Goal: Information Seeking & Learning: Learn about a topic

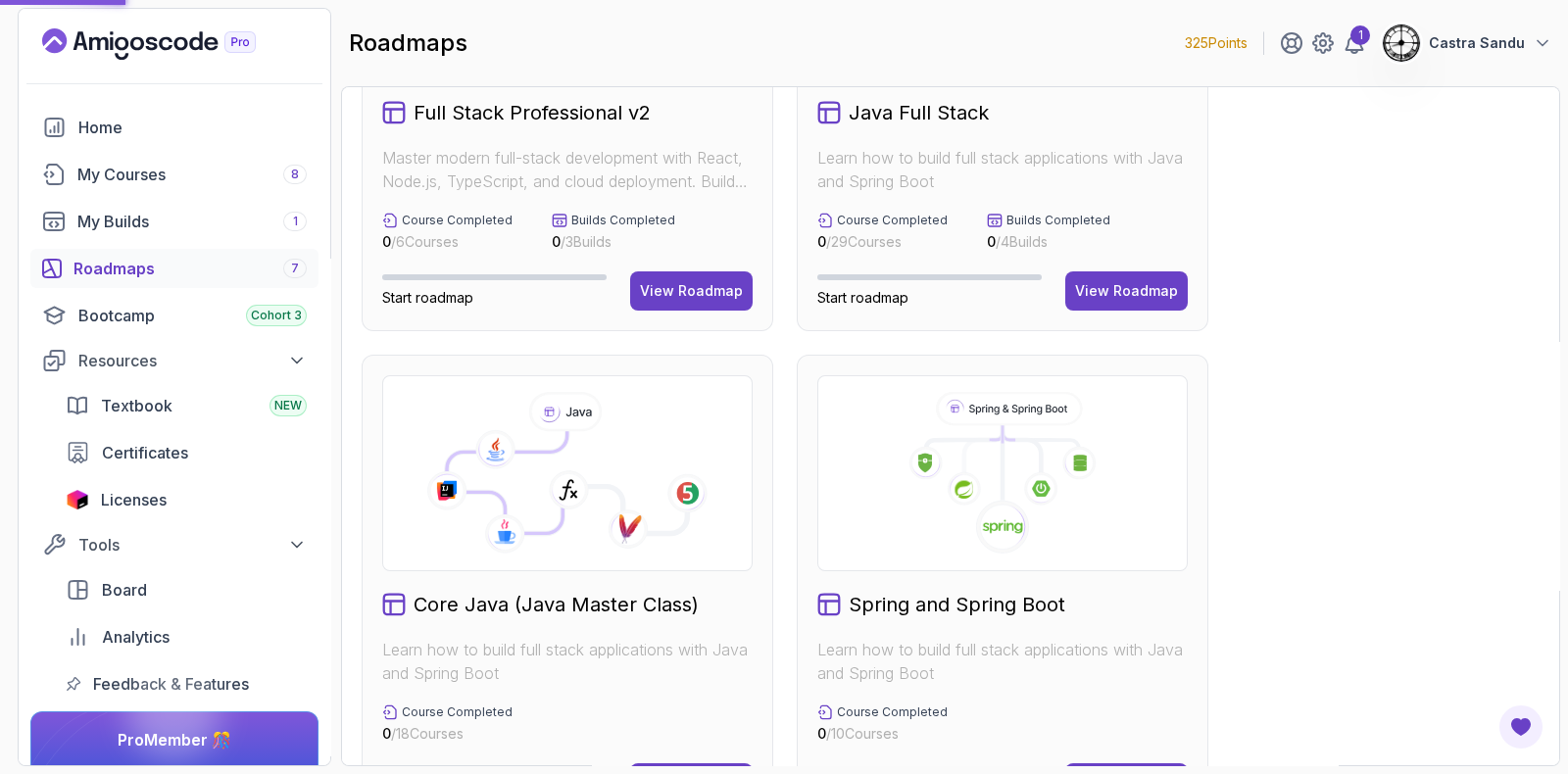
scroll to position [490, 0]
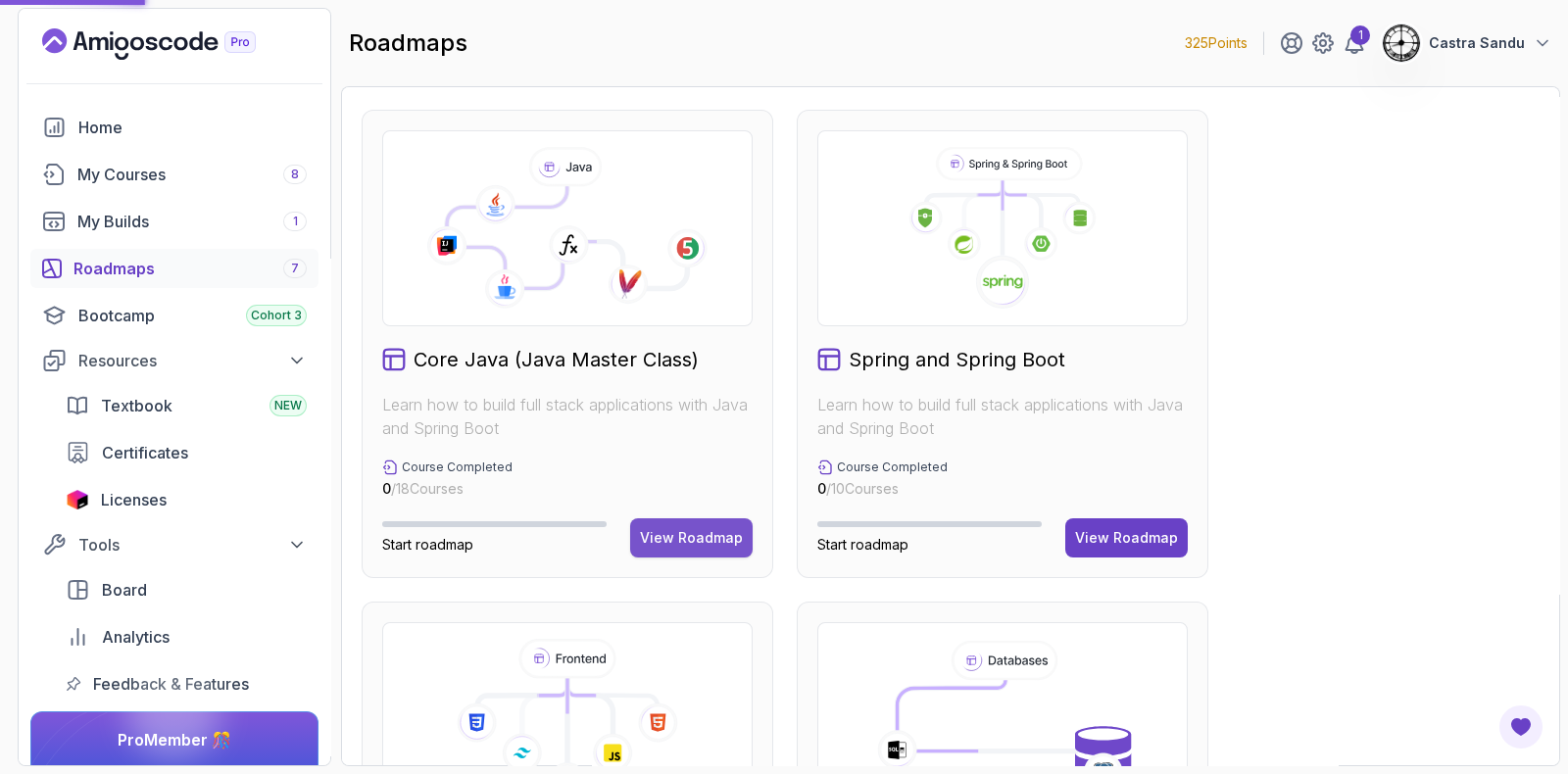
click at [676, 538] on div "View Roadmap" at bounding box center [690, 539] width 103 height 20
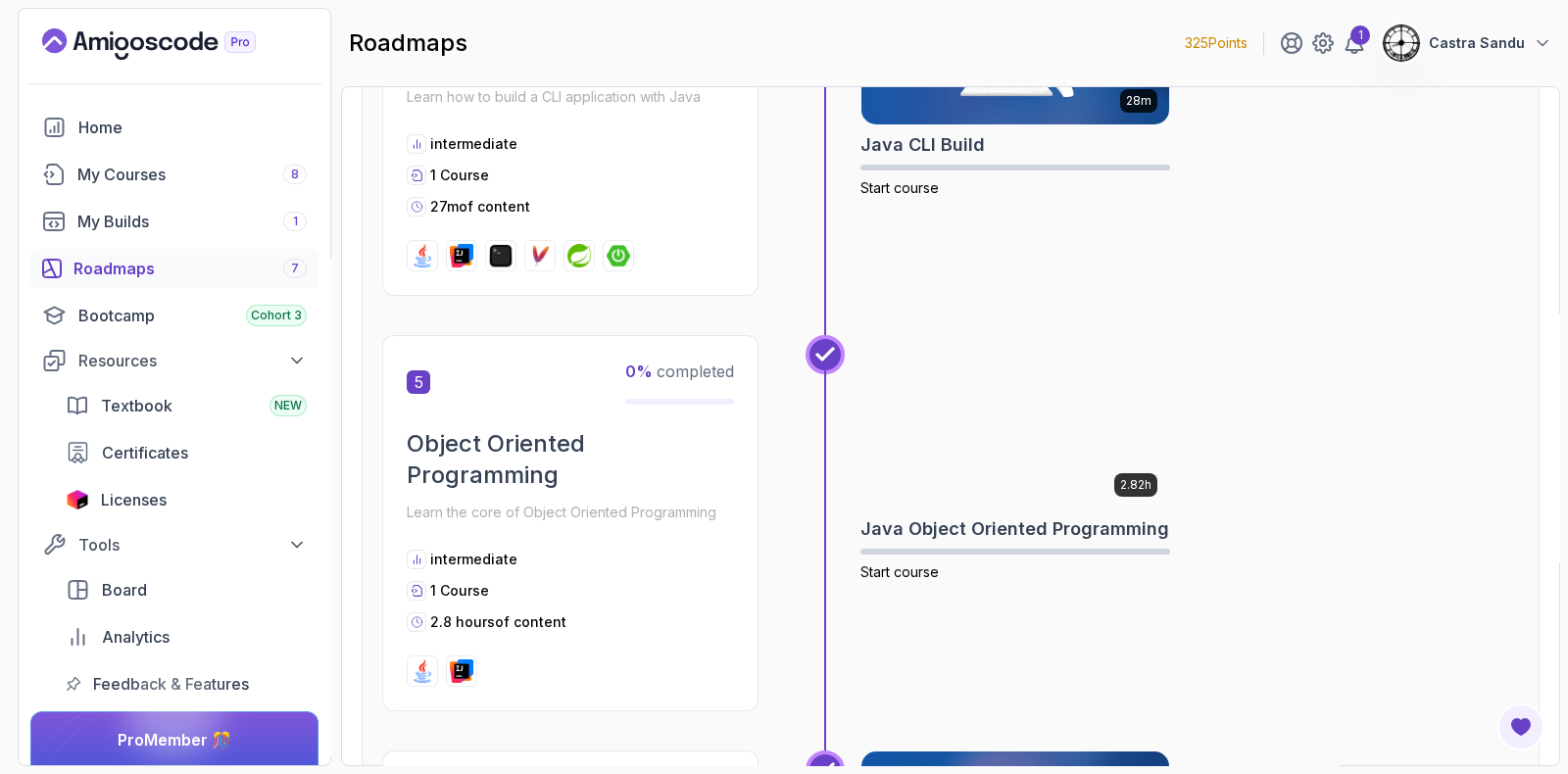
scroll to position [1959, 0]
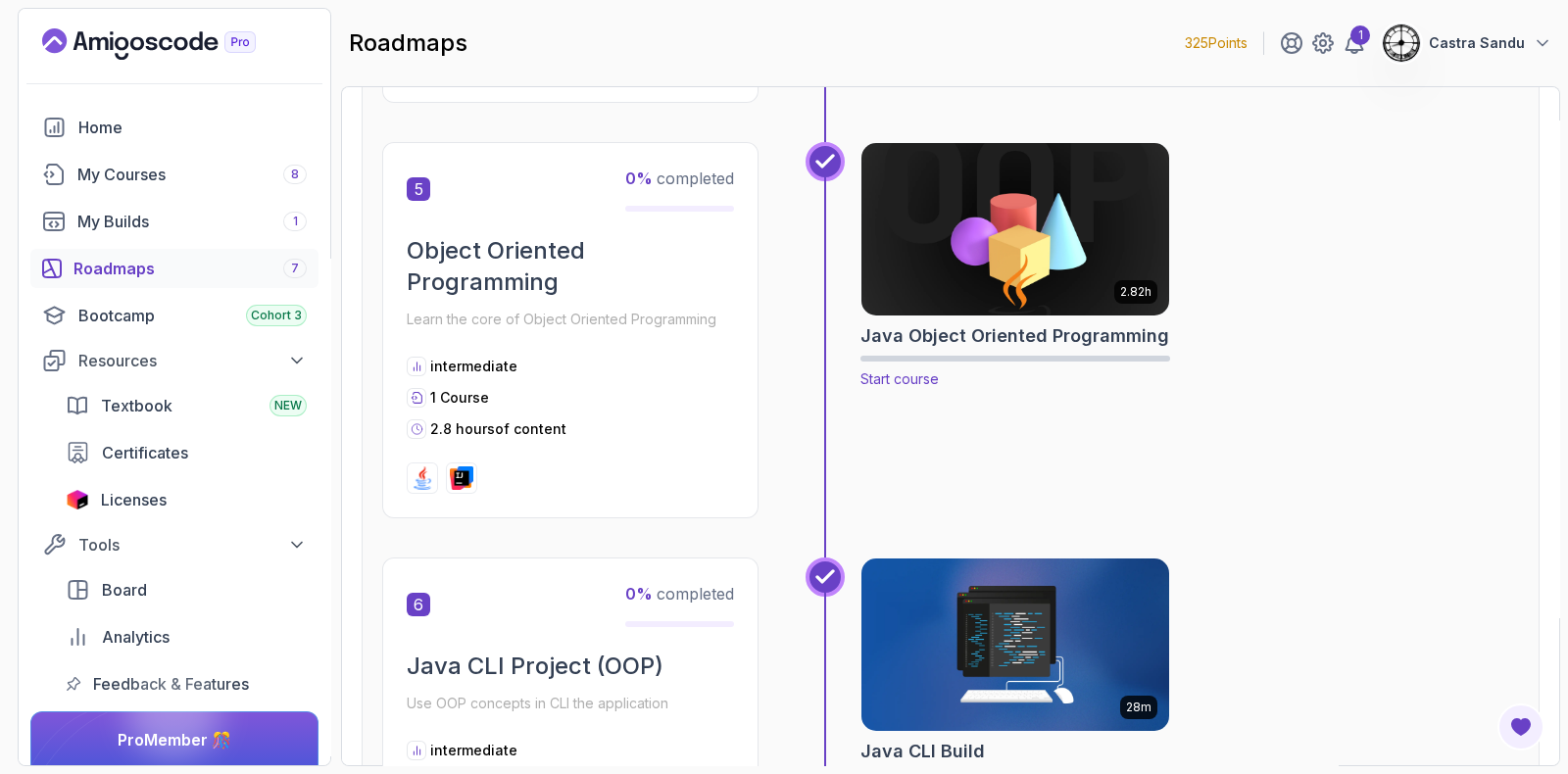
click at [998, 237] on img at bounding box center [1015, 230] width 324 height 181
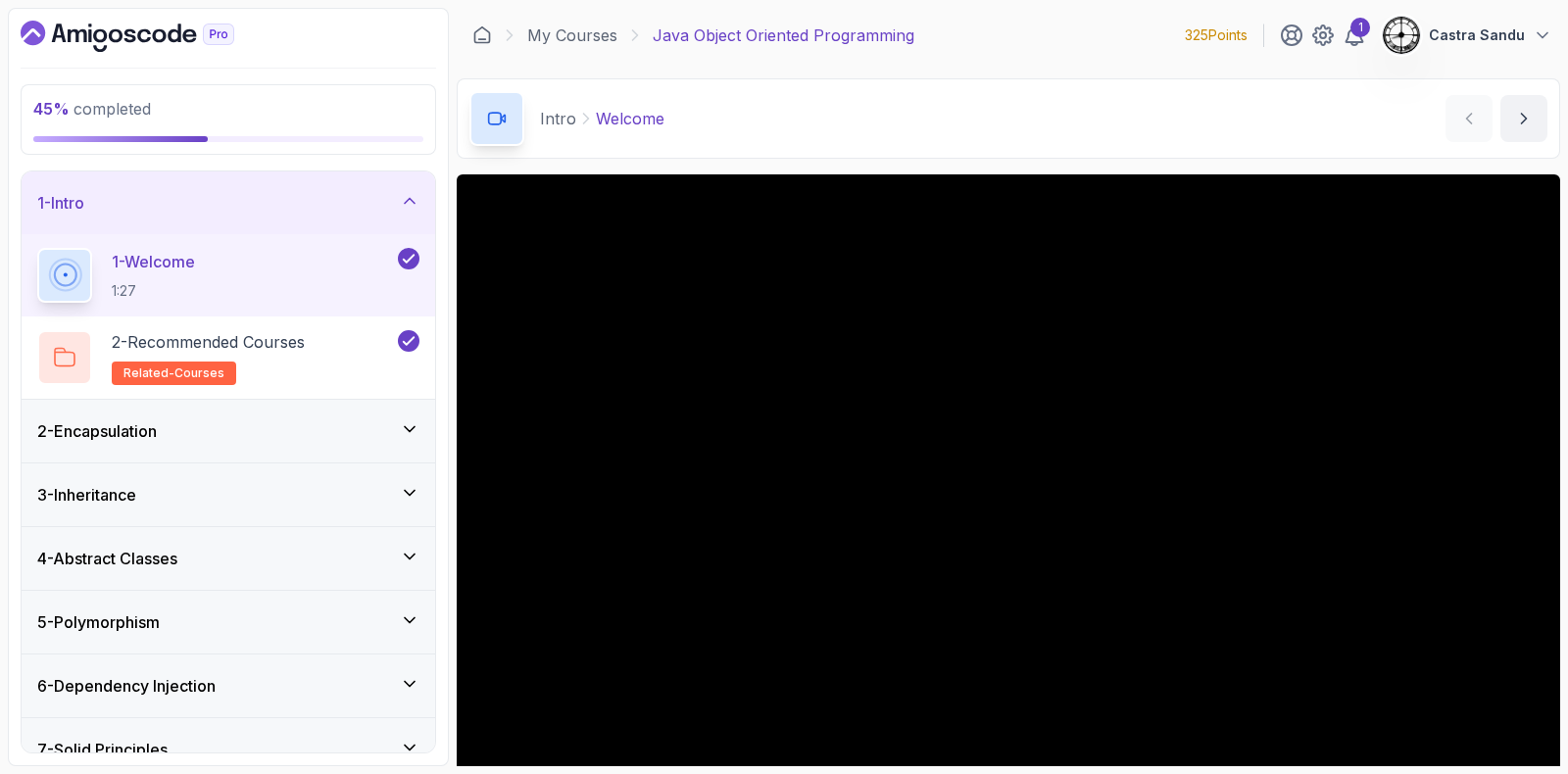
click at [367, 180] on div "1 - Intro" at bounding box center [228, 203] width 414 height 63
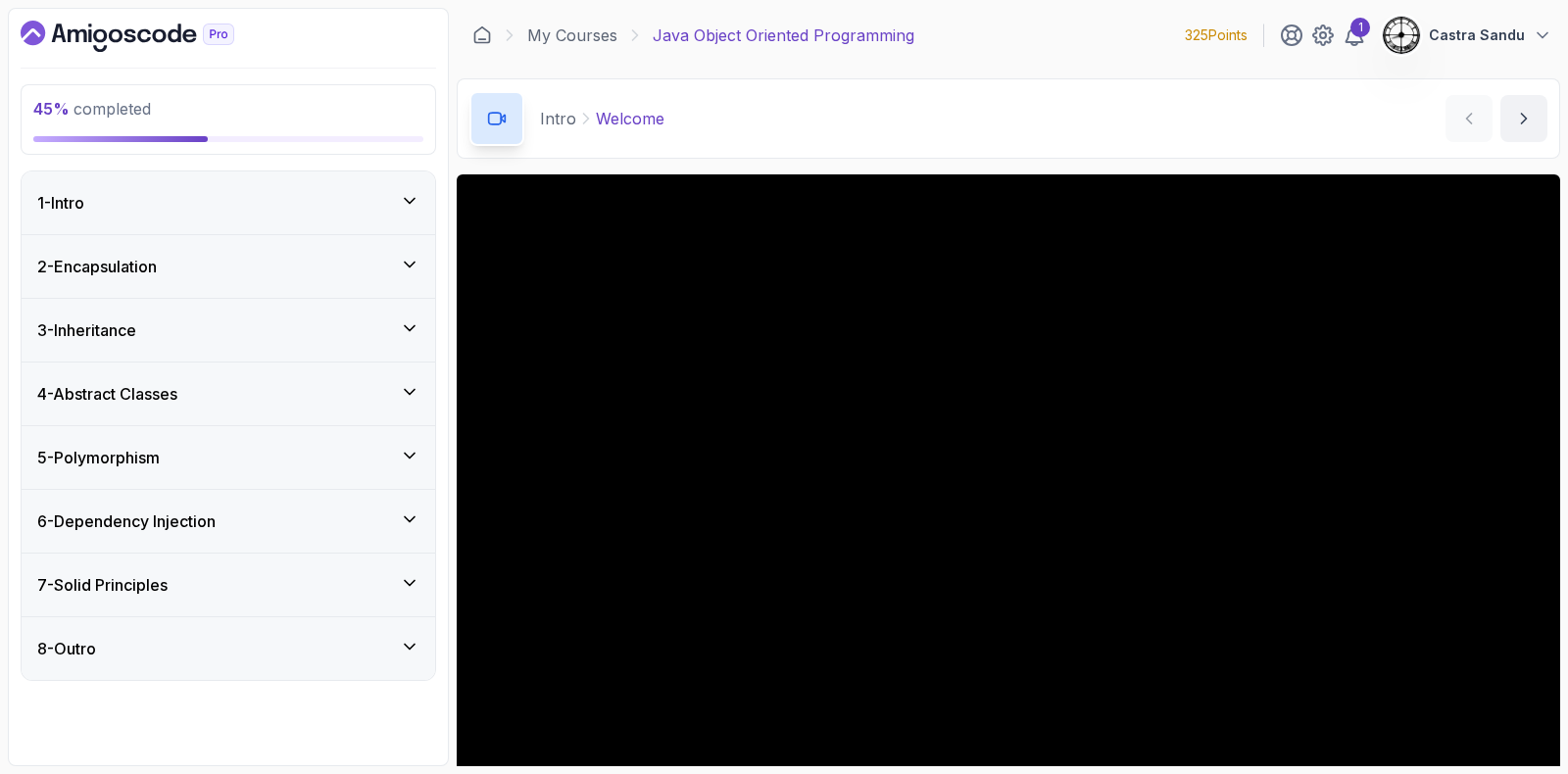
click at [230, 395] on div "4 - Abstract Classes" at bounding box center [228, 394] width 382 height 24
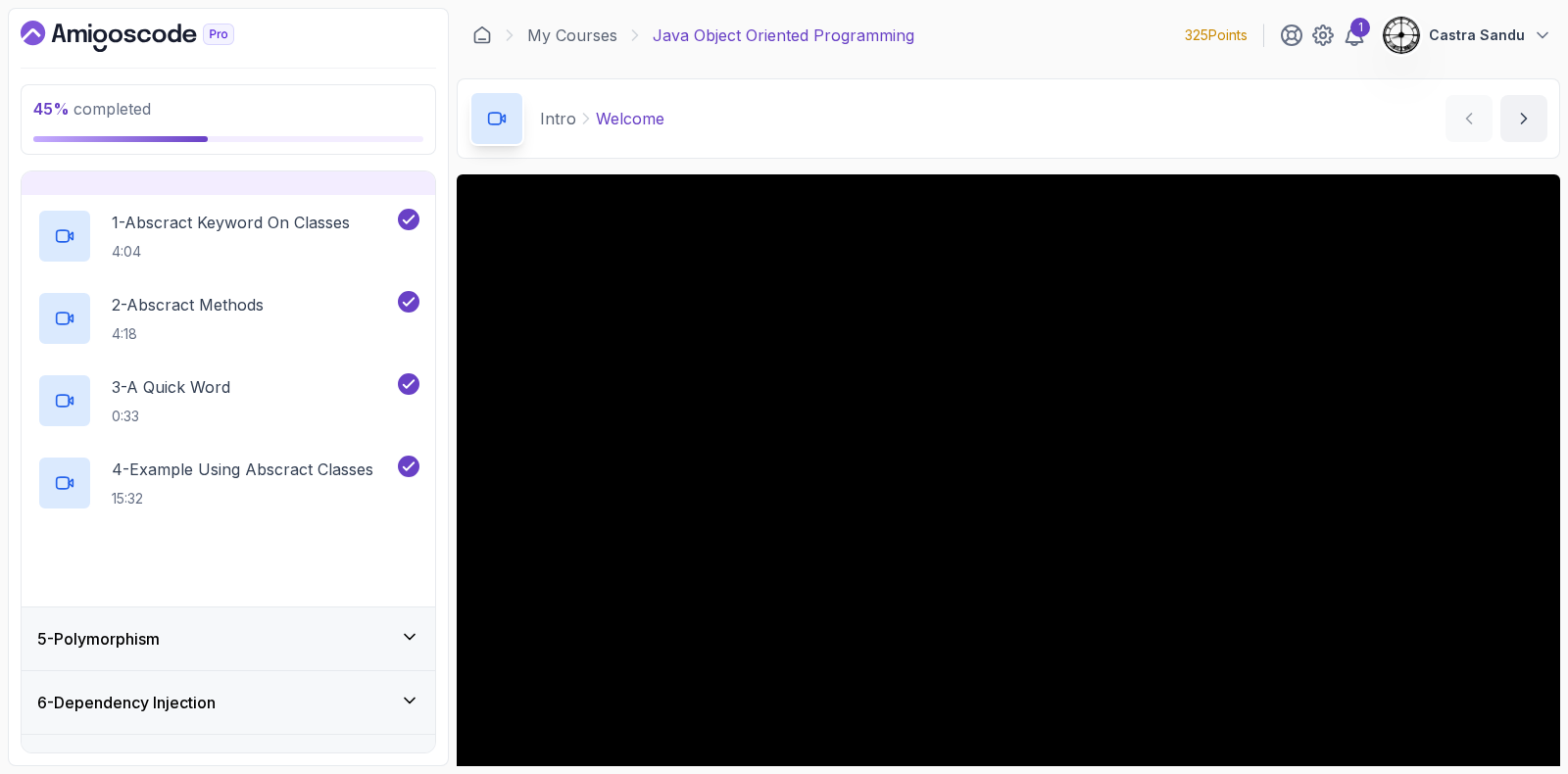
scroll to position [336, 0]
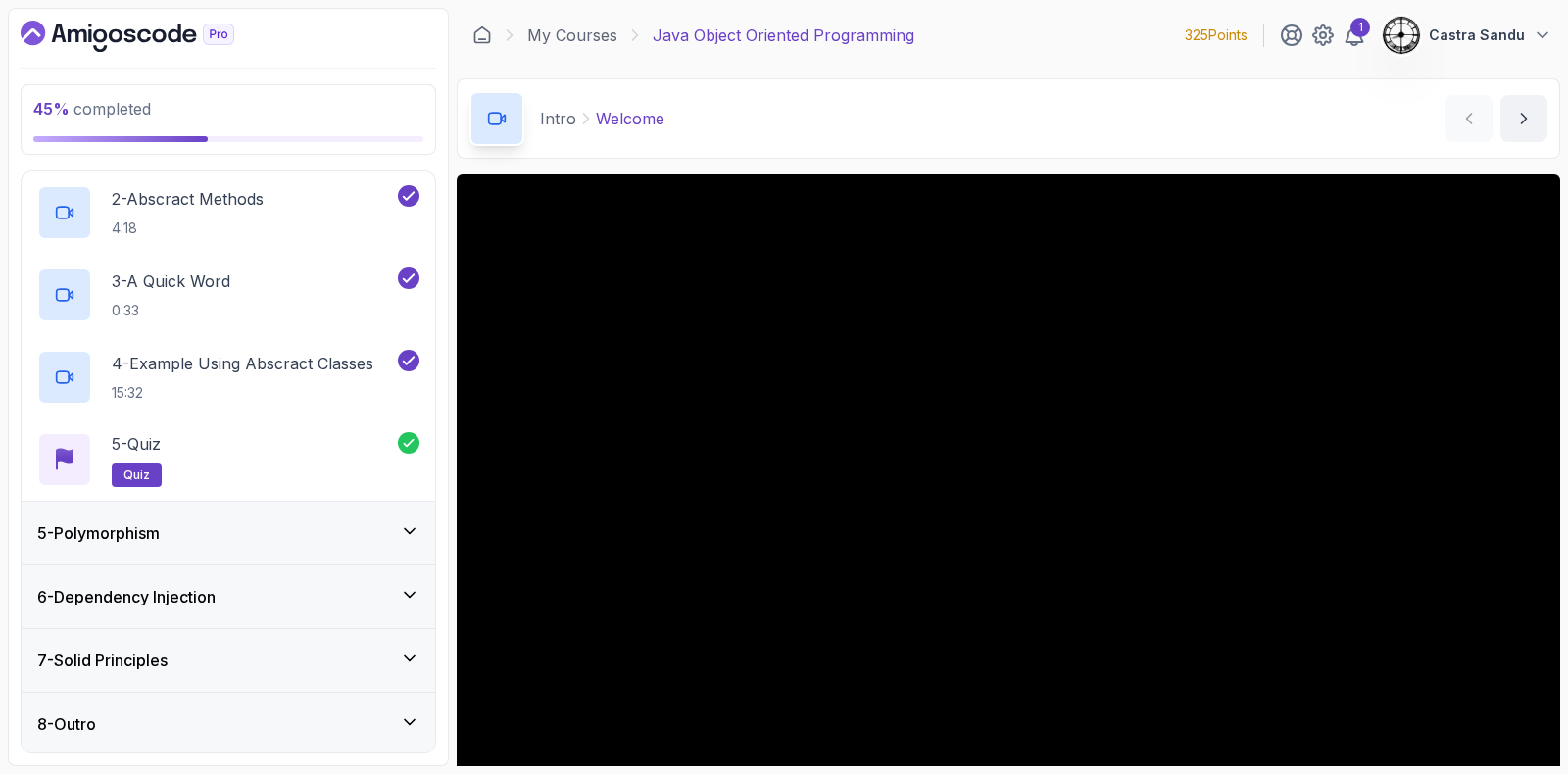
click at [191, 546] on div "5 - Polymorphism" at bounding box center [228, 534] width 414 height 63
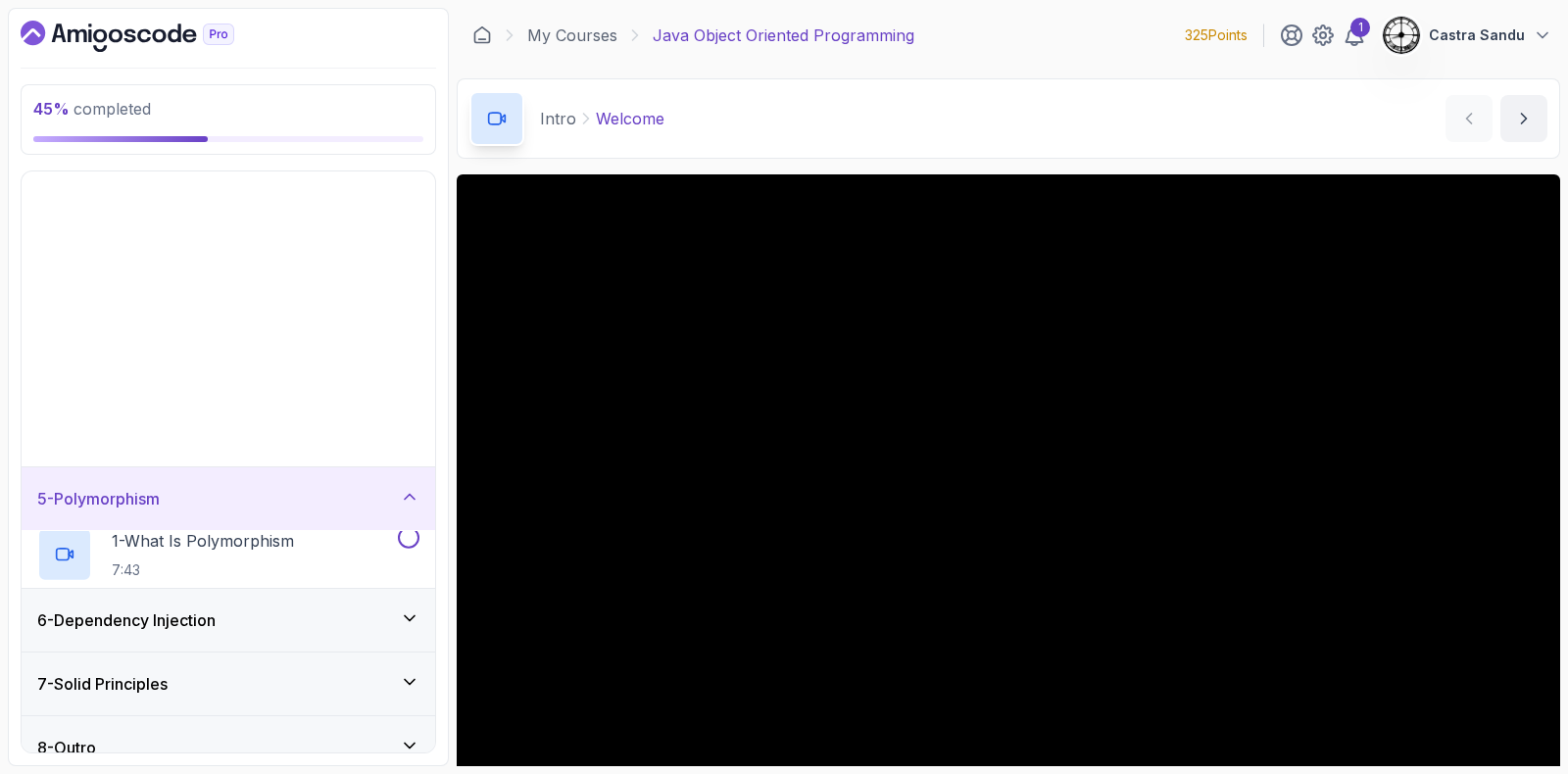
scroll to position [0, 0]
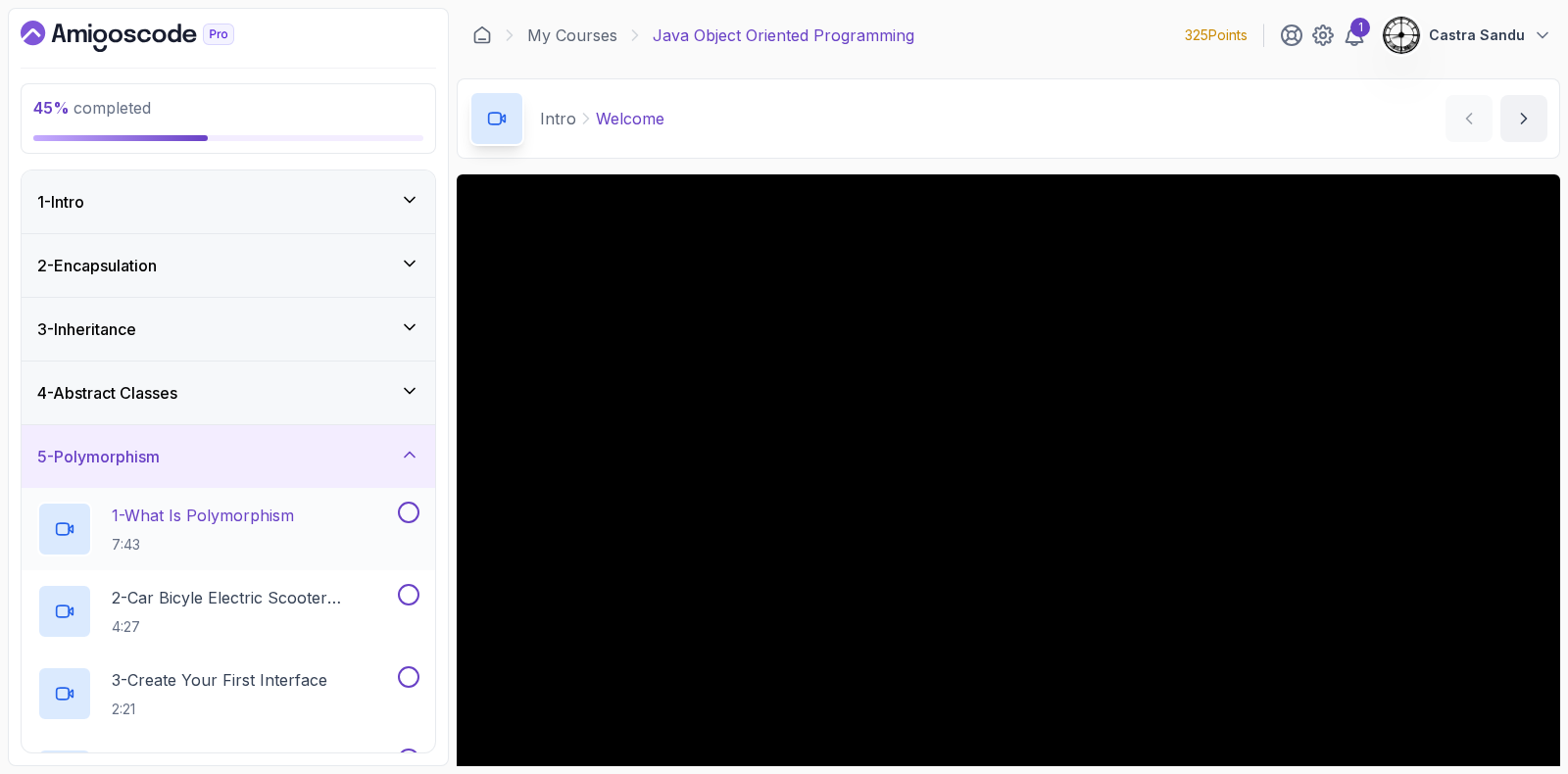
click at [191, 505] on p "1 - What Is Polymorphism" at bounding box center [203, 516] width 182 height 24
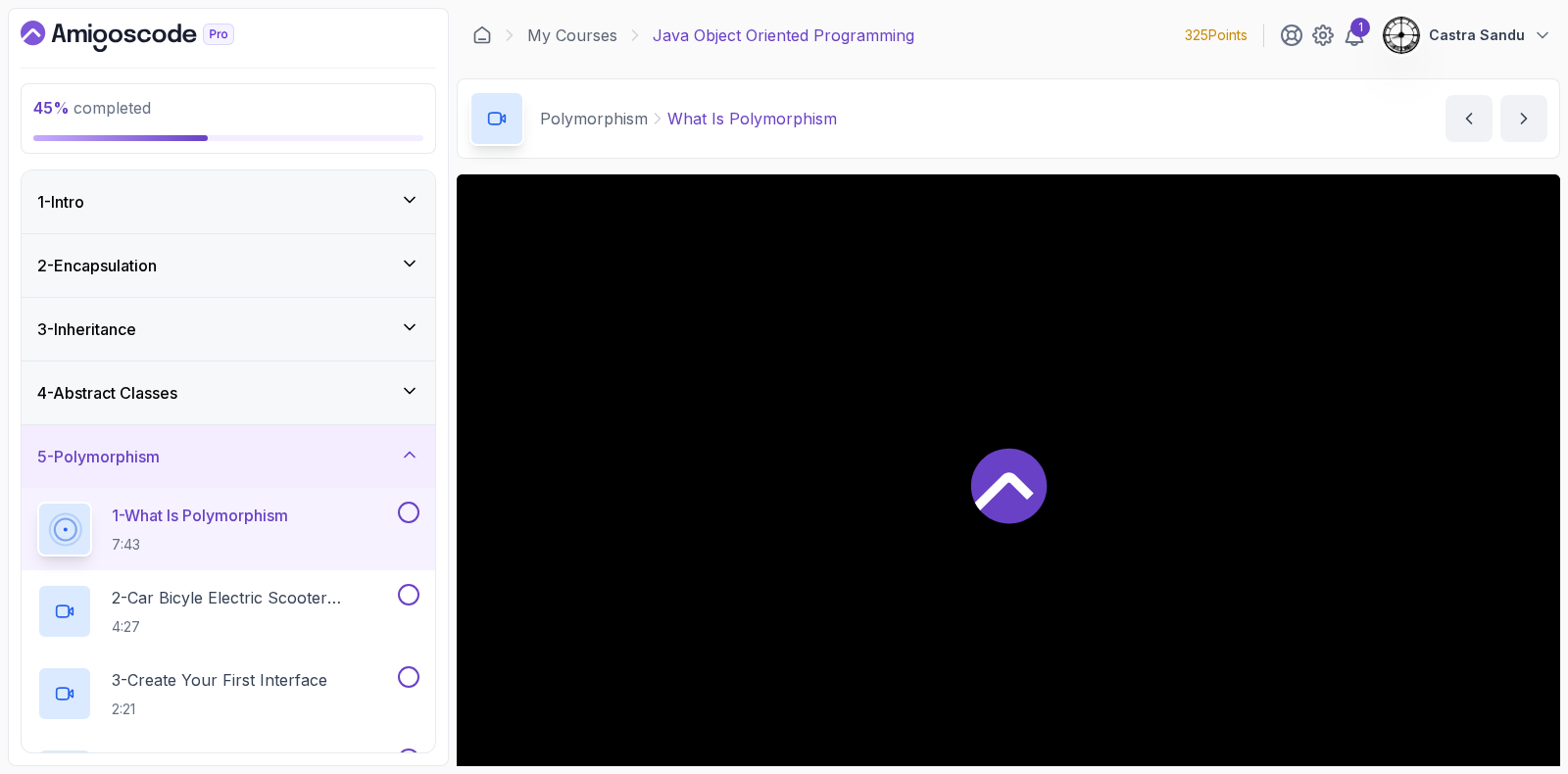
click at [200, 401] on div "4 - Abstract Classes" at bounding box center [228, 393] width 382 height 24
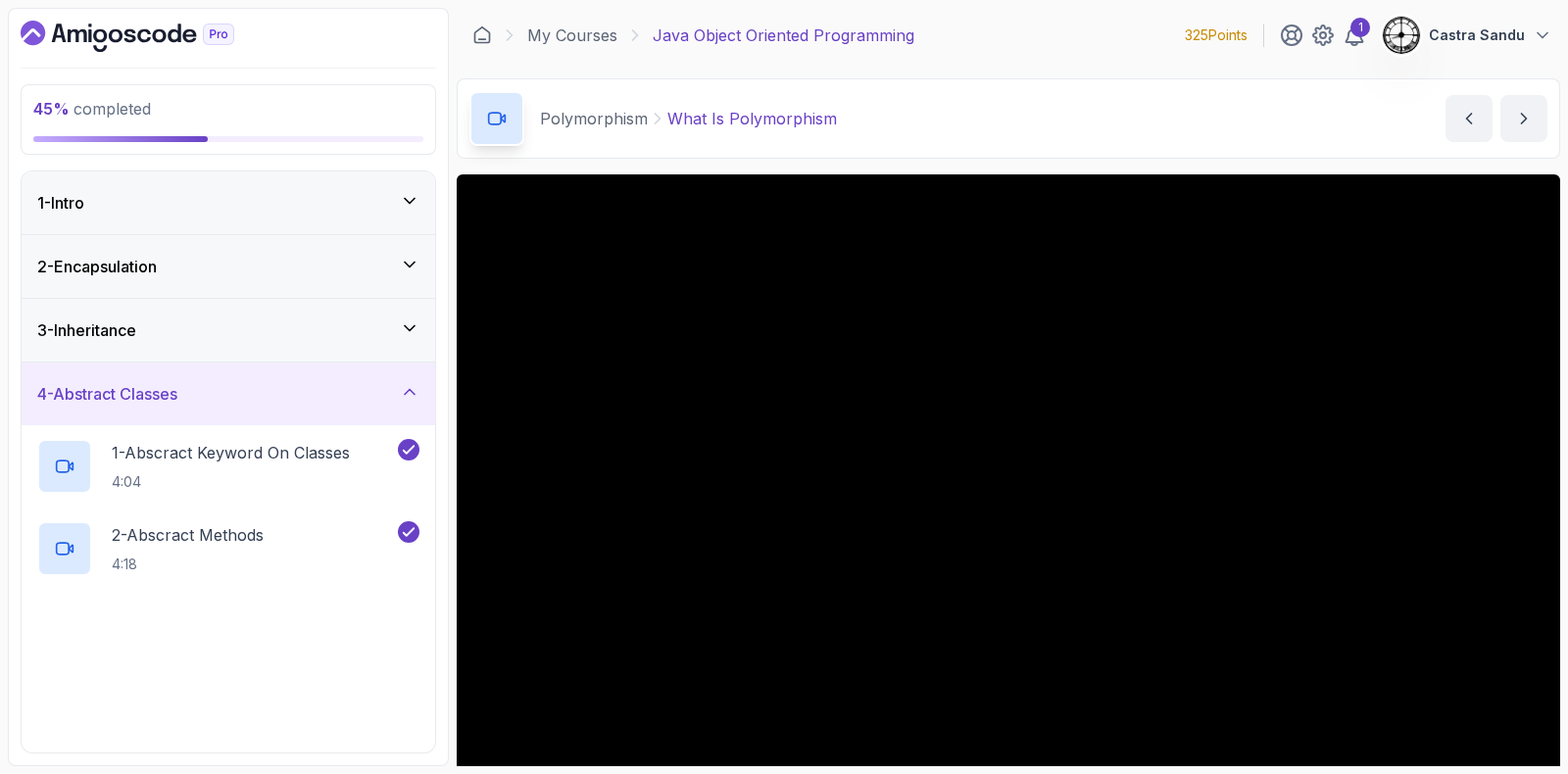
click at [200, 401] on div "4 - Abstract Classes" at bounding box center [228, 394] width 382 height 24
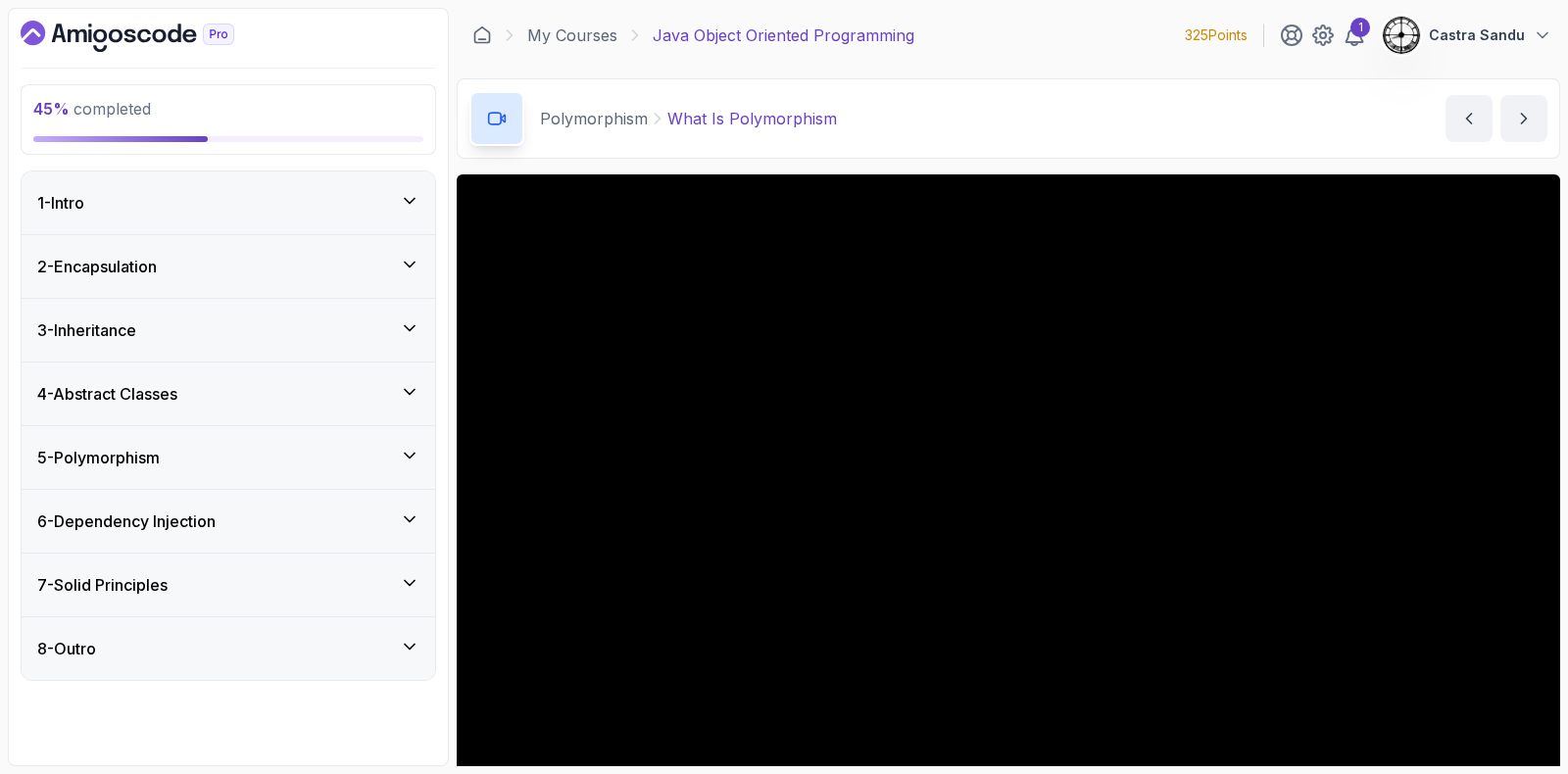
click at [121, 466] on h3 "5 - Polymorphism" at bounding box center [98, 458] width 123 height 24
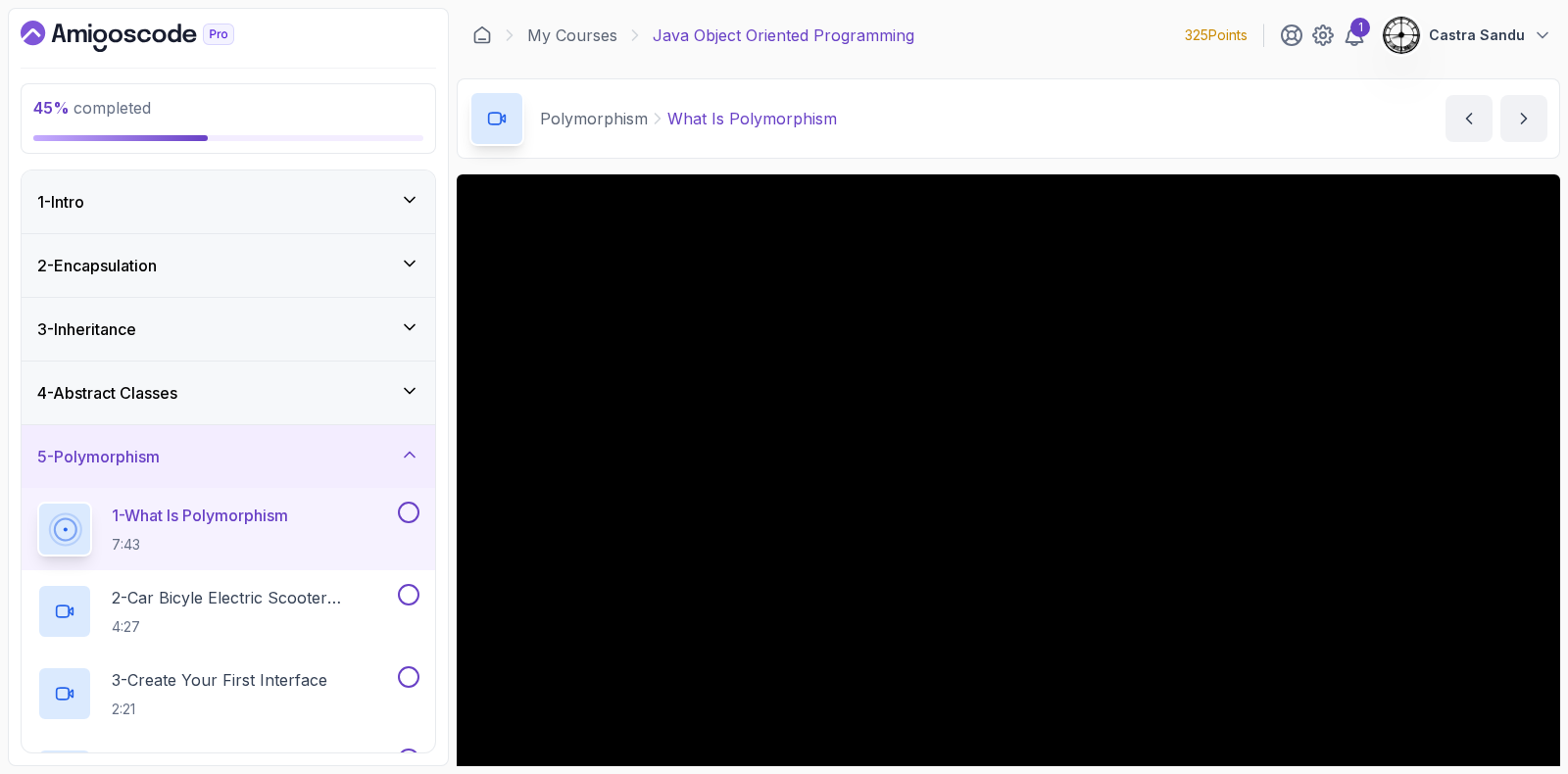
click at [413, 512] on button at bounding box center [409, 513] width 22 height 22
click at [184, 622] on p "4:27" at bounding box center [253, 627] width 282 height 20
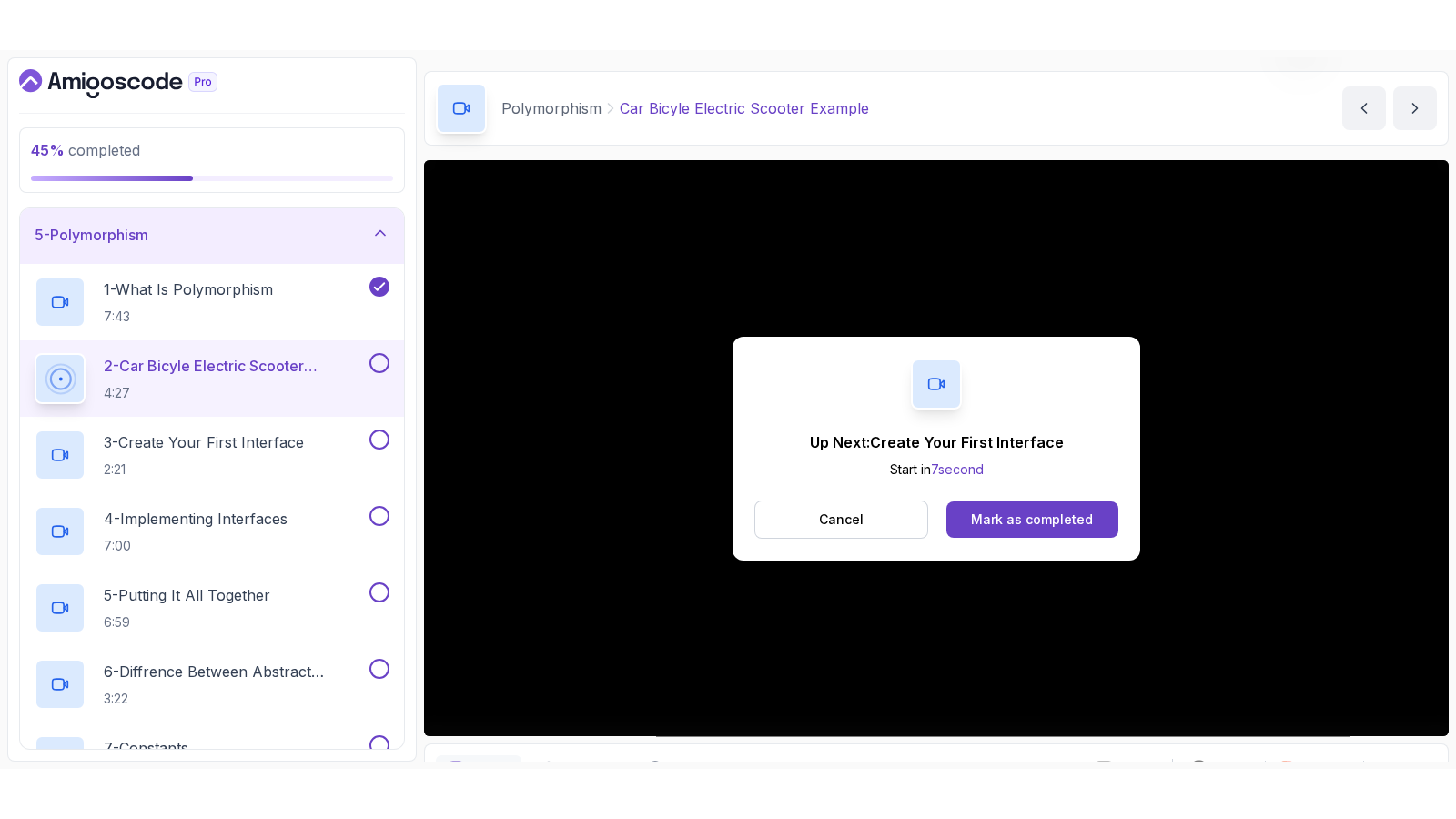
scroll to position [152, 0]
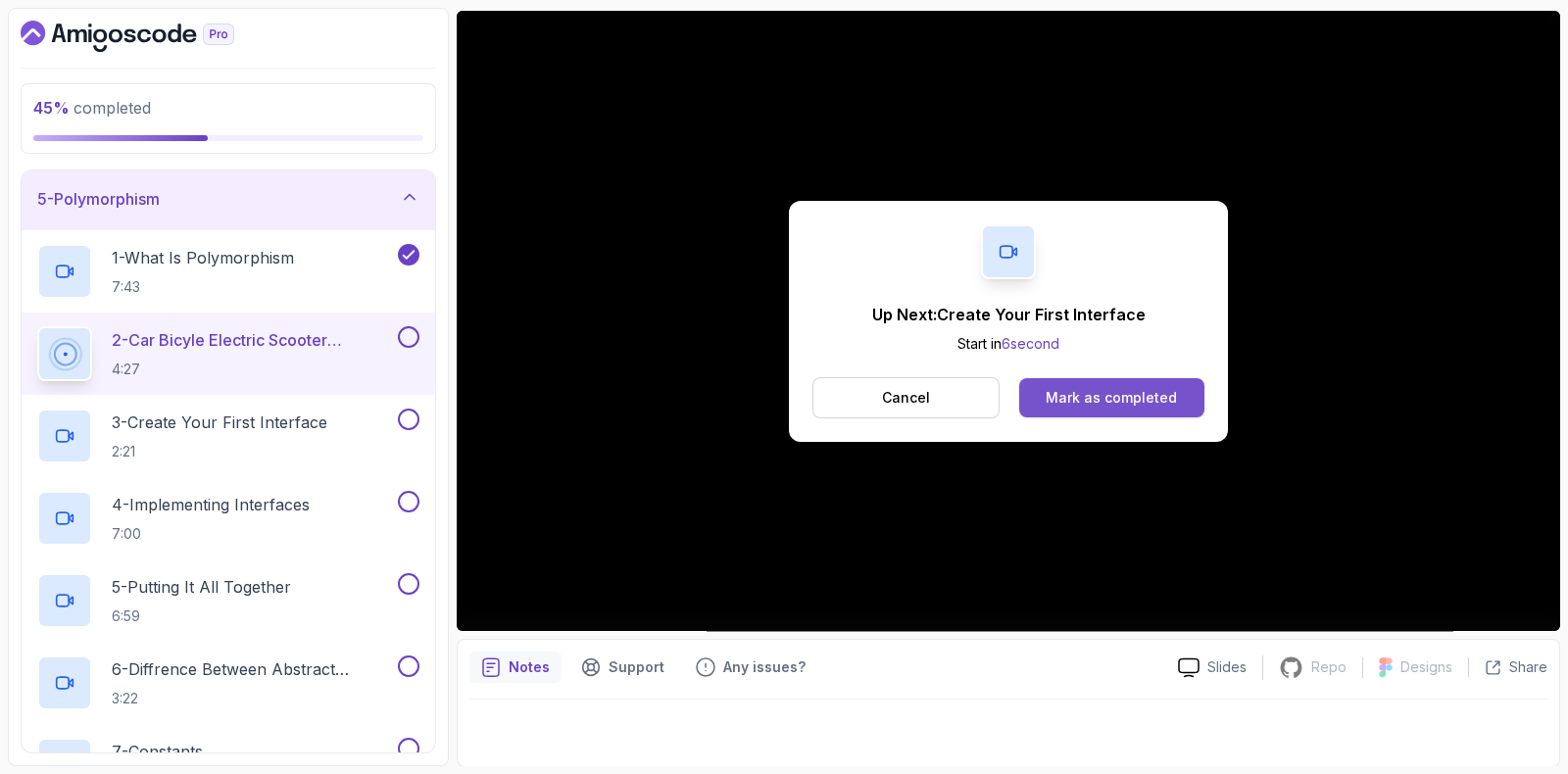
click at [1097, 394] on div "Mark as completed" at bounding box center [1111, 398] width 131 height 20
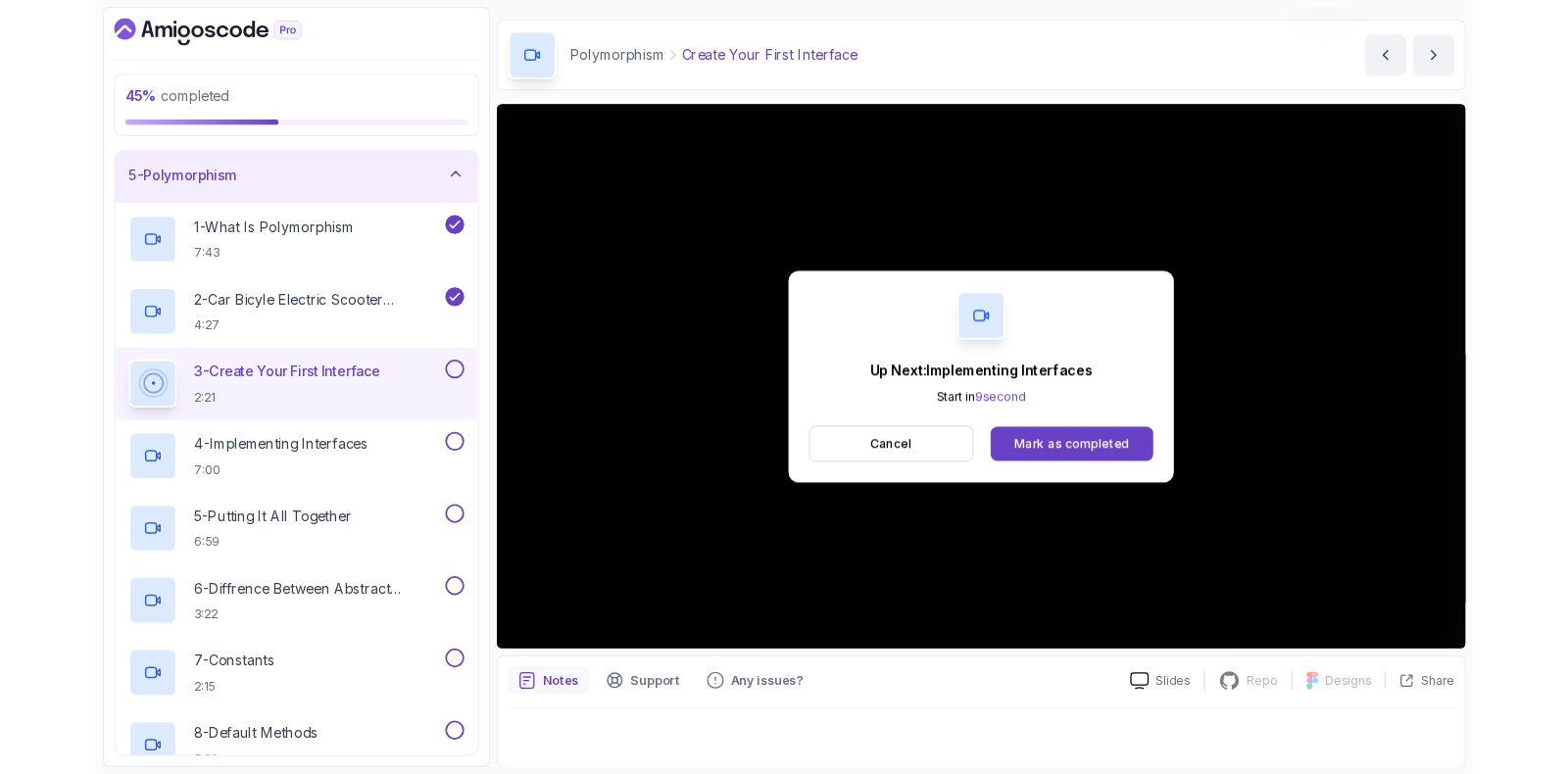
scroll to position [164, 0]
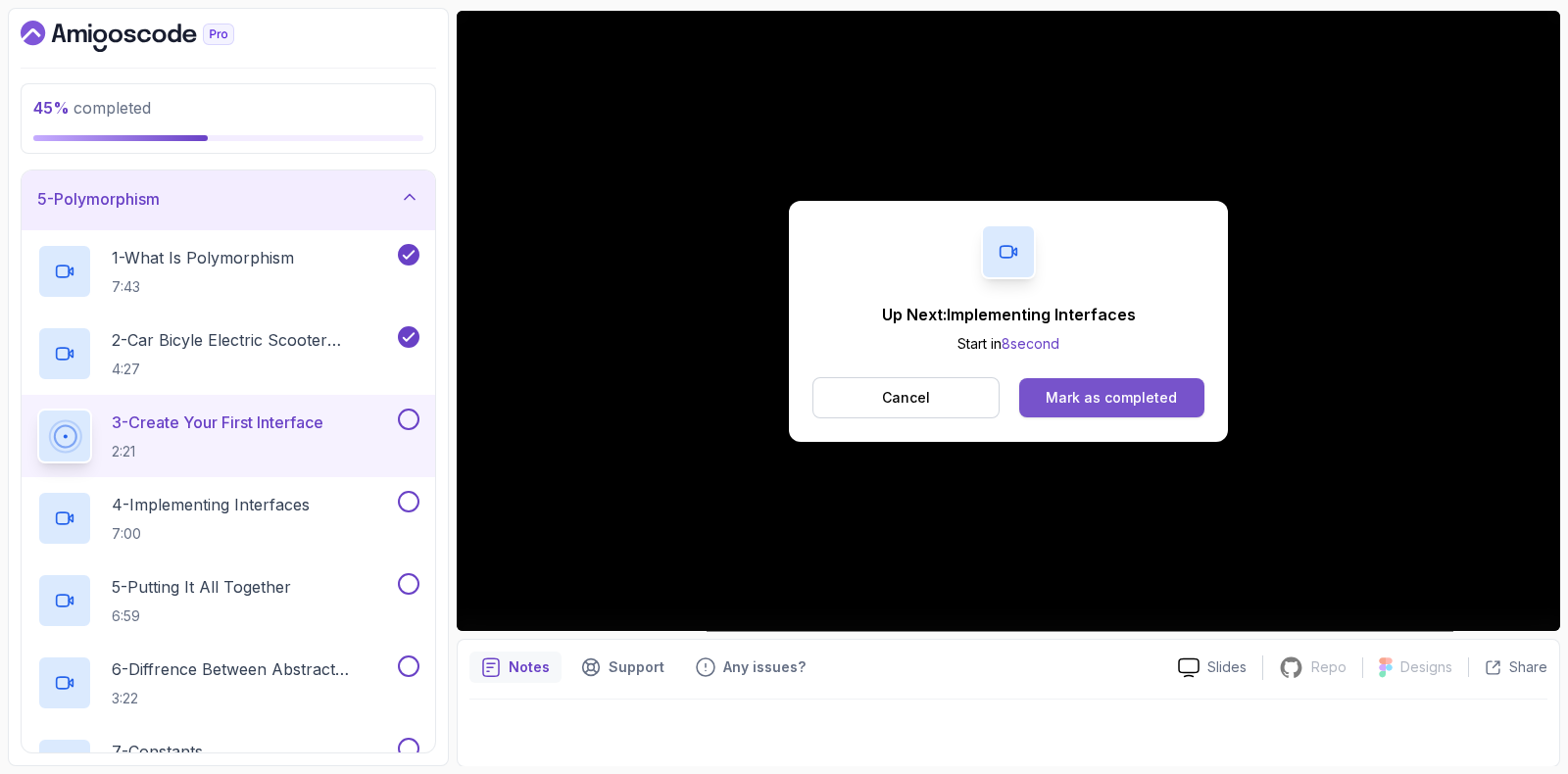
click at [1137, 384] on button "Mark as completed" at bounding box center [1111, 398] width 185 height 39
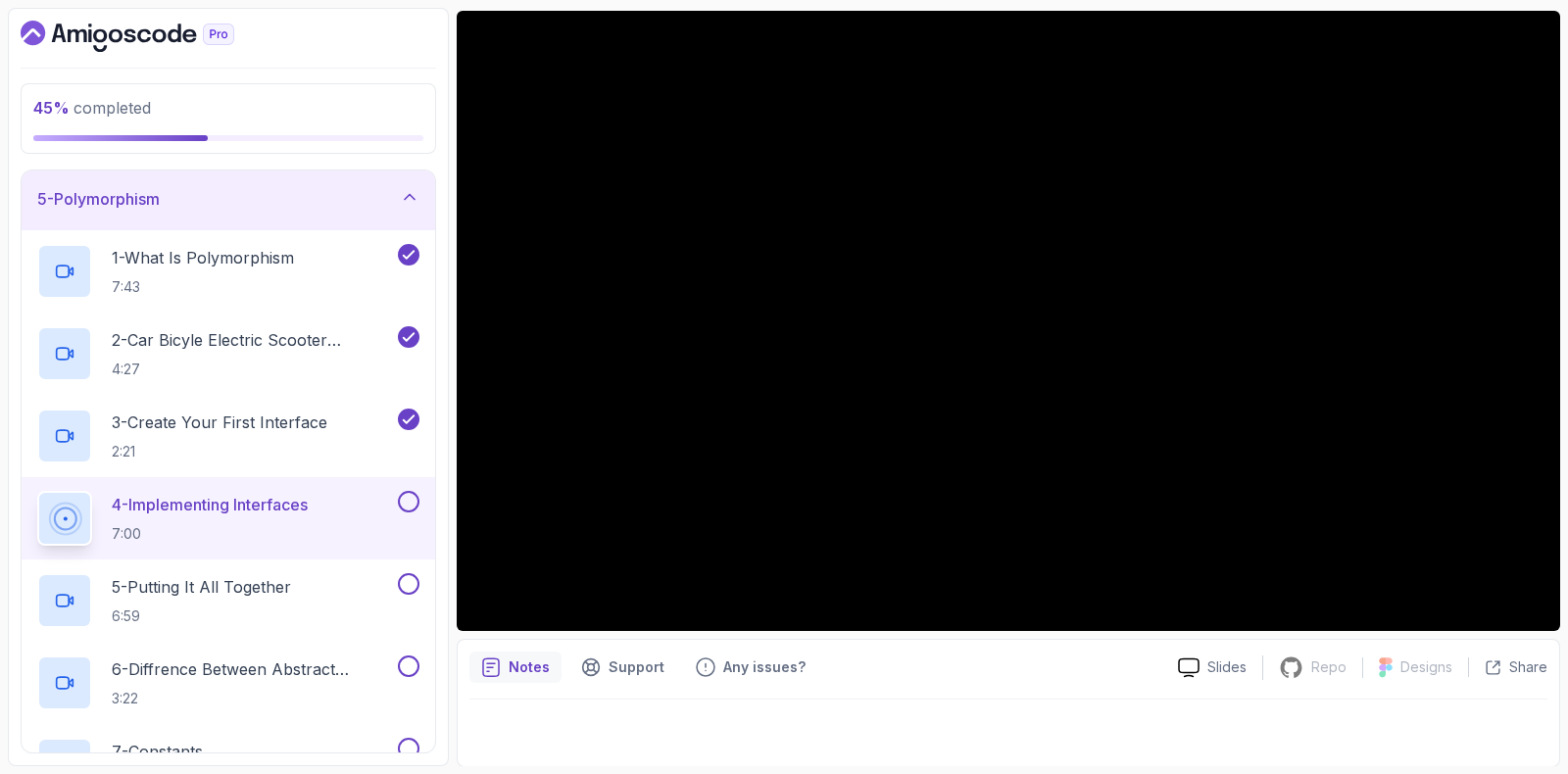
click at [301, 206] on div "5 - Polymorphism" at bounding box center [228, 199] width 382 height 24
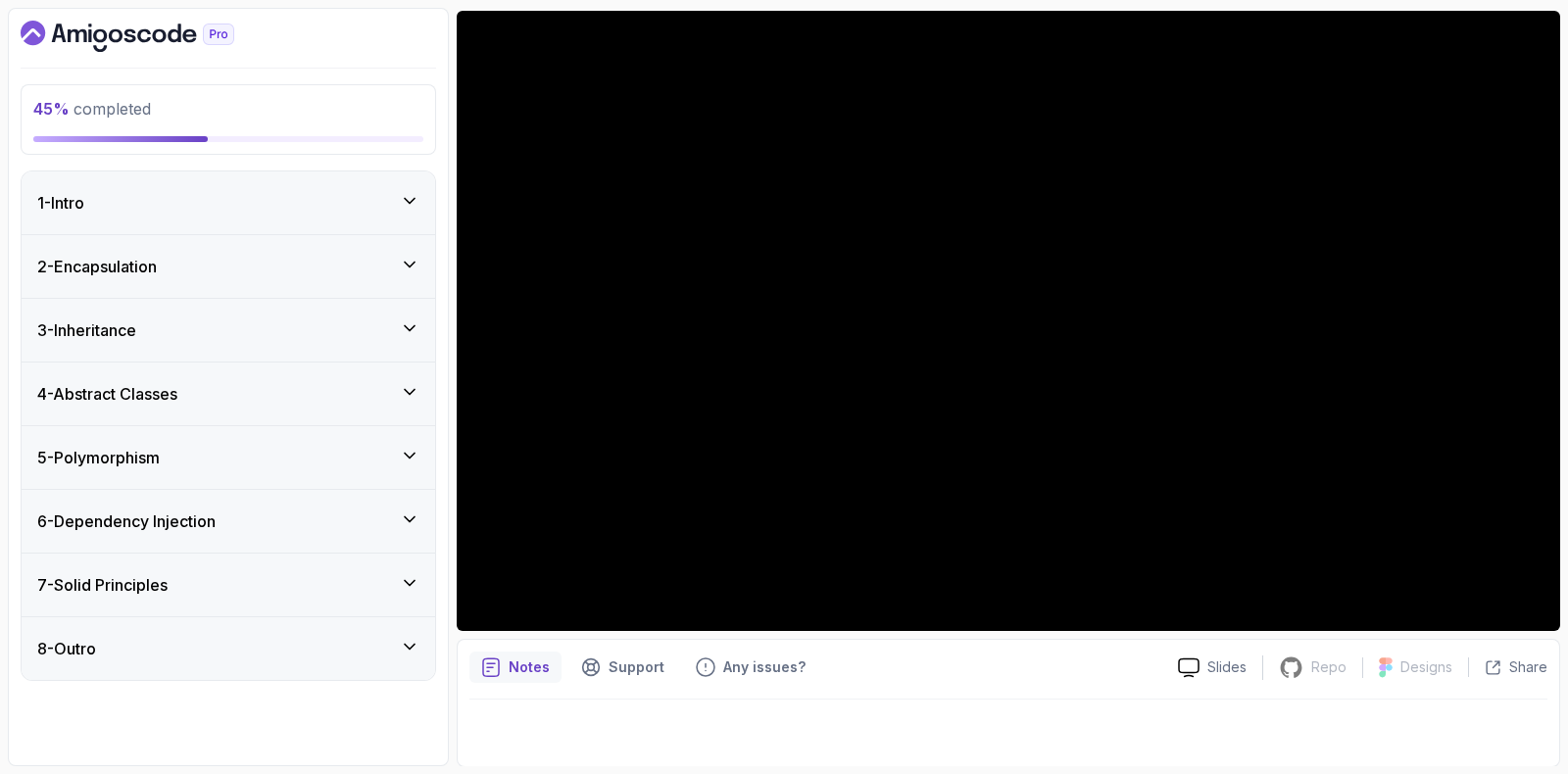
click at [301, 206] on div "1 - Intro" at bounding box center [228, 203] width 382 height 24
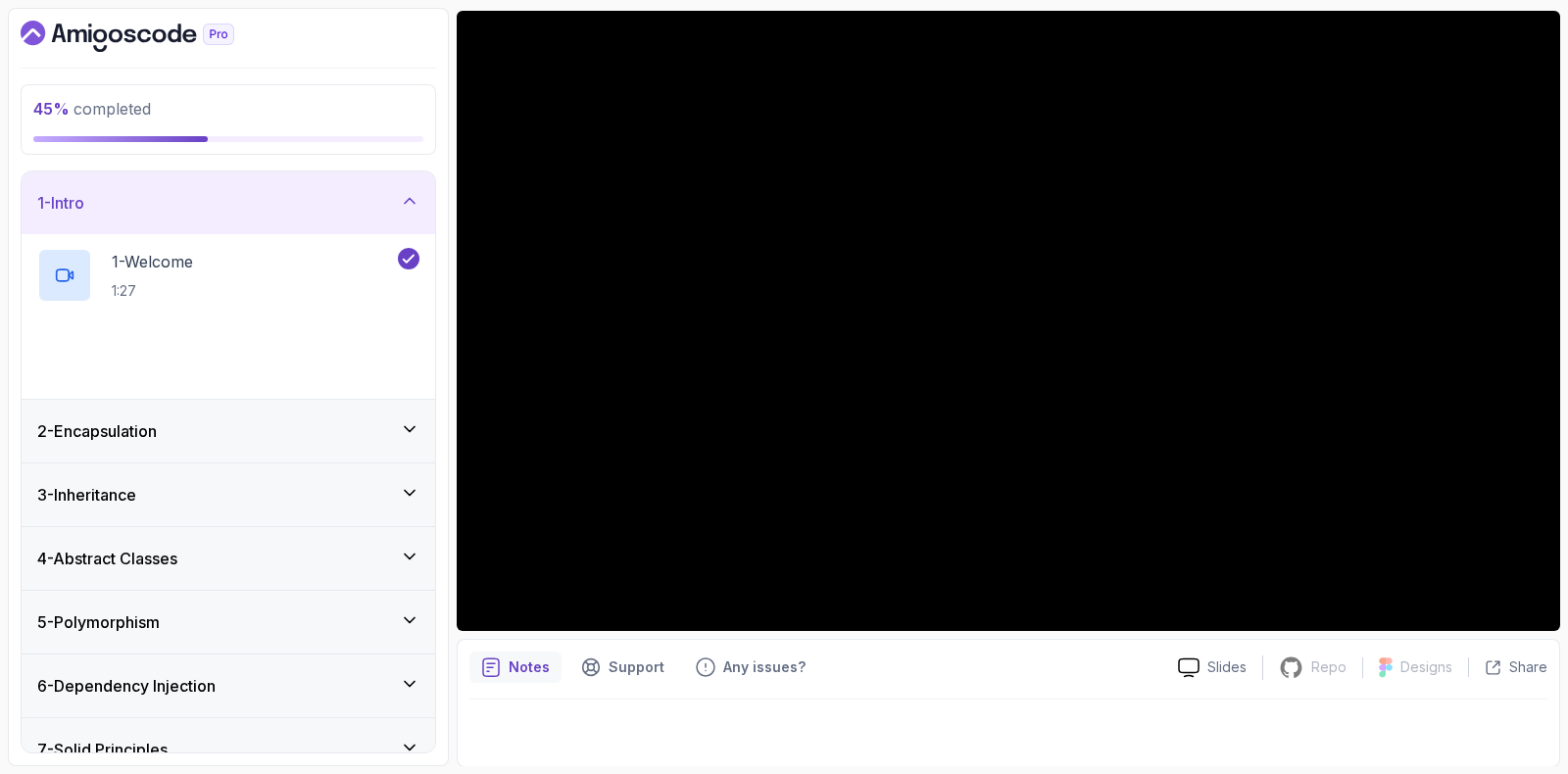
click at [301, 206] on div "1 - Intro" at bounding box center [228, 203] width 382 height 24
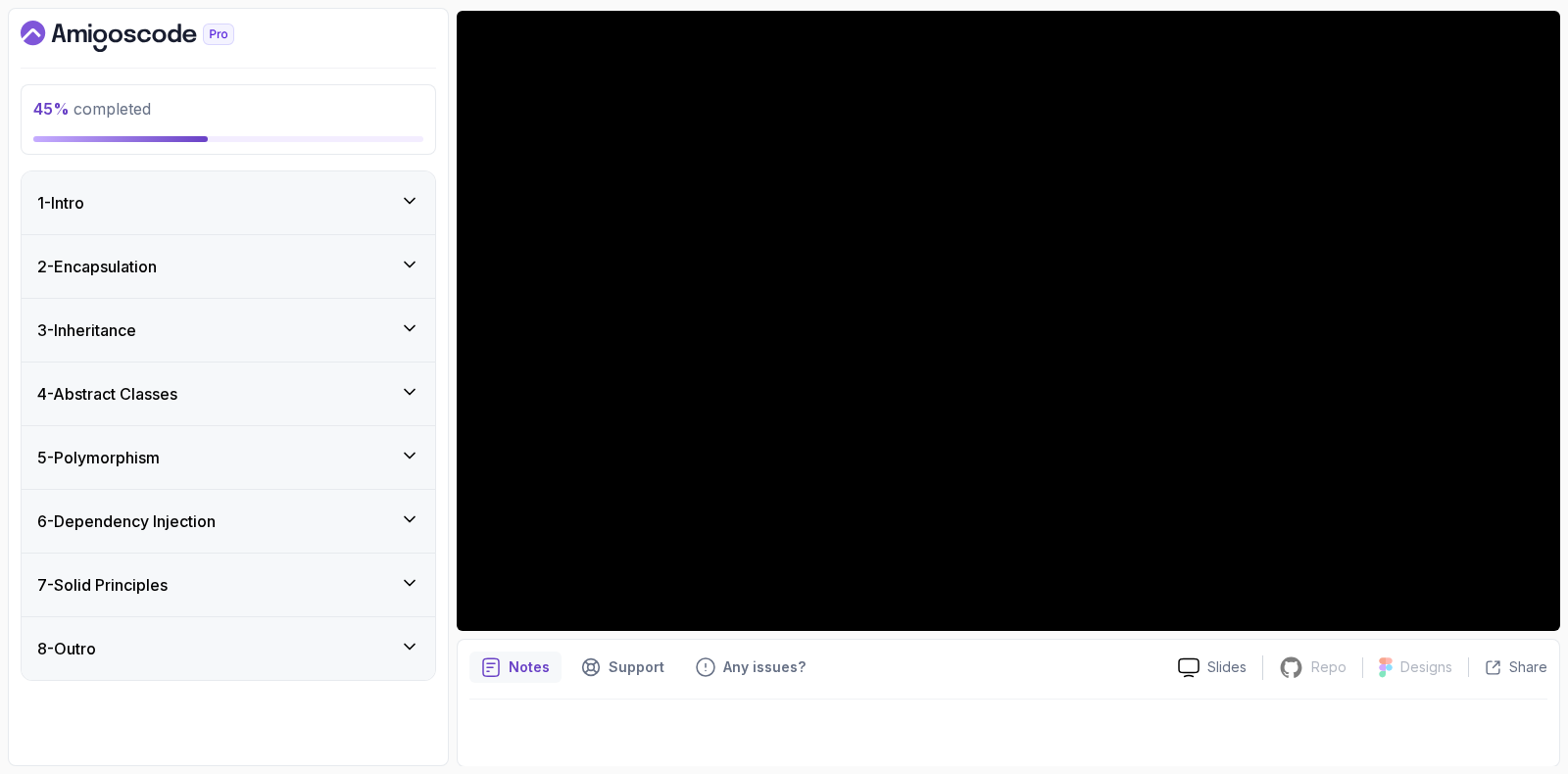
click at [187, 443] on div "5 - Polymorphism" at bounding box center [228, 458] width 414 height 63
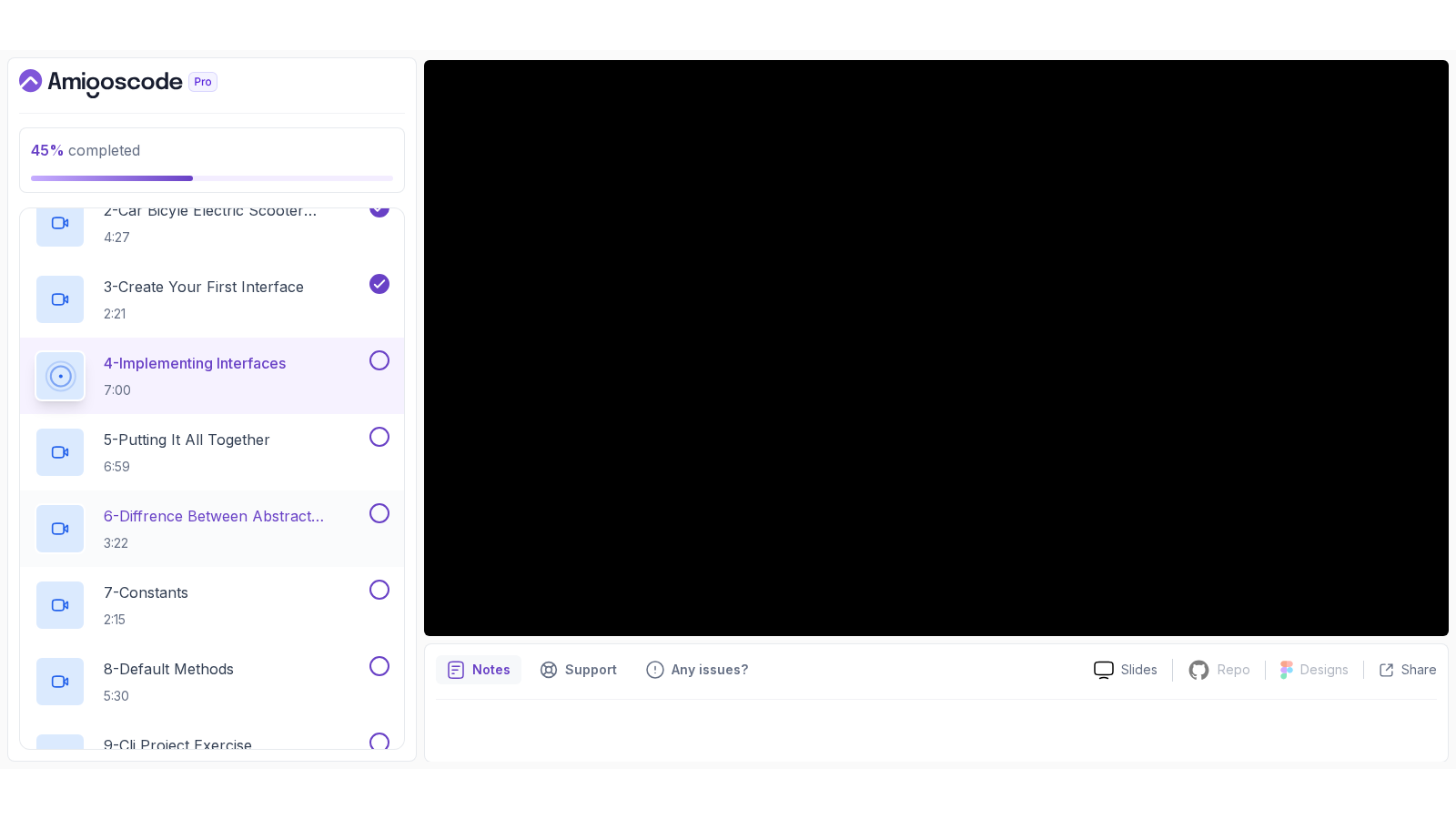
scroll to position [455, 0]
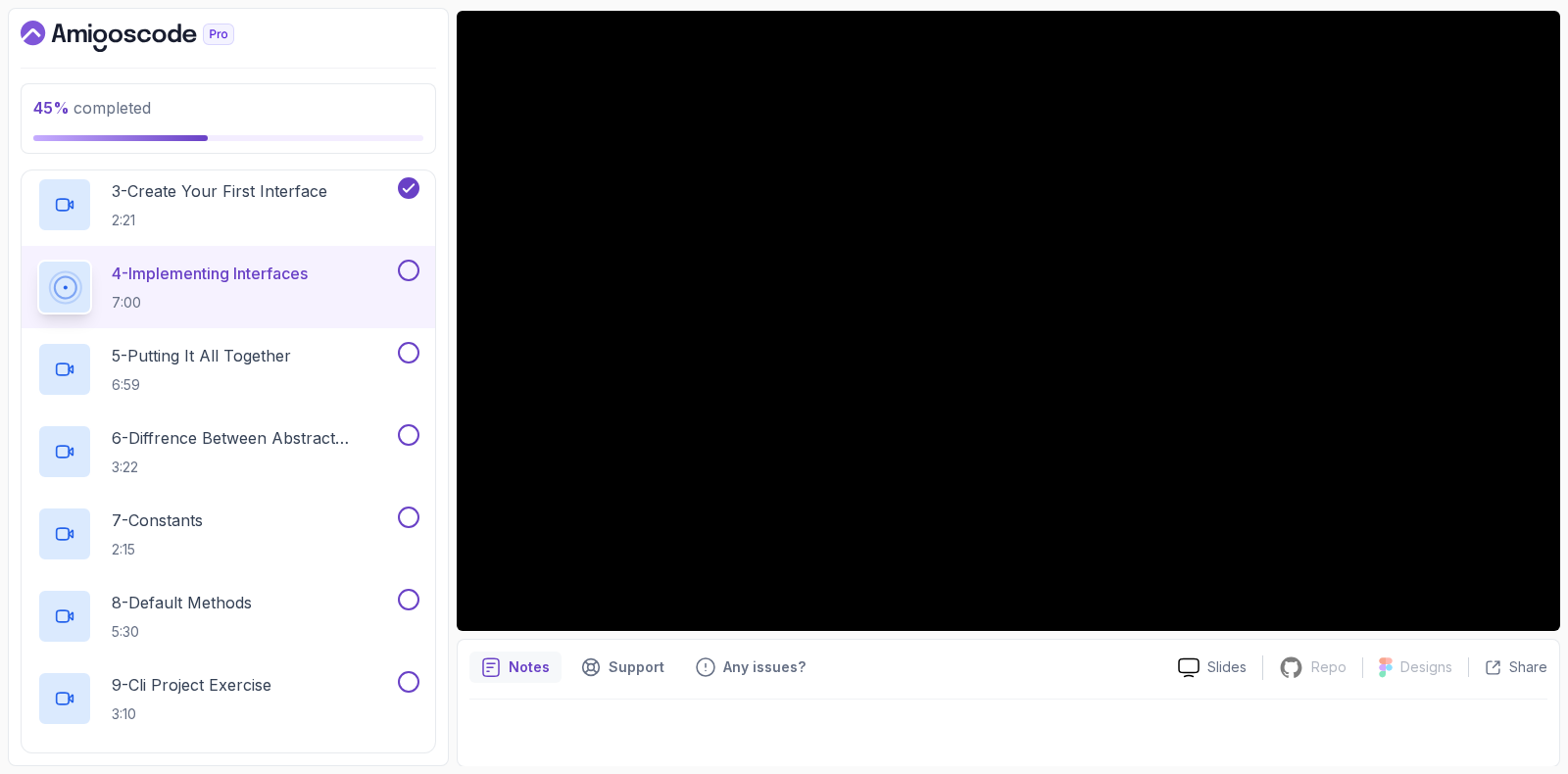
click at [417, 261] on div at bounding box center [407, 271] width 25 height 22
click at [402, 261] on button at bounding box center [409, 271] width 22 height 22
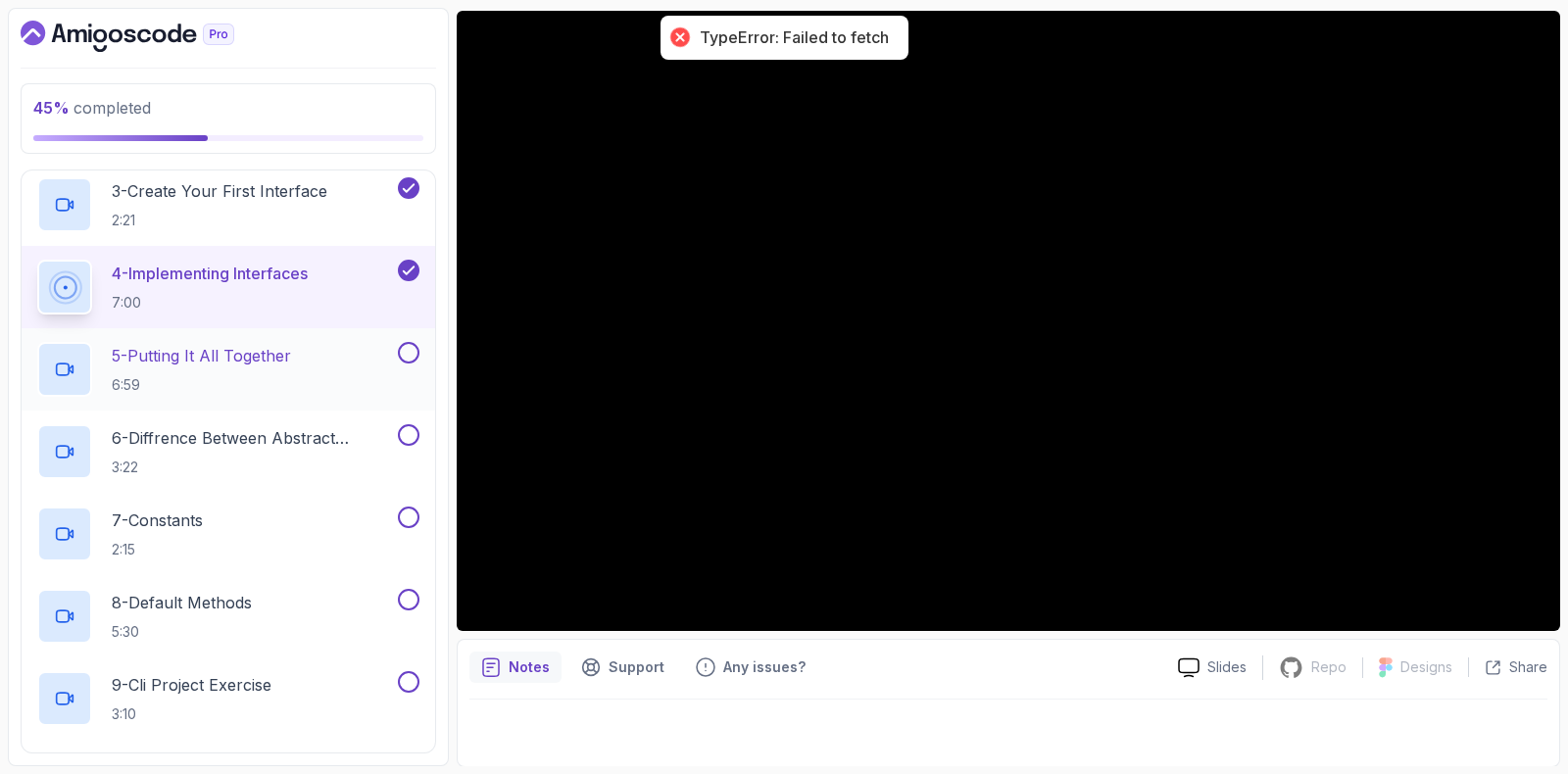
drag, startPoint x: 299, startPoint y: 360, endPoint x: 284, endPoint y: 371, distance: 18.6
click at [299, 364] on div "5 - Putting It All Together 6:59" at bounding box center [216, 370] width 357 height 55
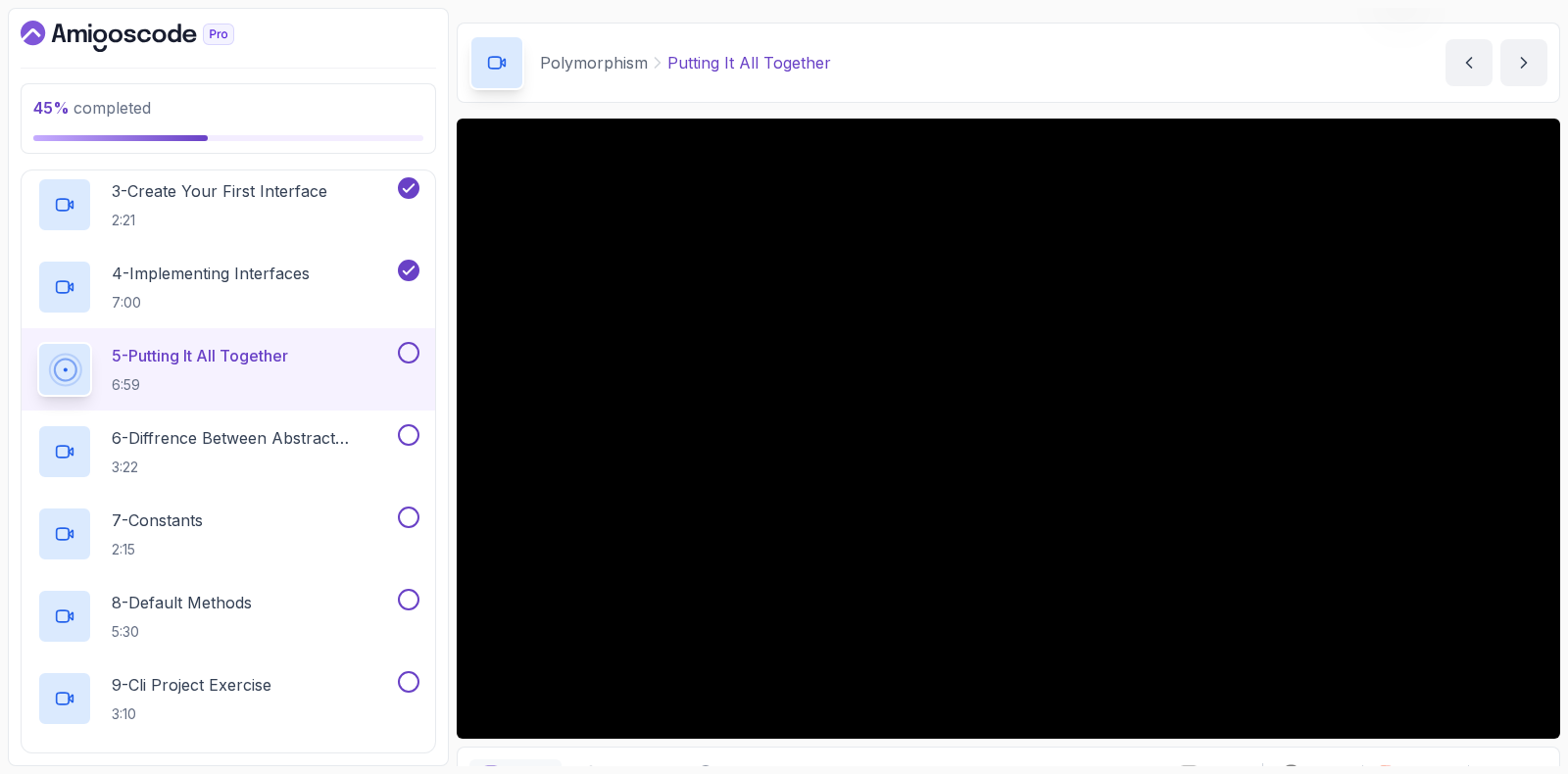
scroll to position [164, 0]
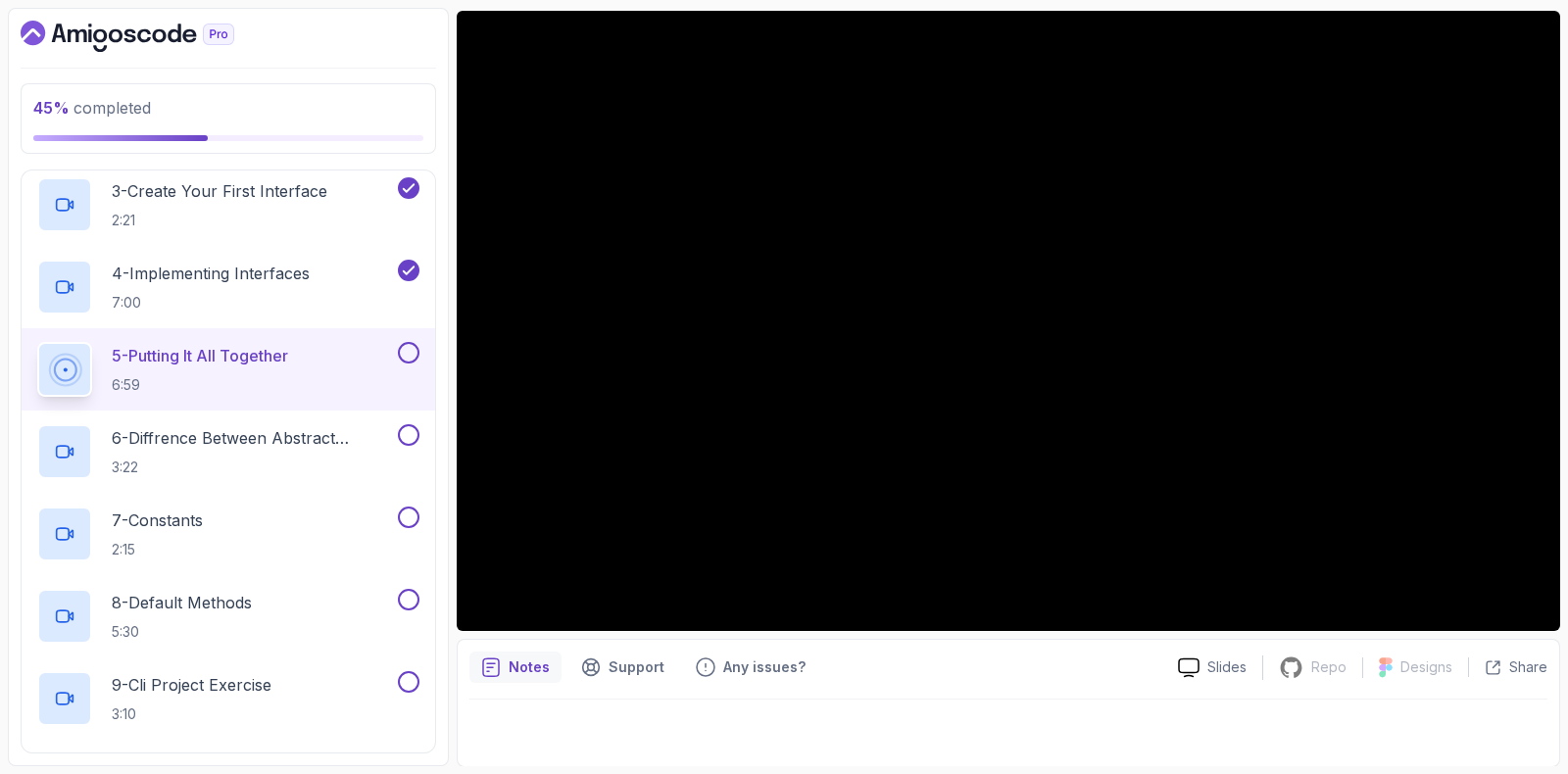
click at [409, 342] on button at bounding box center [409, 353] width 22 height 22
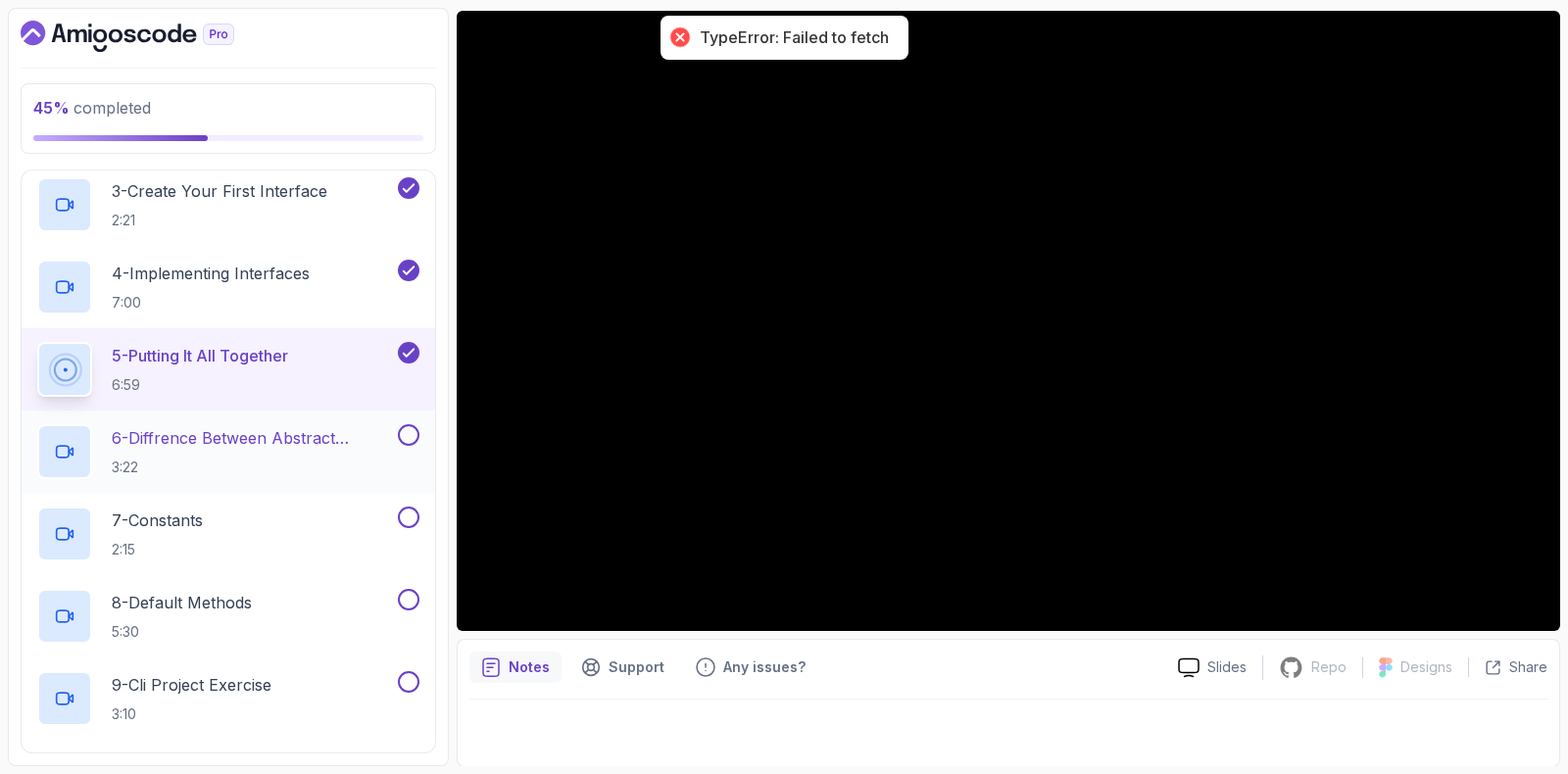
click at [265, 446] on p "6 - Diffrence Between Abstract Classes And Interfaces" at bounding box center [253, 439] width 282 height 24
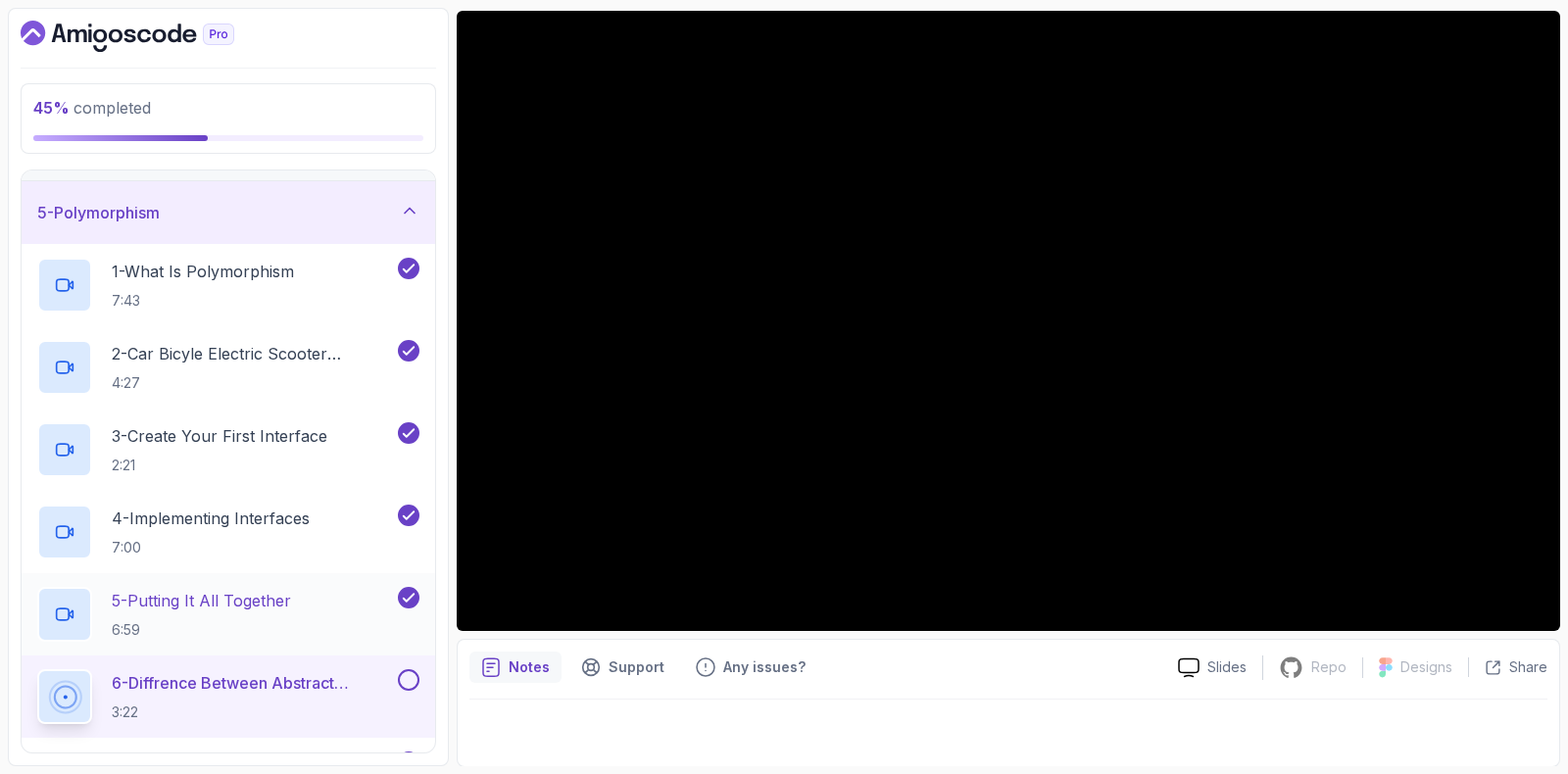
scroll to position [368, 0]
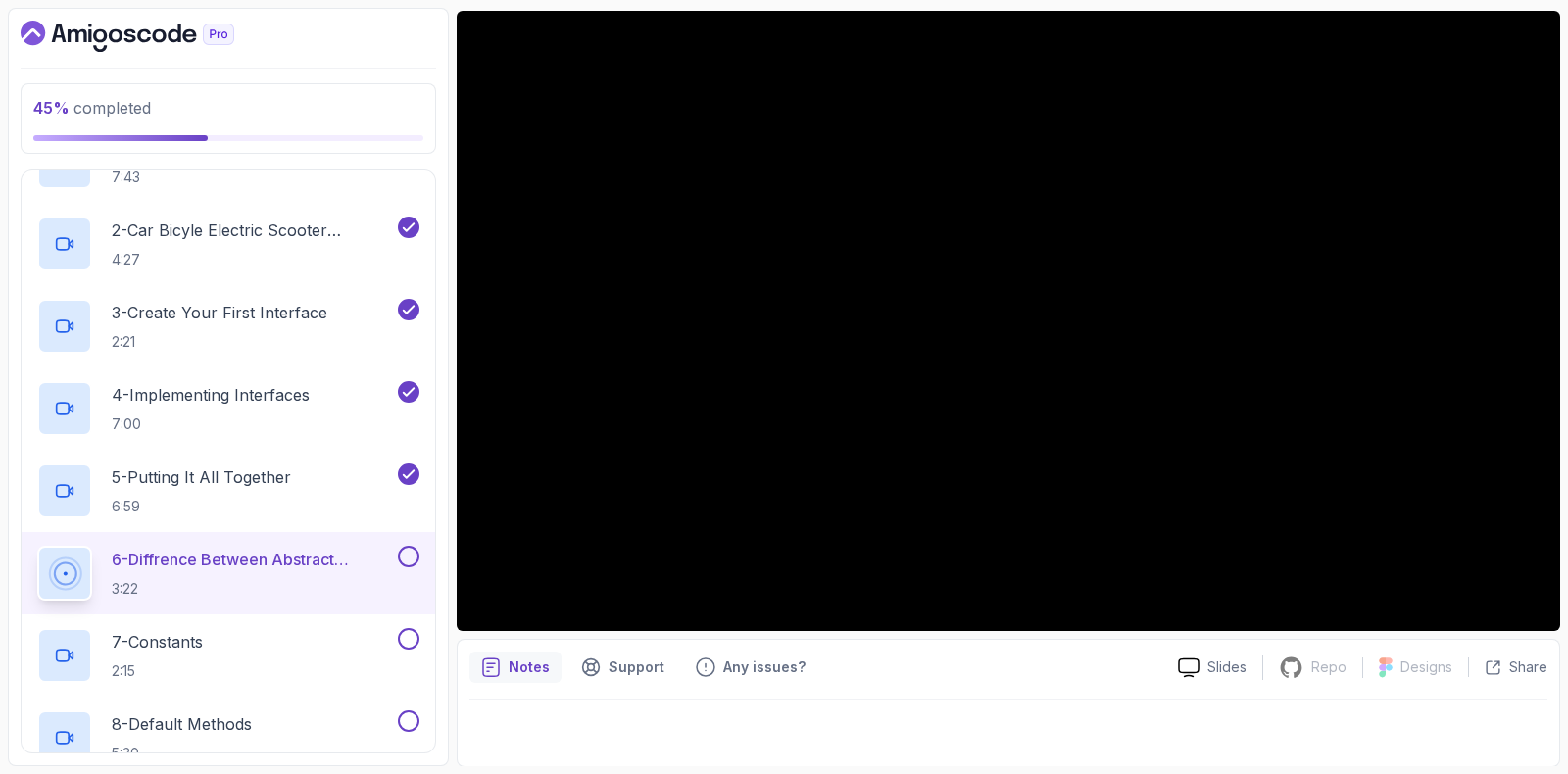
click at [419, 555] on button at bounding box center [409, 557] width 22 height 22
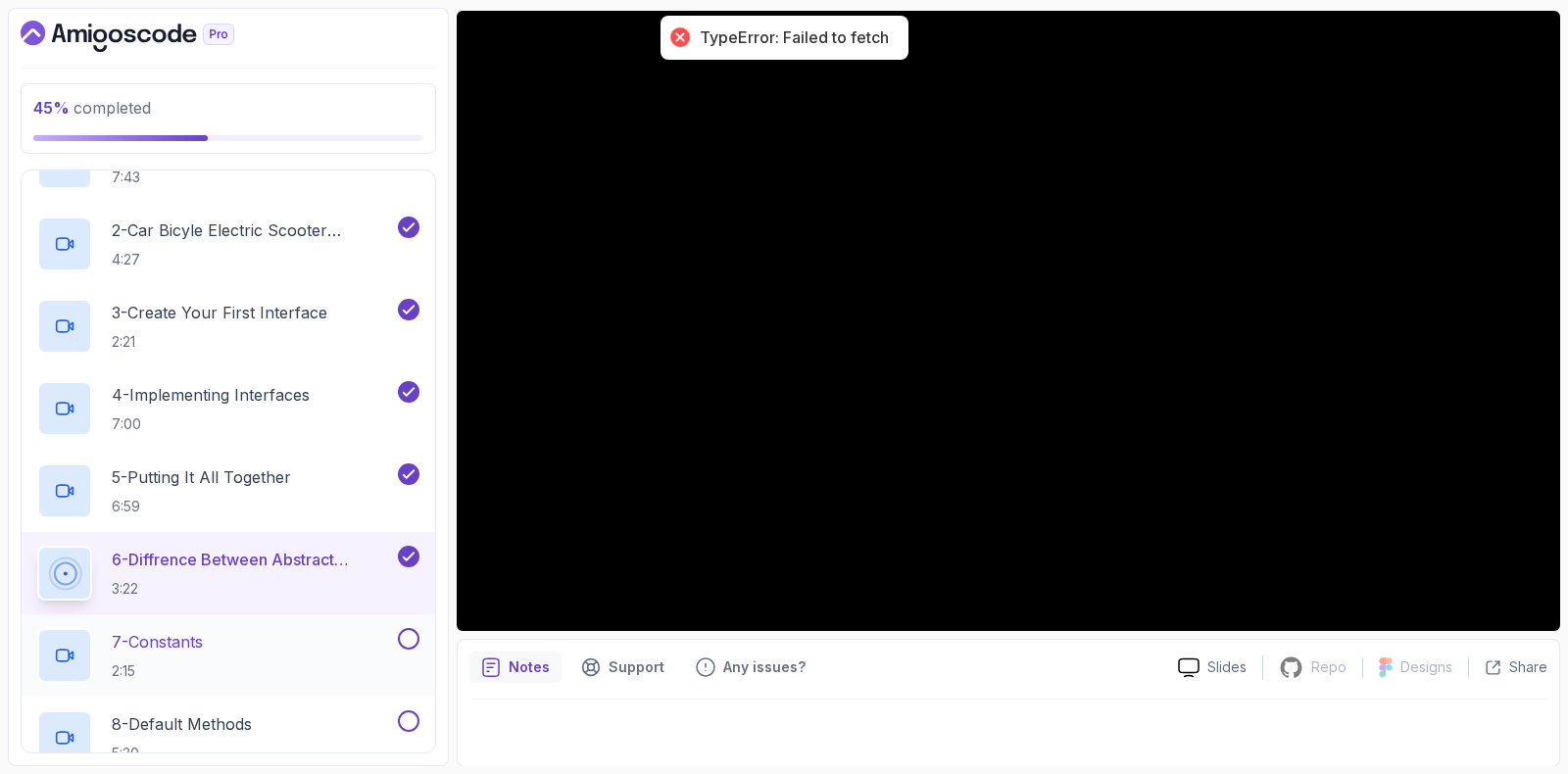
click at [313, 660] on div "7 - Constants 2:15" at bounding box center [216, 655] width 357 height 55
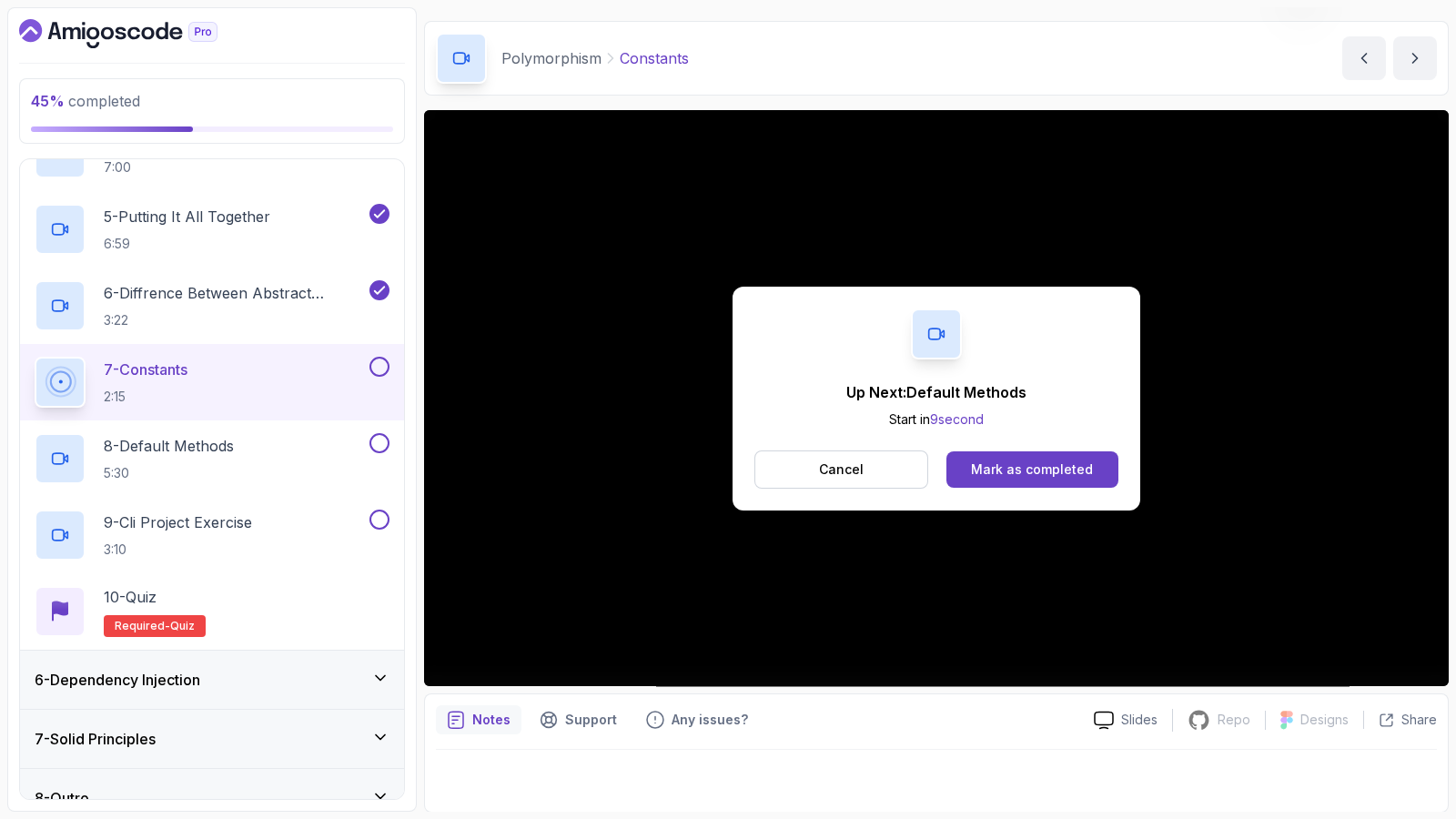
scroll to position [152, 0]
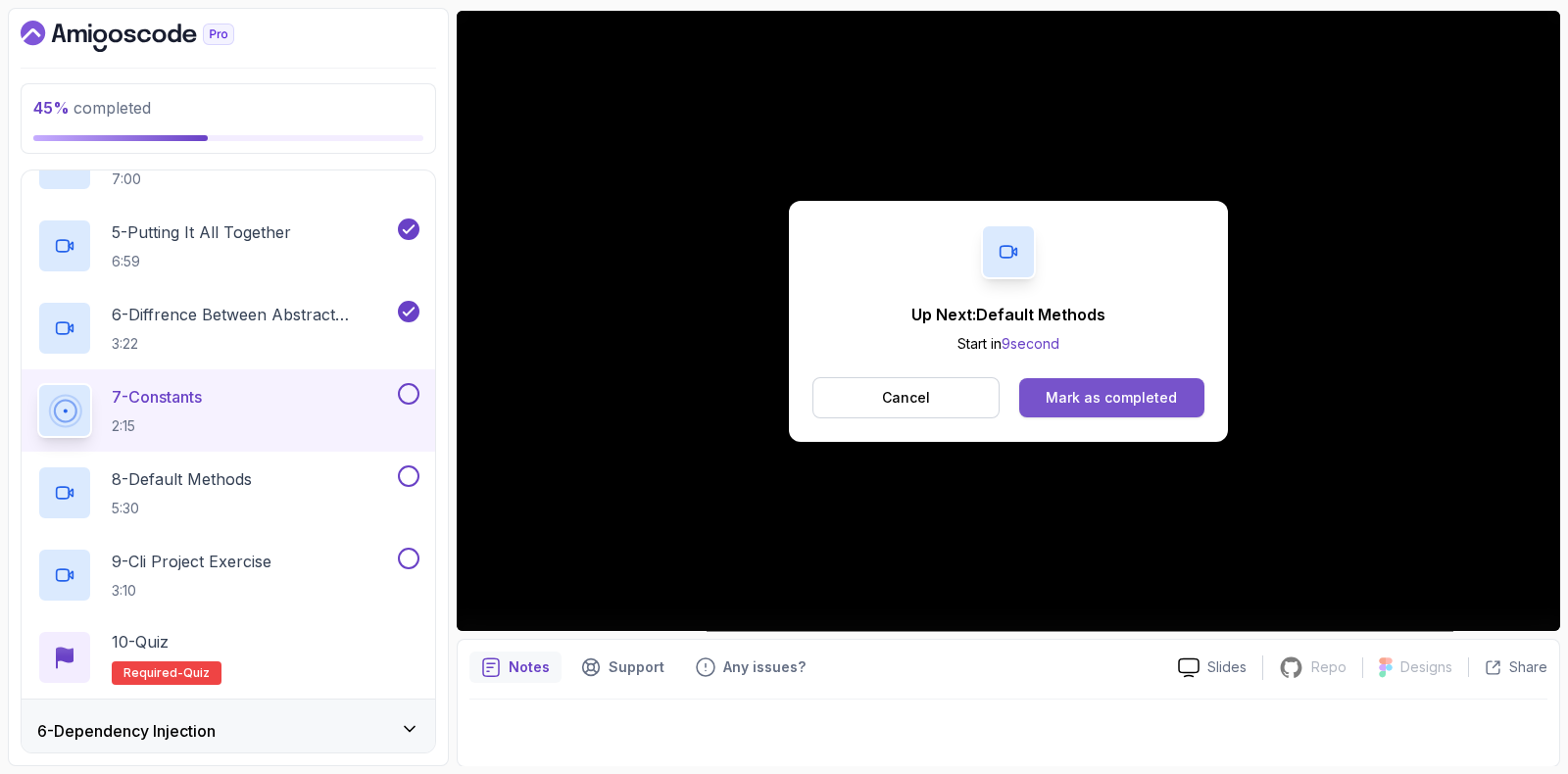
click at [1138, 401] on div "Mark as completed" at bounding box center [1111, 398] width 131 height 20
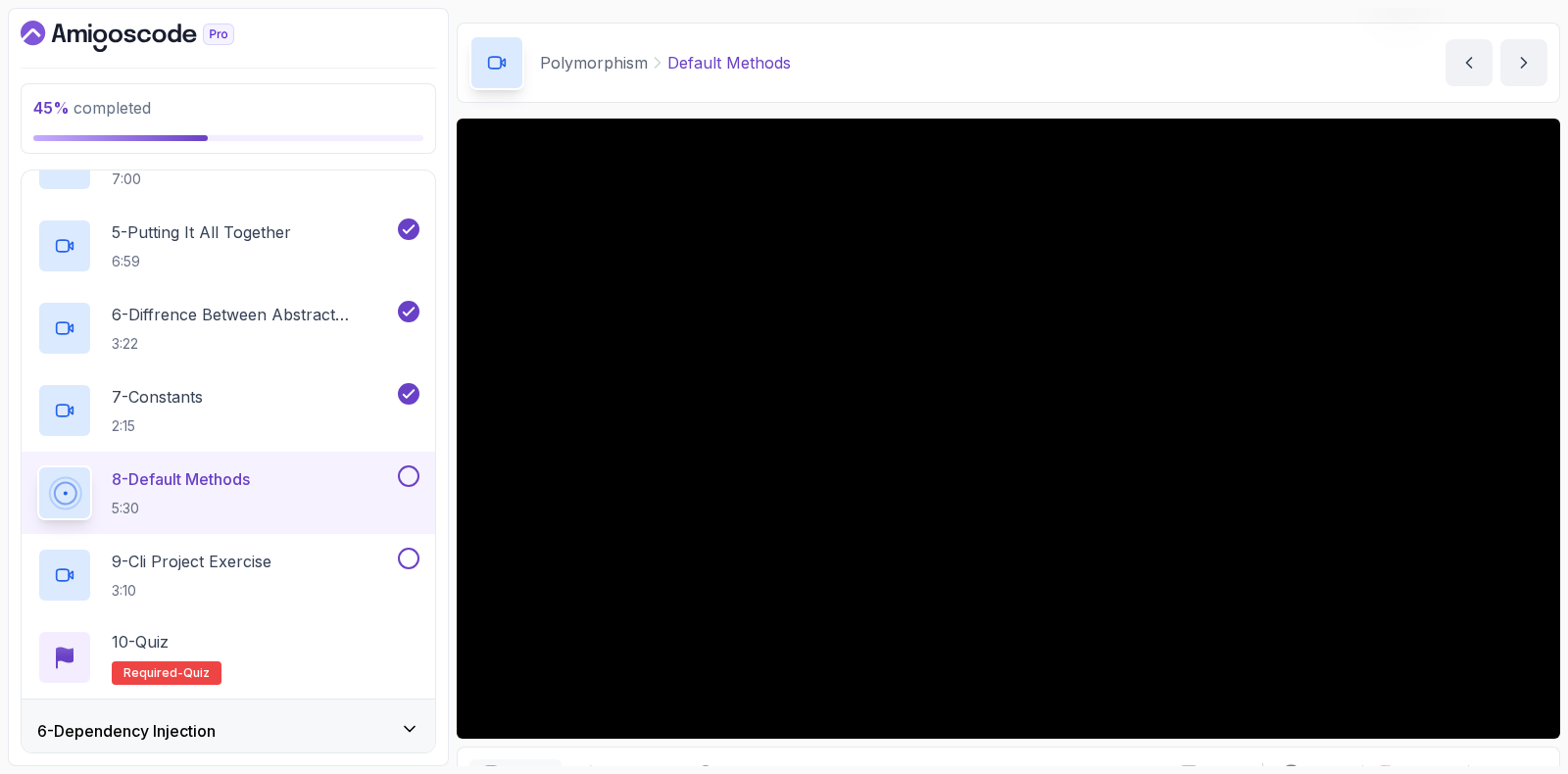
scroll to position [164, 0]
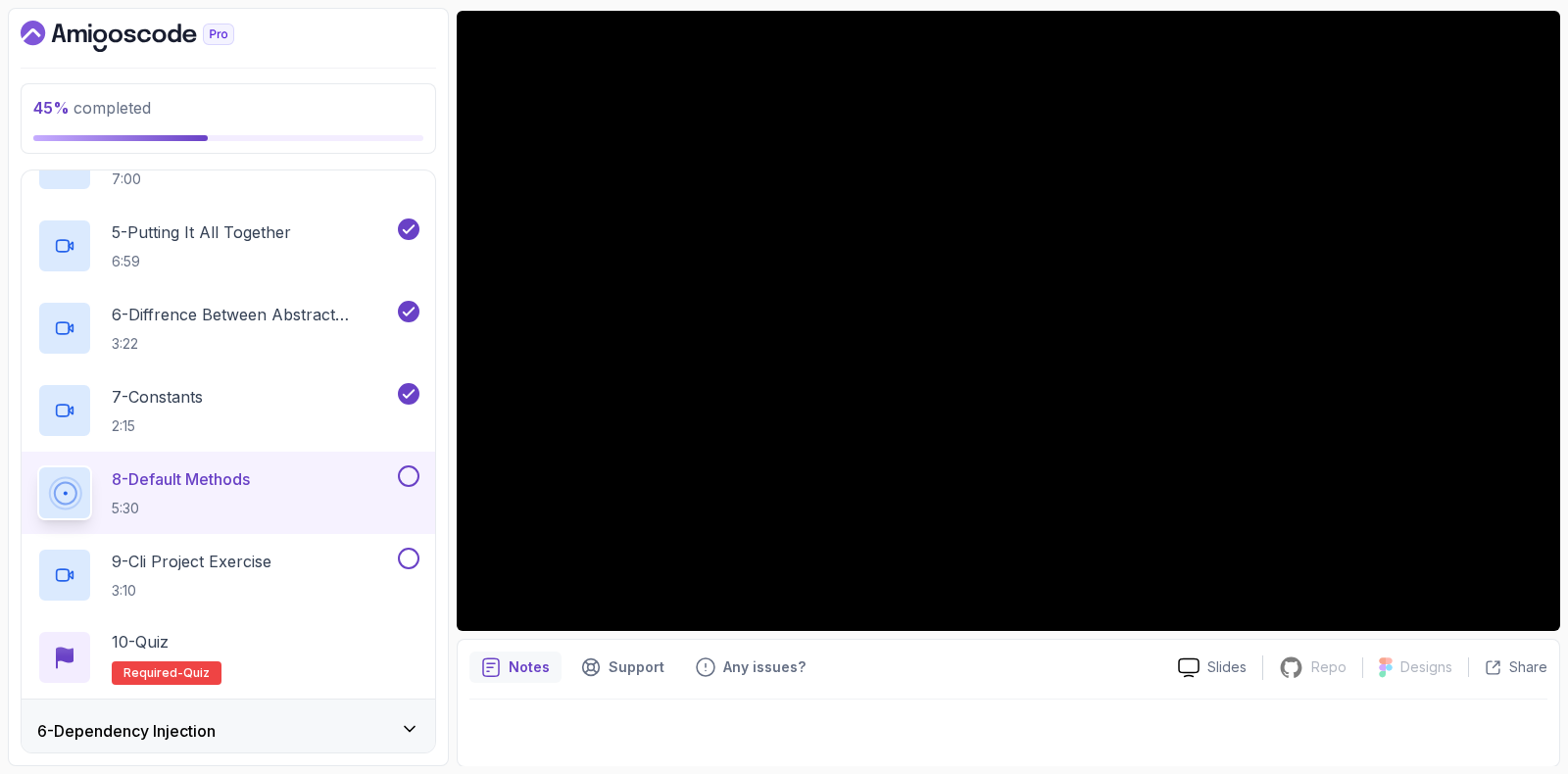
click at [409, 471] on button at bounding box center [409, 477] width 22 height 22
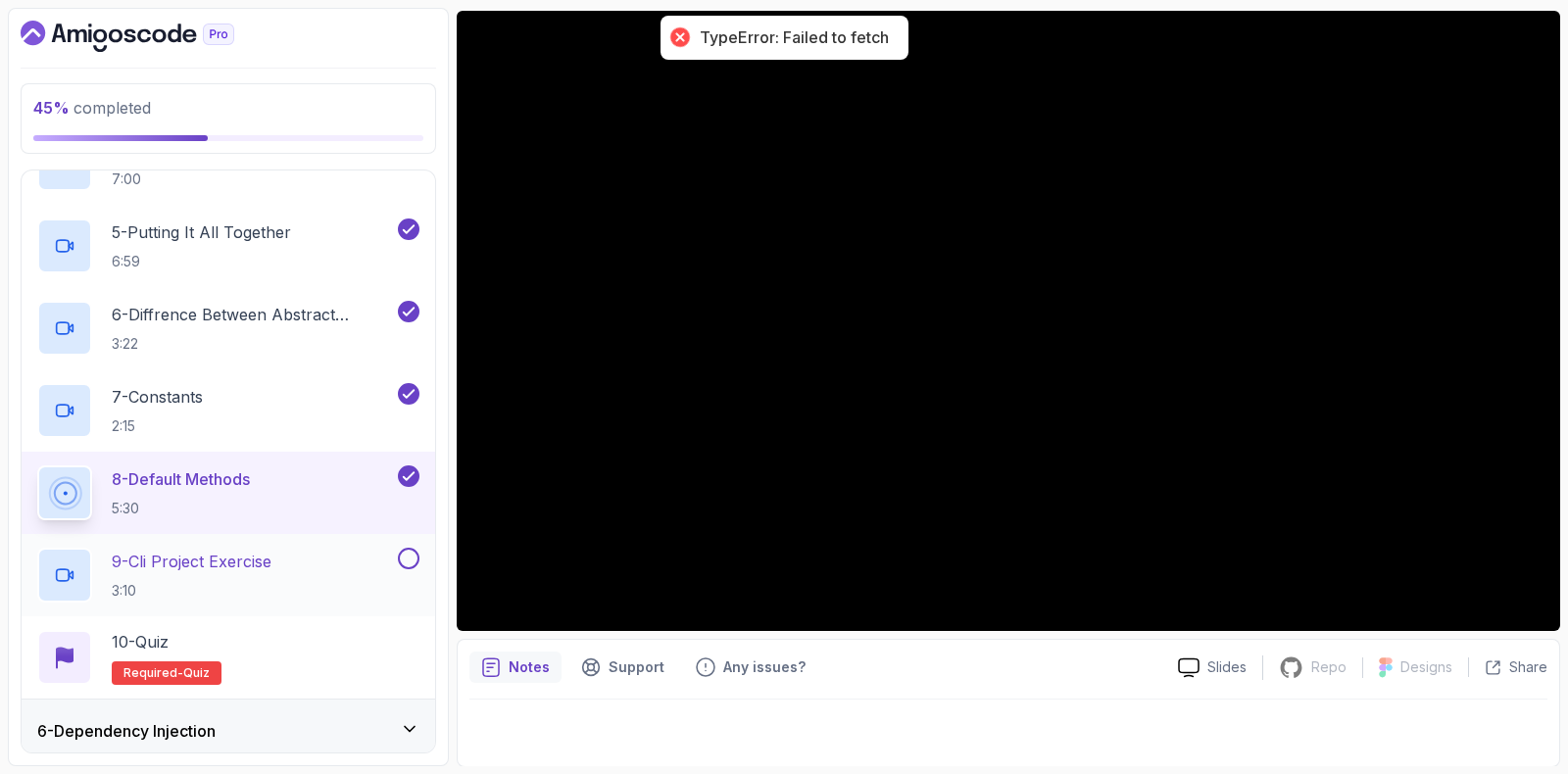
click at [206, 548] on div "9 - Cli Project Exercise 3:10" at bounding box center [216, 576] width 357 height 55
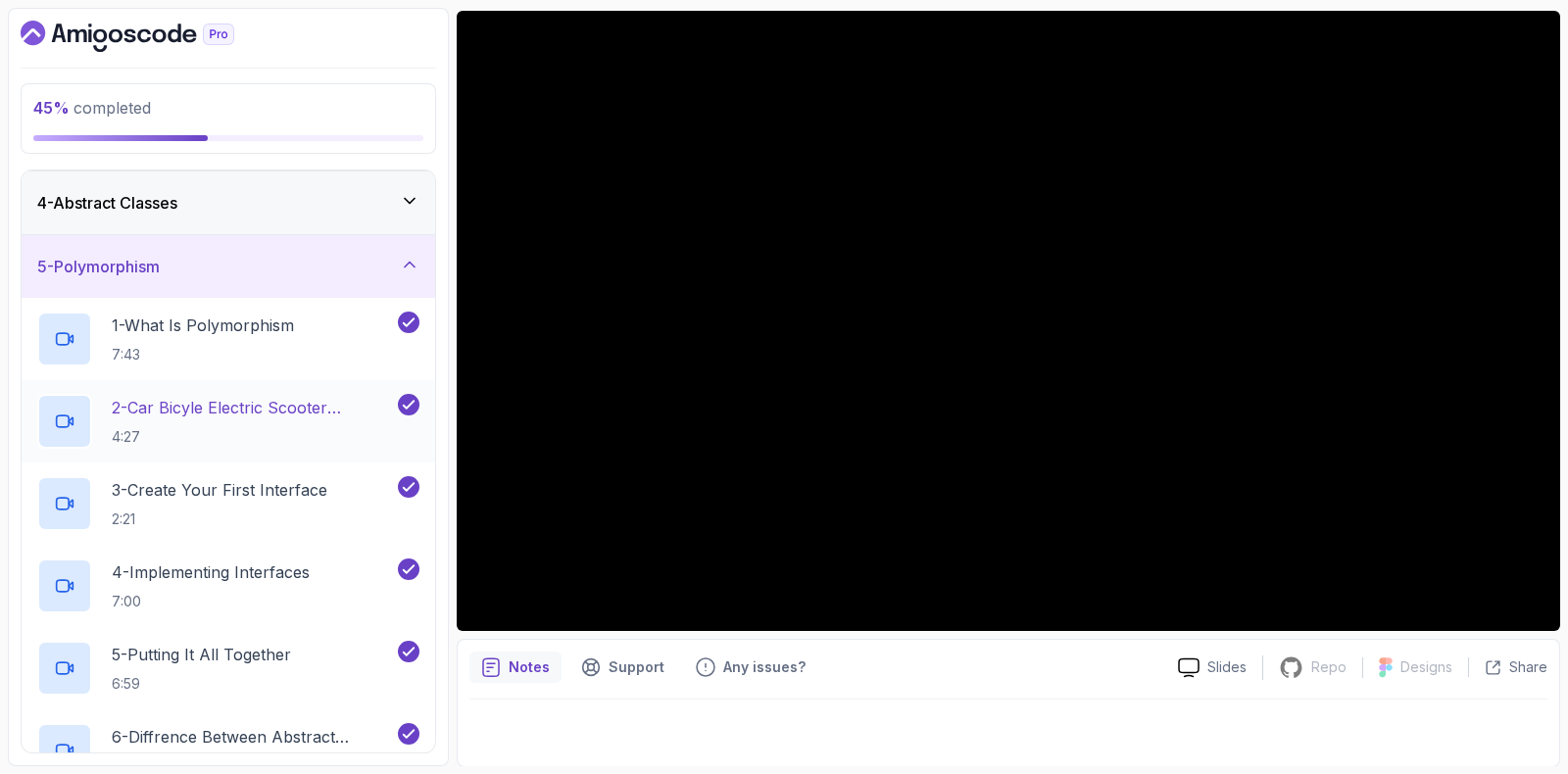
scroll to position [490, 0]
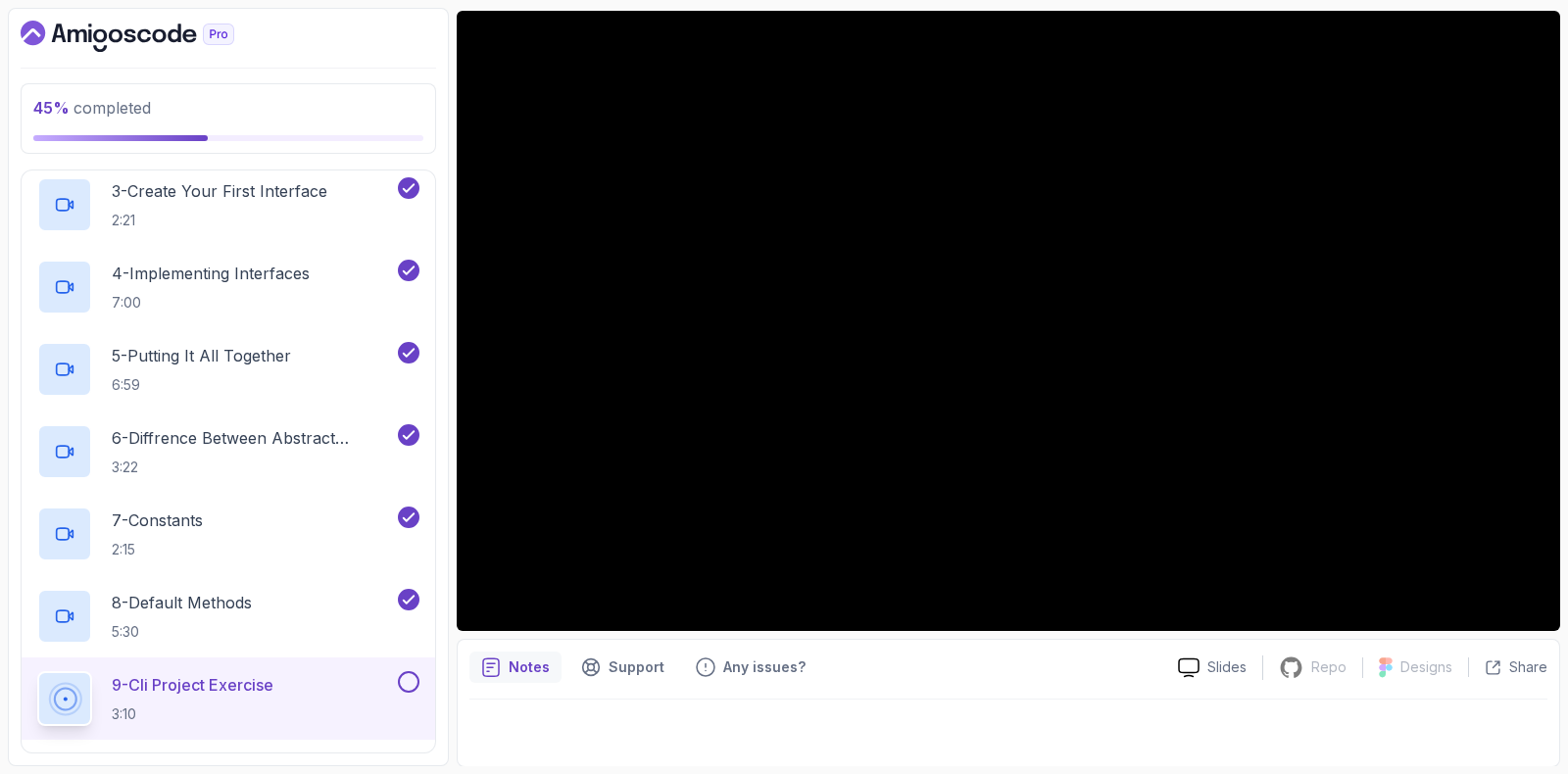
click at [412, 673] on button at bounding box center [409, 682] width 22 height 22
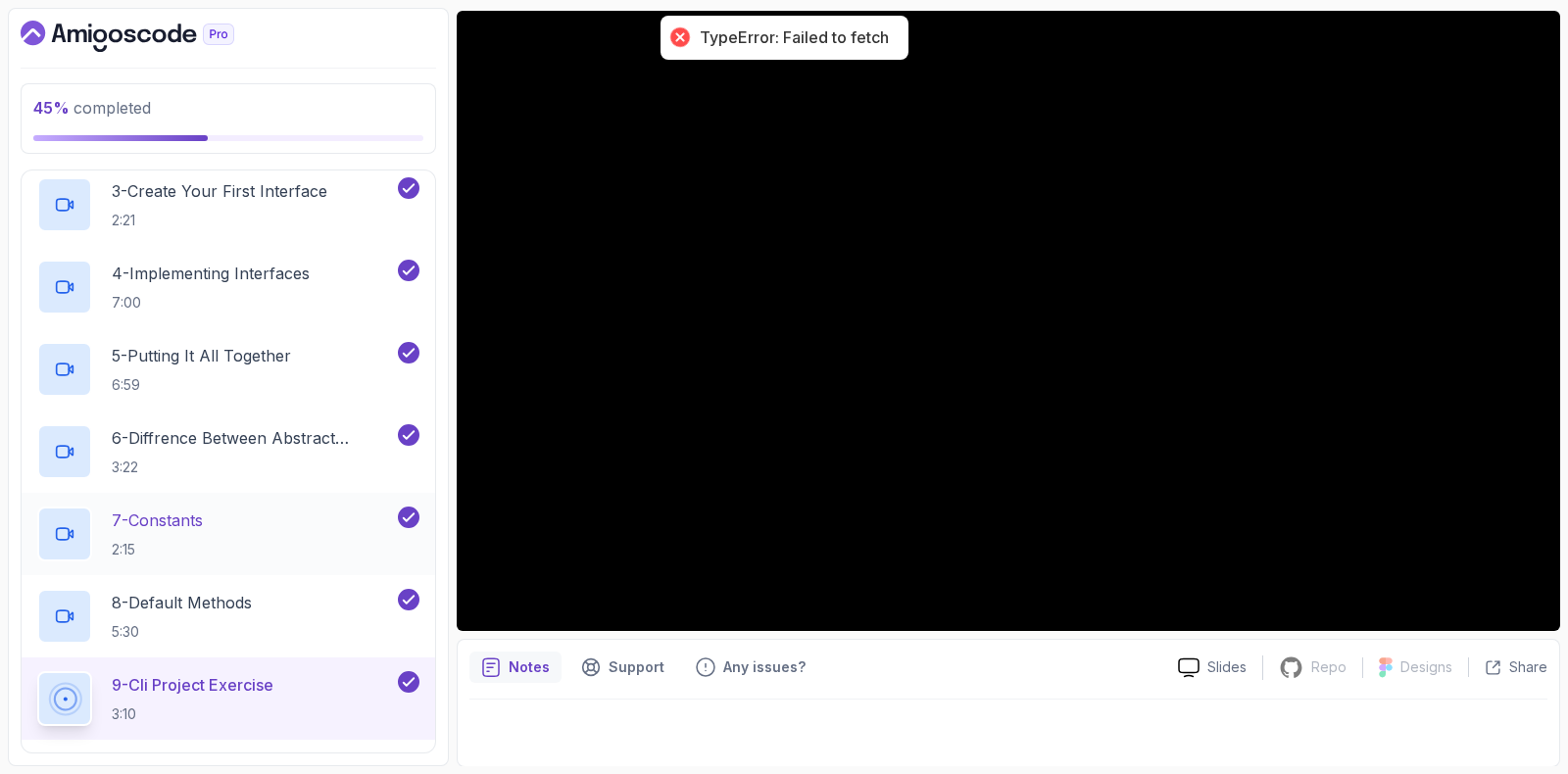
scroll to position [747, 0]
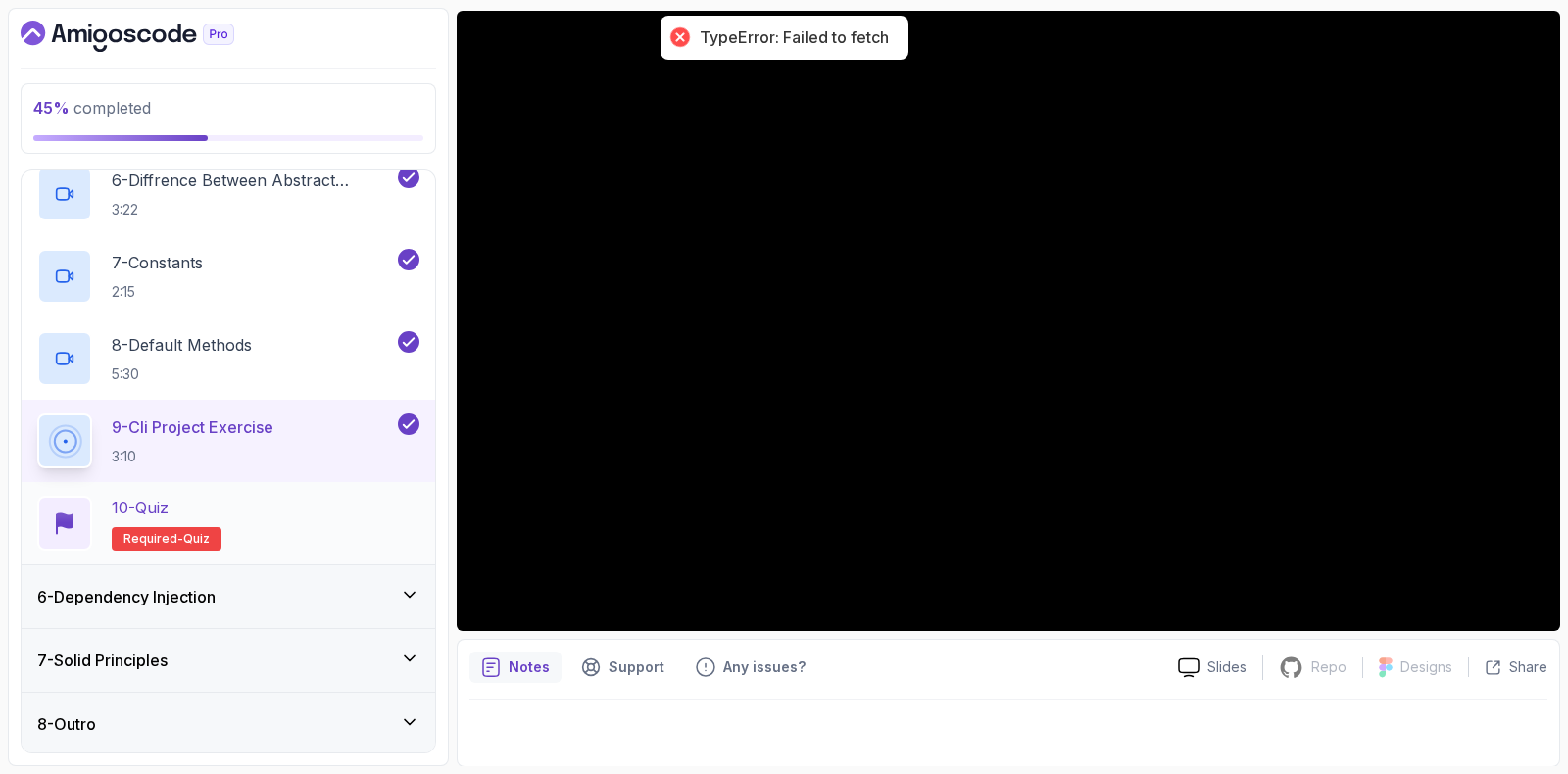
click at [275, 513] on div "10 - Quiz Required- quiz" at bounding box center [228, 524] width 382 height 55
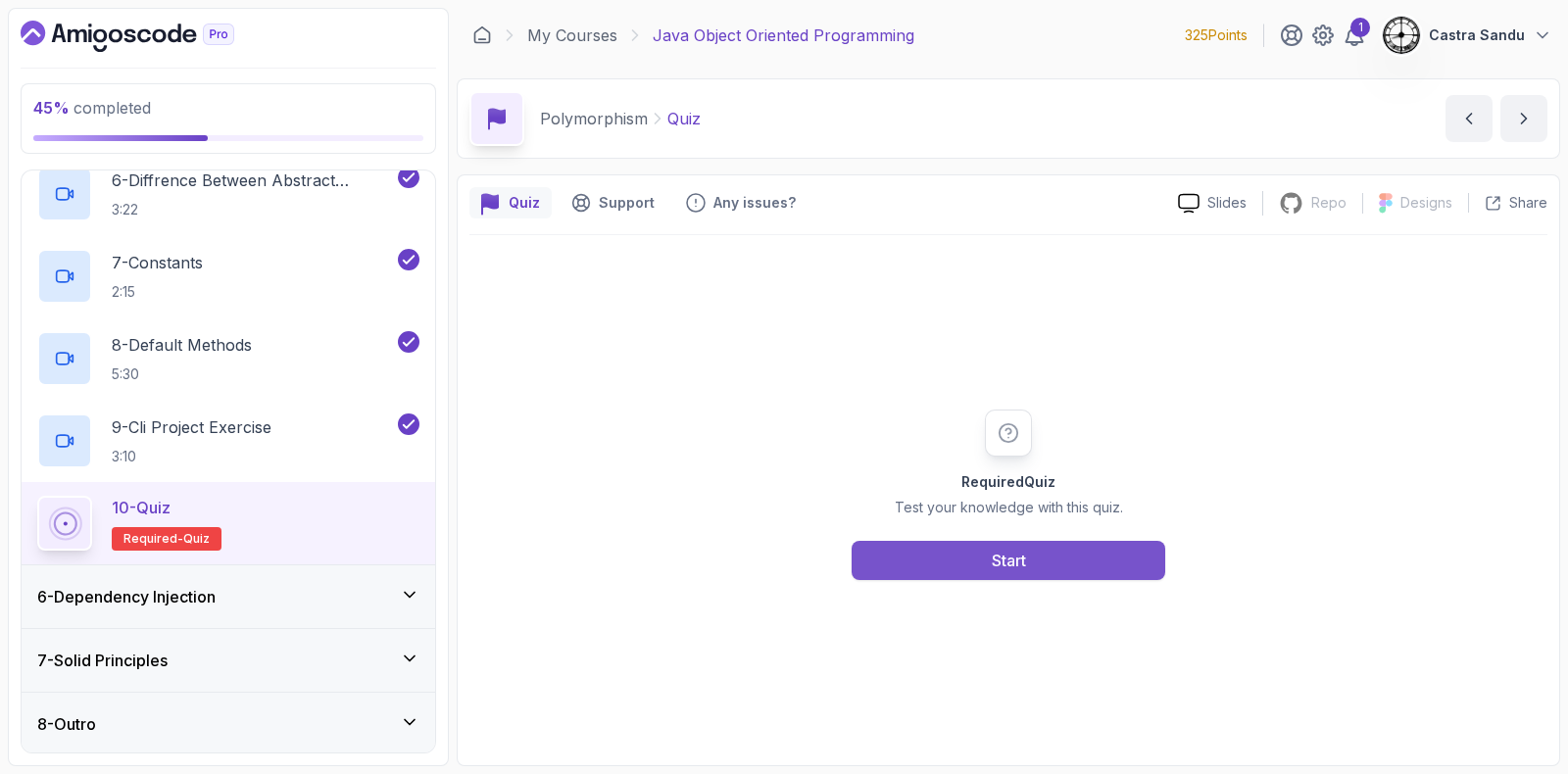
click at [986, 557] on button "Start" at bounding box center [1008, 561] width 314 height 39
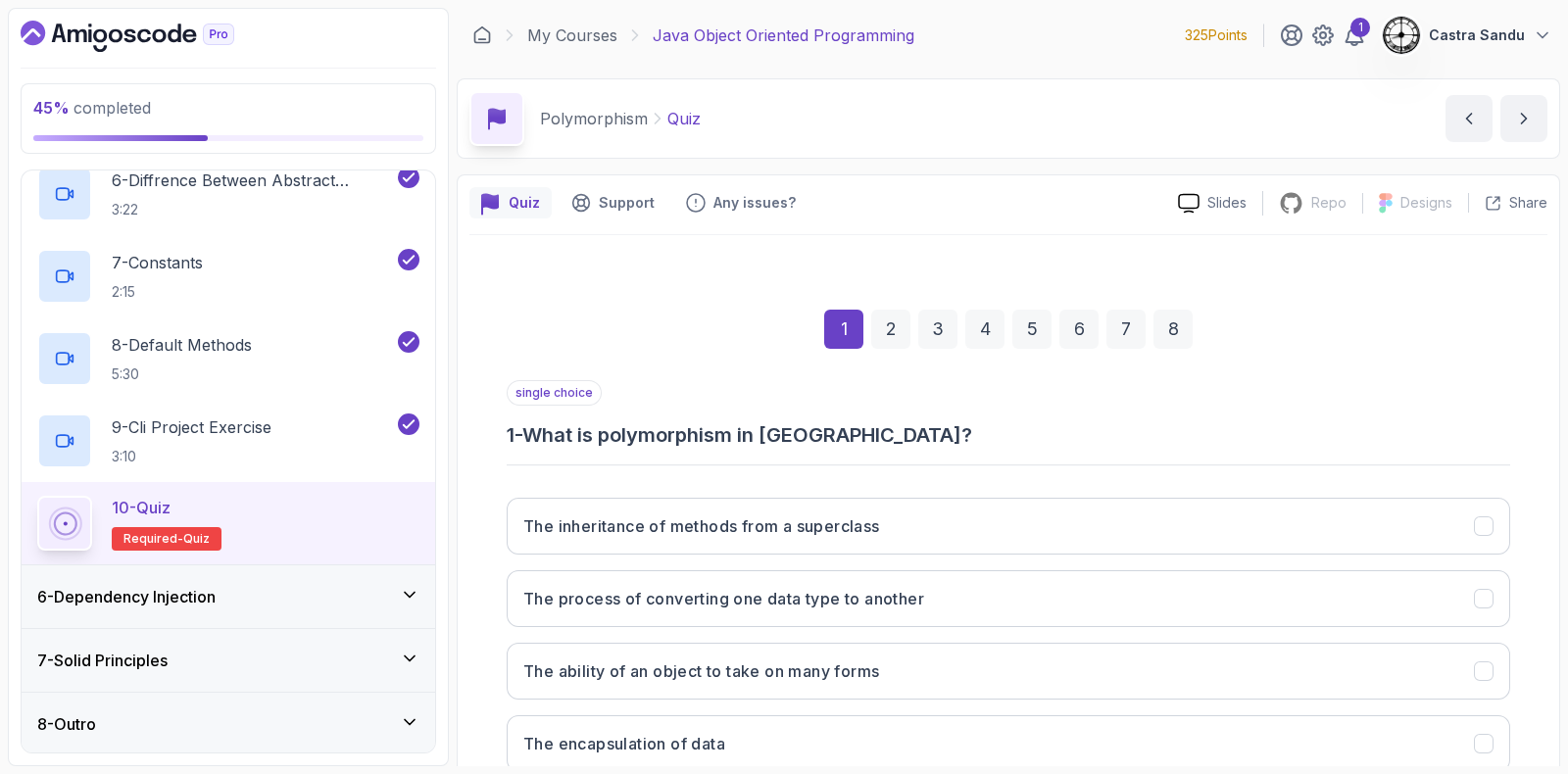
scroll to position [129, 0]
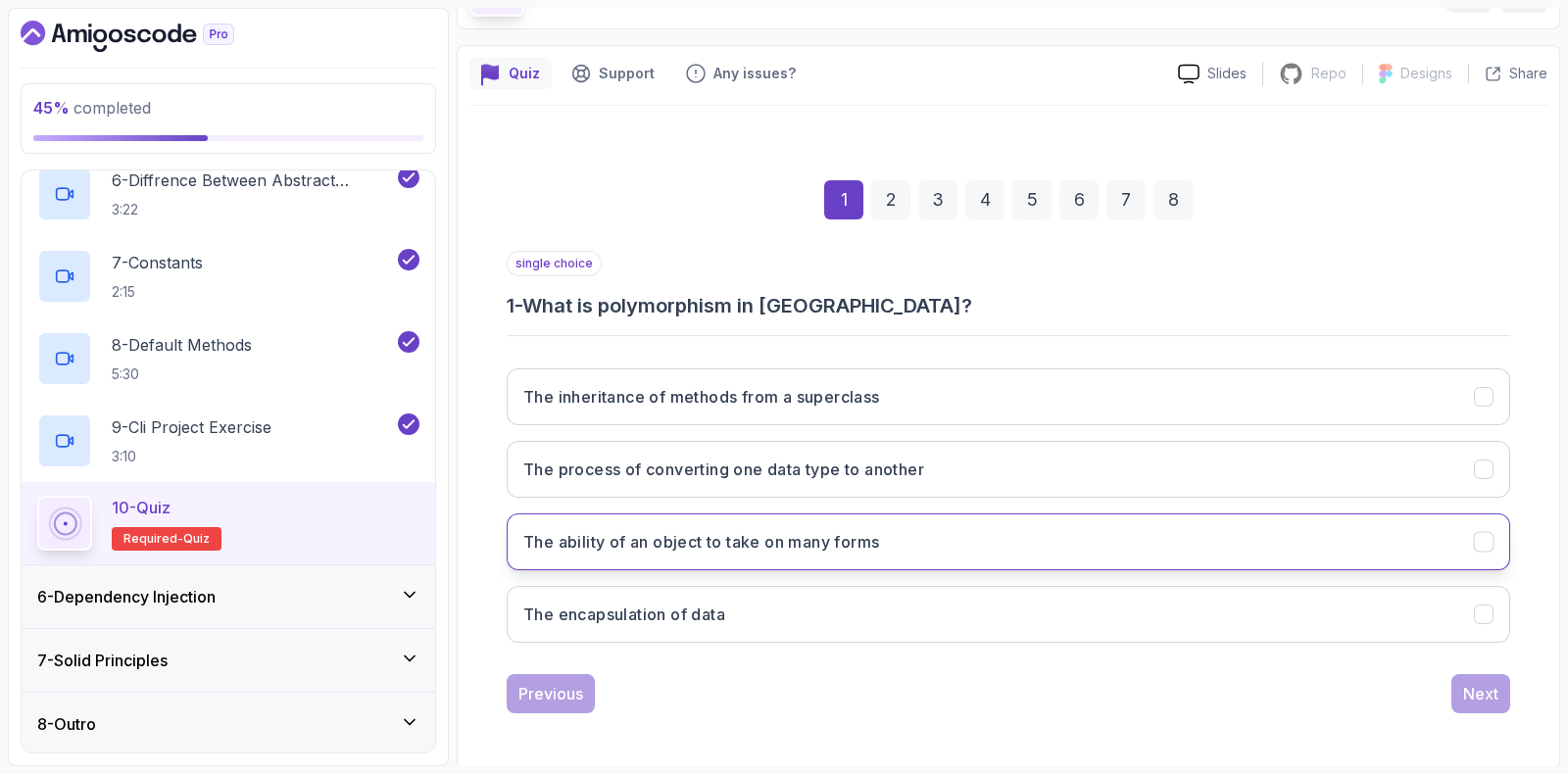
click at [676, 542] on h3 "The ability of an object to take on many forms" at bounding box center [701, 542] width 356 height 24
click at [1485, 686] on div "Next" at bounding box center [1481, 694] width 35 height 24
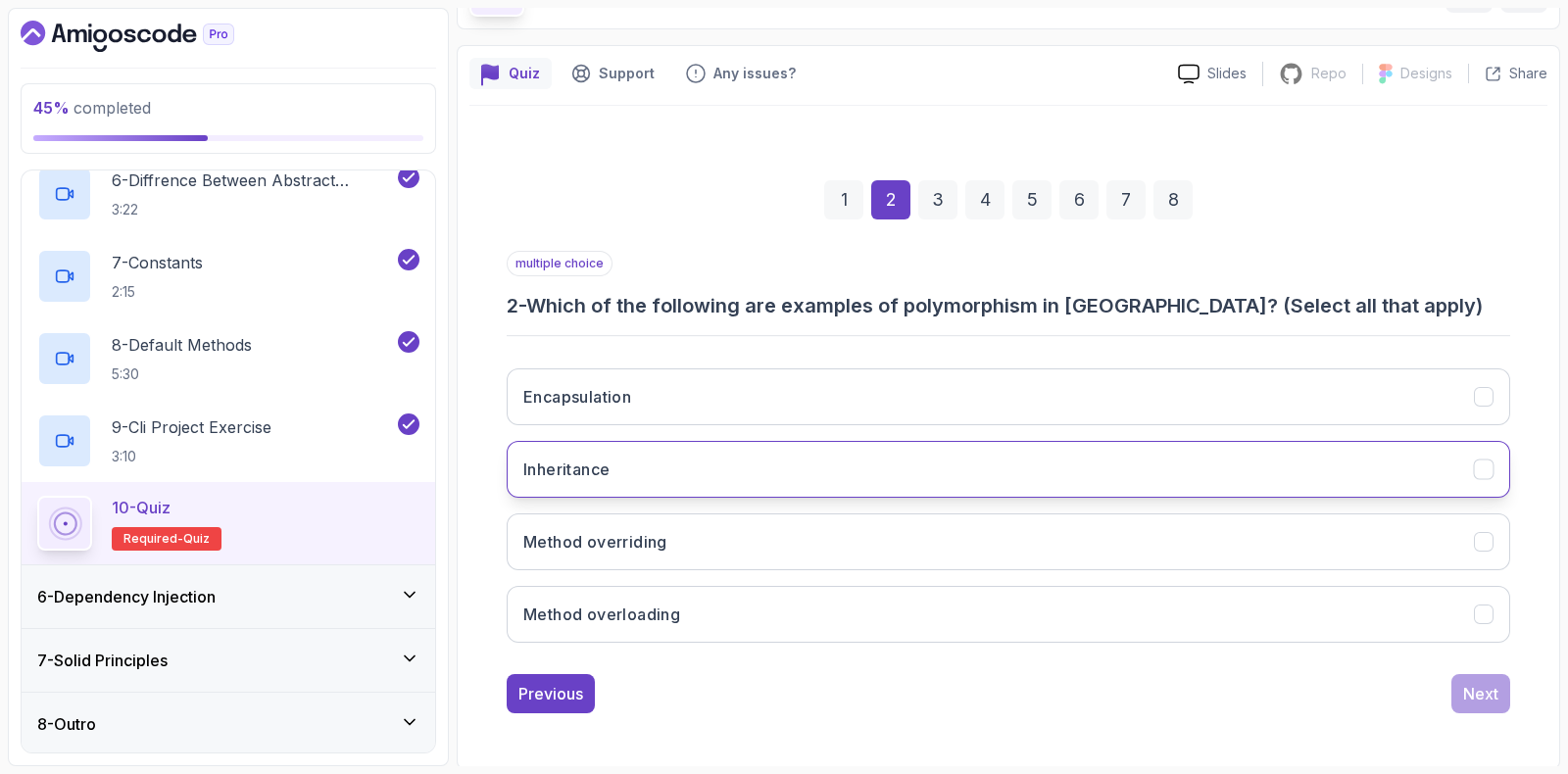
click at [539, 477] on h3 "Inheritance" at bounding box center [567, 470] width 86 height 24
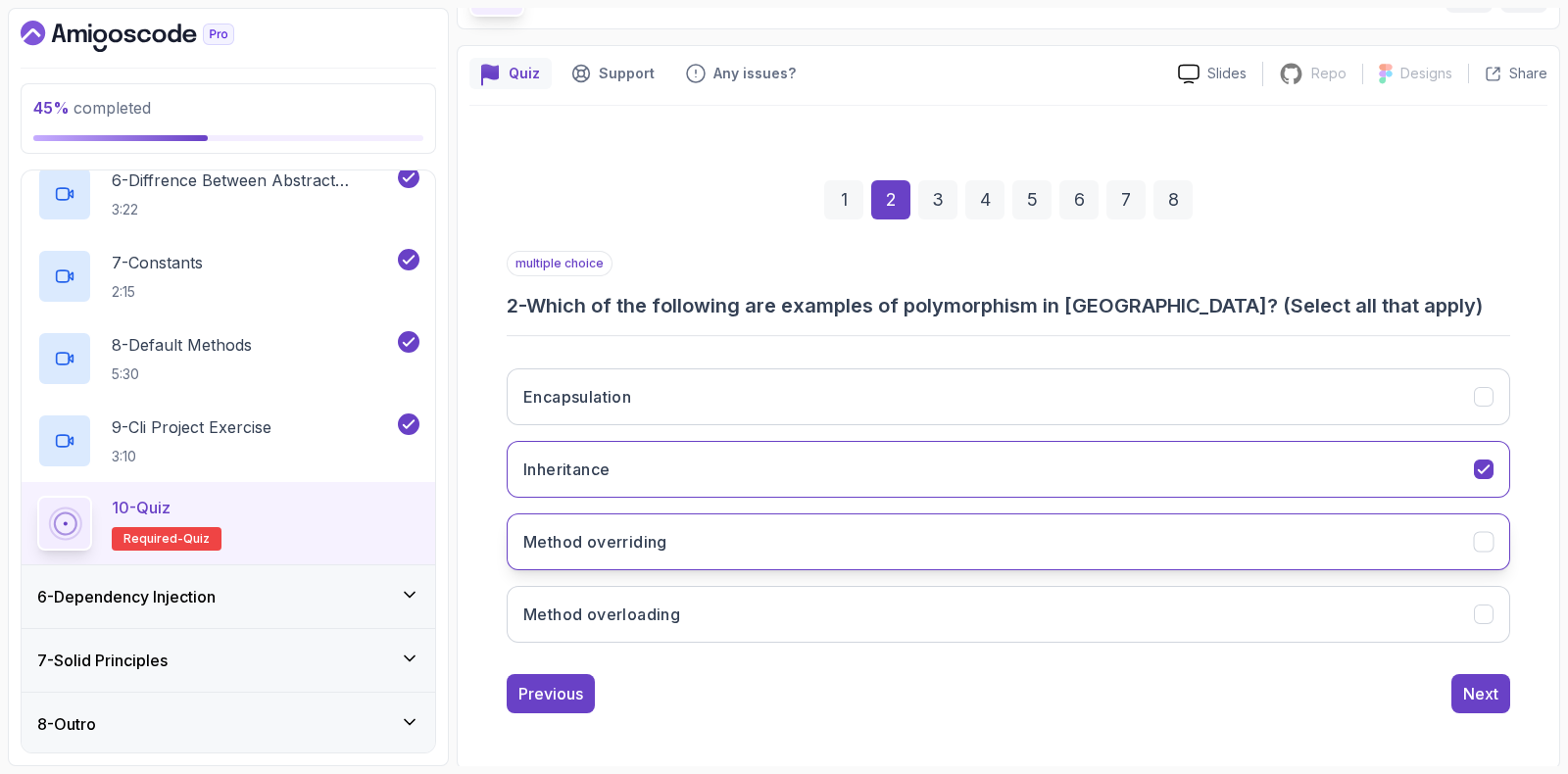
click at [544, 534] on h3 "Method overriding" at bounding box center [595, 542] width 144 height 24
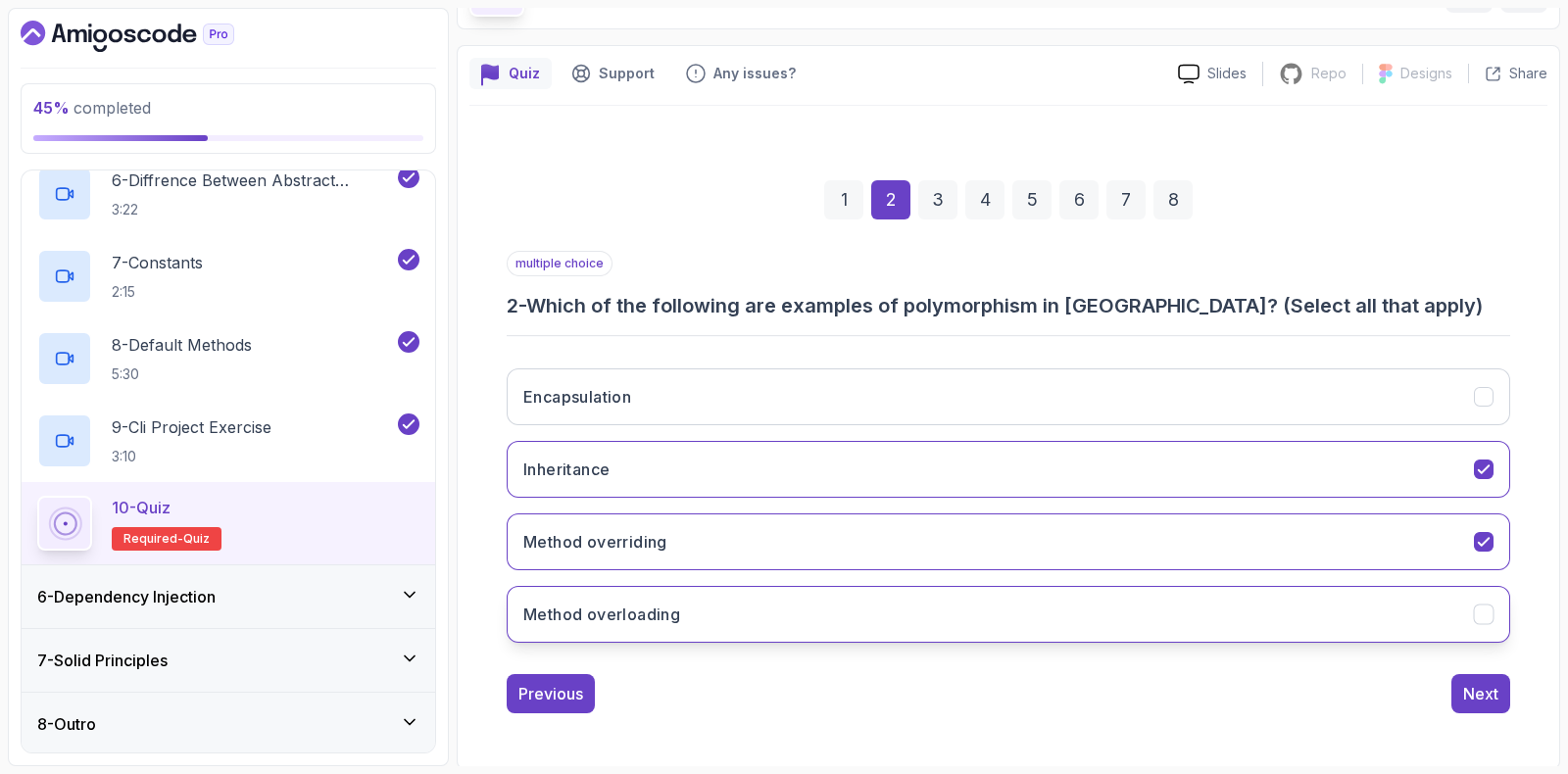
click at [1303, 603] on button "Method overloading" at bounding box center [1008, 615] width 1003 height 57
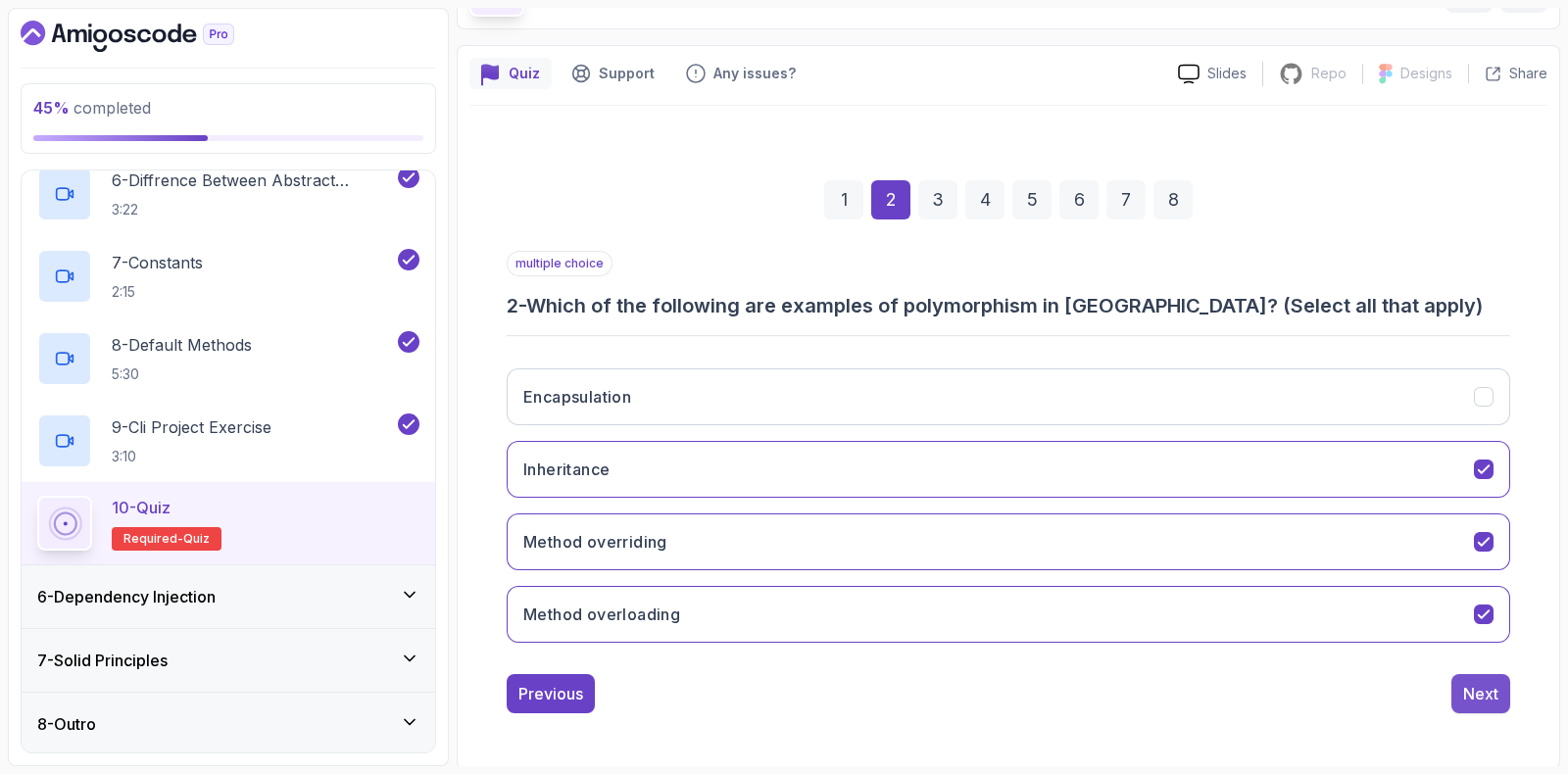
click at [1490, 687] on div "Next" at bounding box center [1481, 694] width 35 height 24
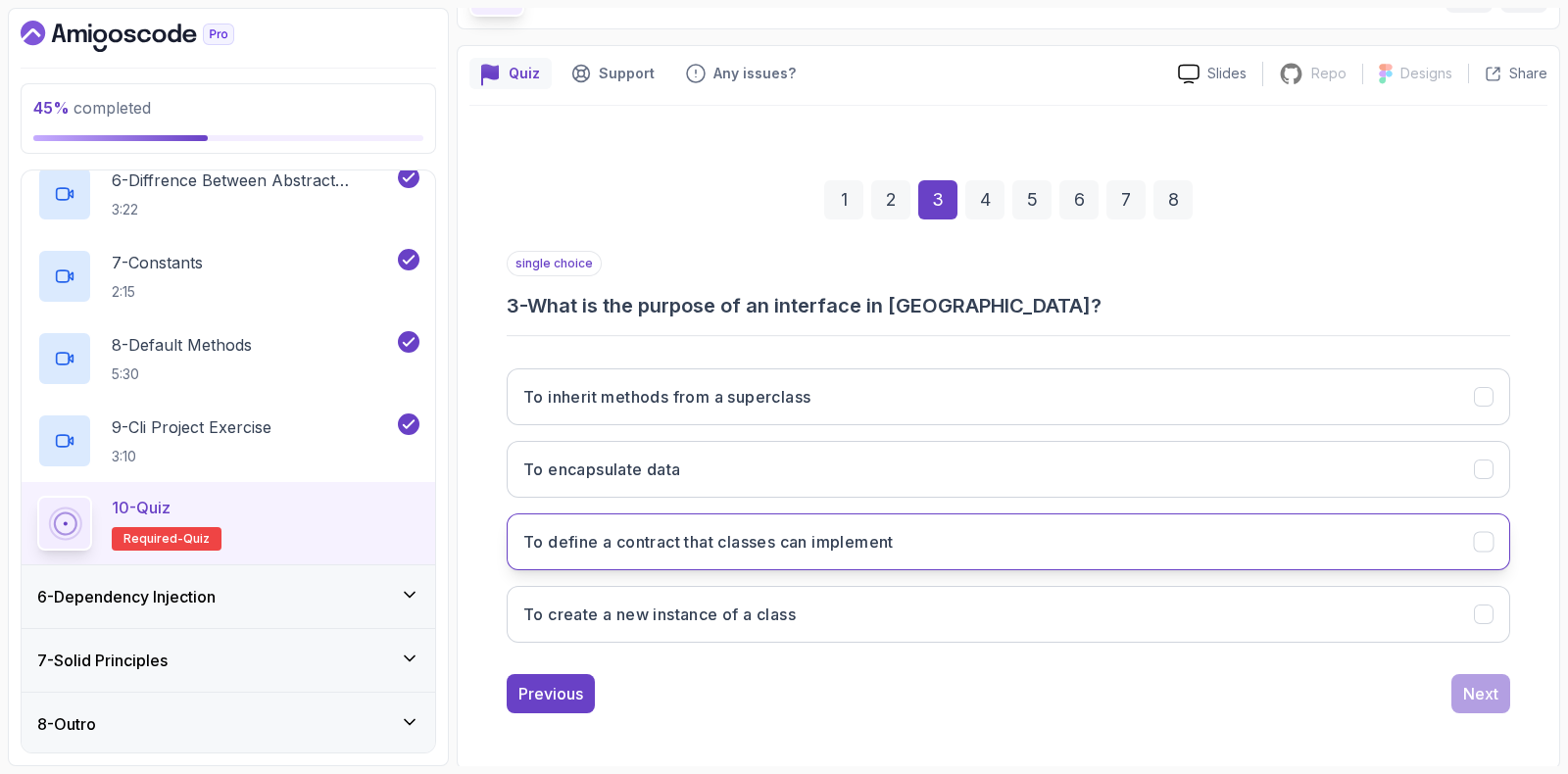
click at [618, 527] on button "To define a contract that classes can implement" at bounding box center [1008, 542] width 1003 height 57
click at [1499, 694] on button "Next" at bounding box center [1481, 694] width 59 height 39
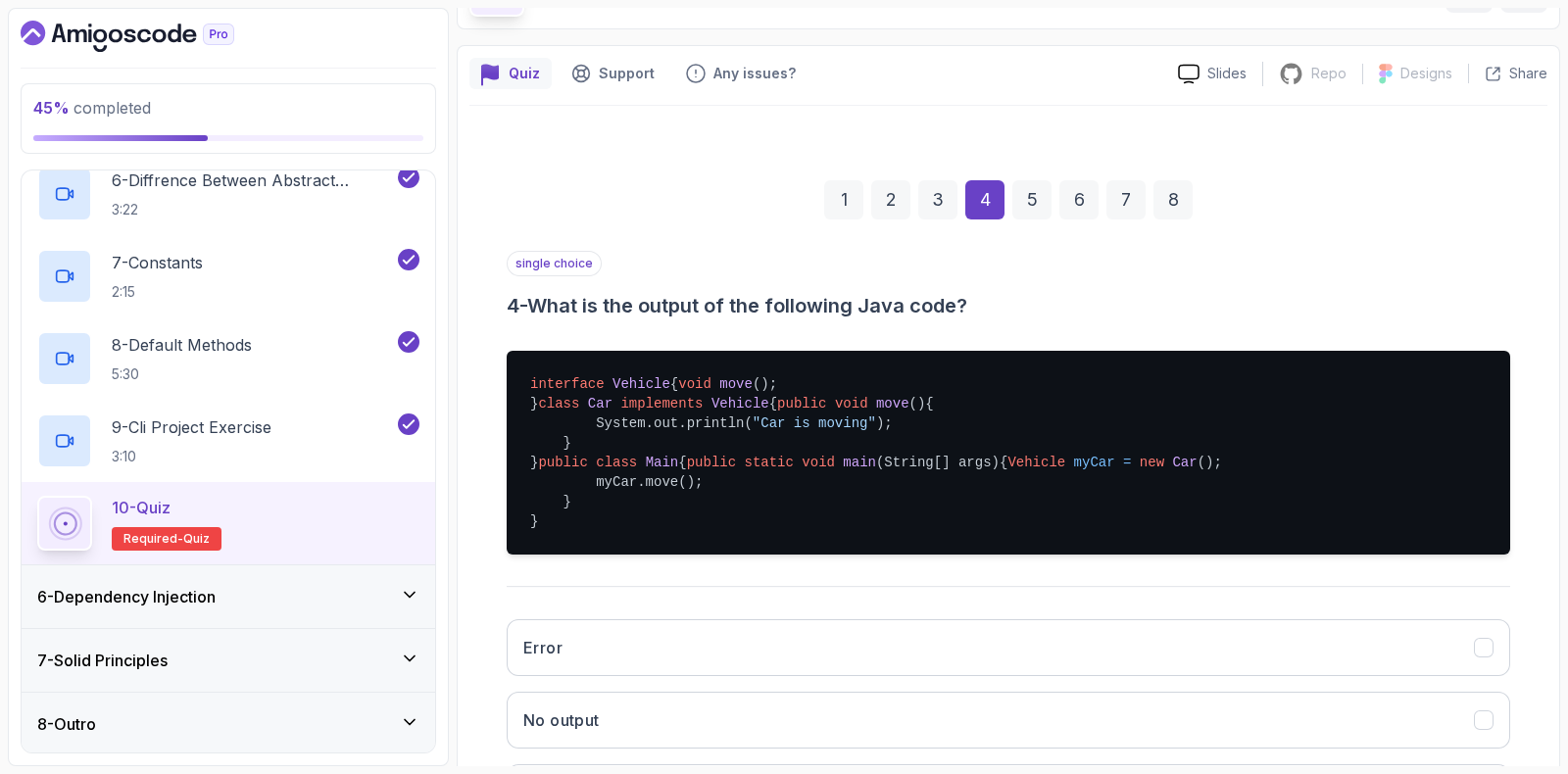
scroll to position [498, 0]
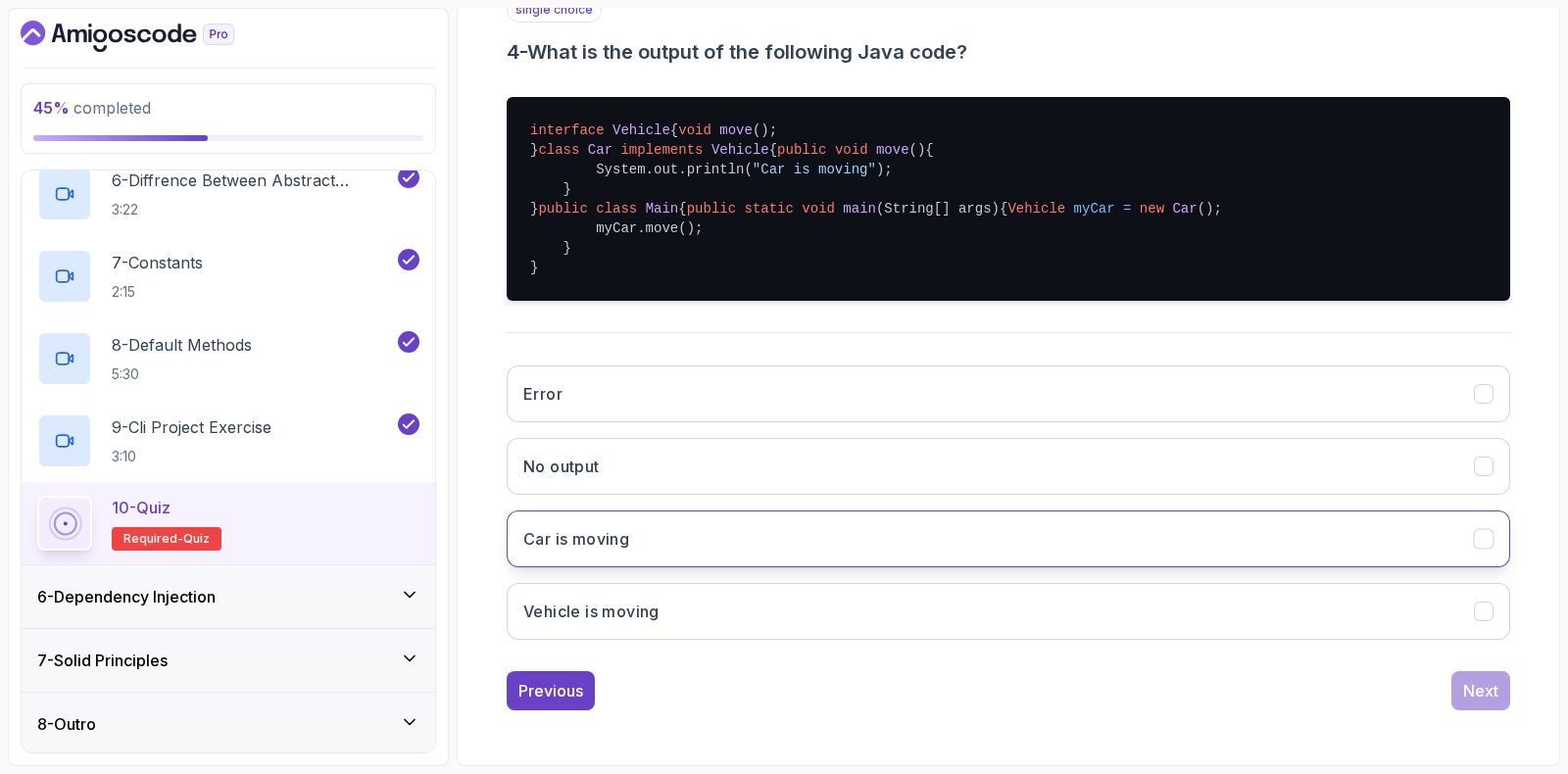
click at [587, 551] on button "Car is moving" at bounding box center [1008, 540] width 1003 height 57
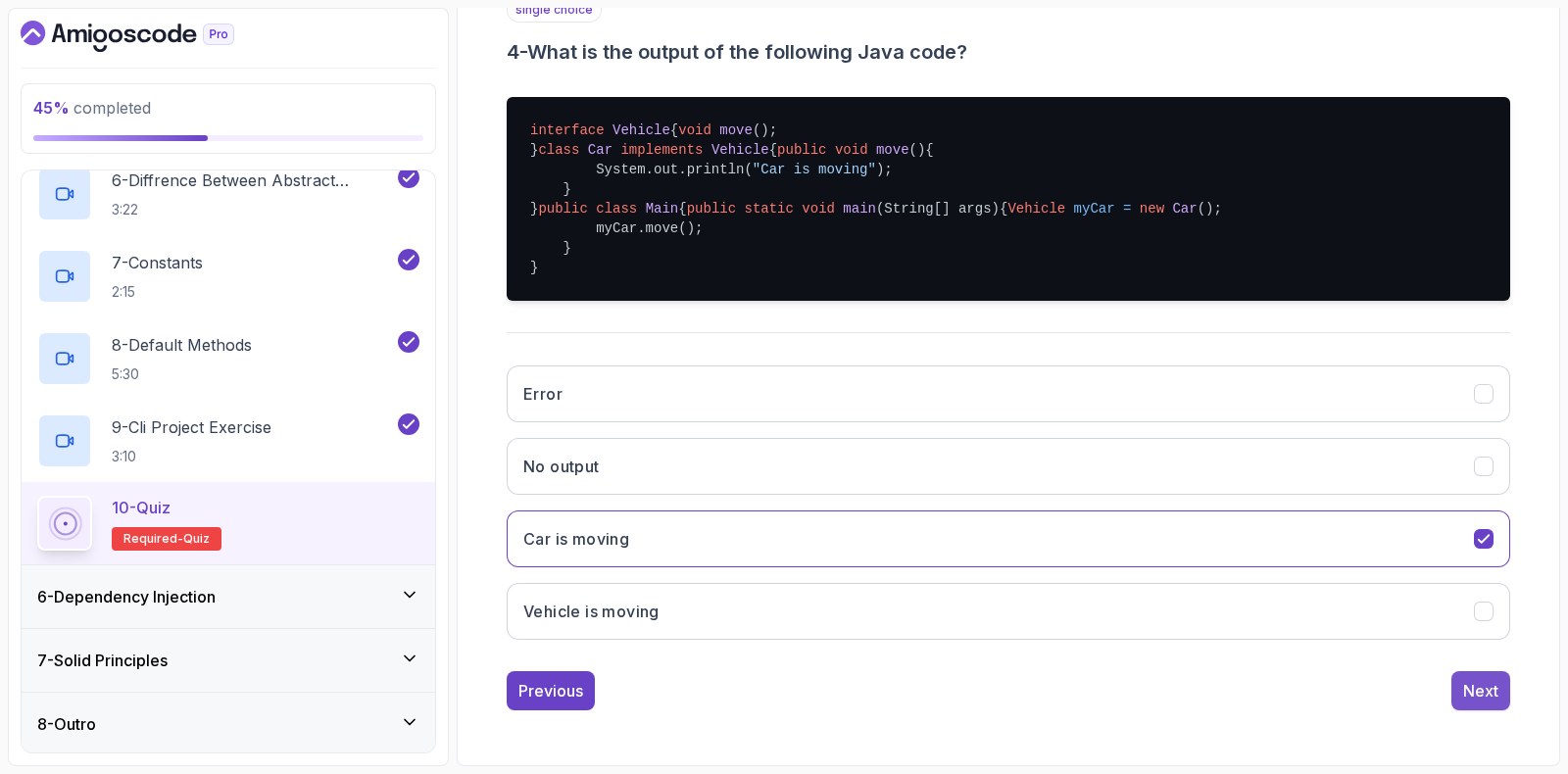
click at [1490, 692] on div "Next" at bounding box center [1481, 691] width 35 height 24
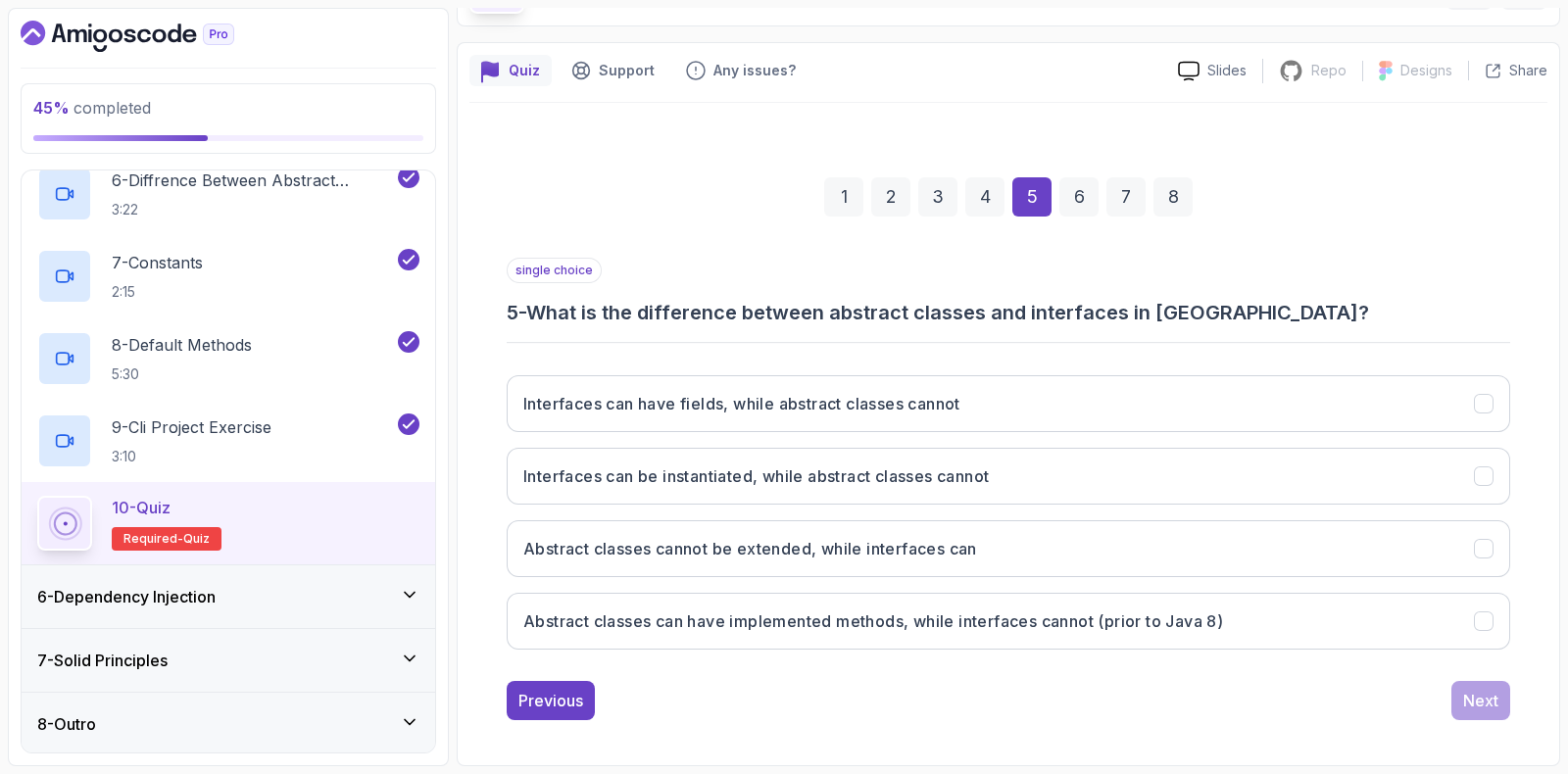
scroll to position [129, 0]
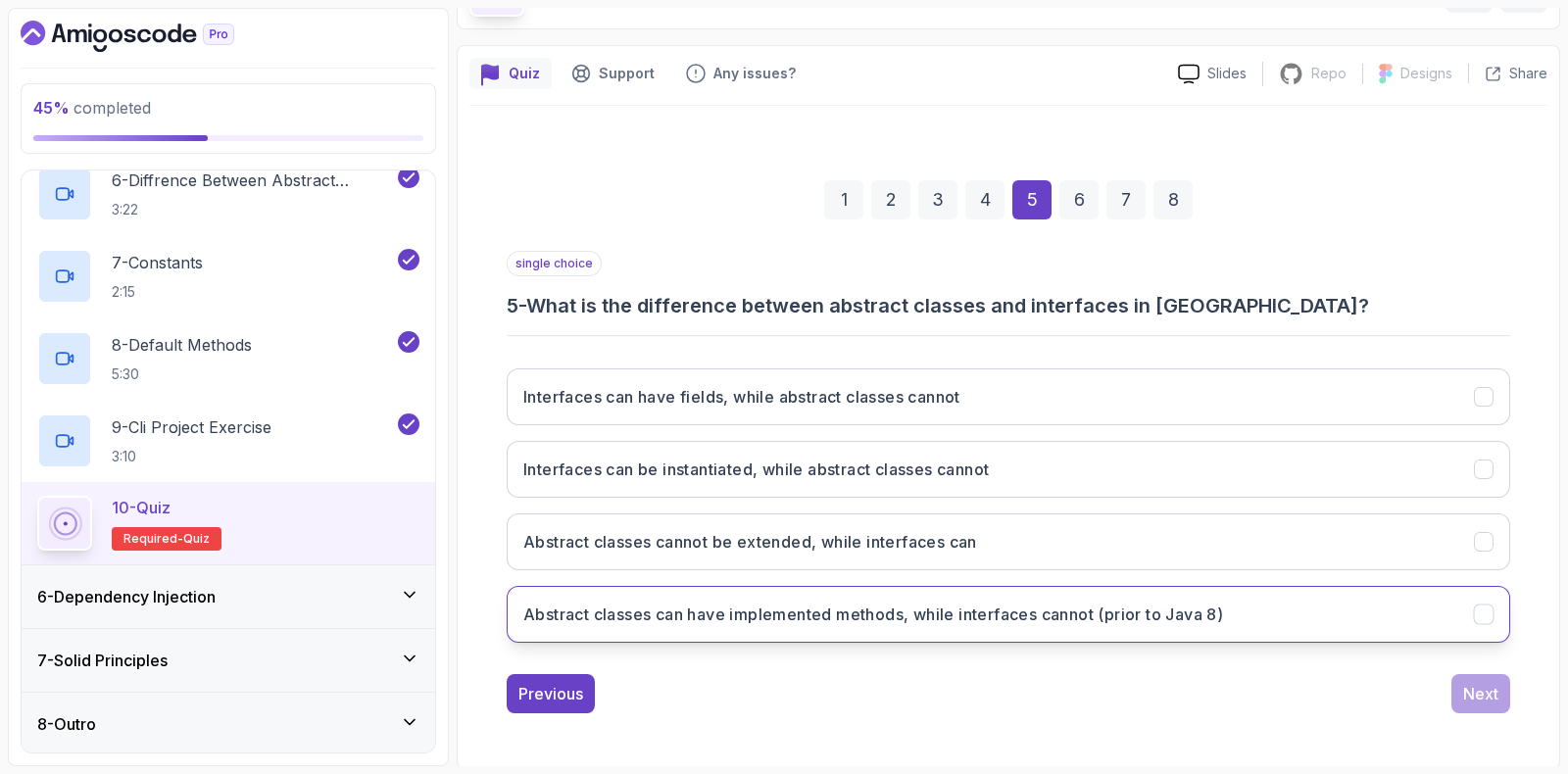
click at [1032, 615] on h3 "Abstract classes can have implemented methods, while interfaces cannot (prior t…" at bounding box center [873, 615] width 699 height 24
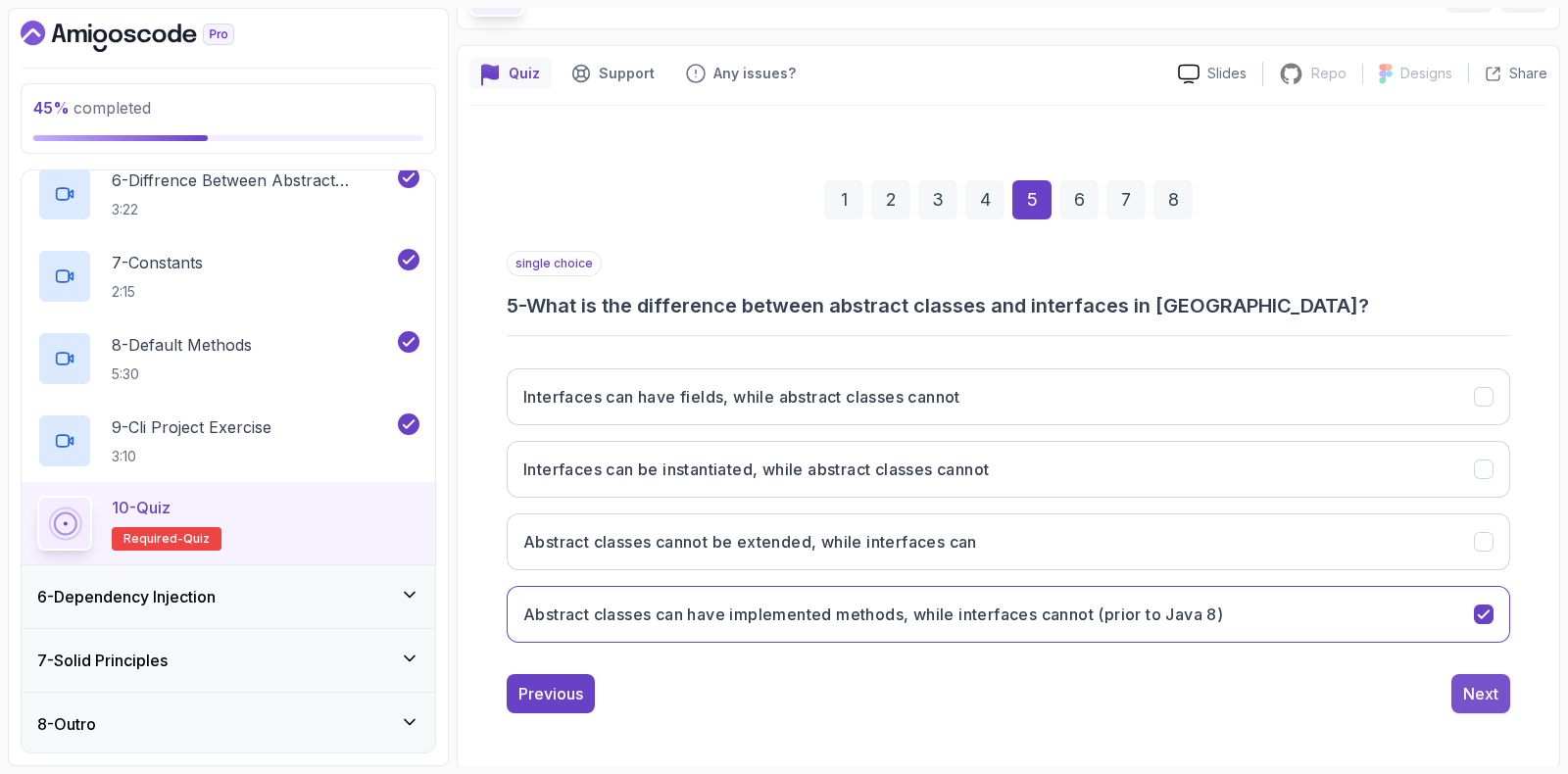
click at [1478, 688] on div "Next" at bounding box center [1481, 694] width 35 height 24
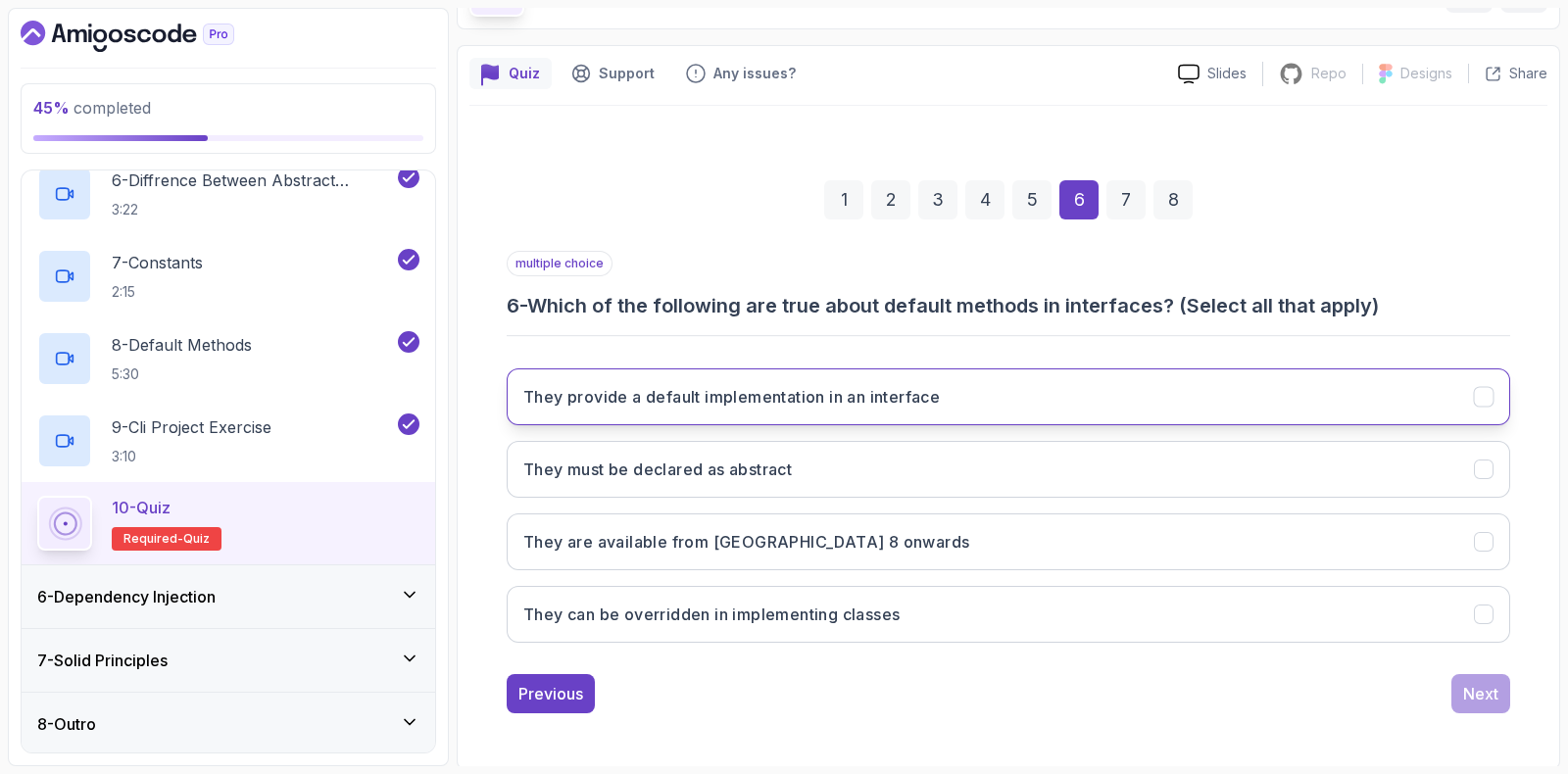
click at [720, 409] on button "They provide a default implementation in an interface" at bounding box center [1008, 397] width 1003 height 57
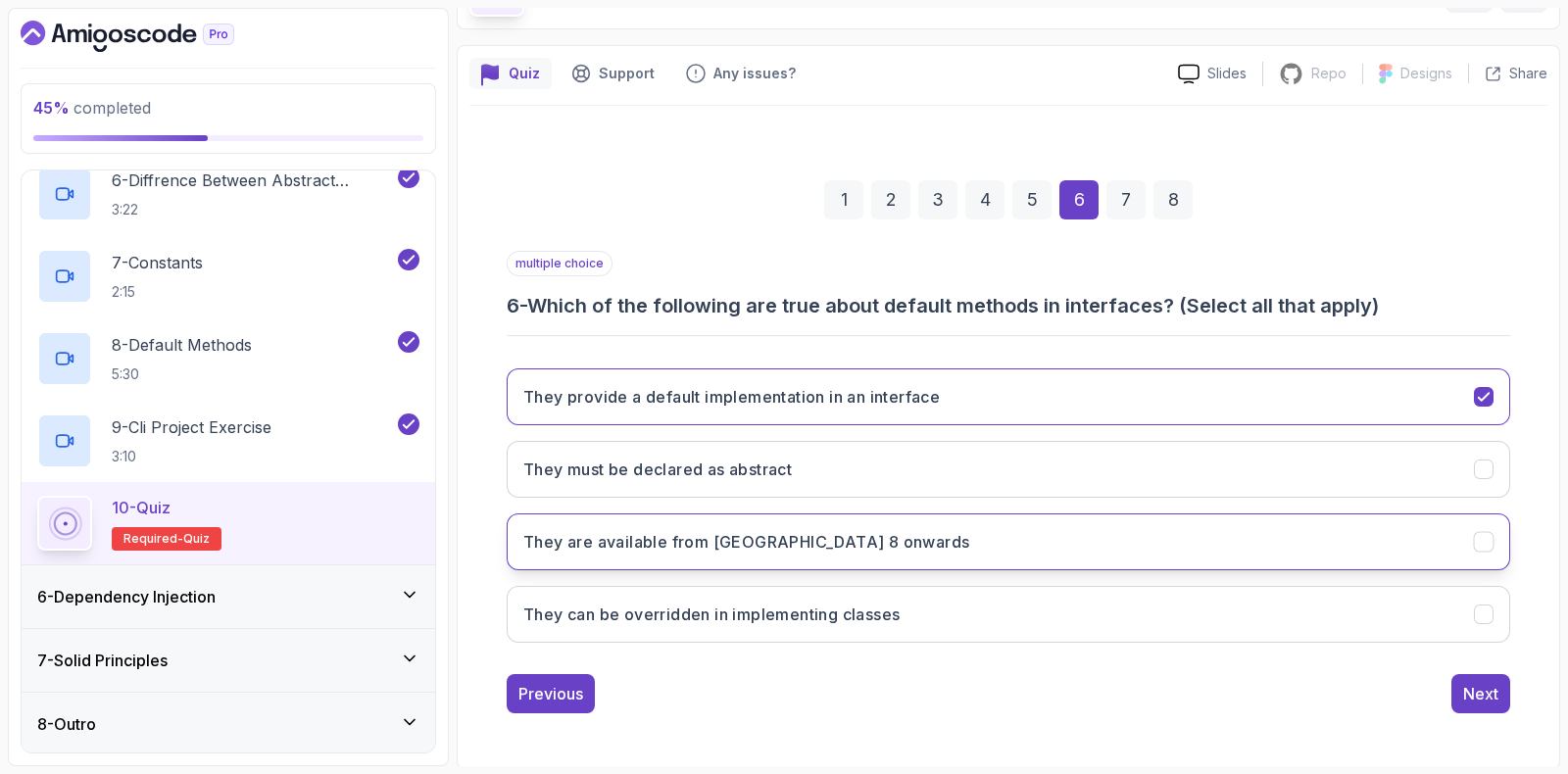
click at [582, 542] on h3 "They are available from [GEOGRAPHIC_DATA] 8 onwards" at bounding box center [746, 542] width 446 height 24
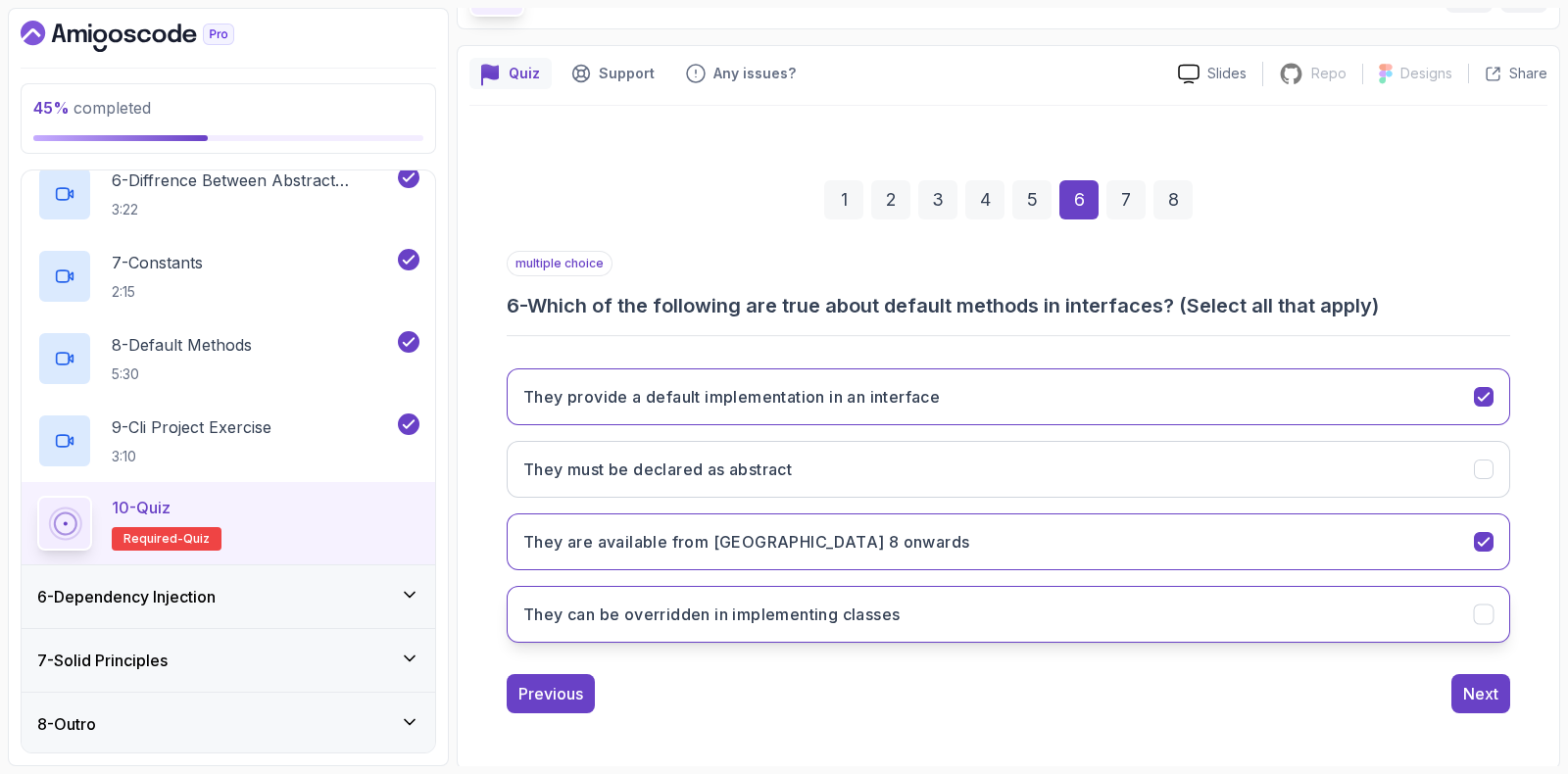
click at [714, 606] on h3 "They can be overridden in implementing classes" at bounding box center [712, 615] width 377 height 24
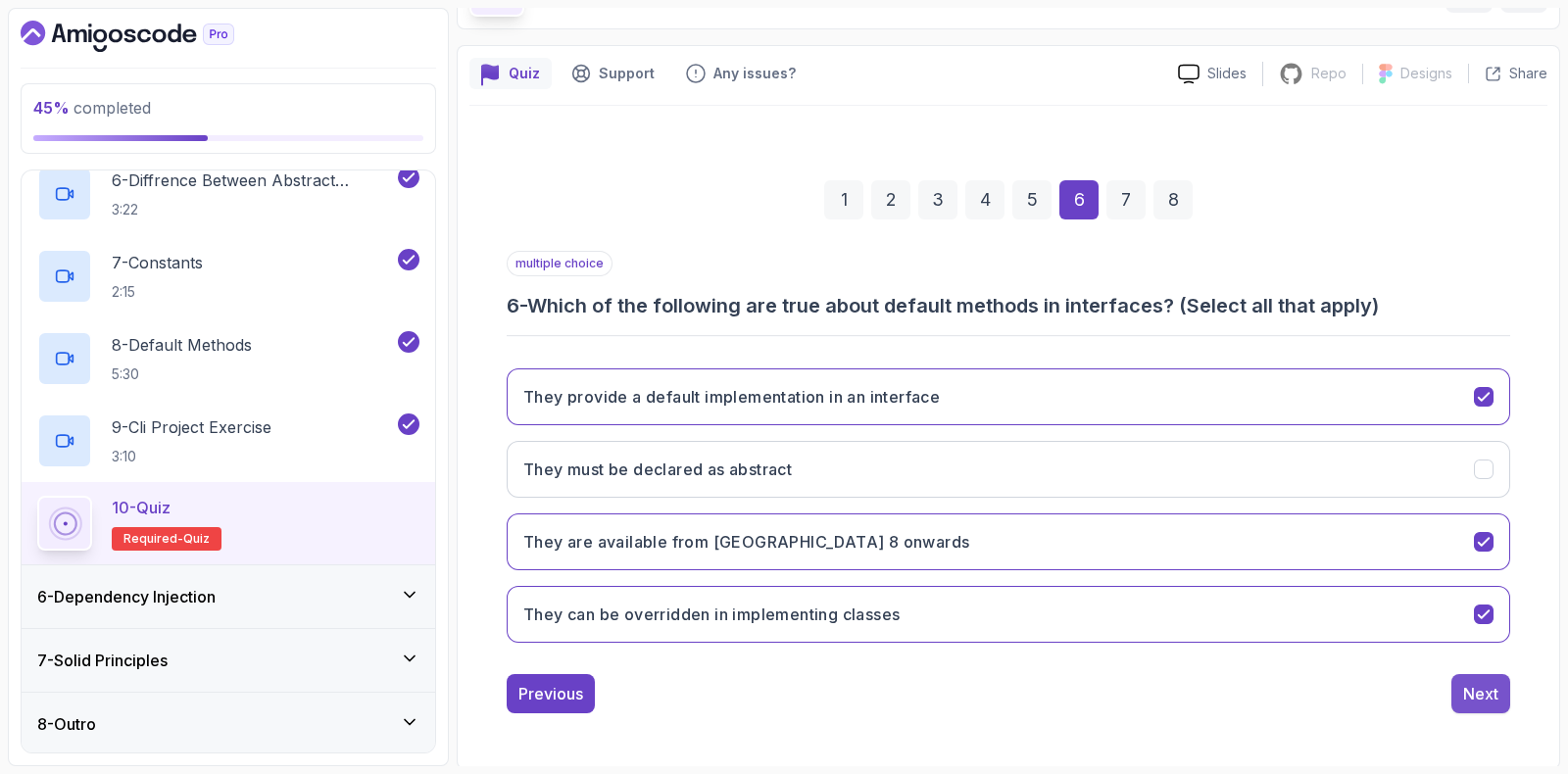
click at [1467, 695] on div "Next" at bounding box center [1481, 694] width 35 height 24
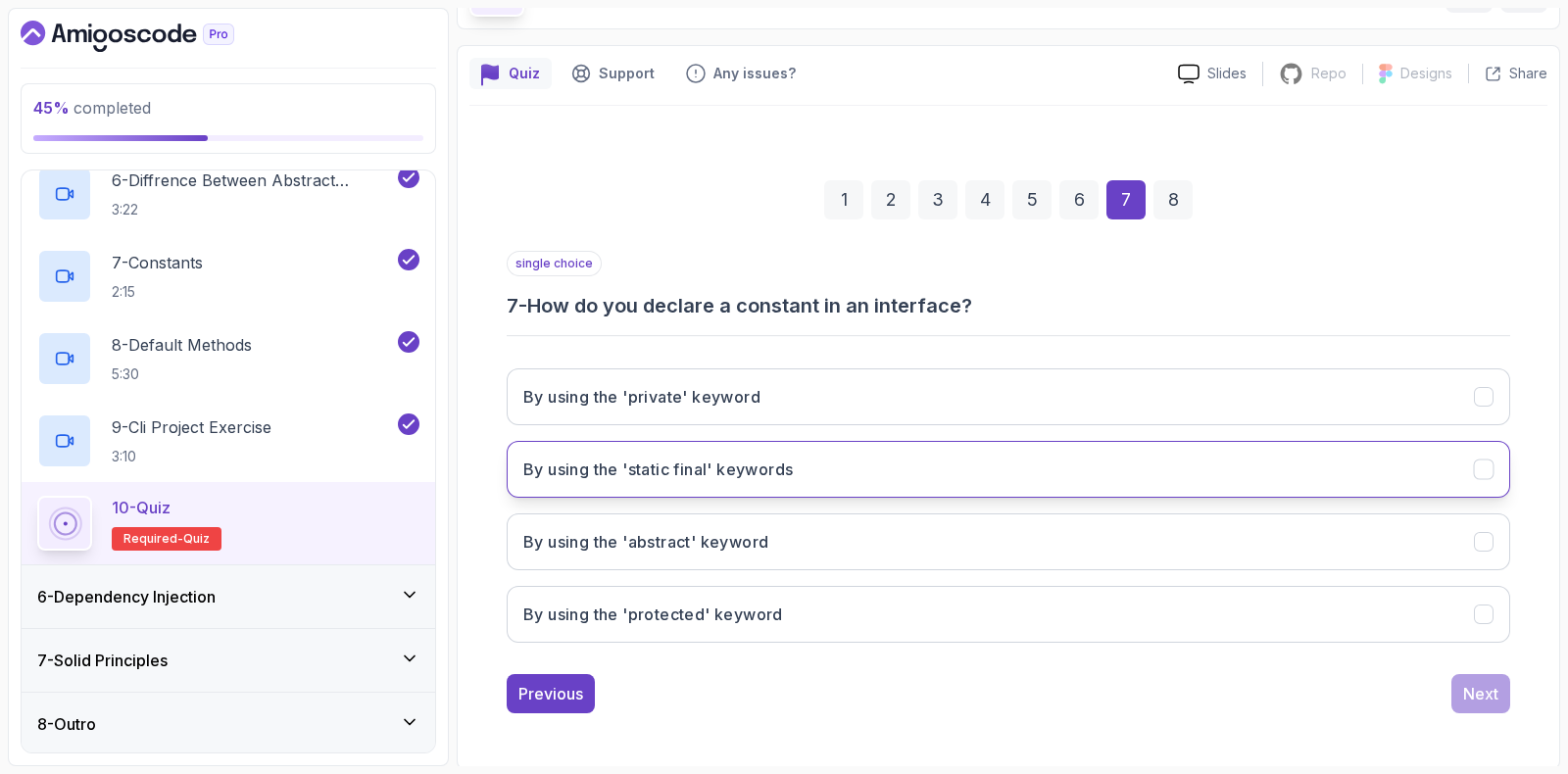
click at [662, 466] on h3 "By using the 'static final' keywords" at bounding box center [658, 470] width 270 height 24
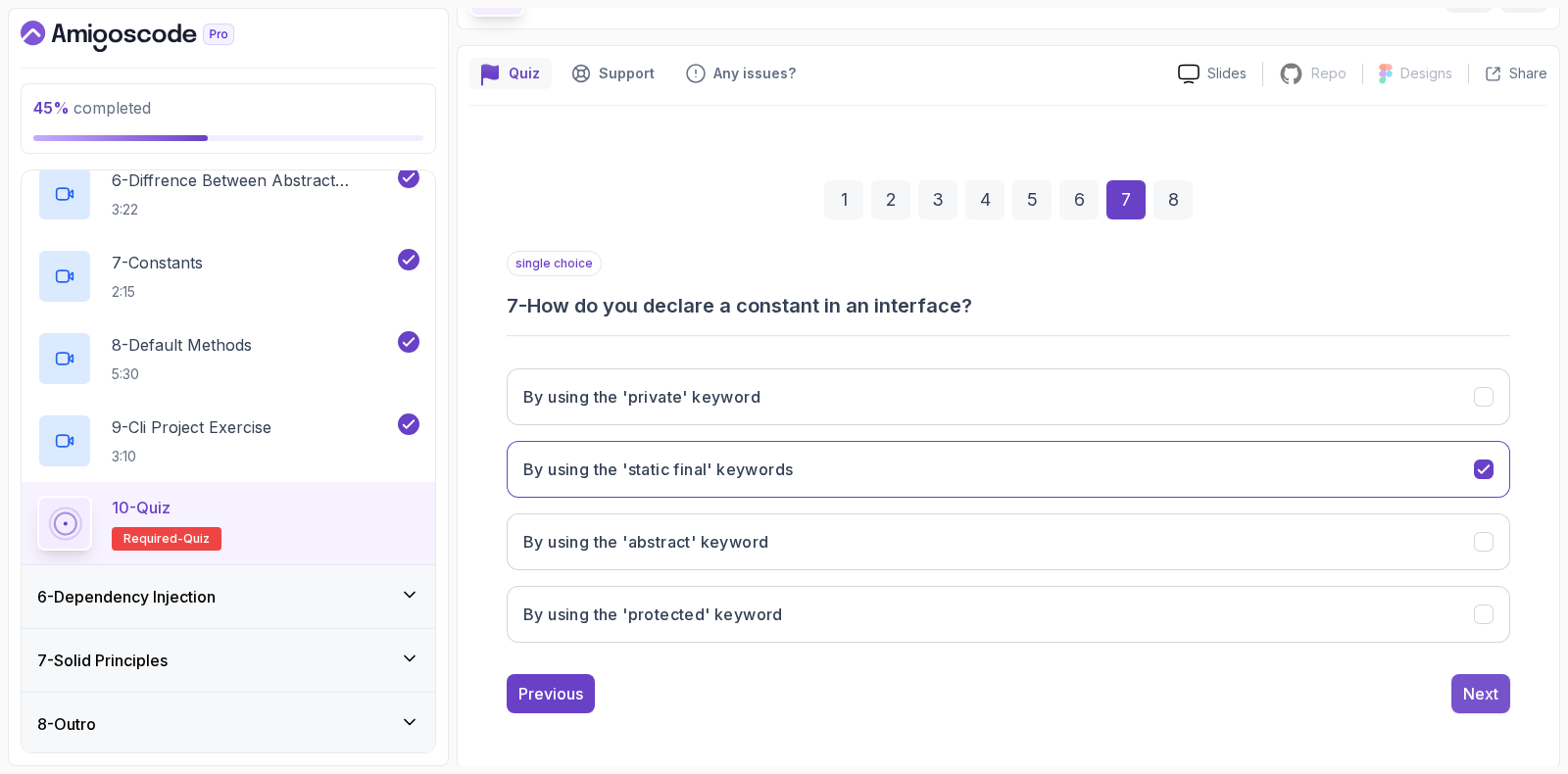
click at [1490, 687] on div "Next" at bounding box center [1481, 694] width 35 height 24
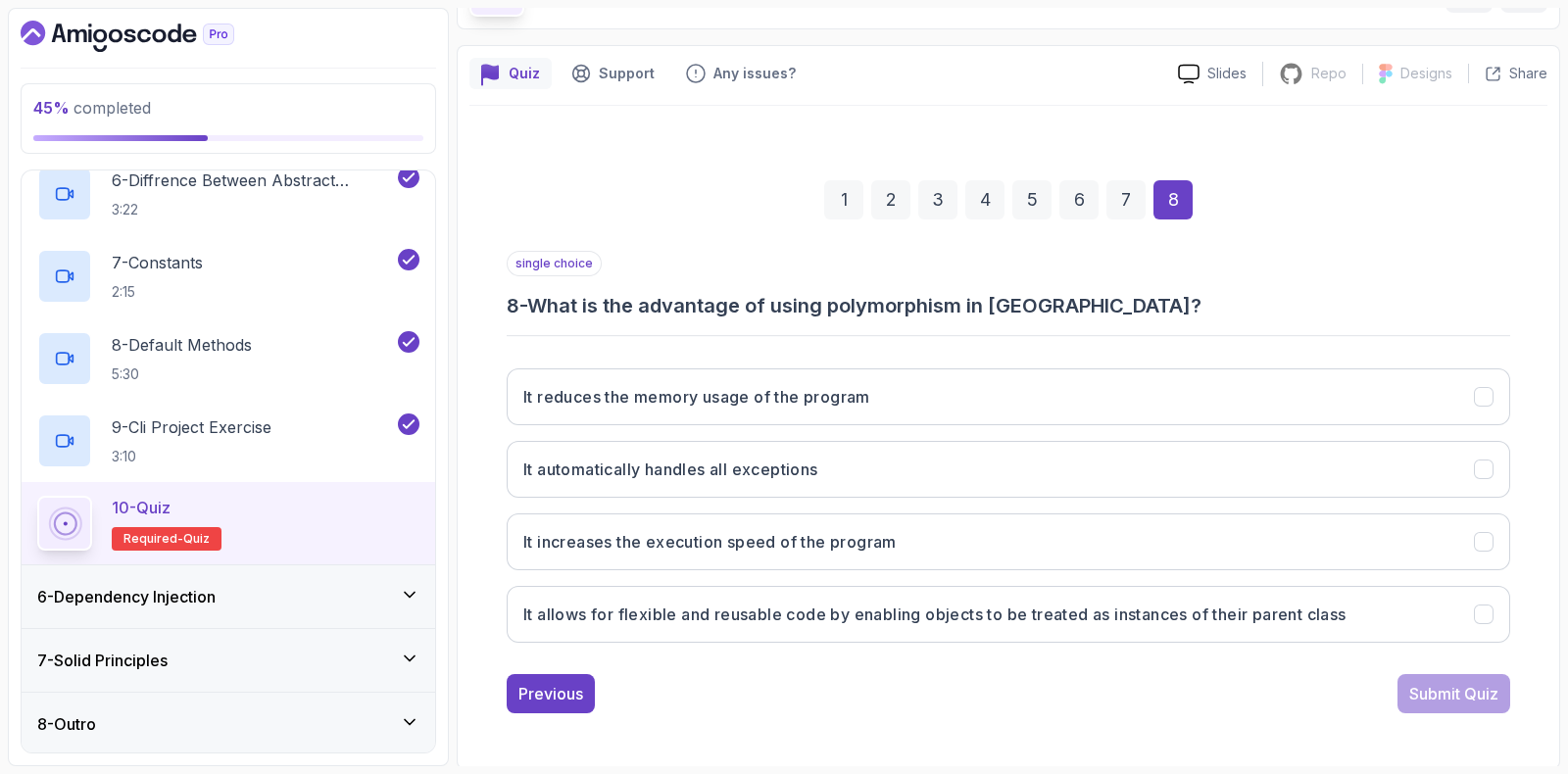
click at [709, 220] on div "1 2 3 4 5 6 7 8" at bounding box center [1008, 200] width 1003 height 102
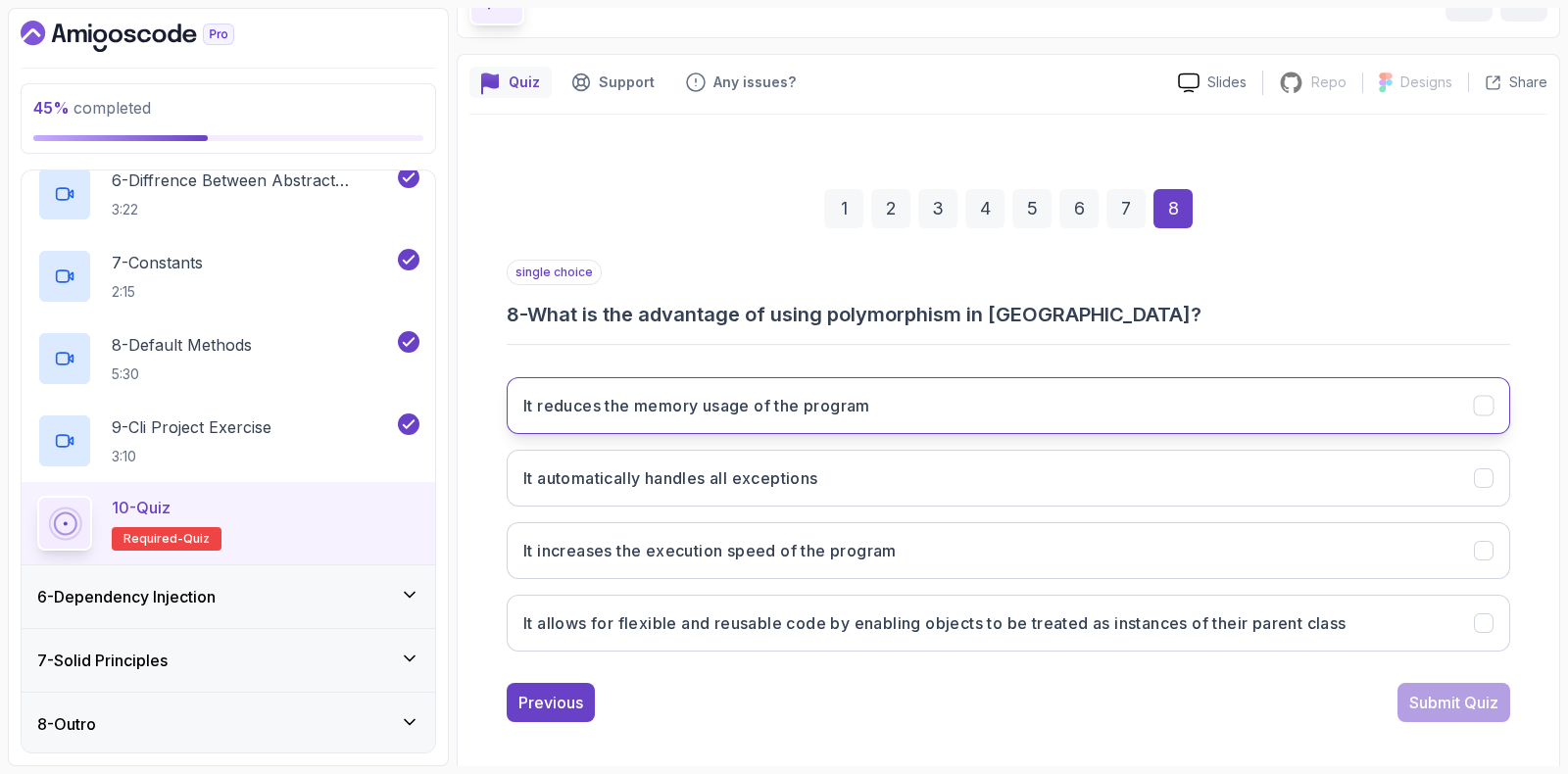
scroll to position [122, 0]
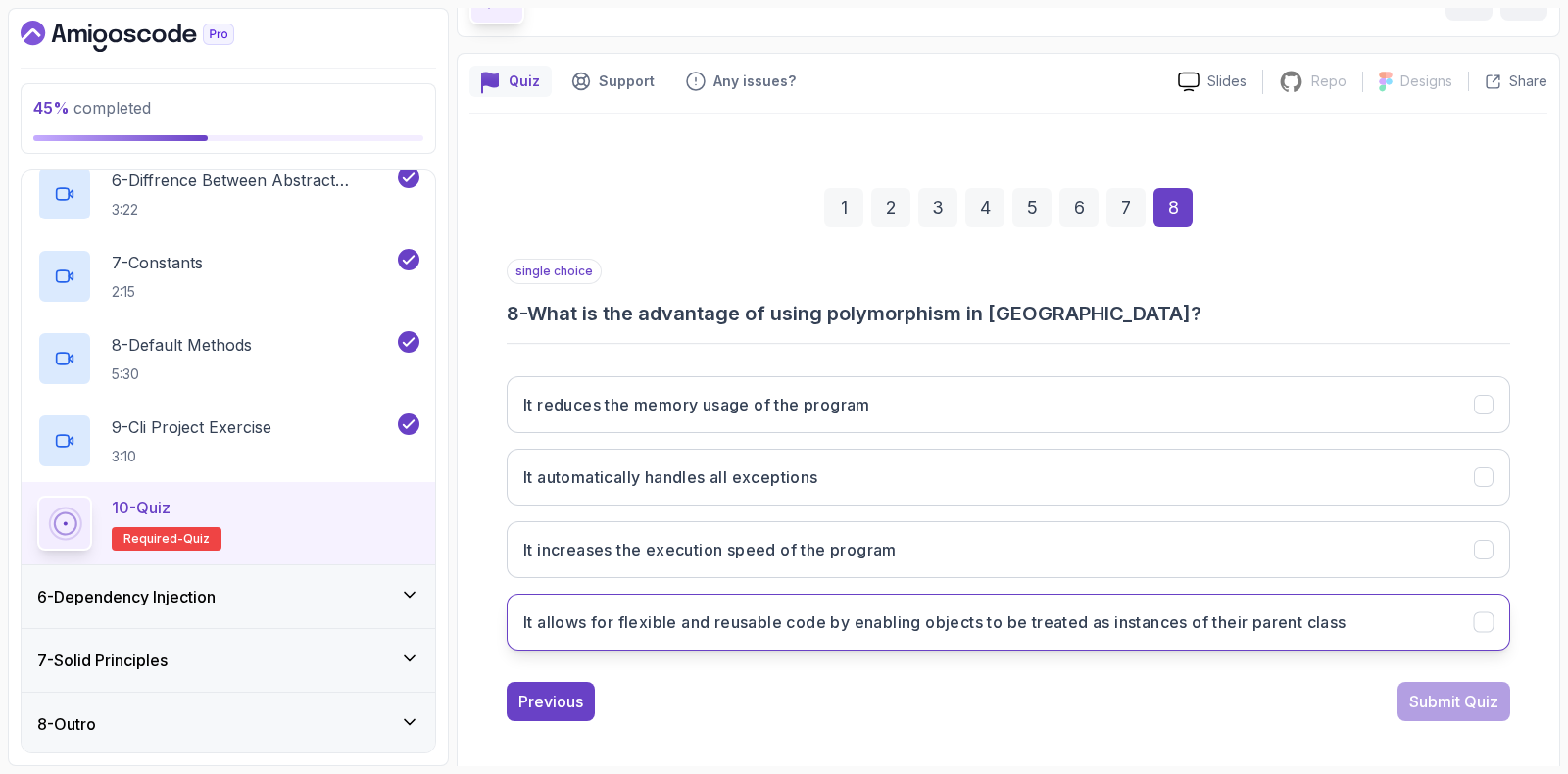
click at [684, 605] on button "It allows for flexible and reusable code by enabling objects to be treated as i…" at bounding box center [1008, 623] width 1003 height 57
click at [1450, 697] on div "Submit Quiz" at bounding box center [1453, 701] width 89 height 24
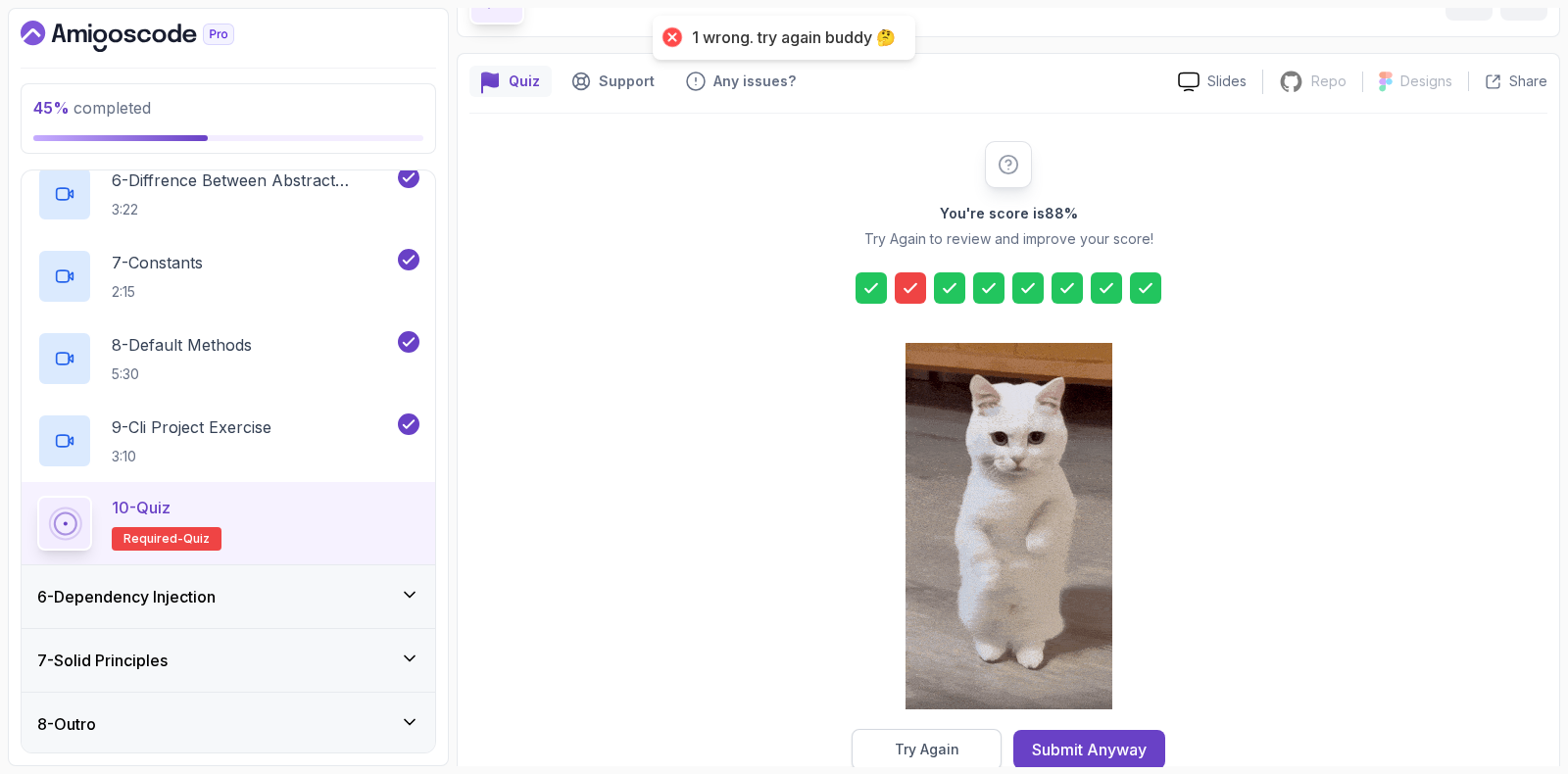
click at [887, 737] on button "Try Again" at bounding box center [926, 749] width 150 height 41
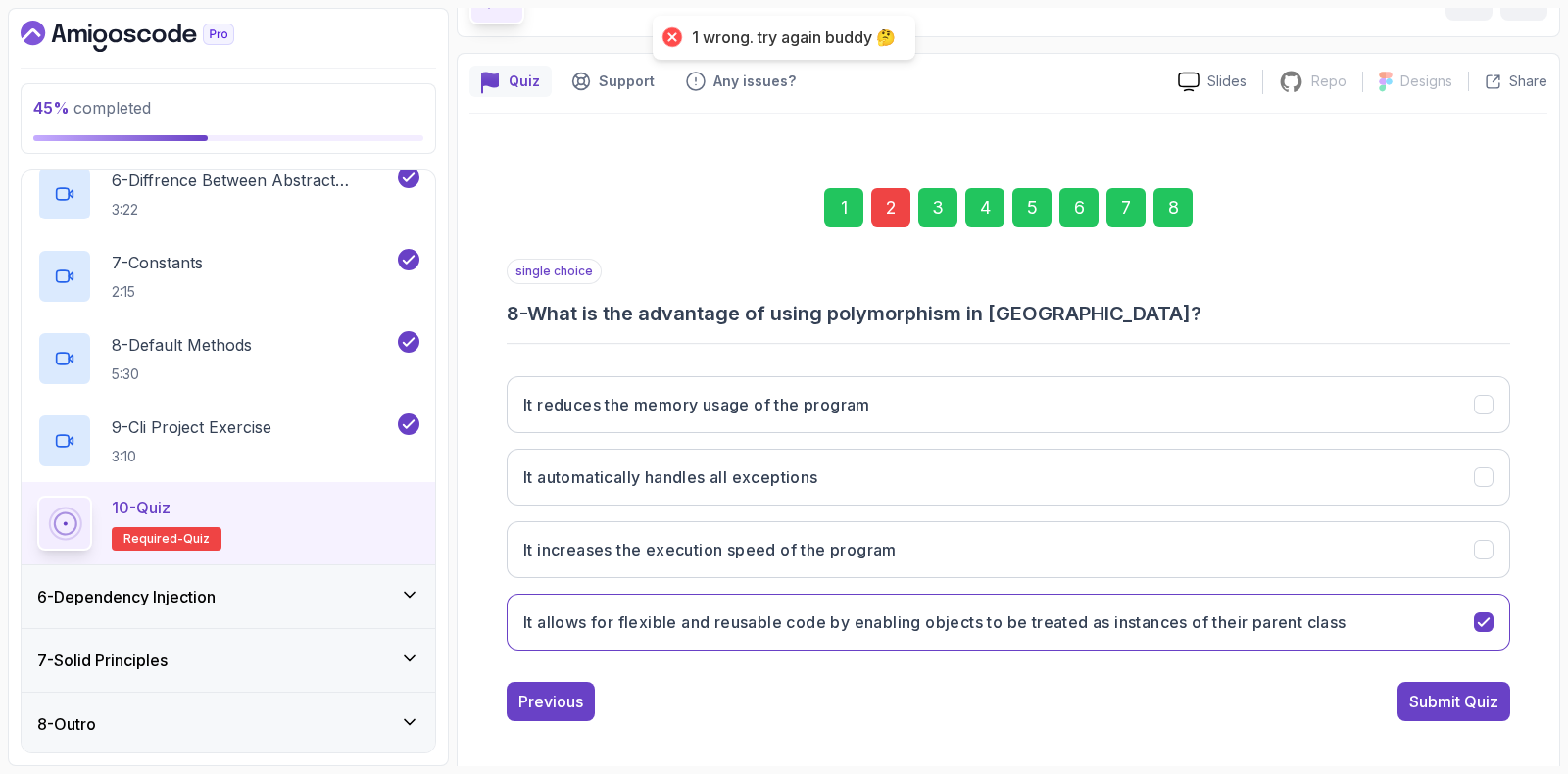
click at [877, 200] on div "2" at bounding box center [890, 208] width 39 height 39
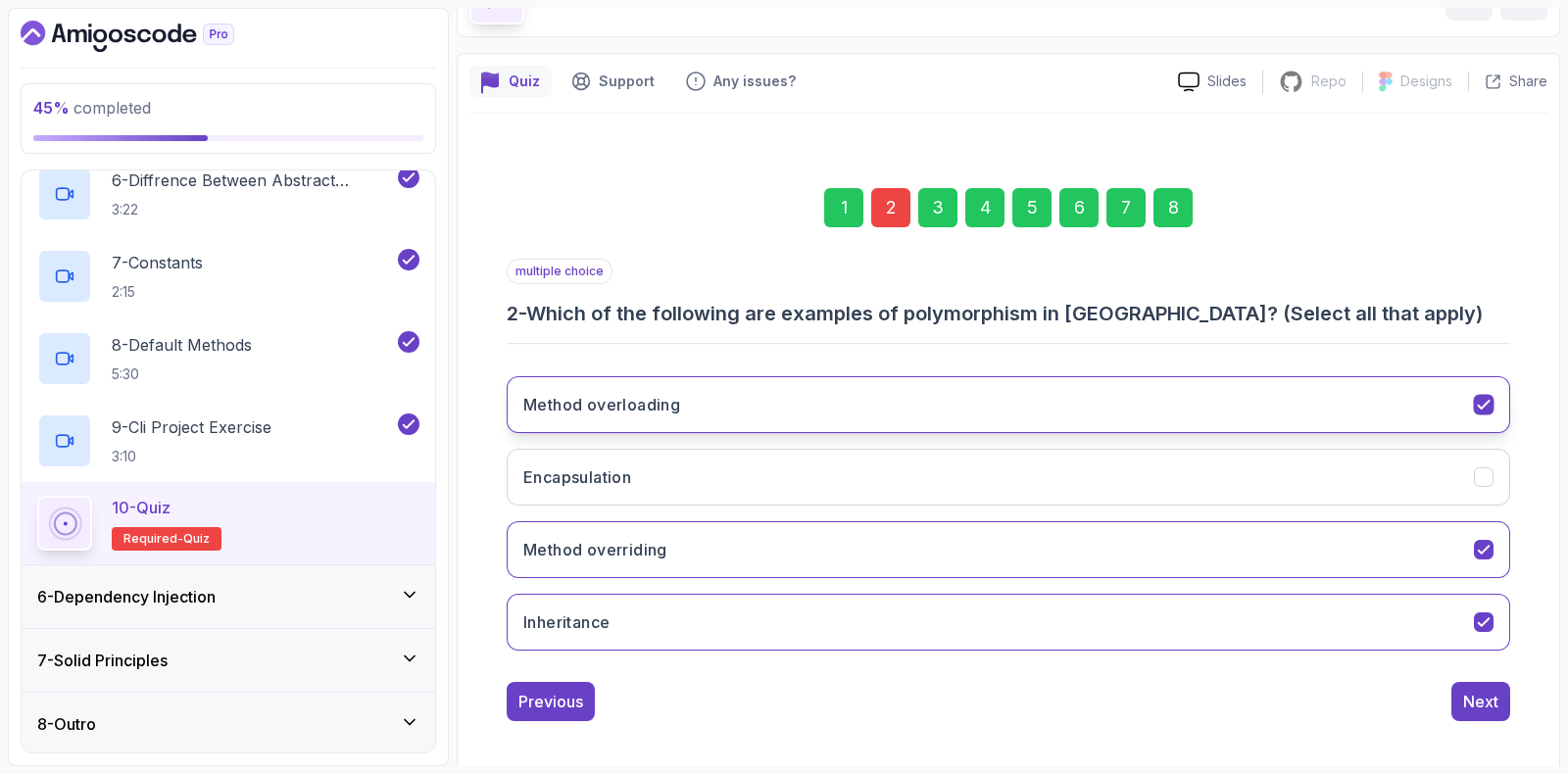
click at [578, 401] on h3 "Method overloading" at bounding box center [602, 405] width 157 height 24
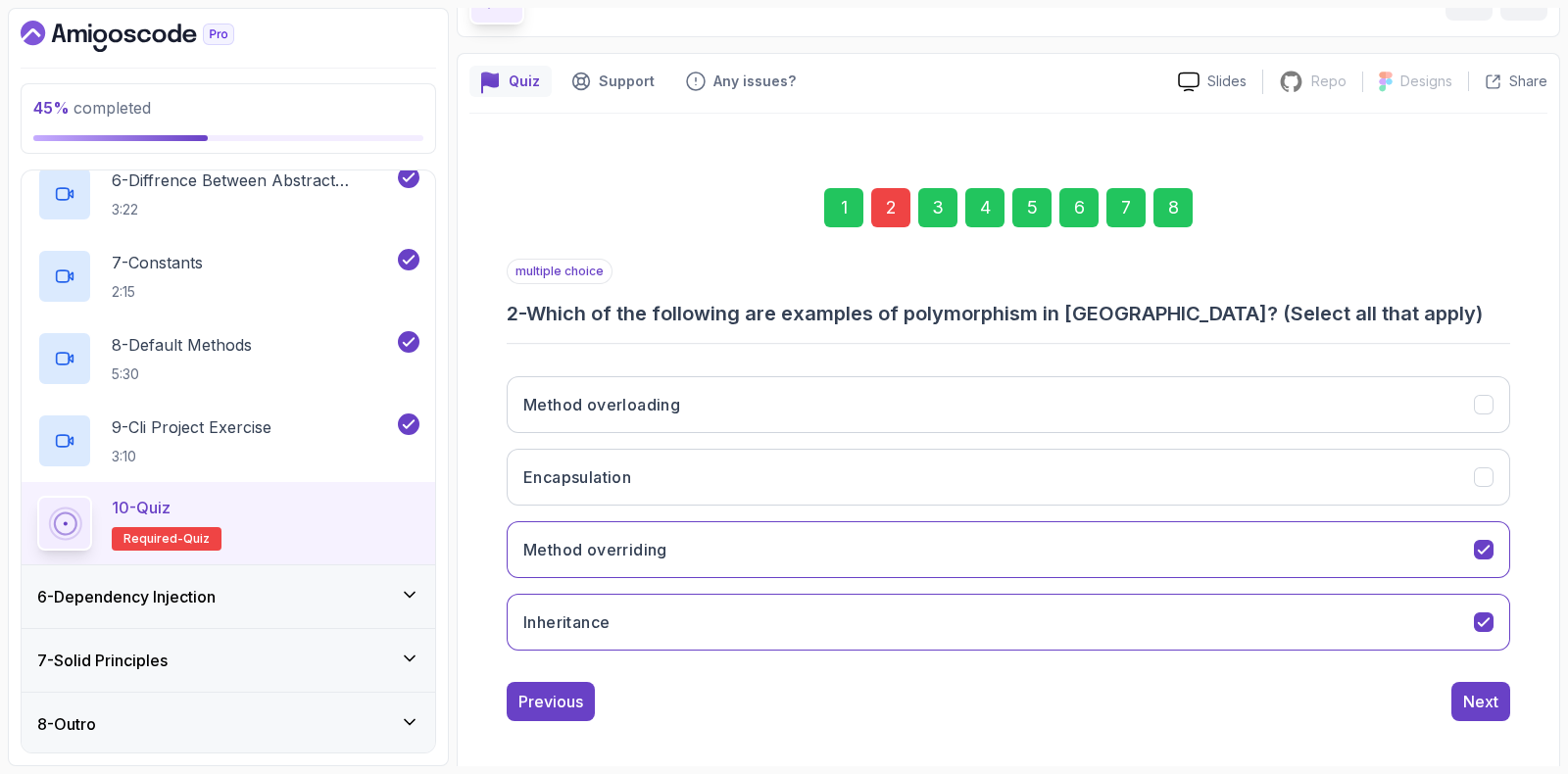
click at [1165, 198] on div "8" at bounding box center [1173, 208] width 39 height 39
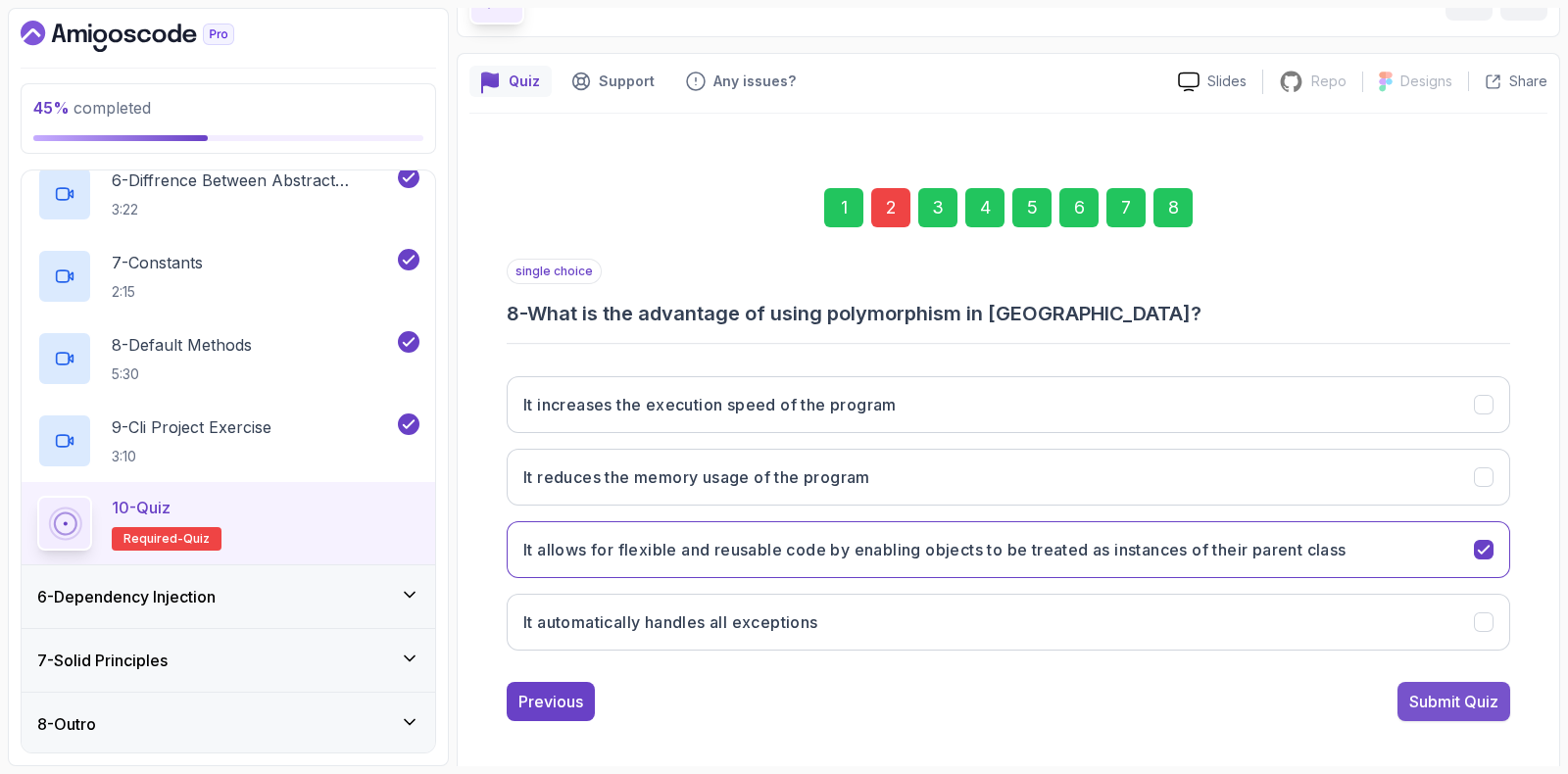
click at [1423, 699] on div "Submit Quiz" at bounding box center [1453, 701] width 89 height 24
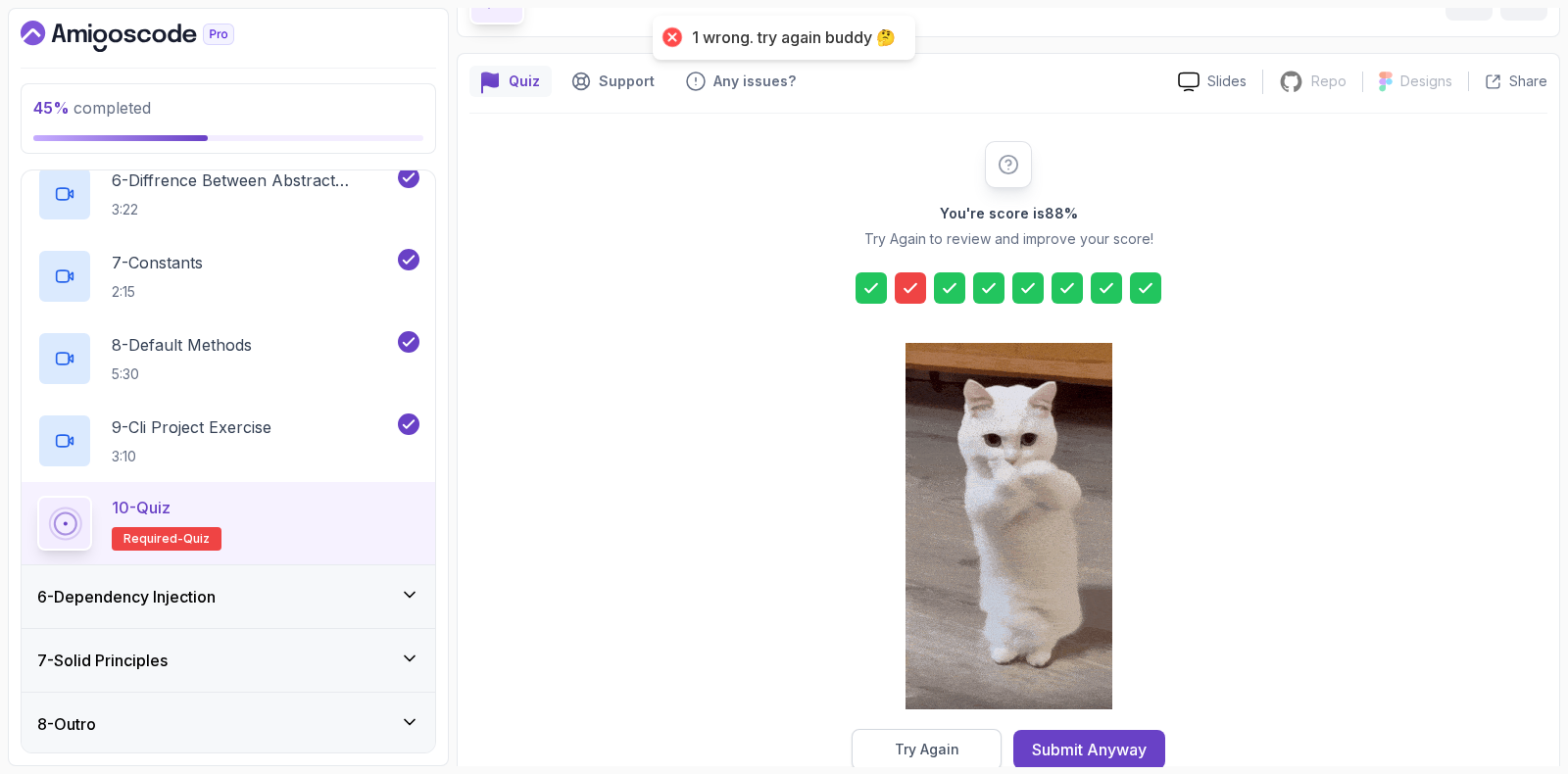
click at [953, 751] on div "Try Again" at bounding box center [927, 749] width 65 height 20
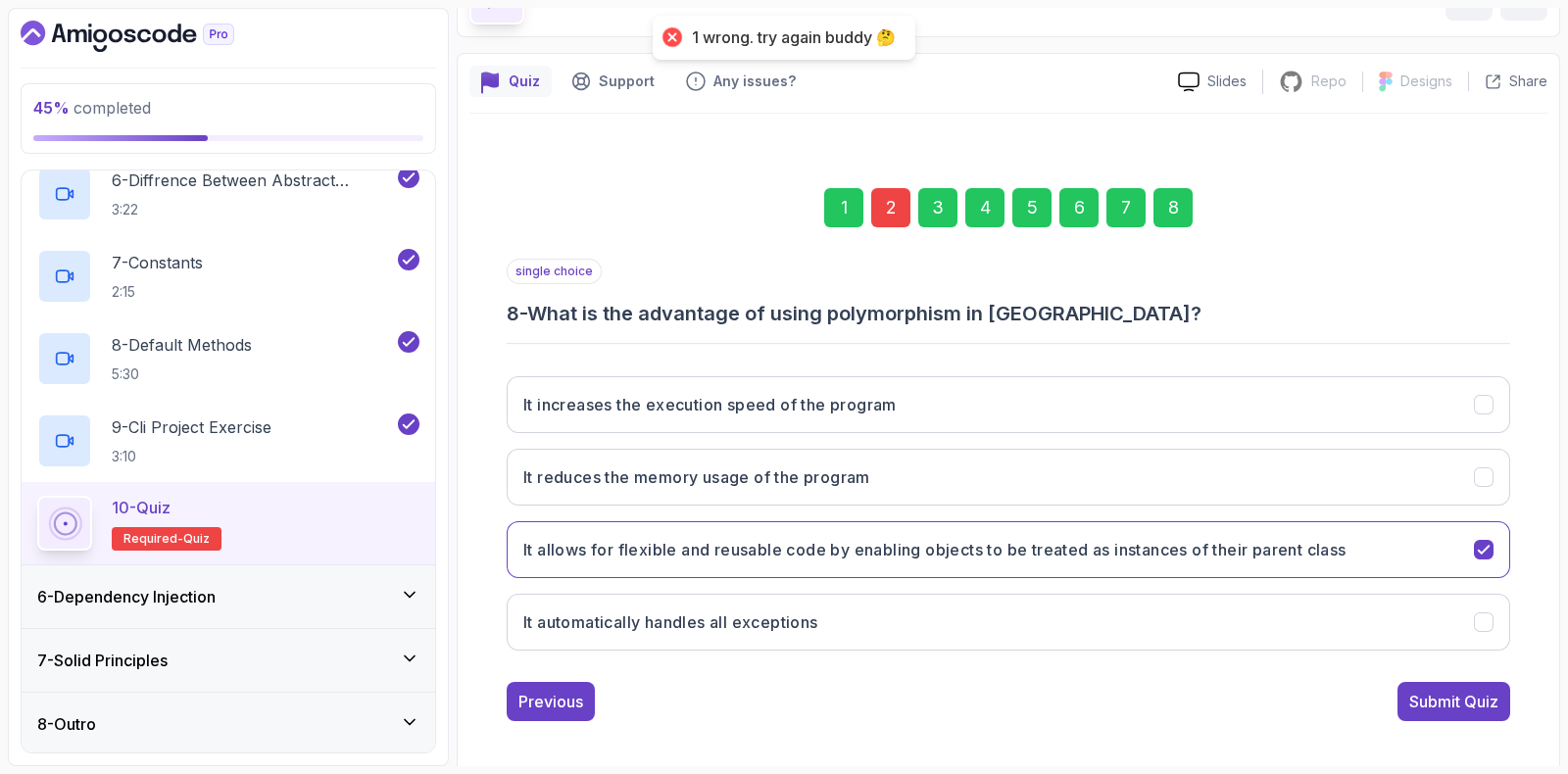
click at [902, 205] on div "2" at bounding box center [890, 208] width 39 height 39
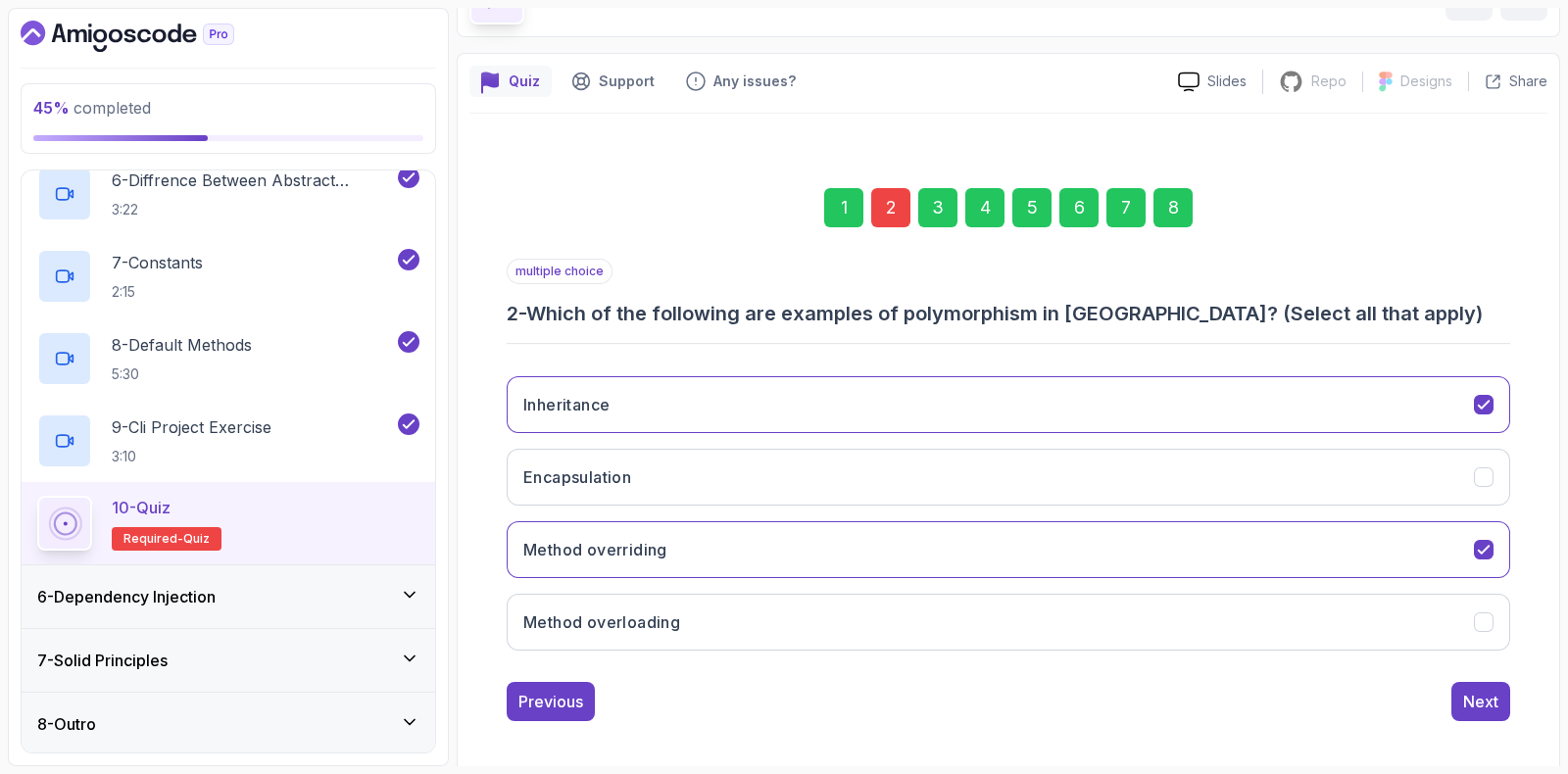
click at [886, 208] on div "2" at bounding box center [890, 208] width 39 height 39
click at [582, 595] on button "Method overloading" at bounding box center [1008, 623] width 1003 height 57
click at [584, 554] on h3 "Method overriding" at bounding box center [595, 550] width 144 height 24
click at [1175, 190] on div "8" at bounding box center [1173, 208] width 39 height 39
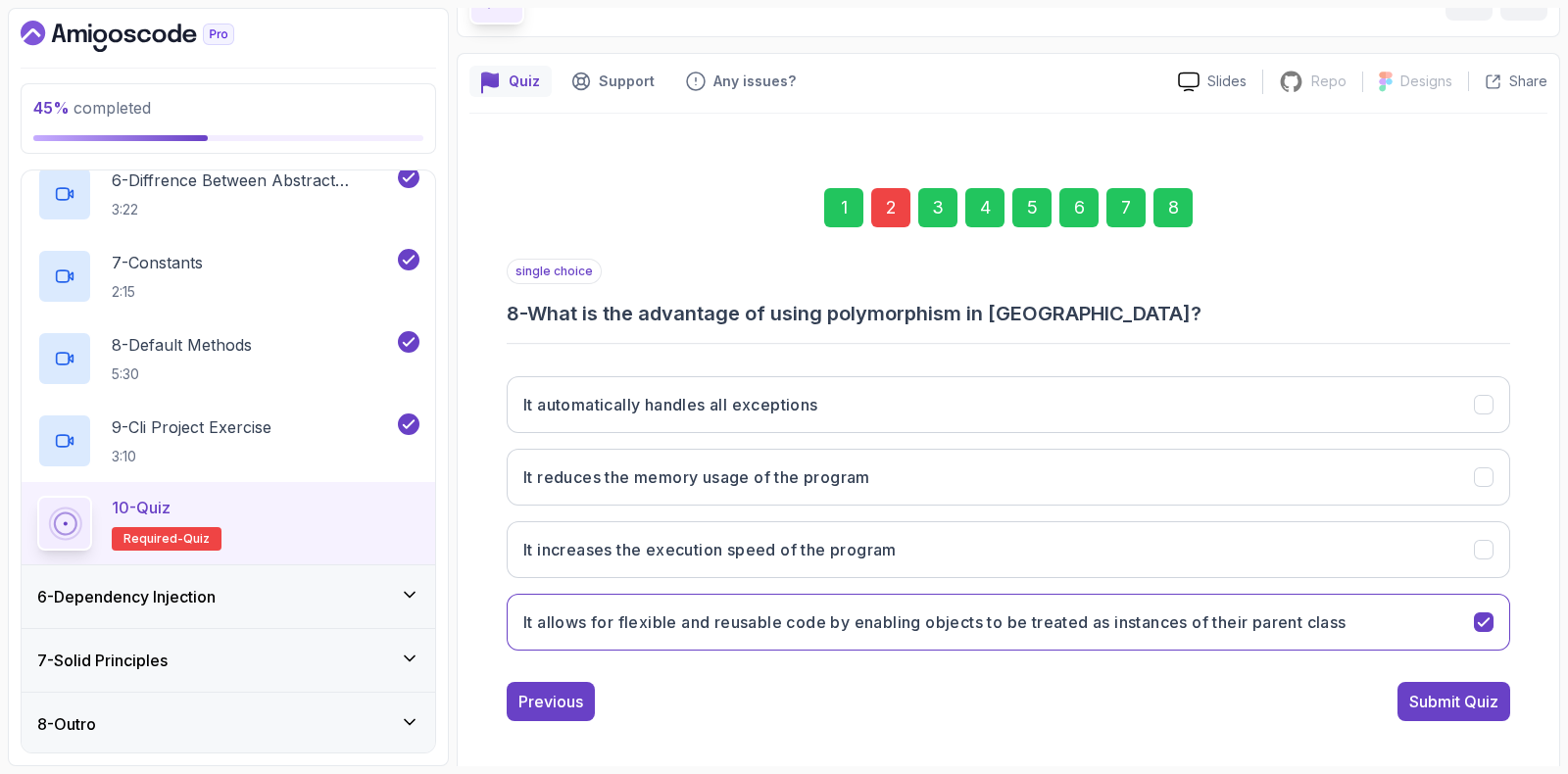
click at [1475, 676] on div "single choice 8 - What is the advantage of using polymorphism in [GEOGRAPHIC_DA…" at bounding box center [1008, 490] width 1003 height 463
click at [1466, 671] on div "single choice 8 - What is the advantage of using polymorphism in [GEOGRAPHIC_DA…" at bounding box center [1008, 490] width 1003 height 463
click at [1439, 690] on div "Submit Quiz" at bounding box center [1453, 701] width 89 height 24
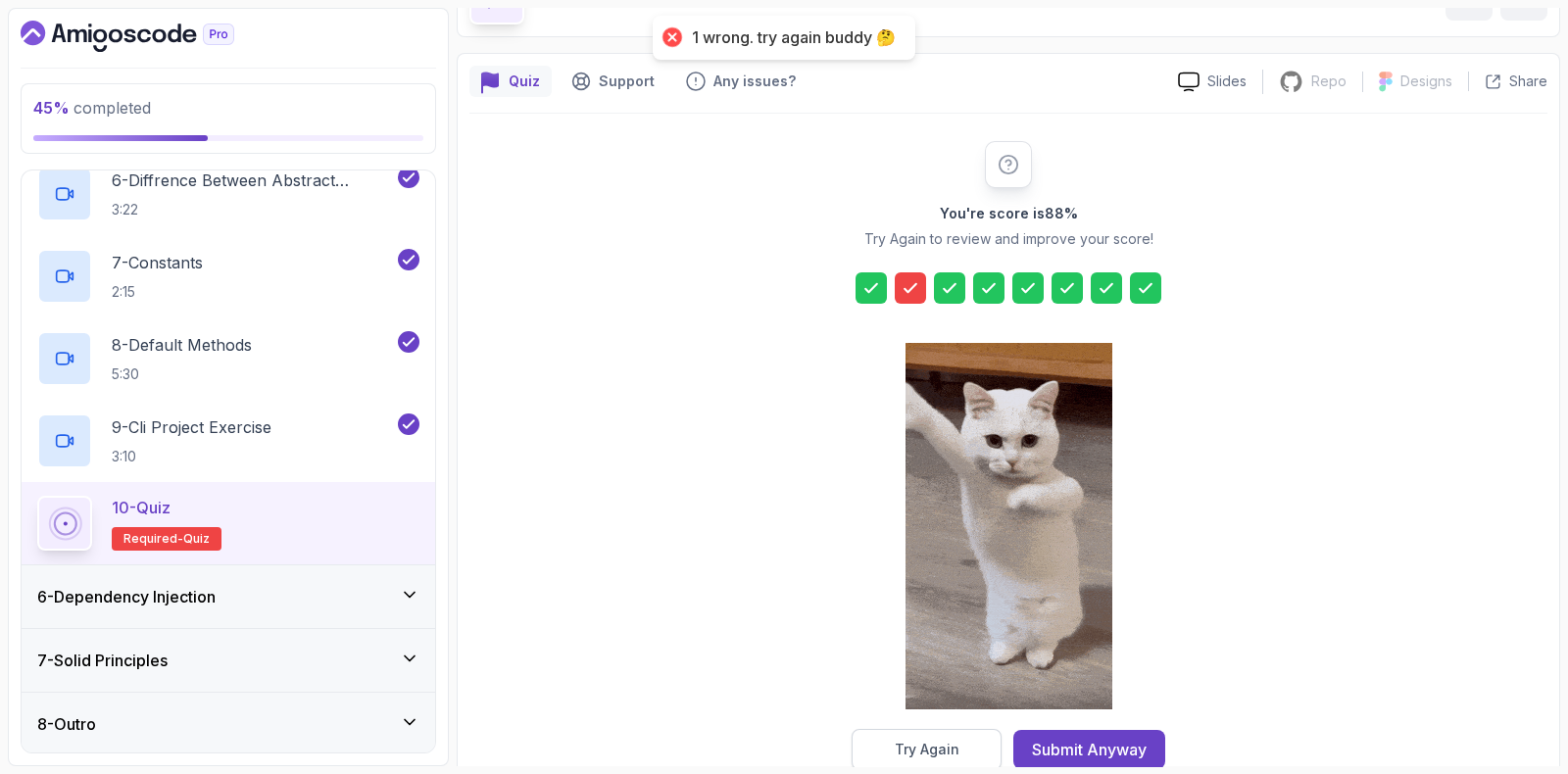
click at [902, 745] on div "Try Again" at bounding box center [927, 749] width 65 height 20
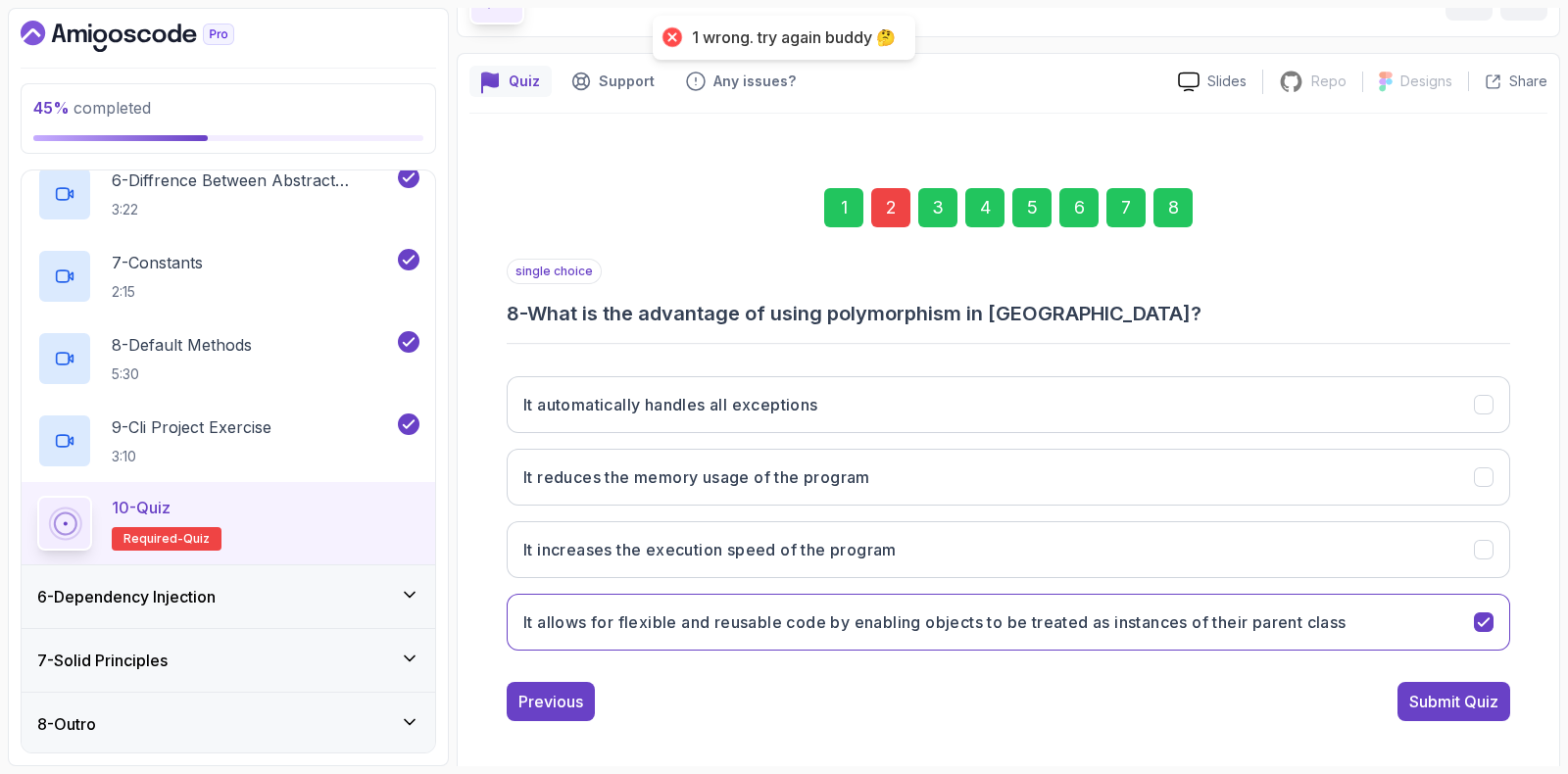
click at [880, 194] on div "2" at bounding box center [890, 208] width 39 height 39
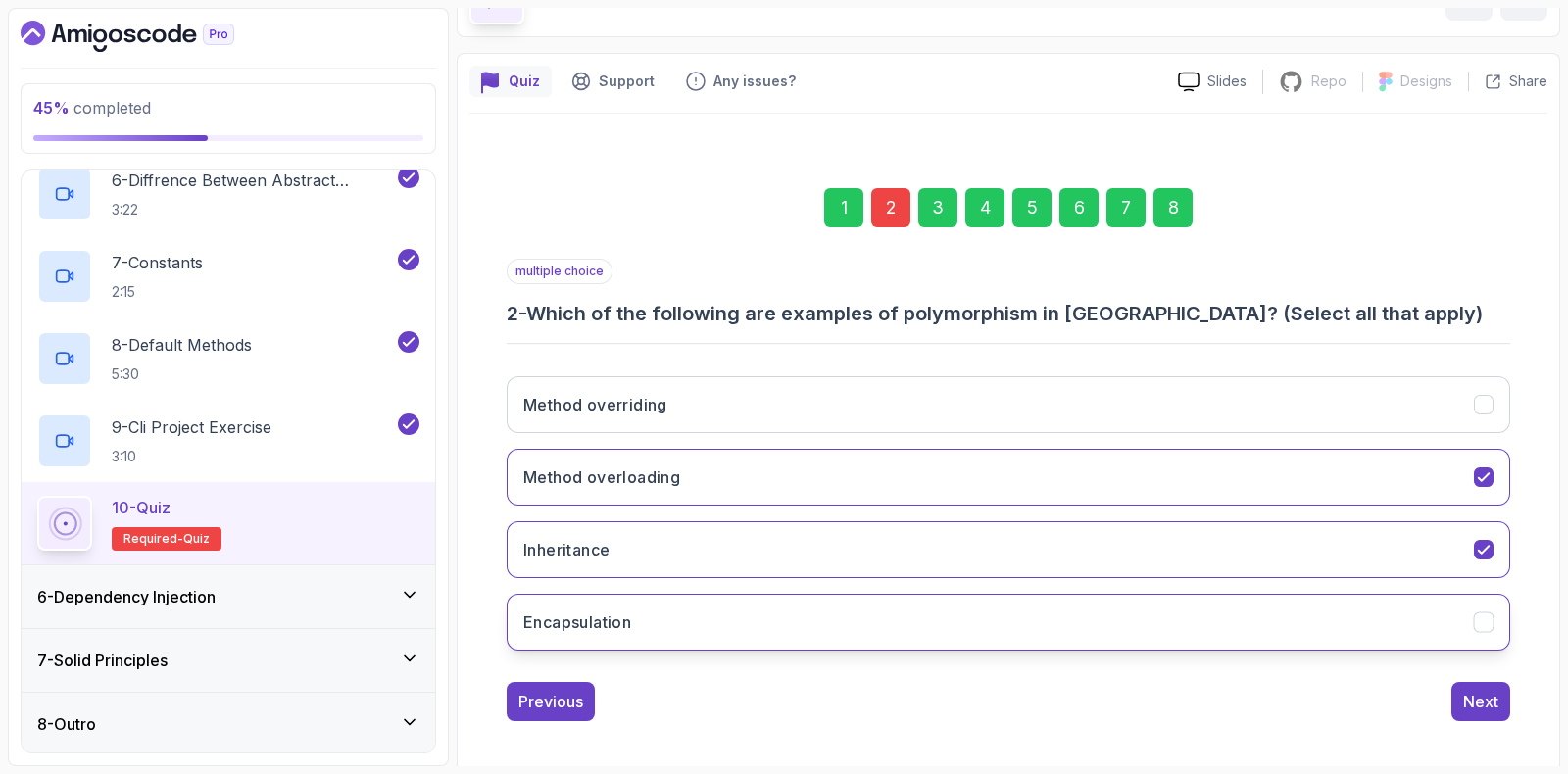
click at [591, 611] on h3 "Encapsulation" at bounding box center [578, 623] width 108 height 24
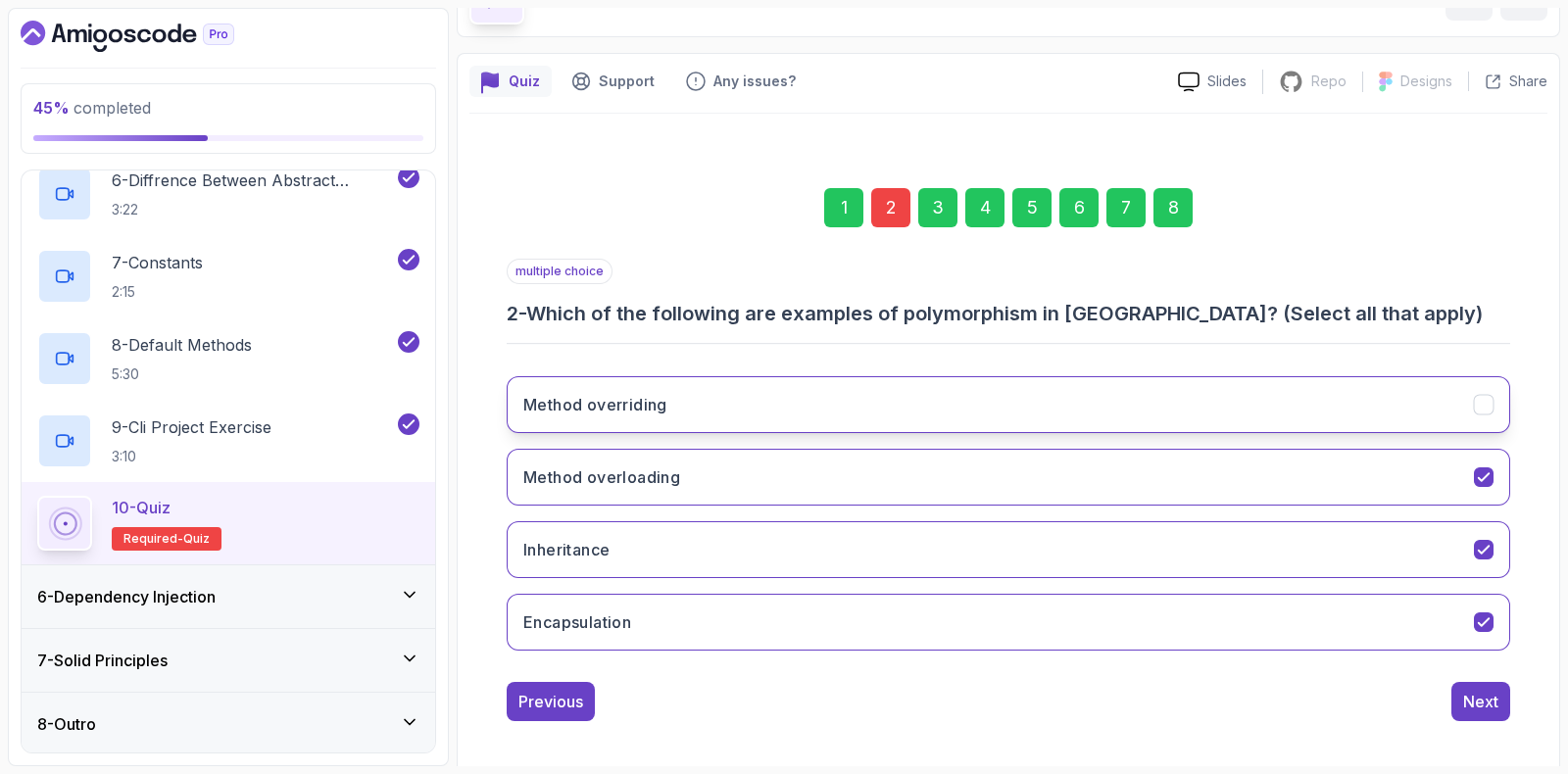
click at [839, 396] on button "Method overriding" at bounding box center [1008, 405] width 1003 height 57
click at [1177, 203] on div "8" at bounding box center [1173, 208] width 39 height 39
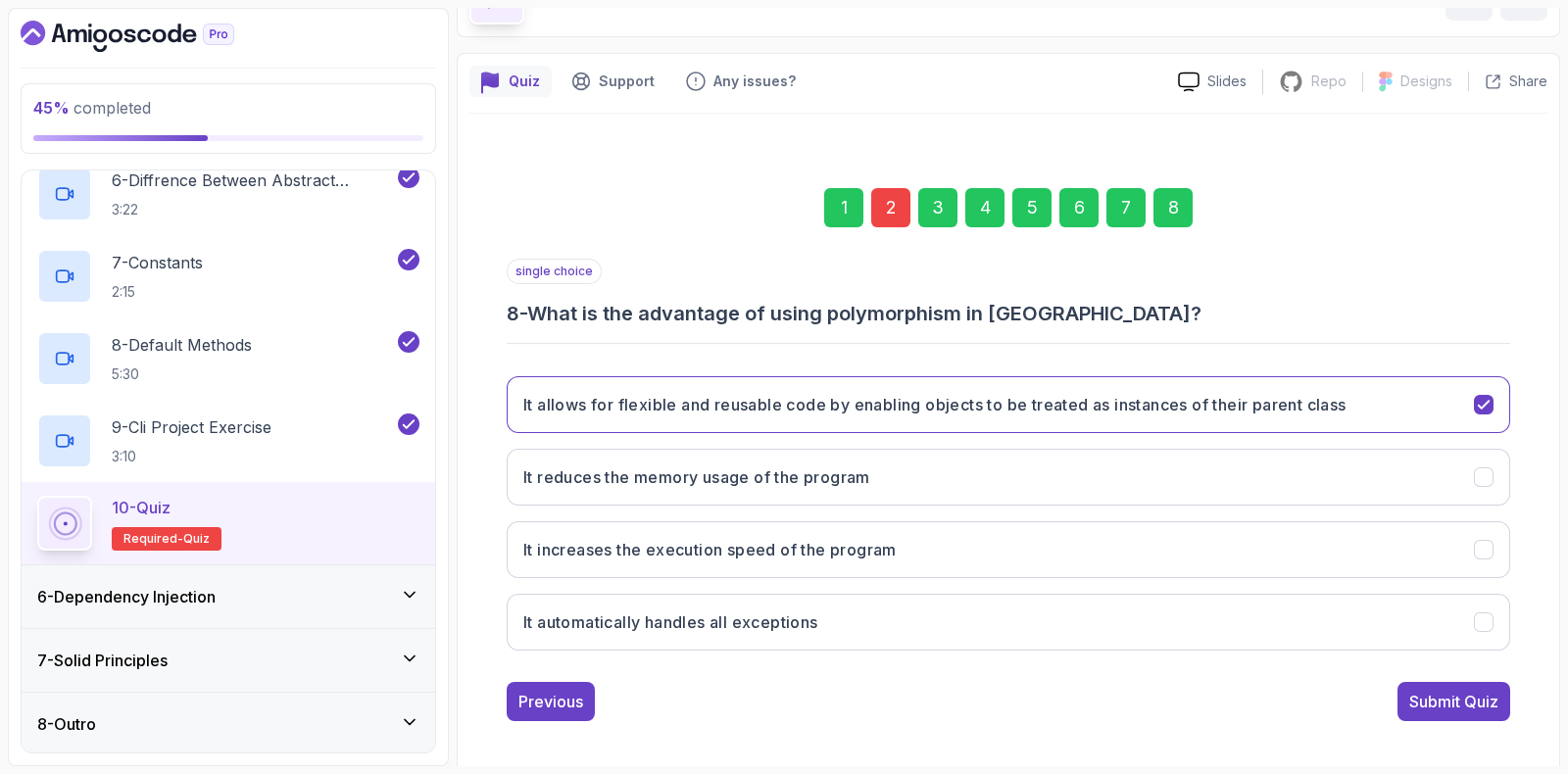
click at [1450, 676] on div "single choice 8 - What is the advantage of using polymorphism in [GEOGRAPHIC_DA…" at bounding box center [1008, 490] width 1003 height 463
click at [1443, 697] on div "Submit Quiz" at bounding box center [1453, 701] width 89 height 24
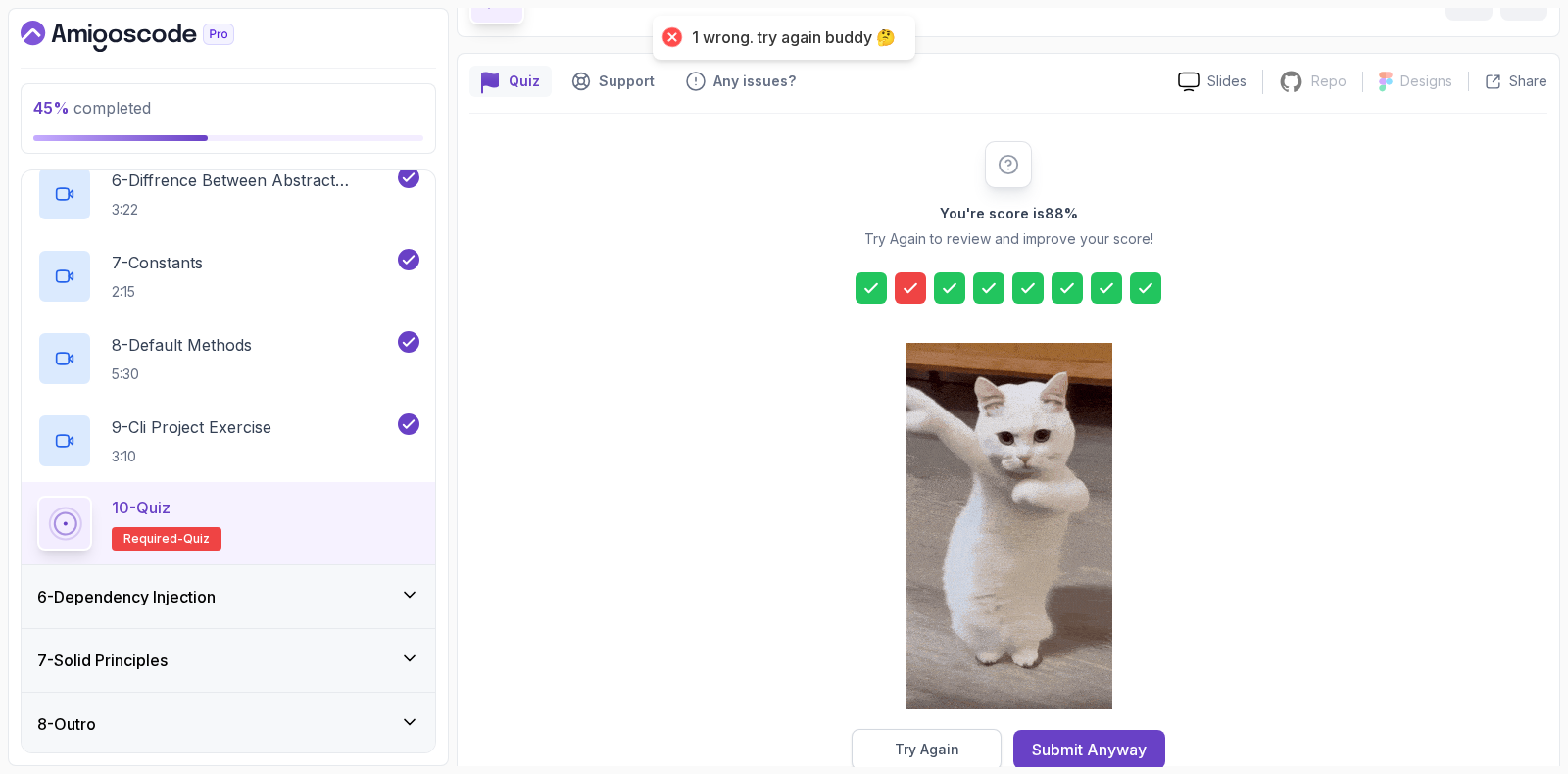
click at [924, 760] on button "Try Again" at bounding box center [926, 749] width 150 height 41
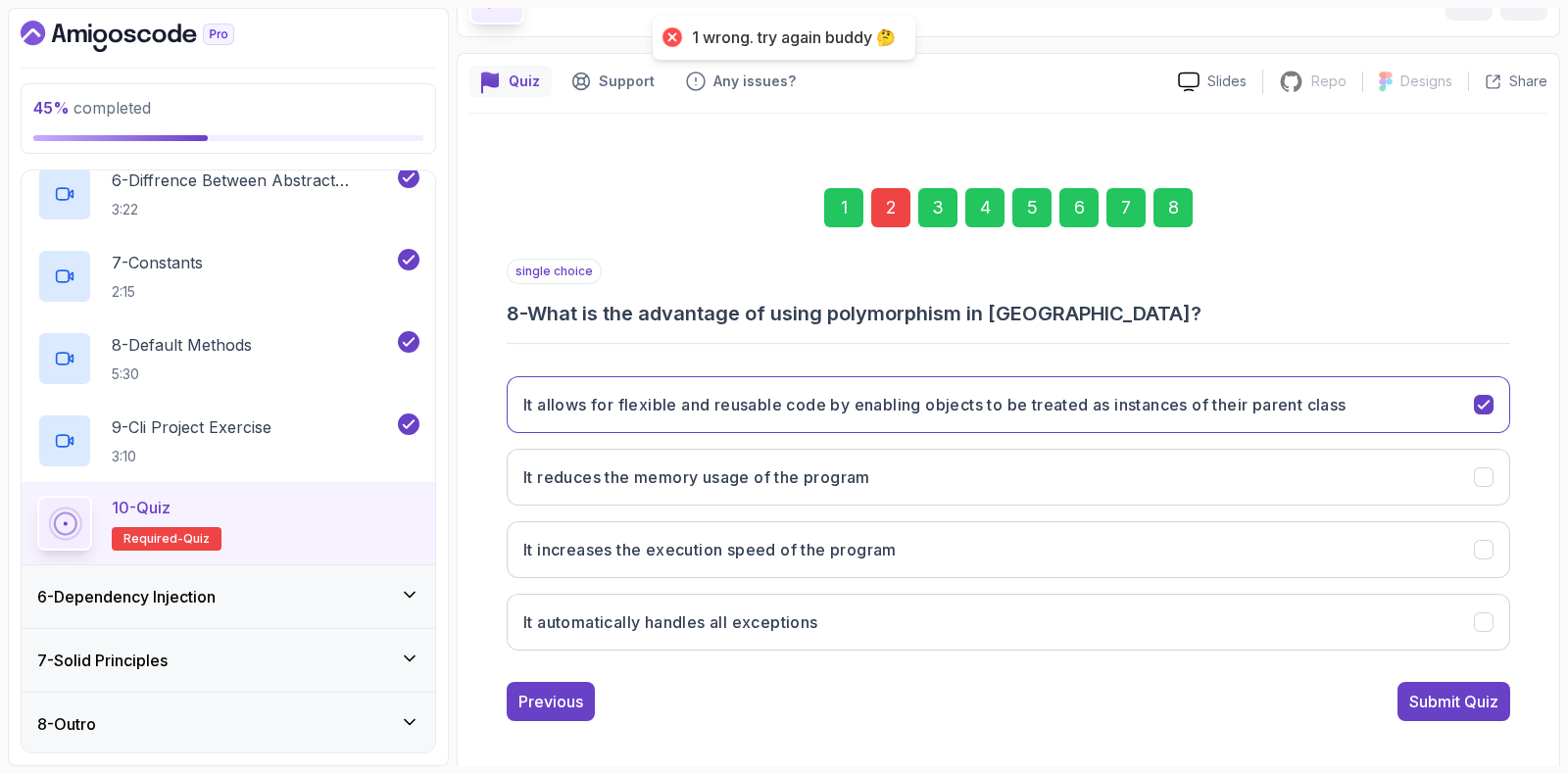
click at [889, 216] on div "2" at bounding box center [890, 208] width 39 height 39
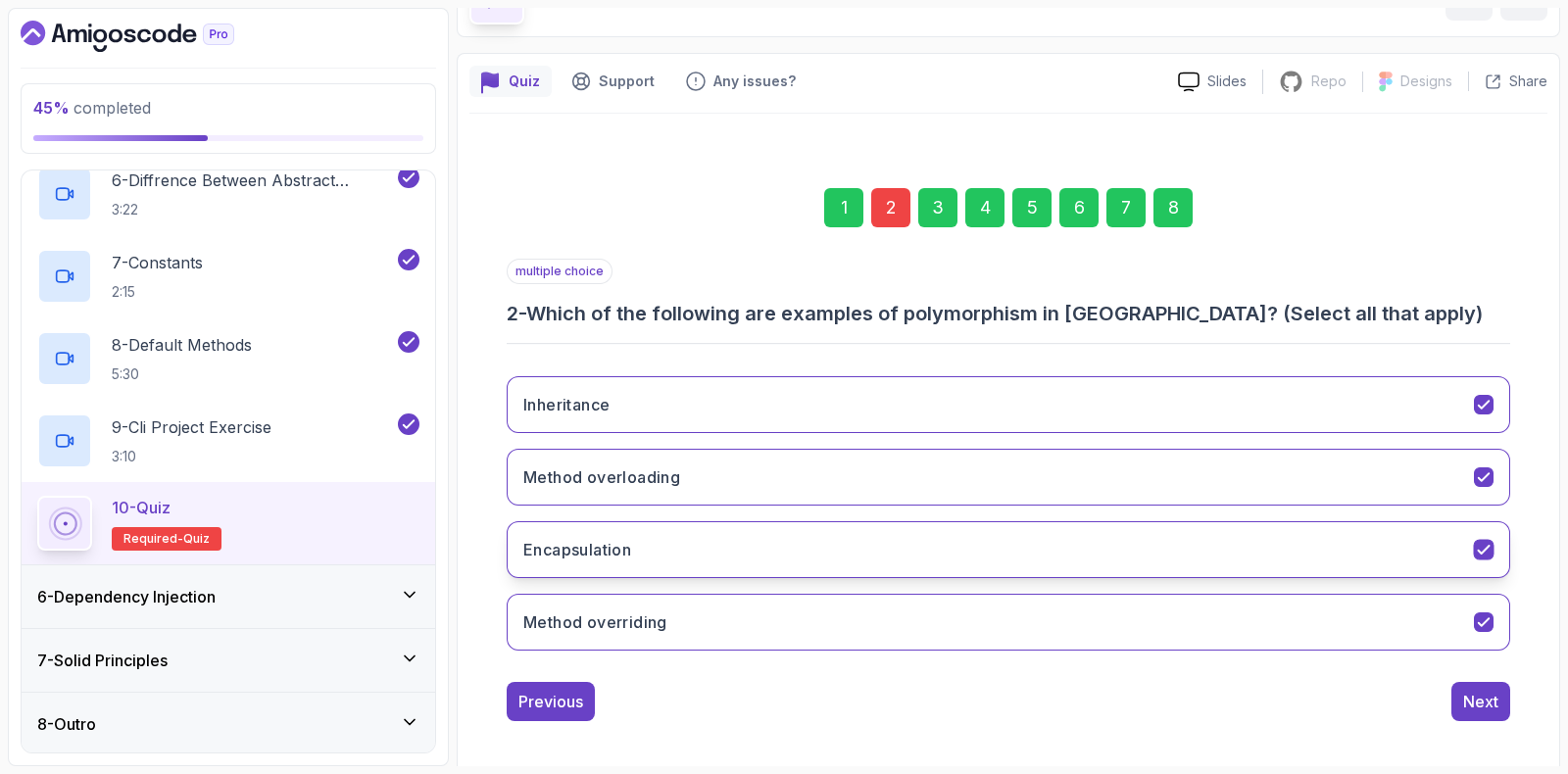
click at [622, 549] on h3 "Encapsulation" at bounding box center [578, 550] width 108 height 24
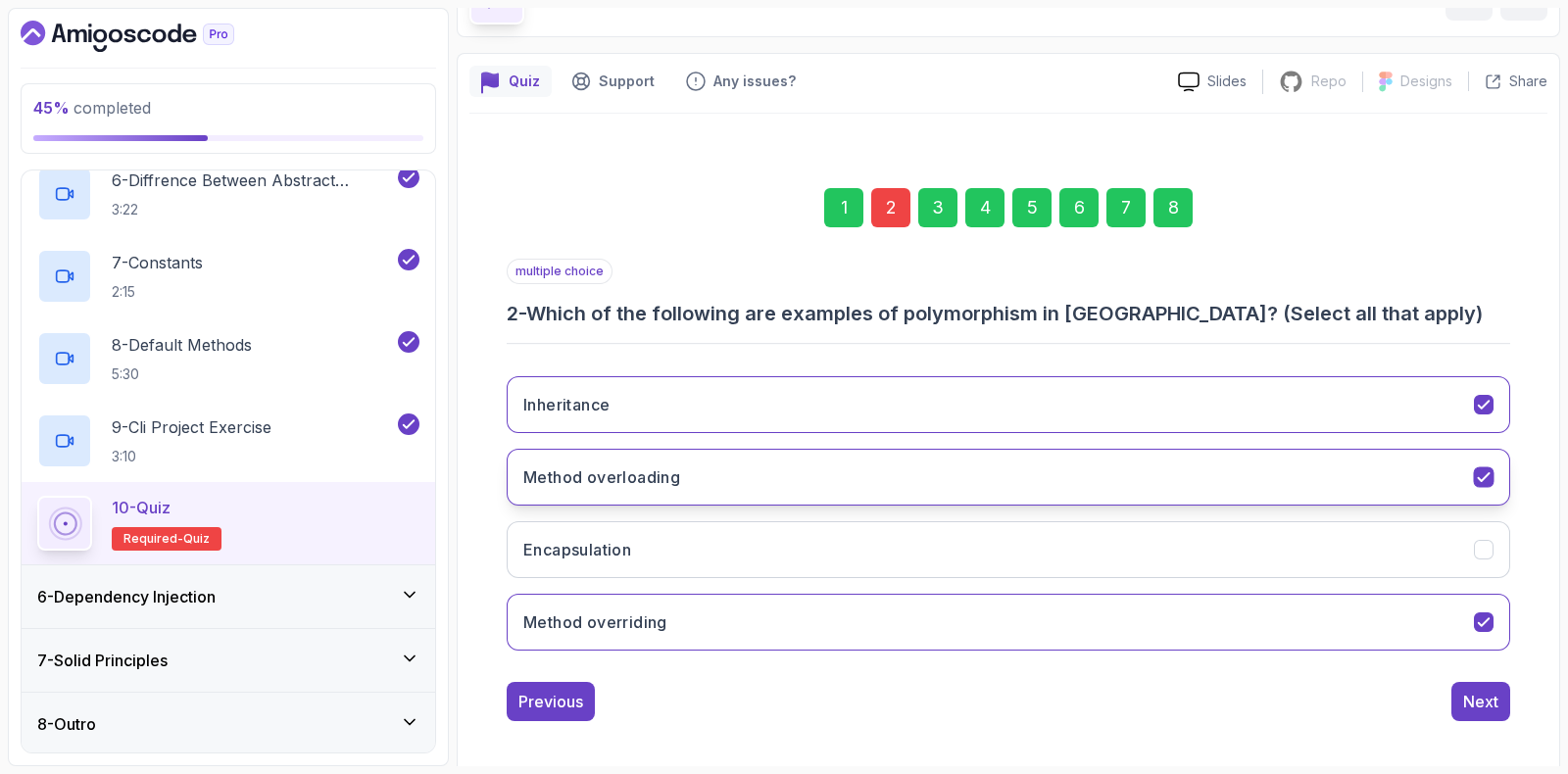
click at [656, 466] on h3 "Method overloading" at bounding box center [602, 478] width 157 height 24
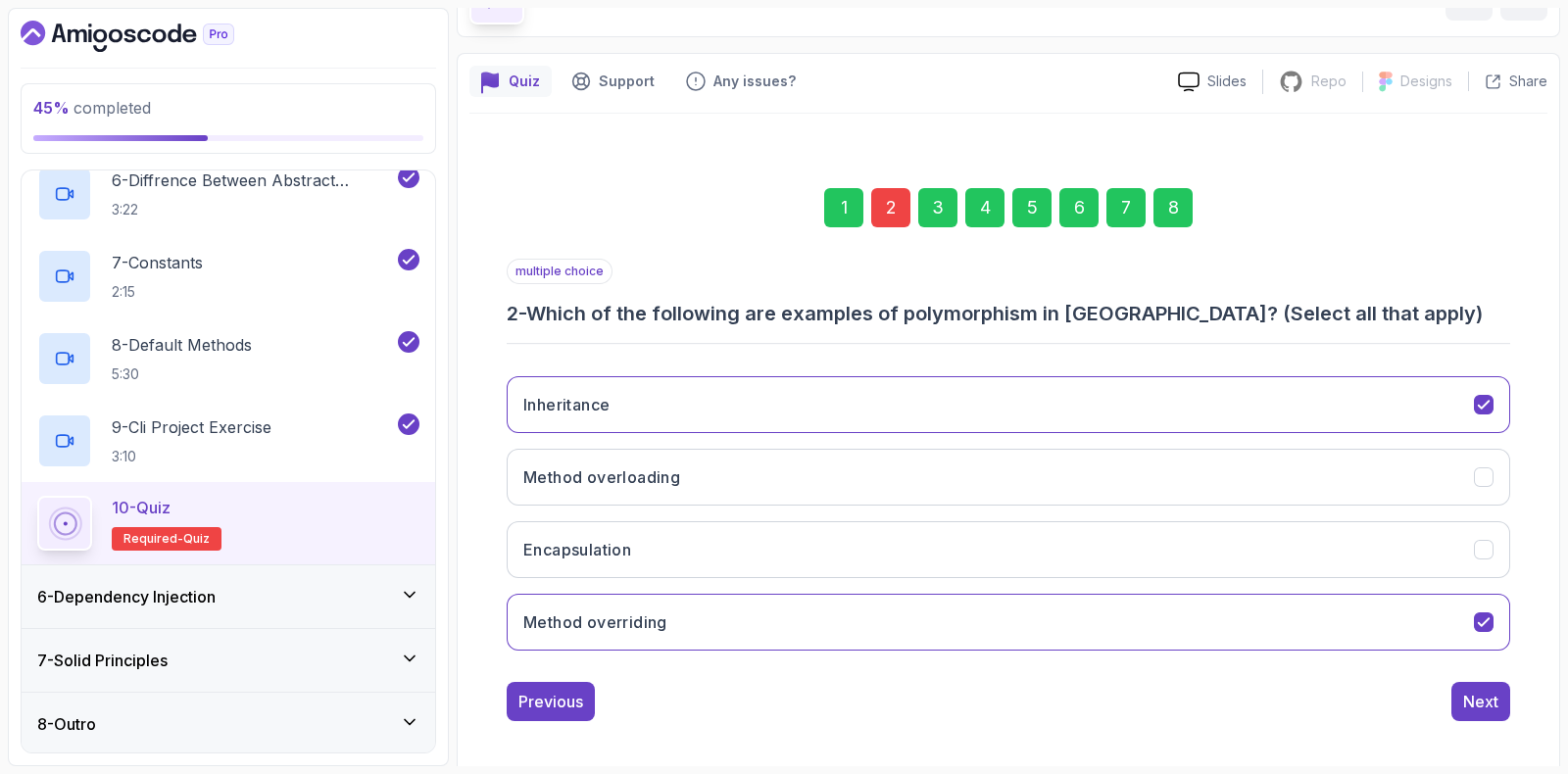
click at [1177, 206] on div "8" at bounding box center [1173, 208] width 39 height 39
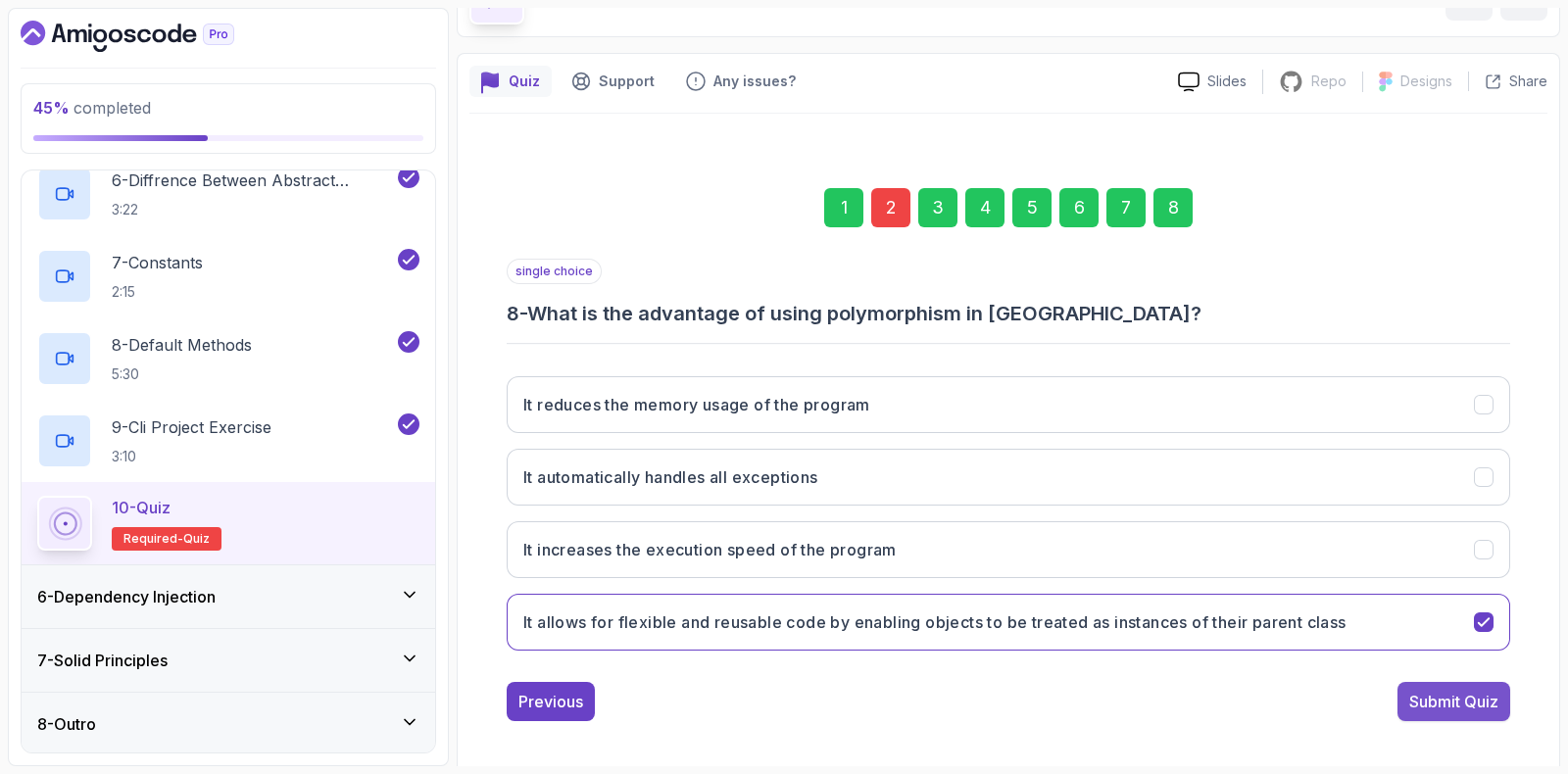
click at [1484, 699] on div "Submit Quiz" at bounding box center [1453, 701] width 89 height 24
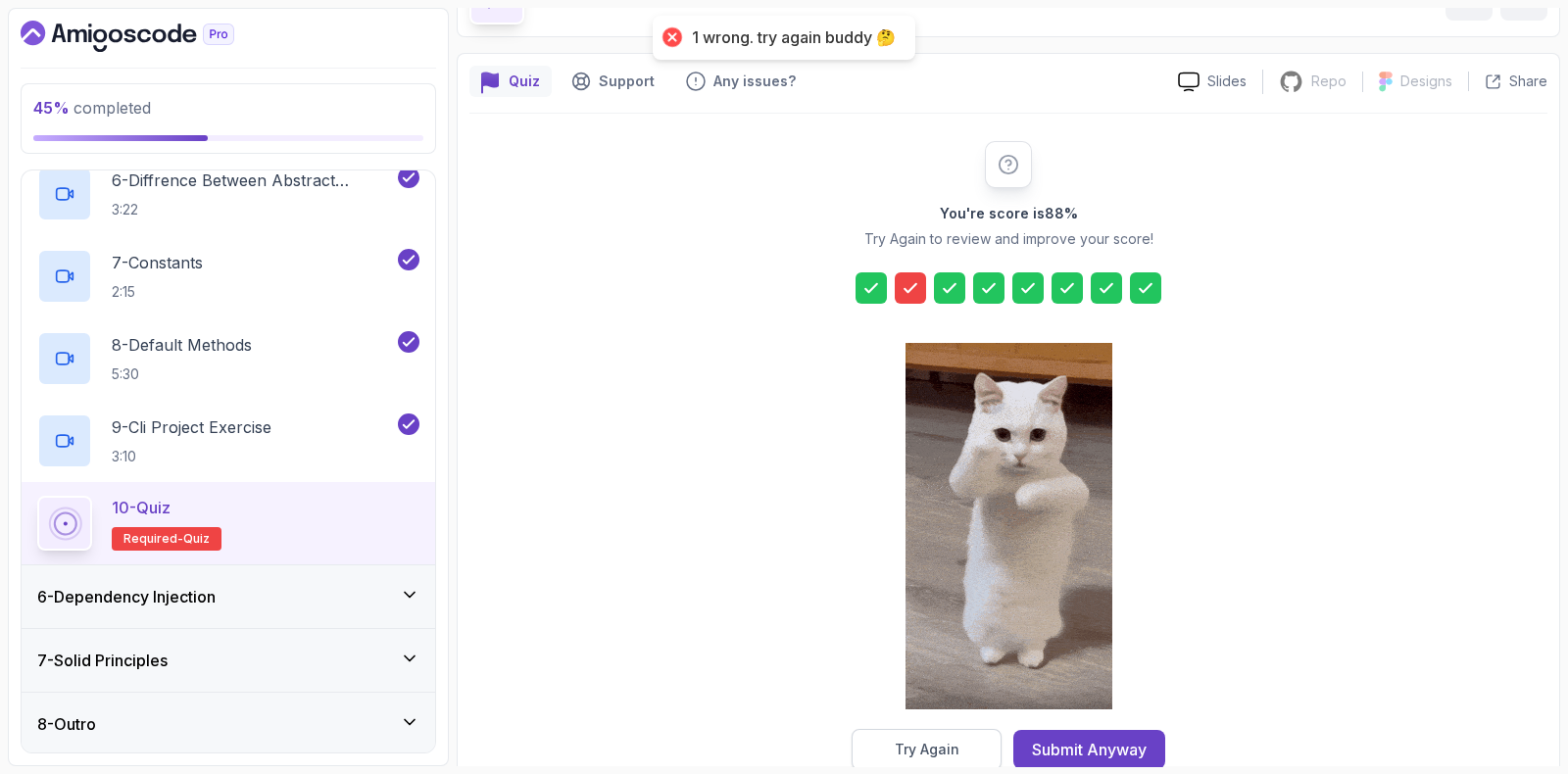
click at [942, 742] on div "Try Again" at bounding box center [927, 749] width 65 height 20
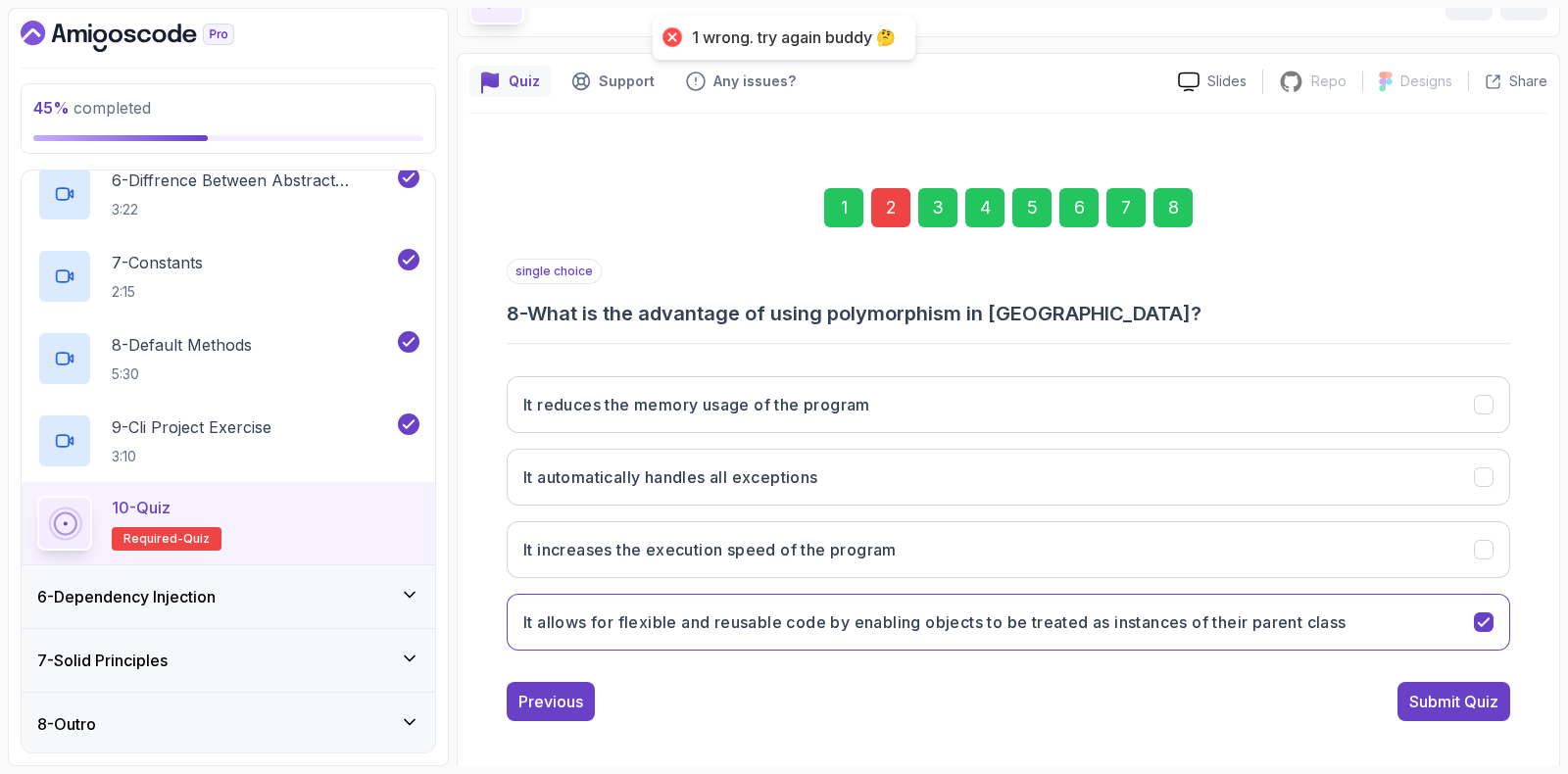
click at [886, 204] on div "2" at bounding box center [890, 208] width 39 height 39
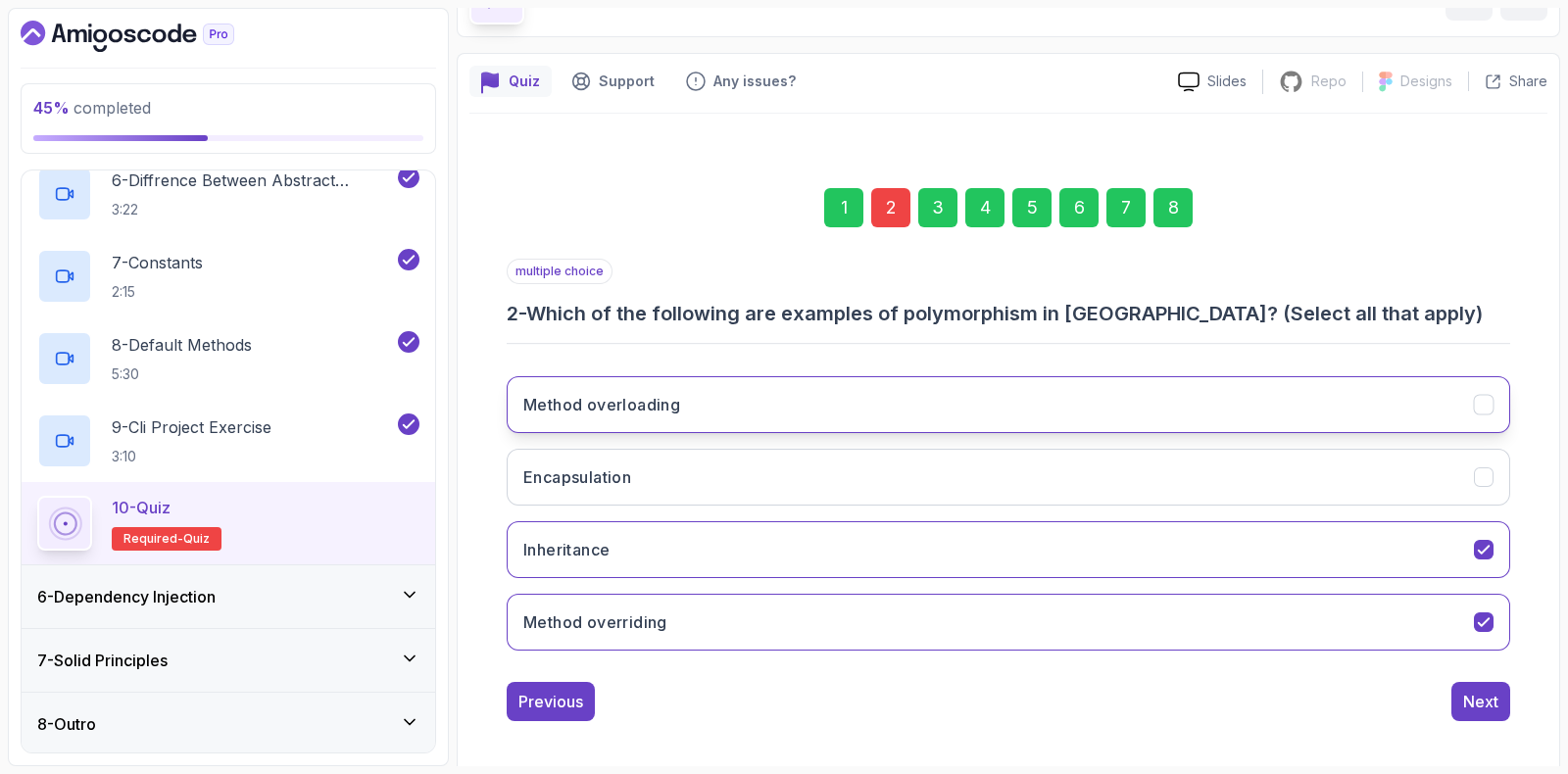
click at [588, 416] on button "Method overloading" at bounding box center [1008, 405] width 1003 height 57
click at [741, 597] on button "Method overriding" at bounding box center [1008, 623] width 1003 height 57
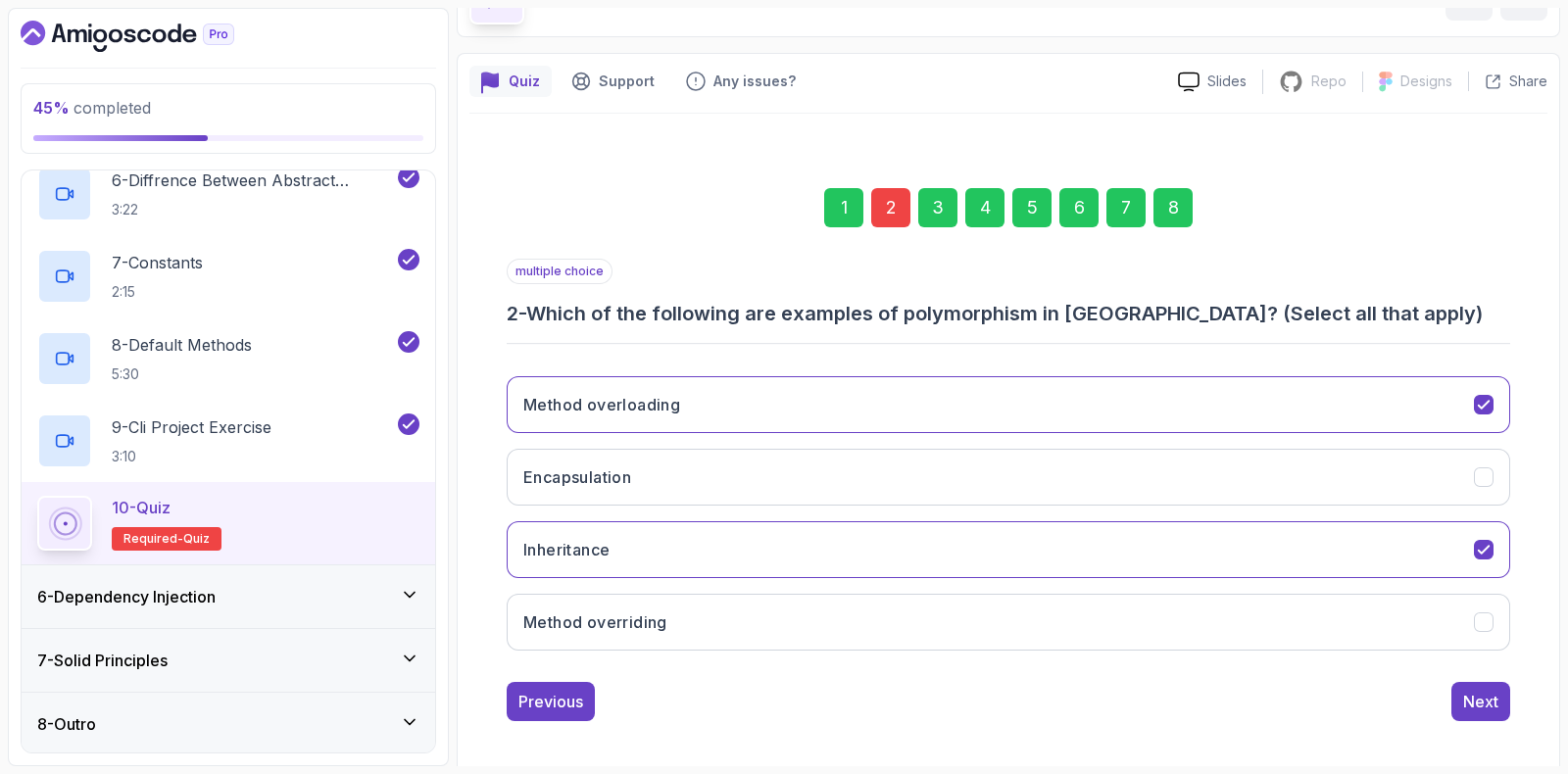
click at [1171, 213] on div "8" at bounding box center [1173, 208] width 39 height 39
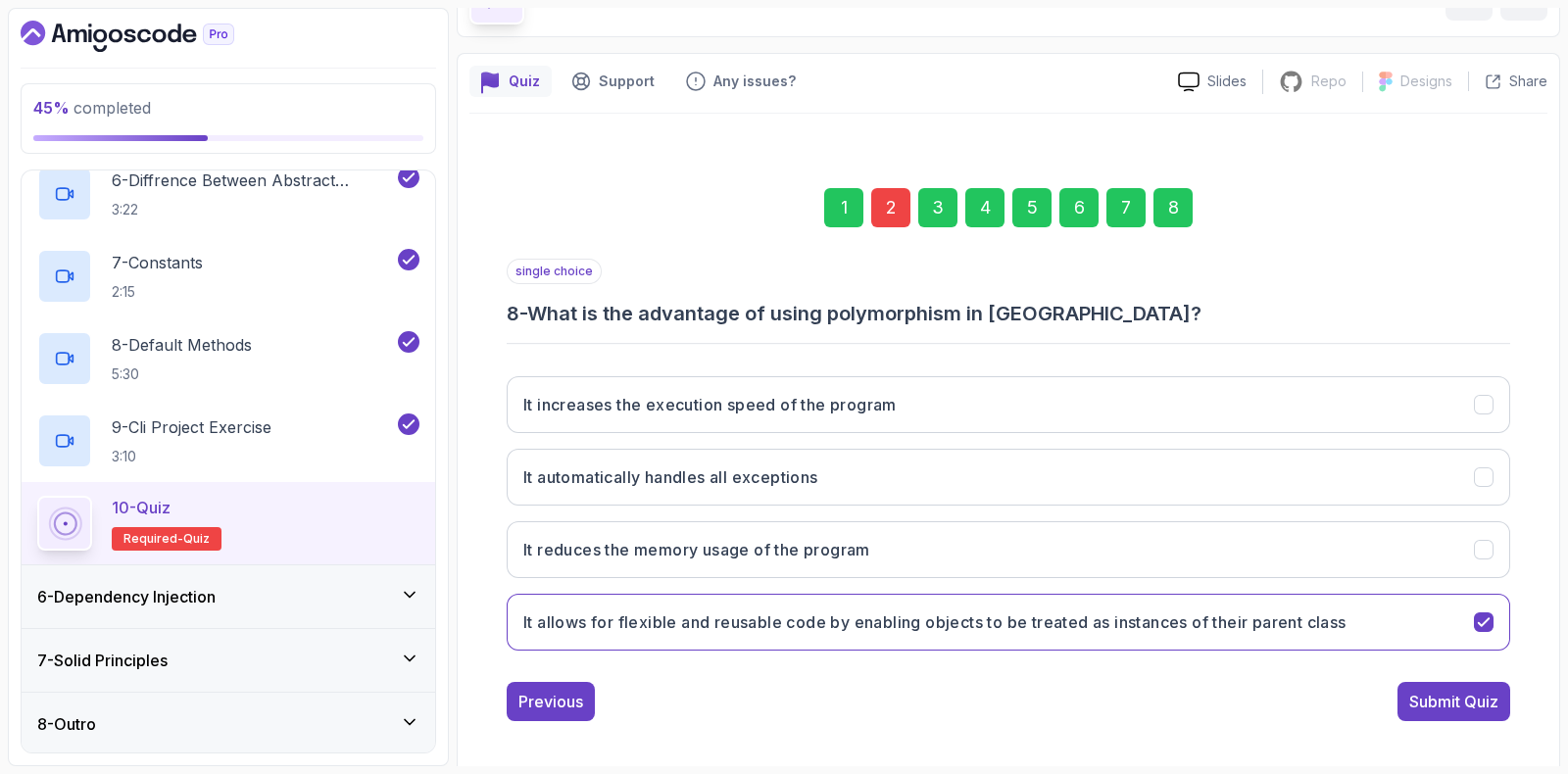
click at [1385, 699] on div "Previous Submit Quiz" at bounding box center [1008, 701] width 1003 height 39
click at [1420, 694] on div "Submit Quiz" at bounding box center [1453, 701] width 89 height 24
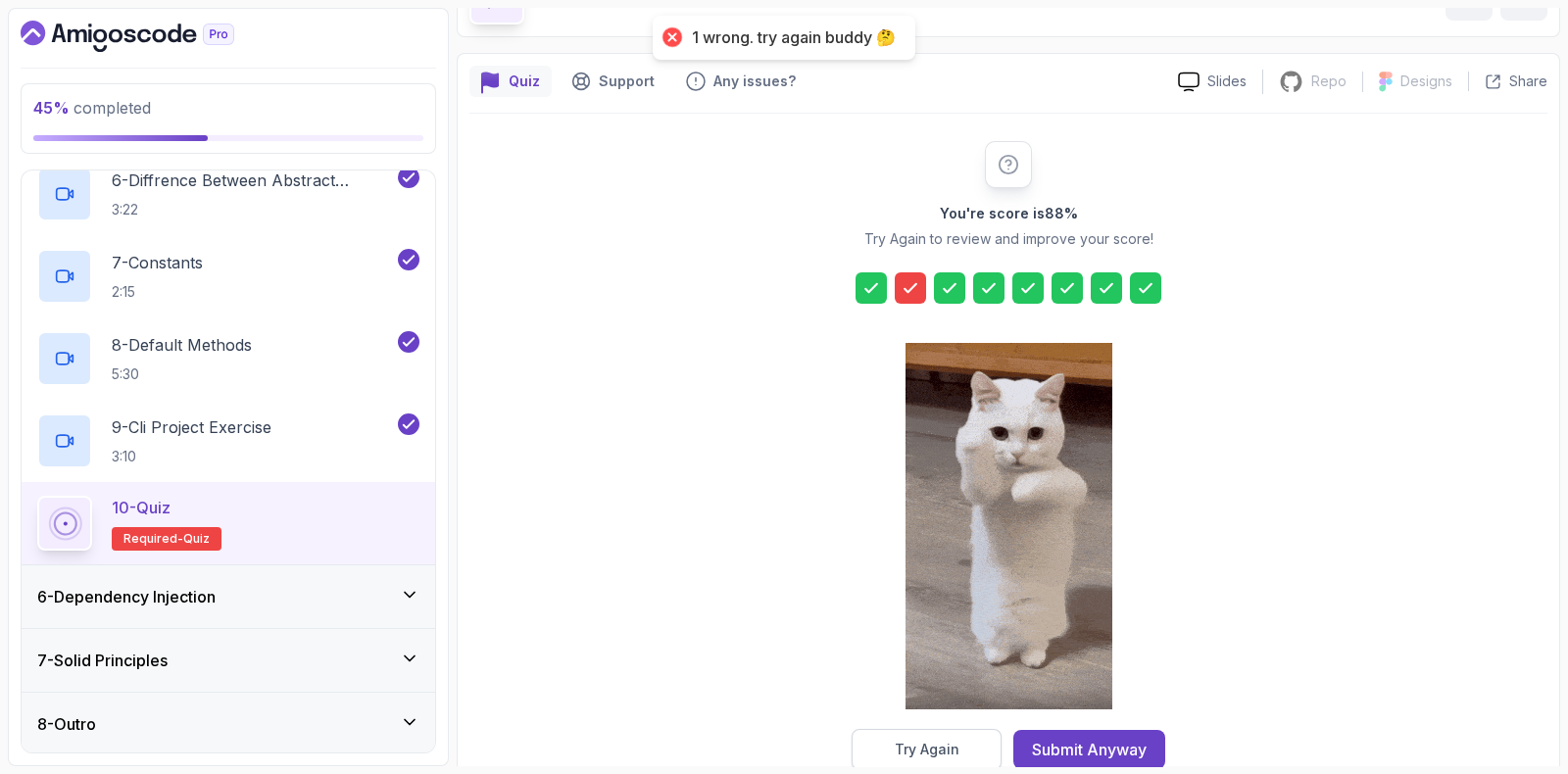
click at [854, 742] on button "Try Again" at bounding box center [926, 749] width 150 height 41
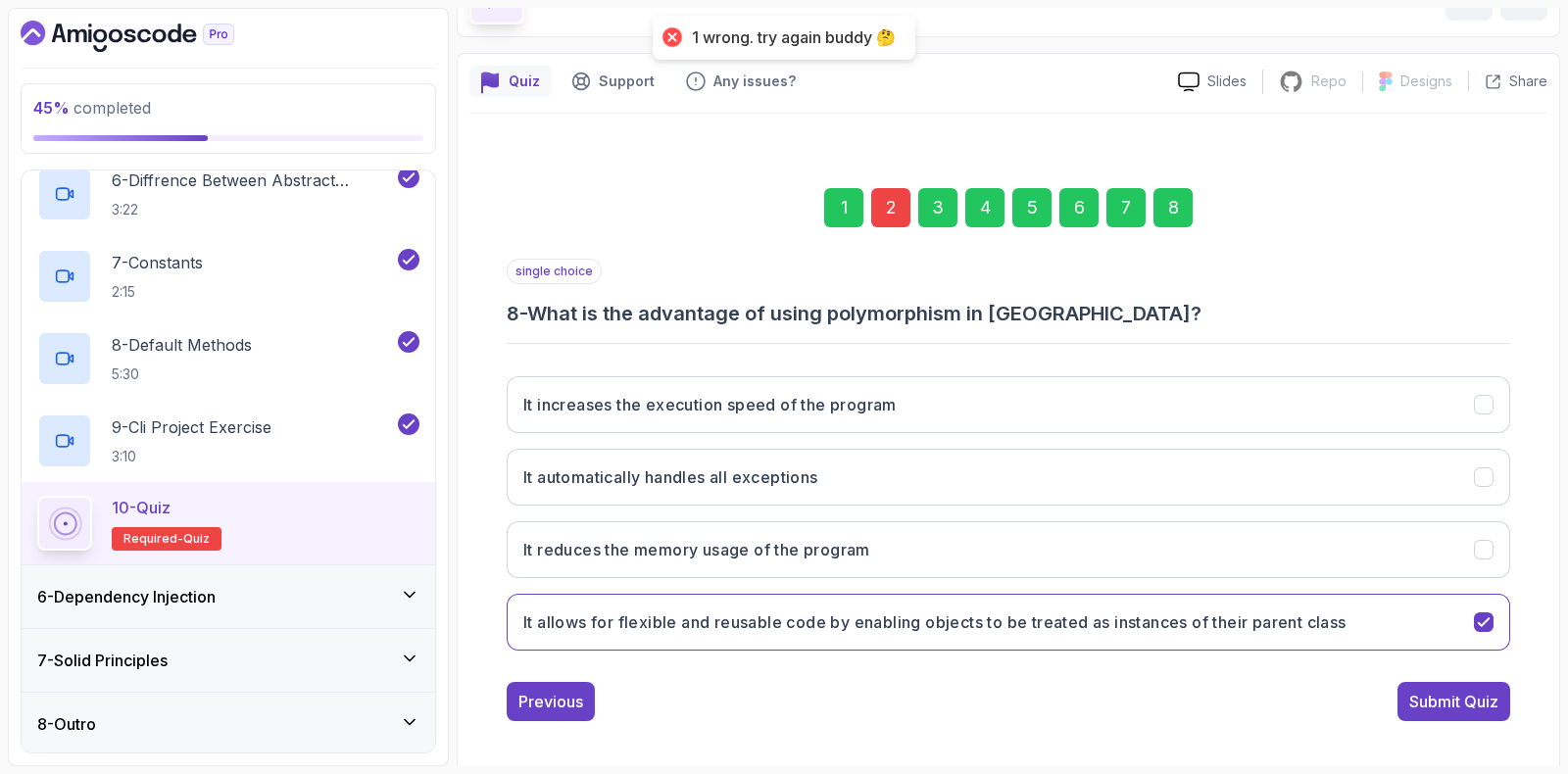
click at [889, 203] on div "2" at bounding box center [890, 208] width 39 height 39
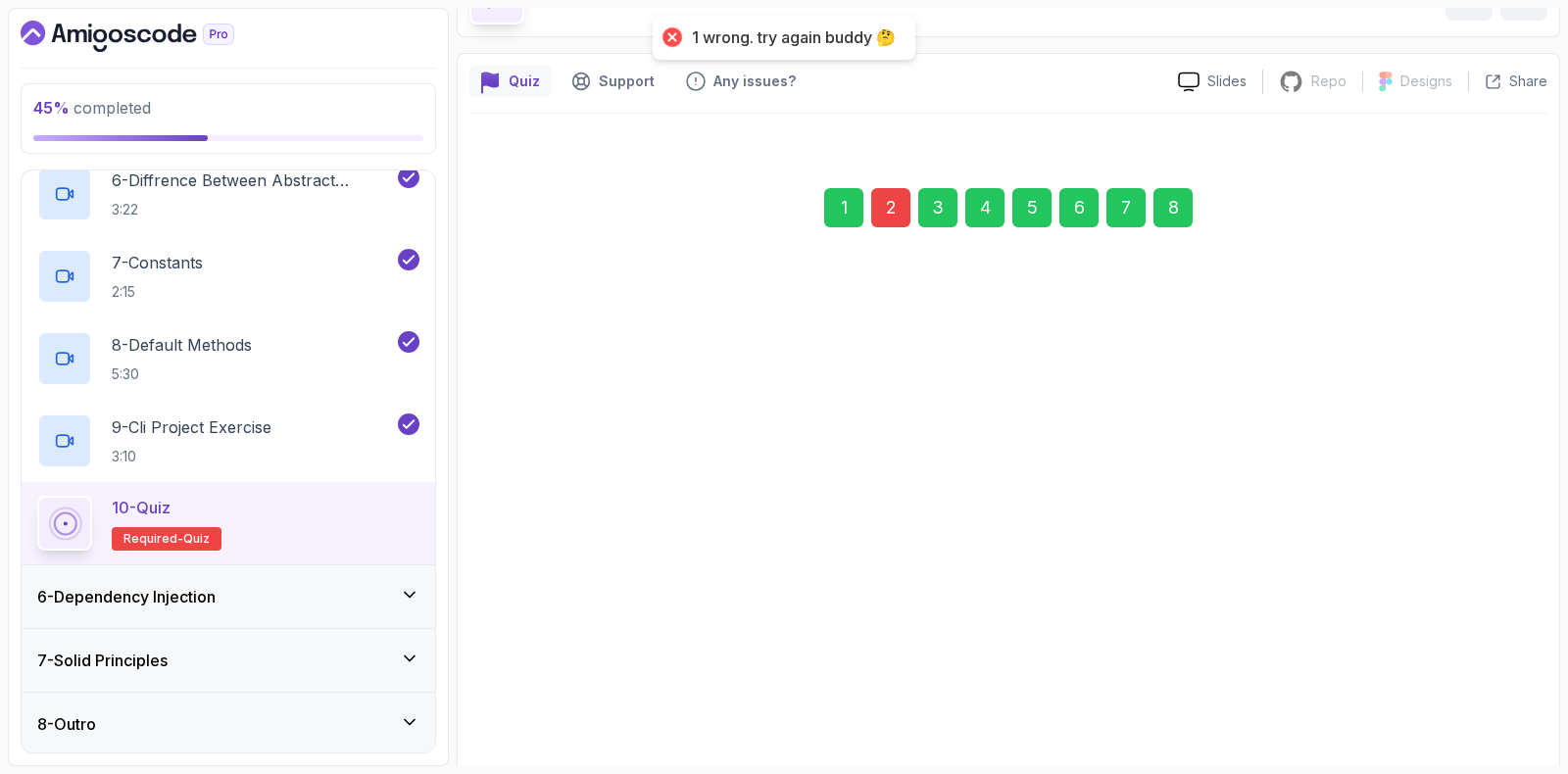
click at [899, 205] on div "2" at bounding box center [890, 208] width 39 height 39
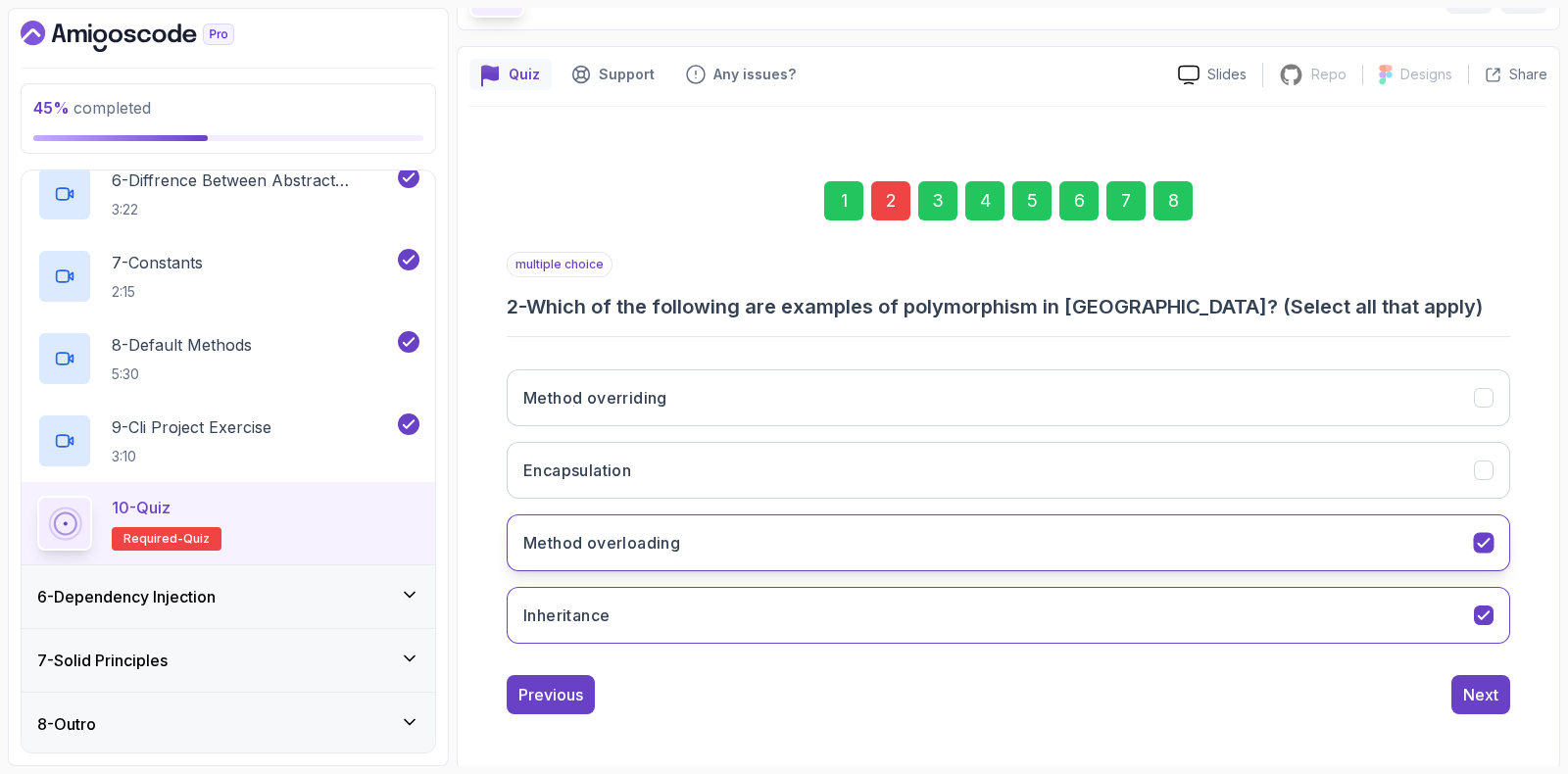
scroll to position [129, 0]
click at [638, 628] on button "Inheritance" at bounding box center [1008, 615] width 1003 height 57
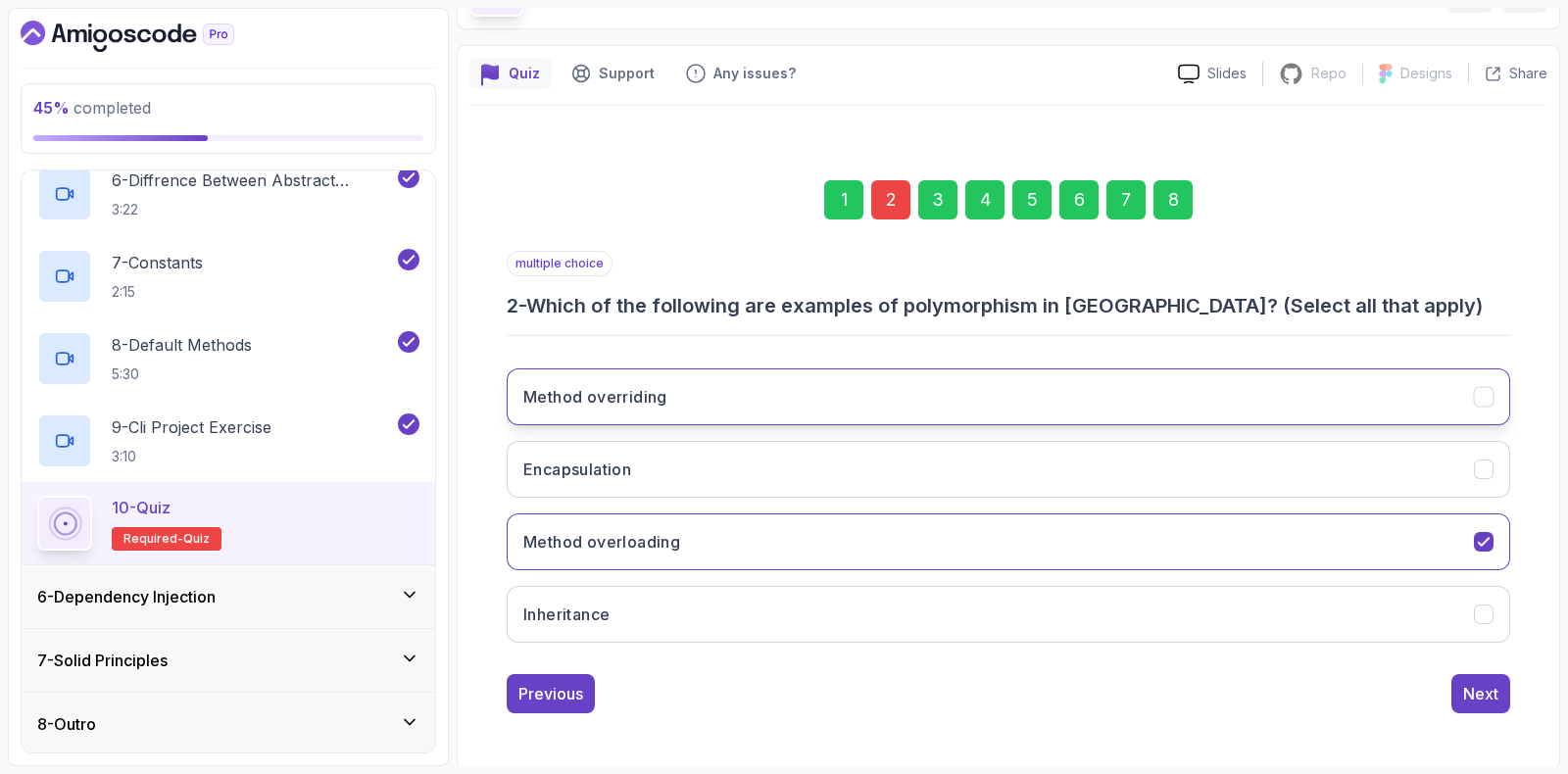
click at [622, 394] on h3 "Method overriding" at bounding box center [595, 397] width 144 height 24
click at [1160, 195] on div "8" at bounding box center [1173, 200] width 39 height 39
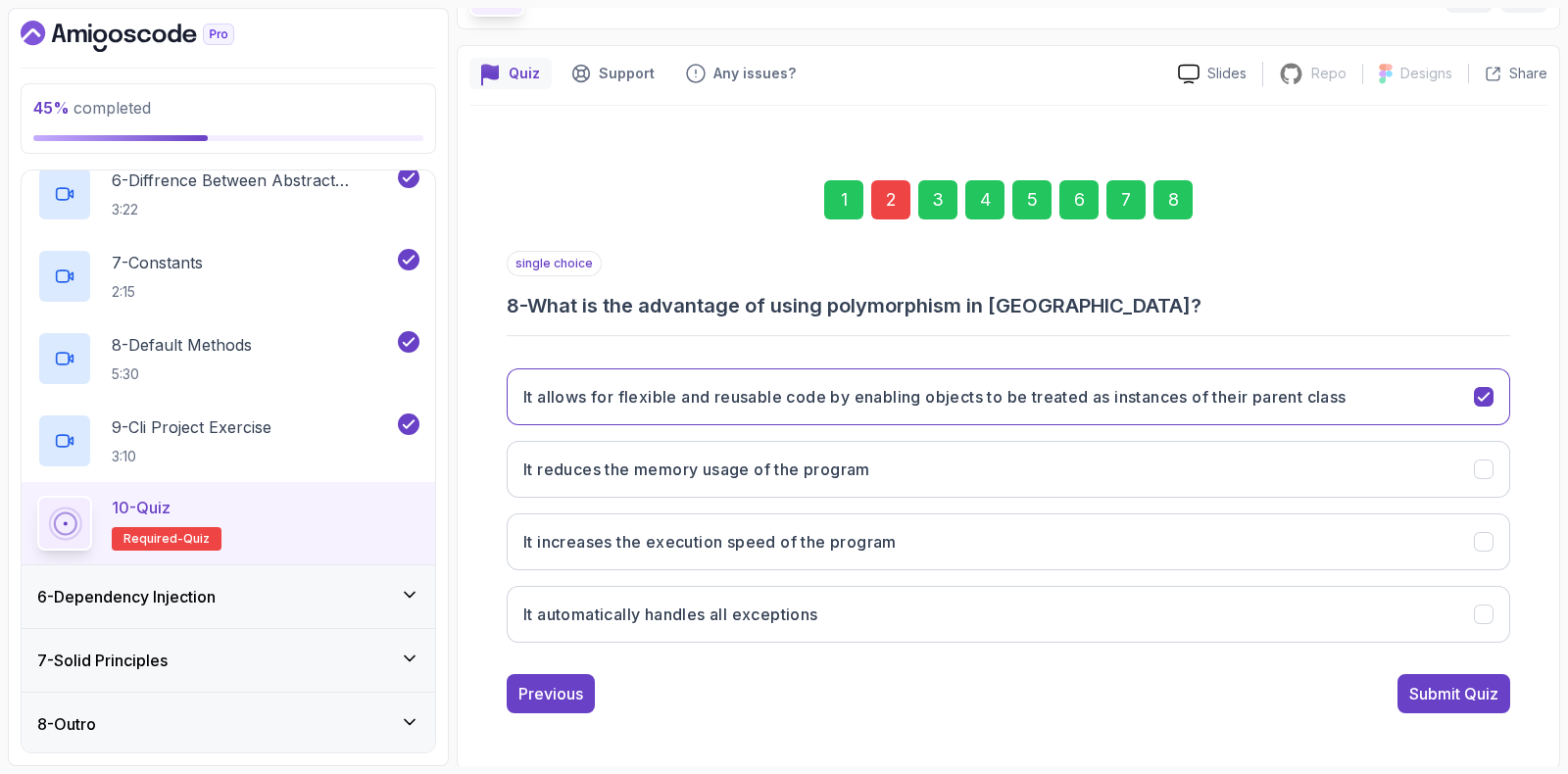
click at [1437, 692] on div "Submit Quiz" at bounding box center [1453, 694] width 89 height 24
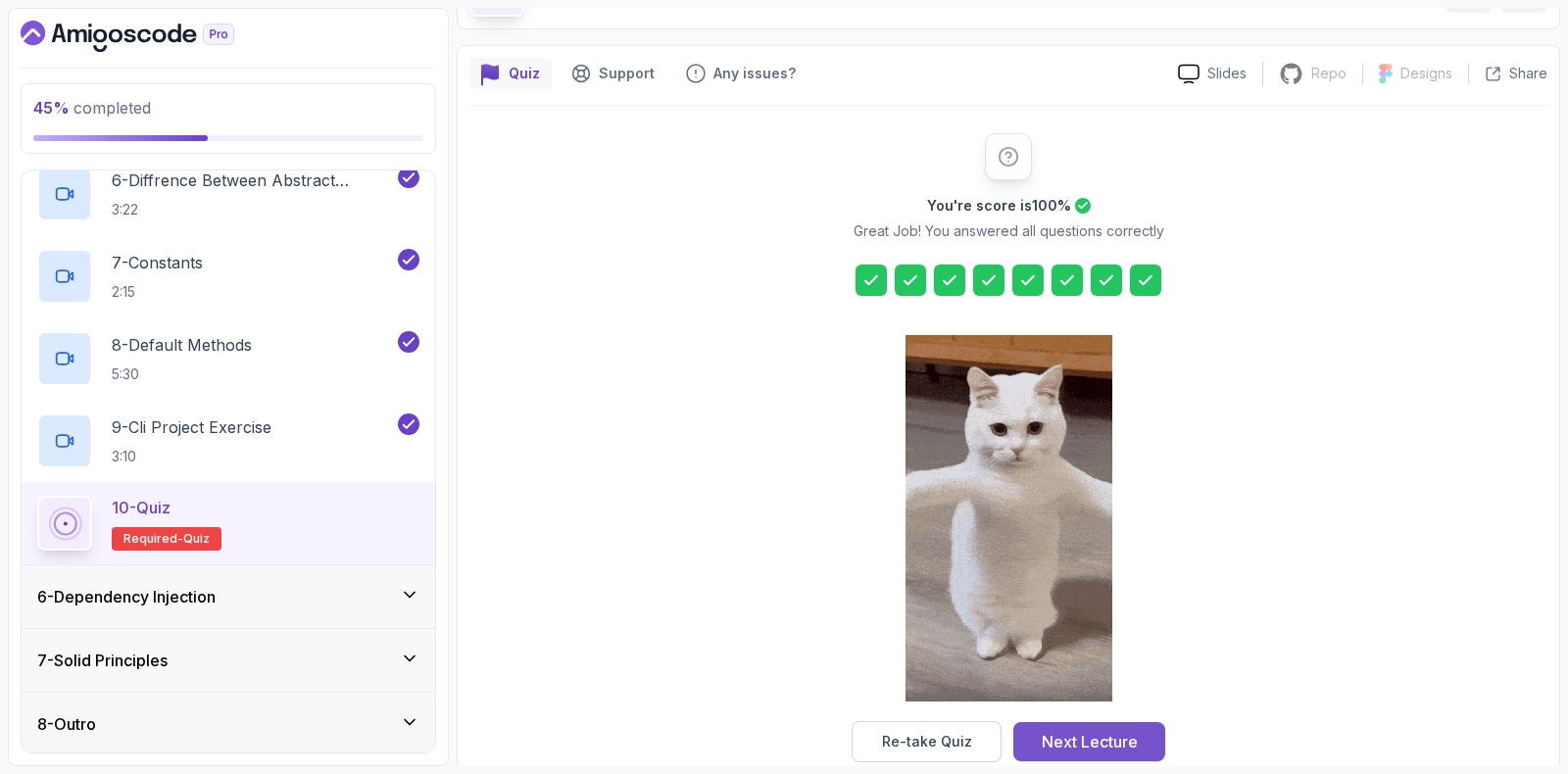
click at [1087, 722] on button "Next Lecture" at bounding box center [1088, 742] width 152 height 39
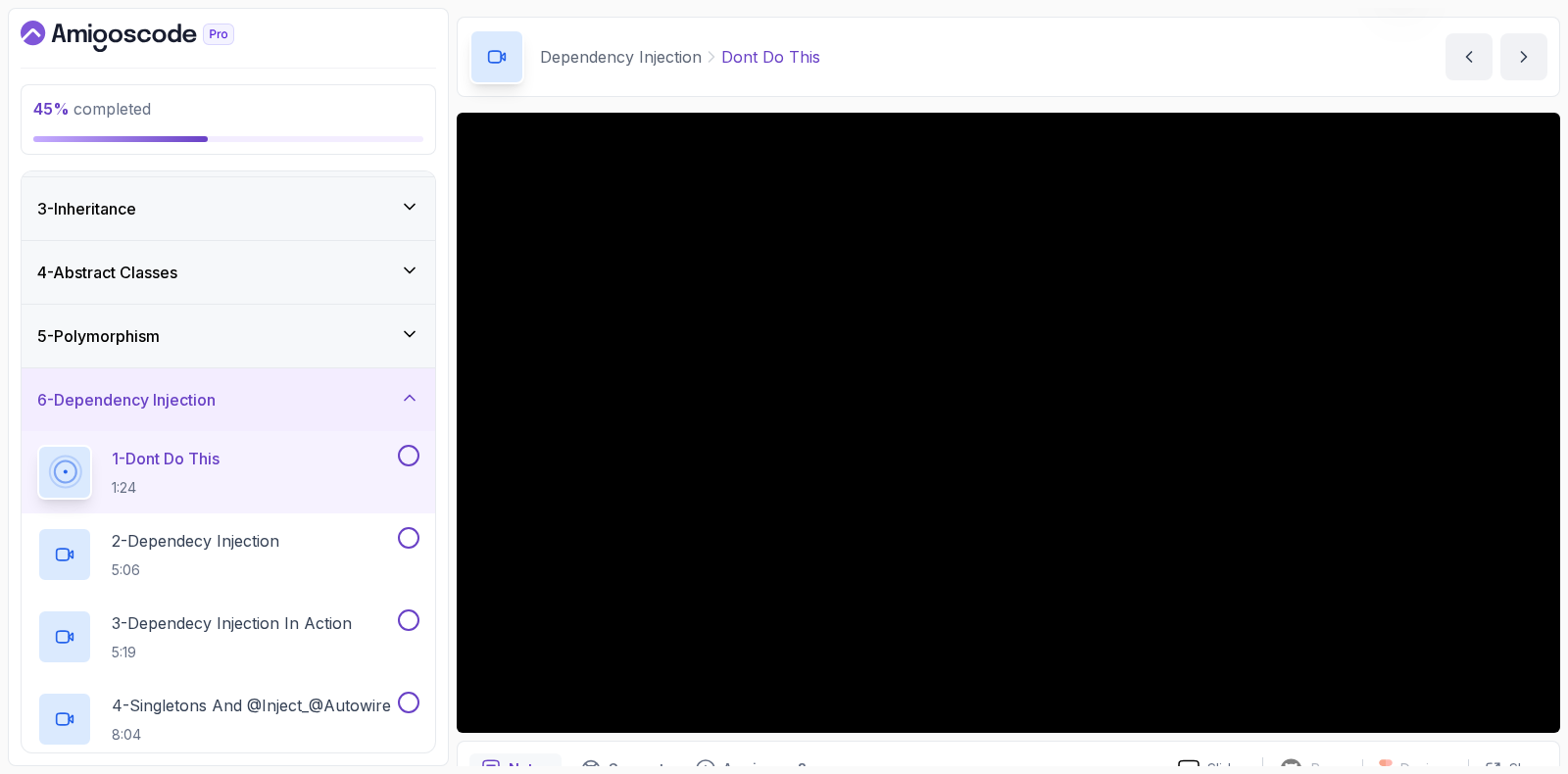
scroll to position [41, 0]
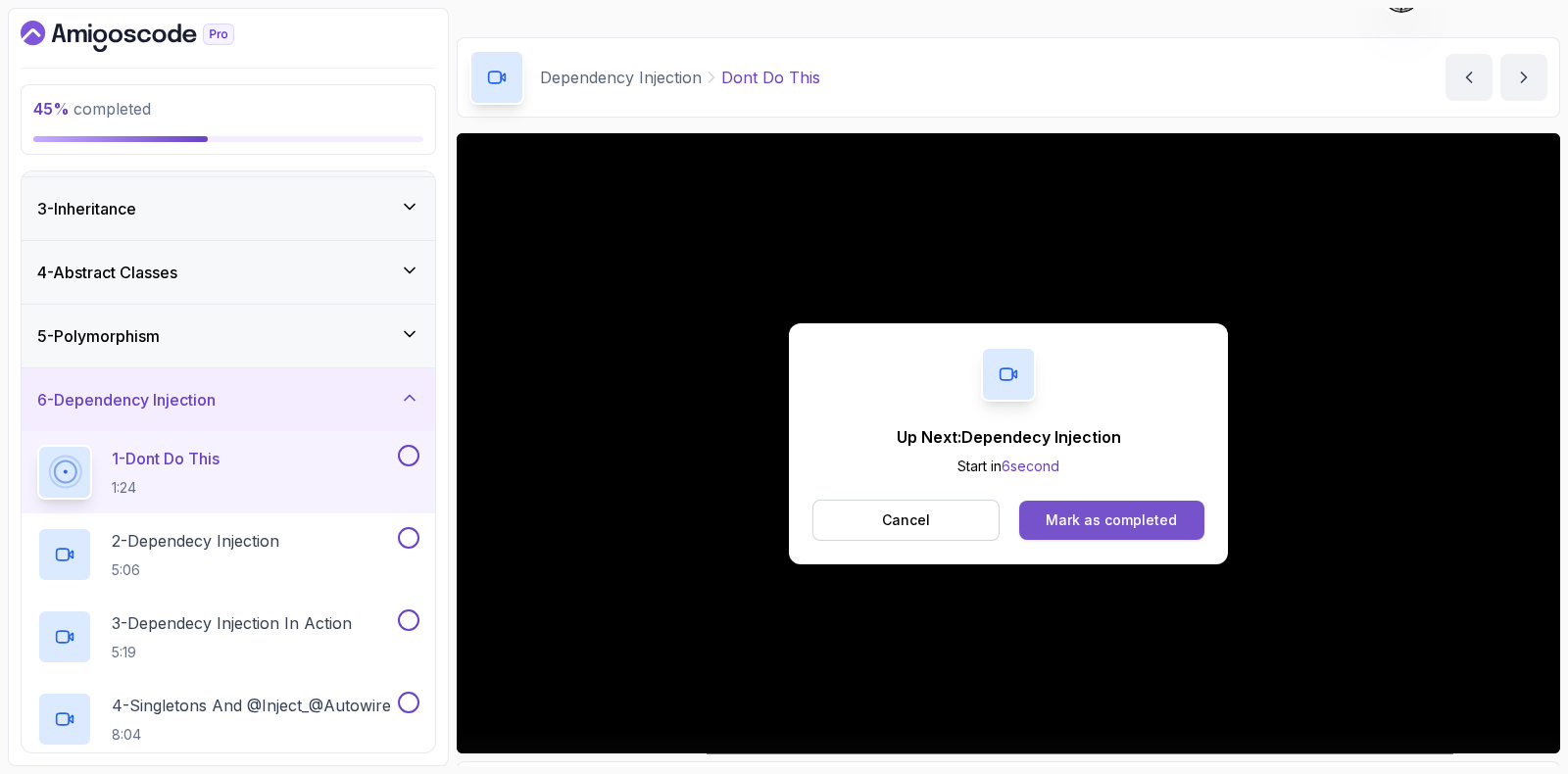
click at [1155, 521] on div "Mark as completed" at bounding box center [1111, 521] width 131 height 20
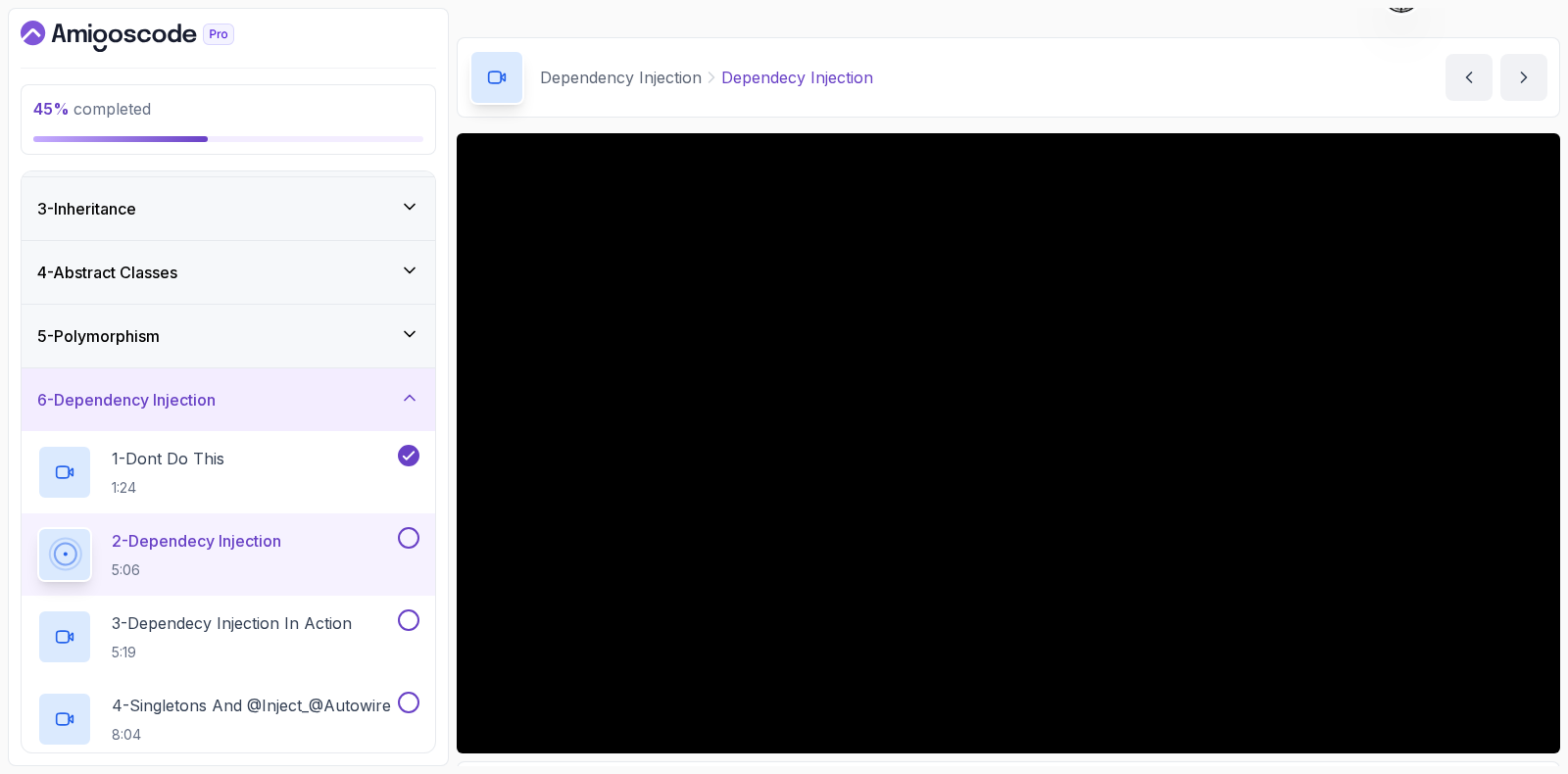
click at [185, 403] on h3 "6 - Dependency Injection" at bounding box center [126, 400] width 178 height 24
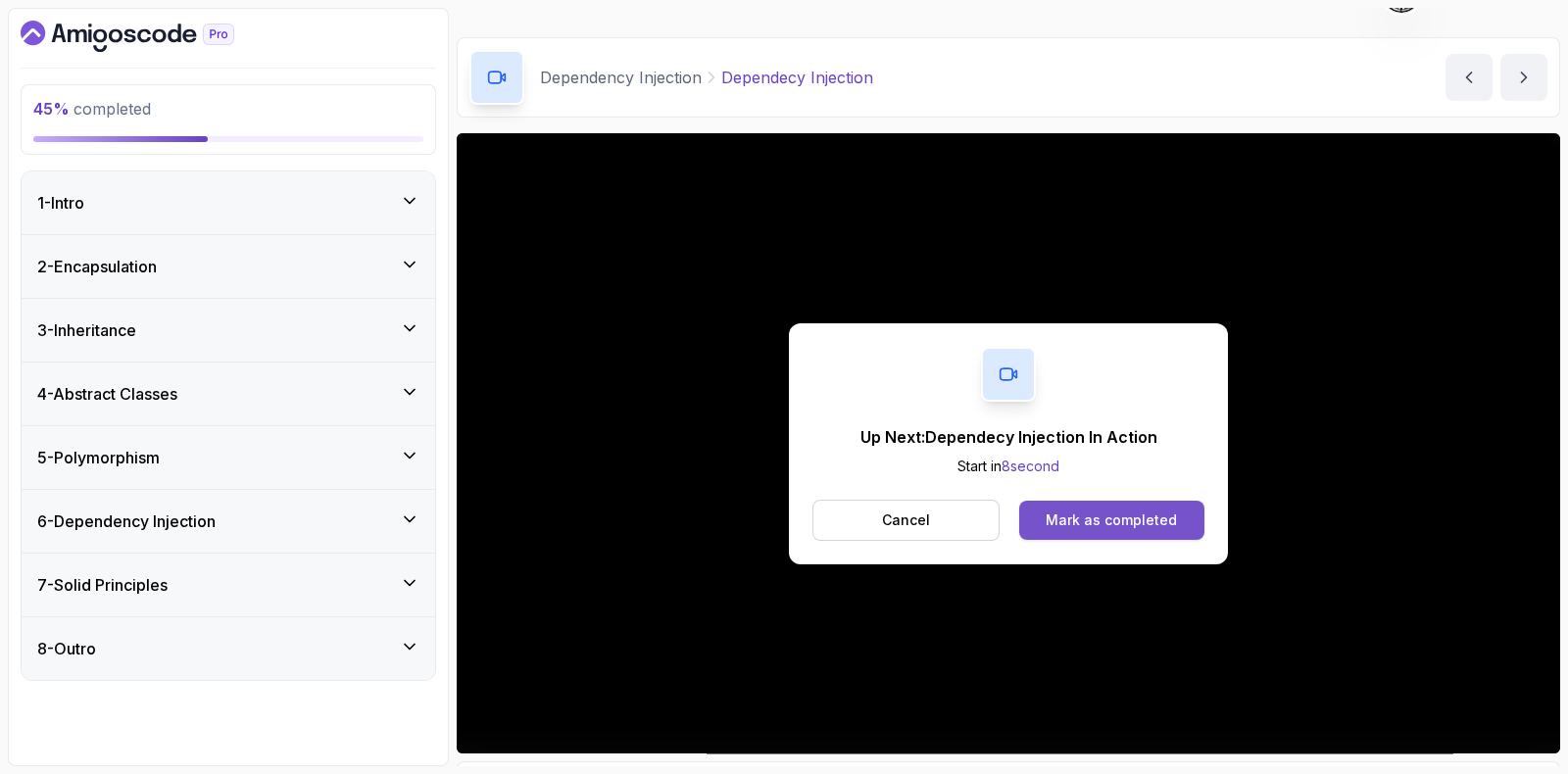
click at [1137, 504] on button "Mark as completed" at bounding box center [1111, 521] width 185 height 39
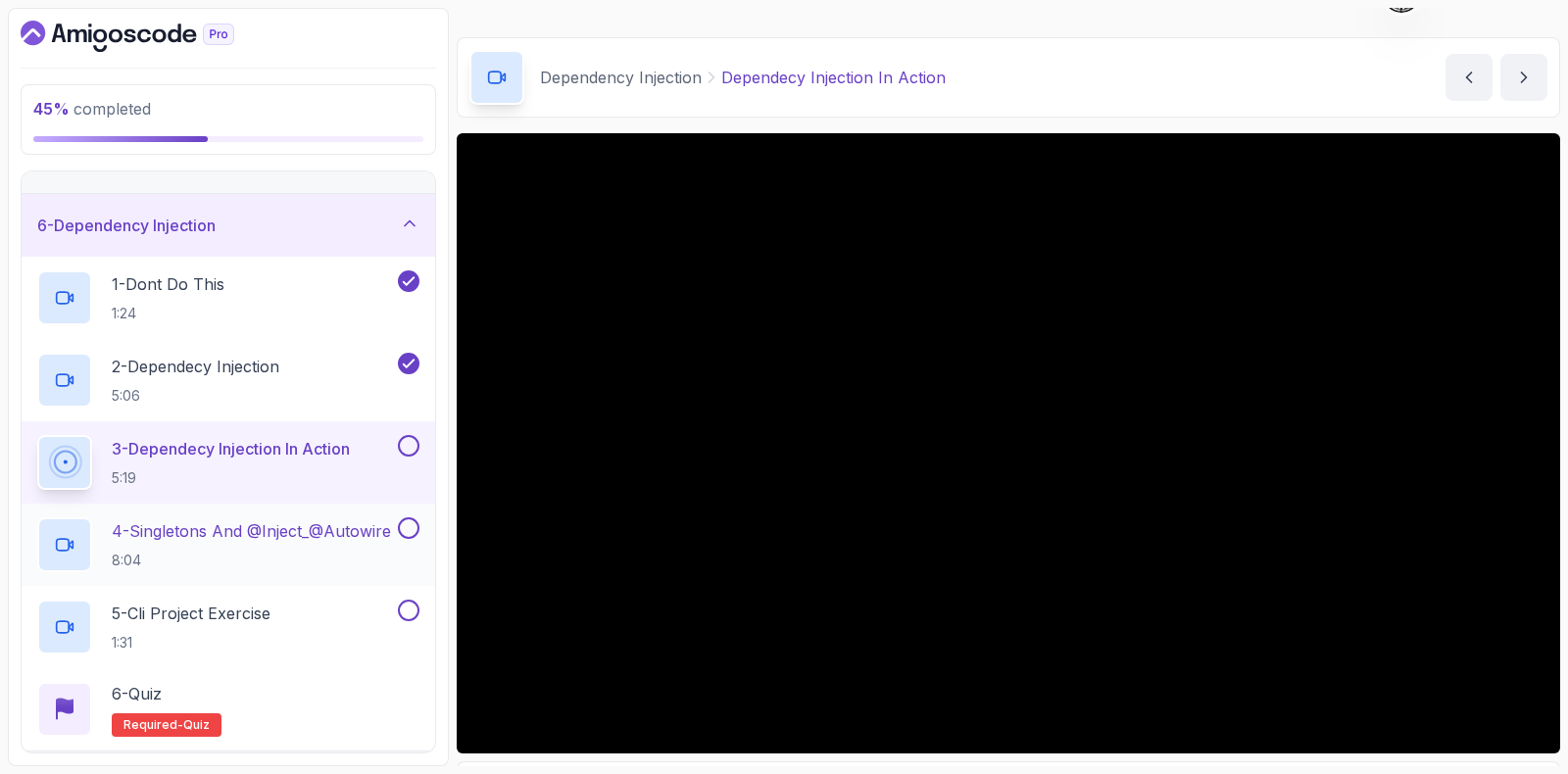
scroll to position [51, 0]
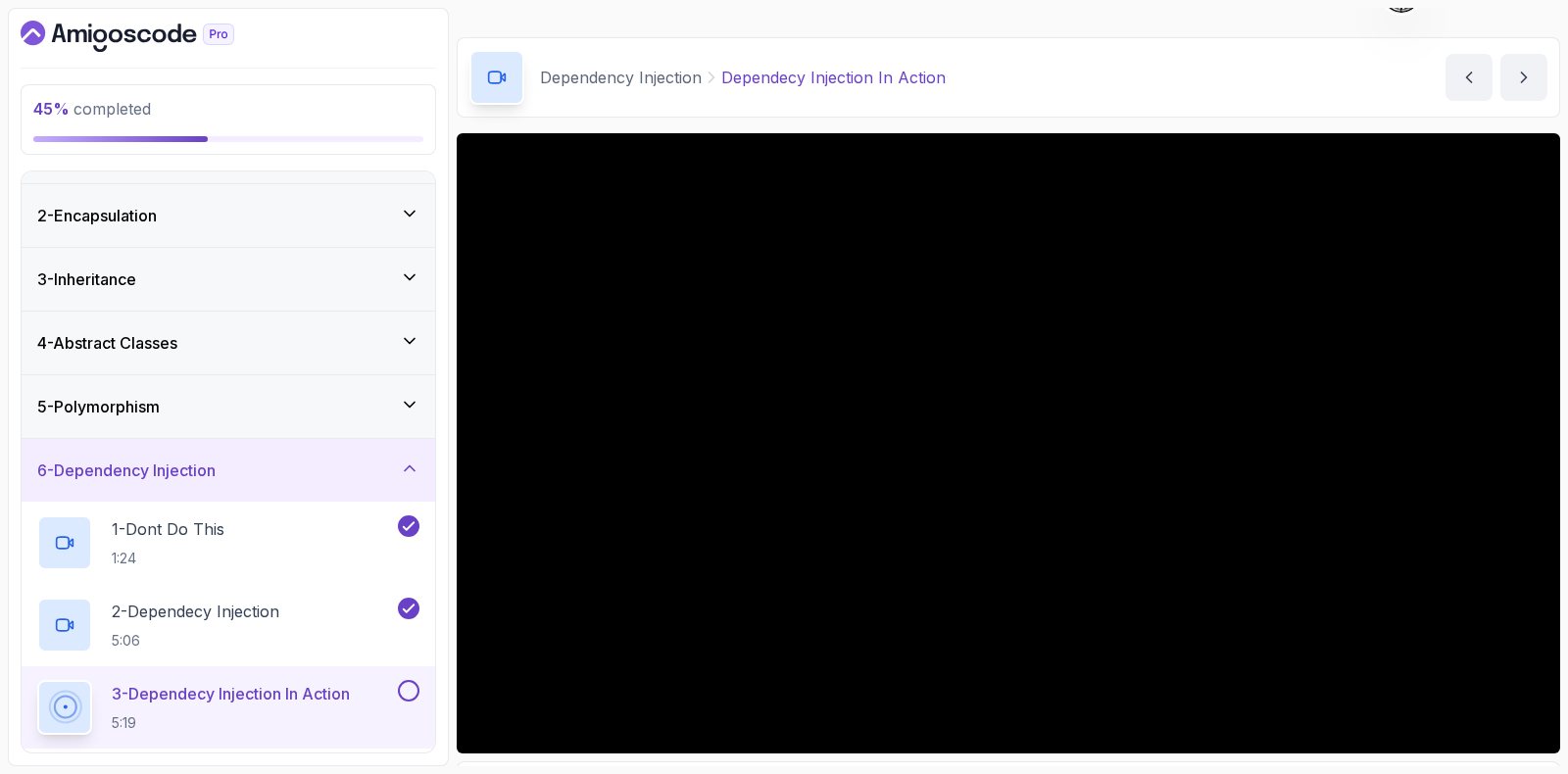
click at [197, 399] on div "5 - Polymorphism" at bounding box center [228, 407] width 382 height 24
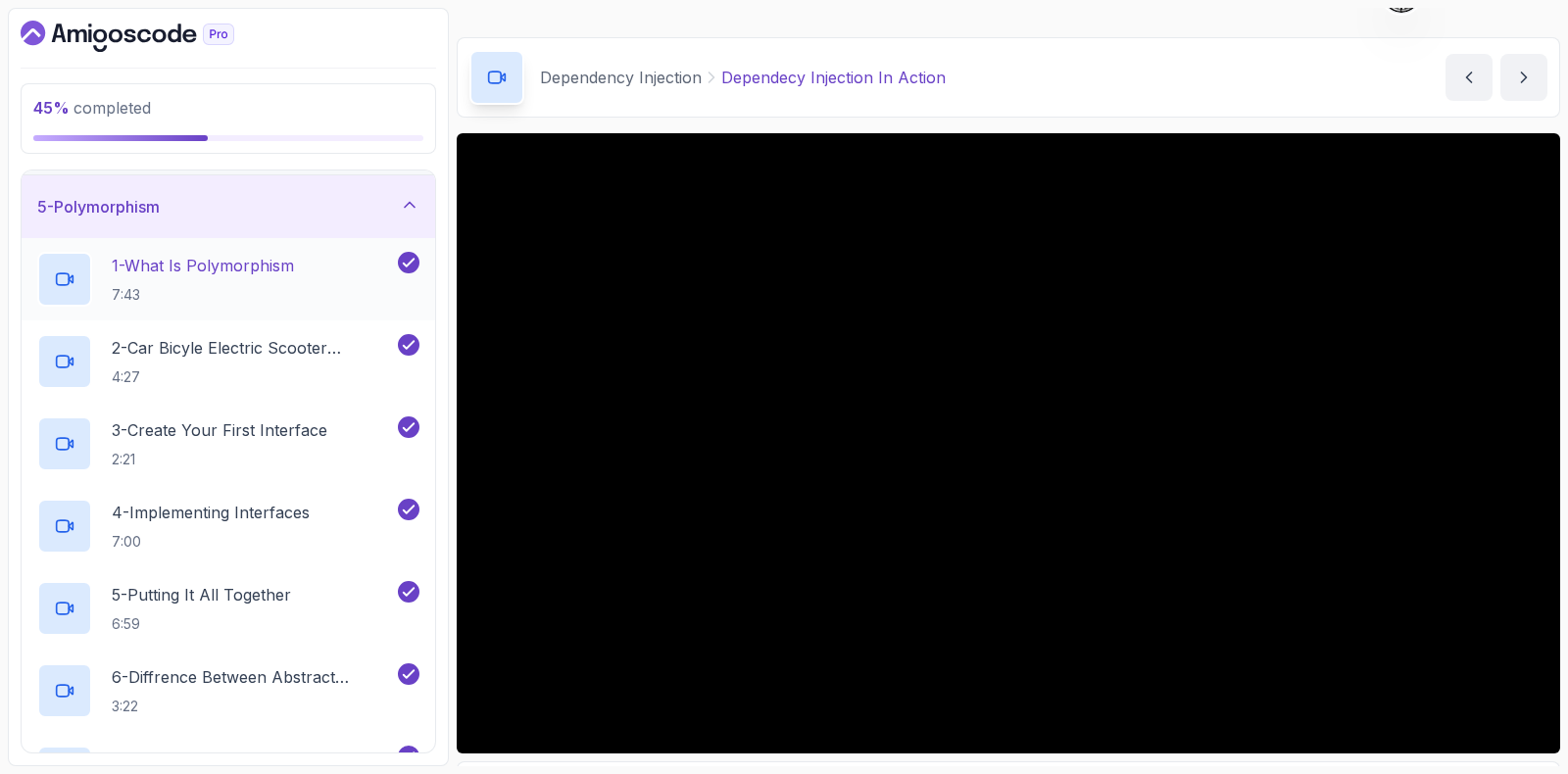
scroll to position [244, 0]
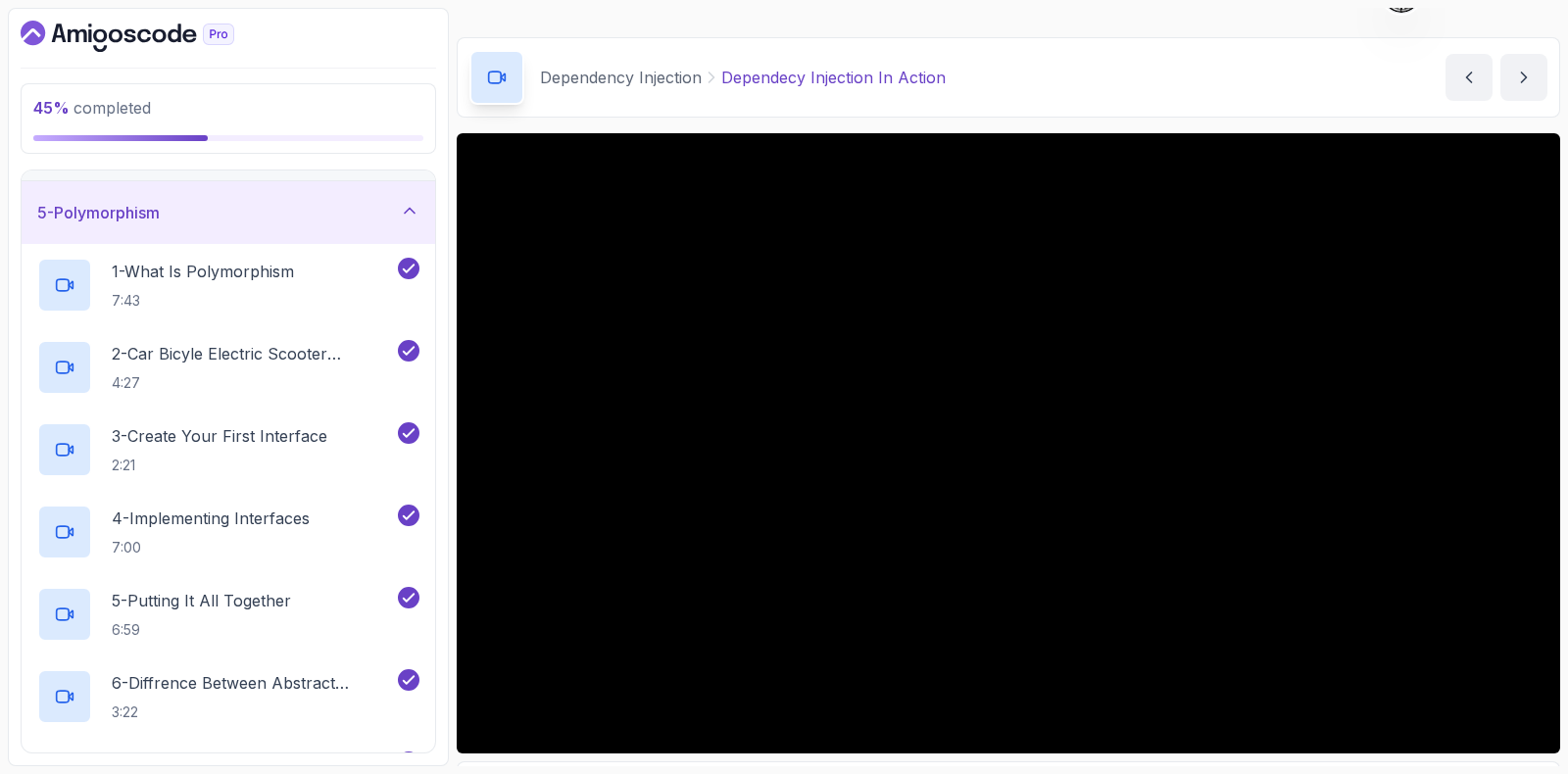
click at [214, 197] on div "5 - Polymorphism" at bounding box center [228, 213] width 414 height 63
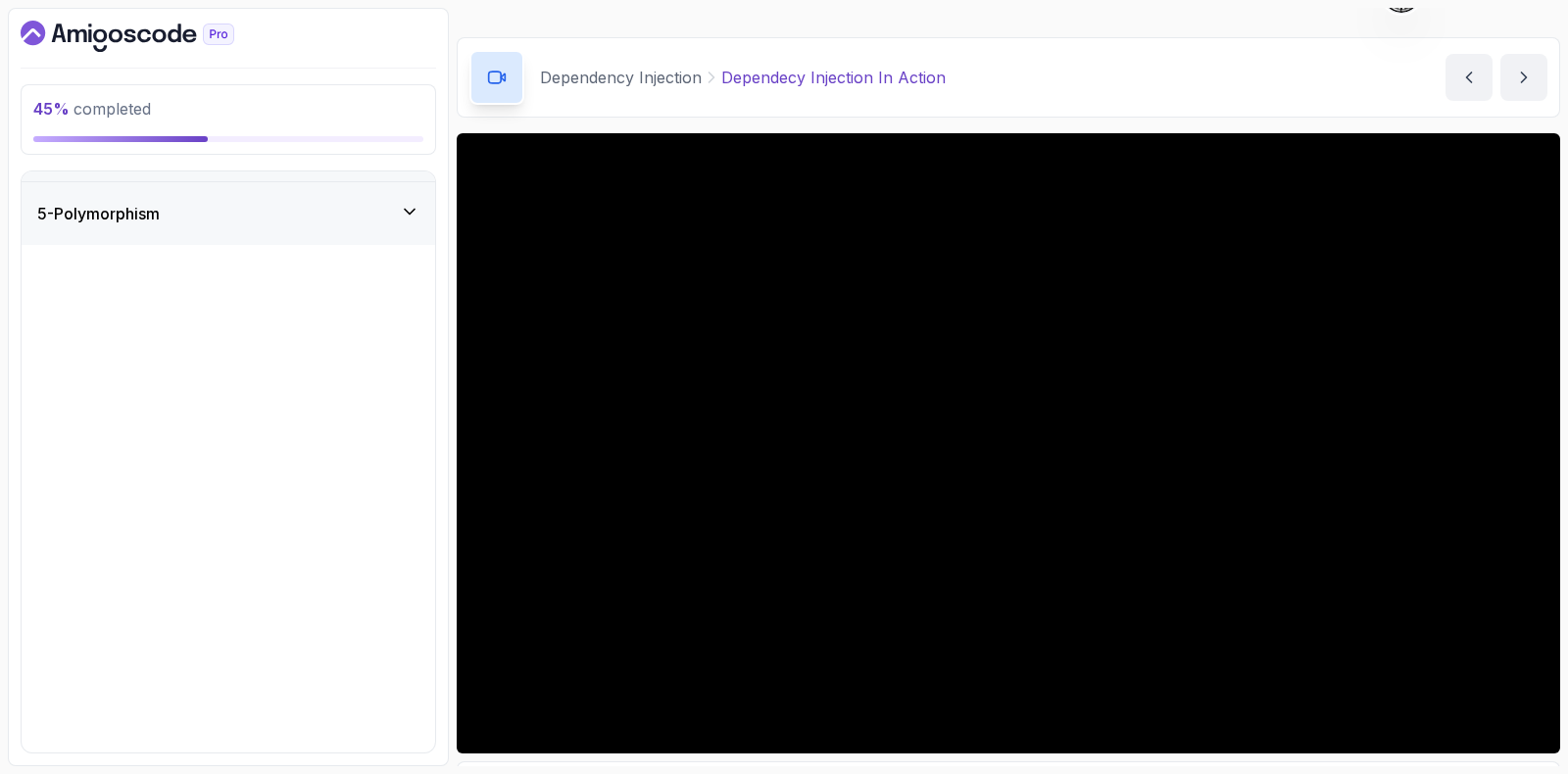
scroll to position [0, 0]
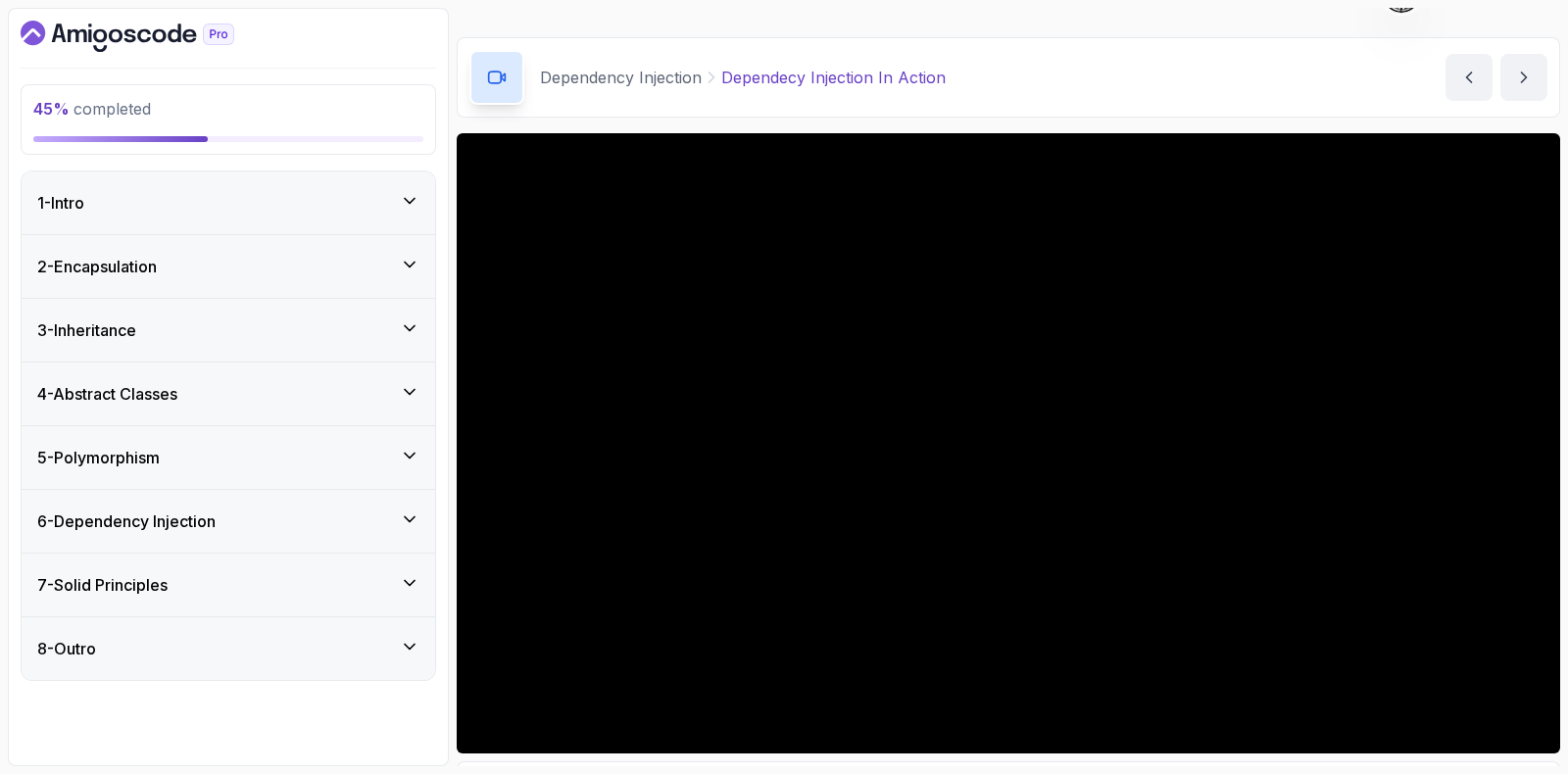
click at [228, 515] on div "6 - Dependency Injection" at bounding box center [228, 522] width 382 height 24
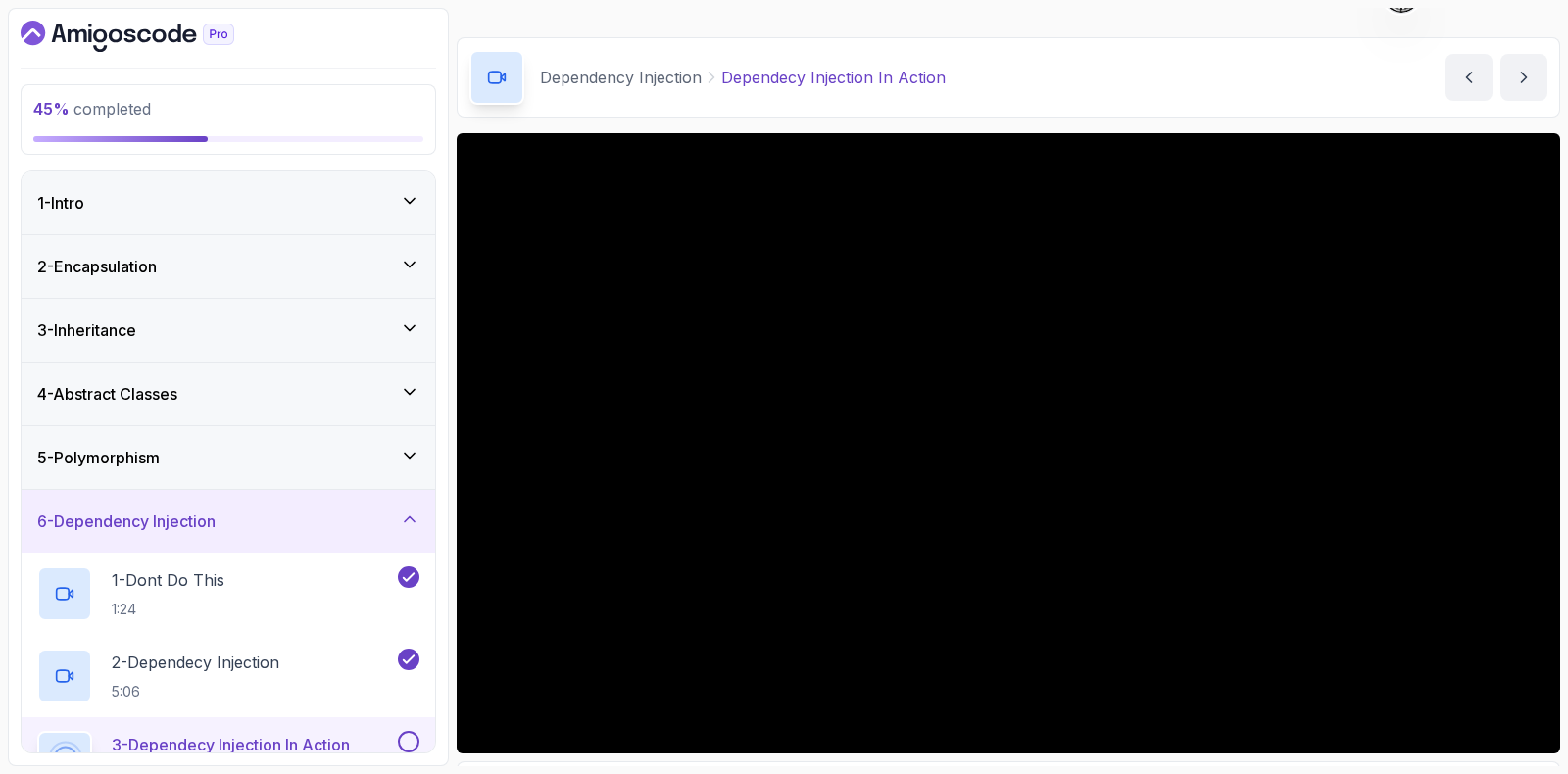
scroll to position [244, 0]
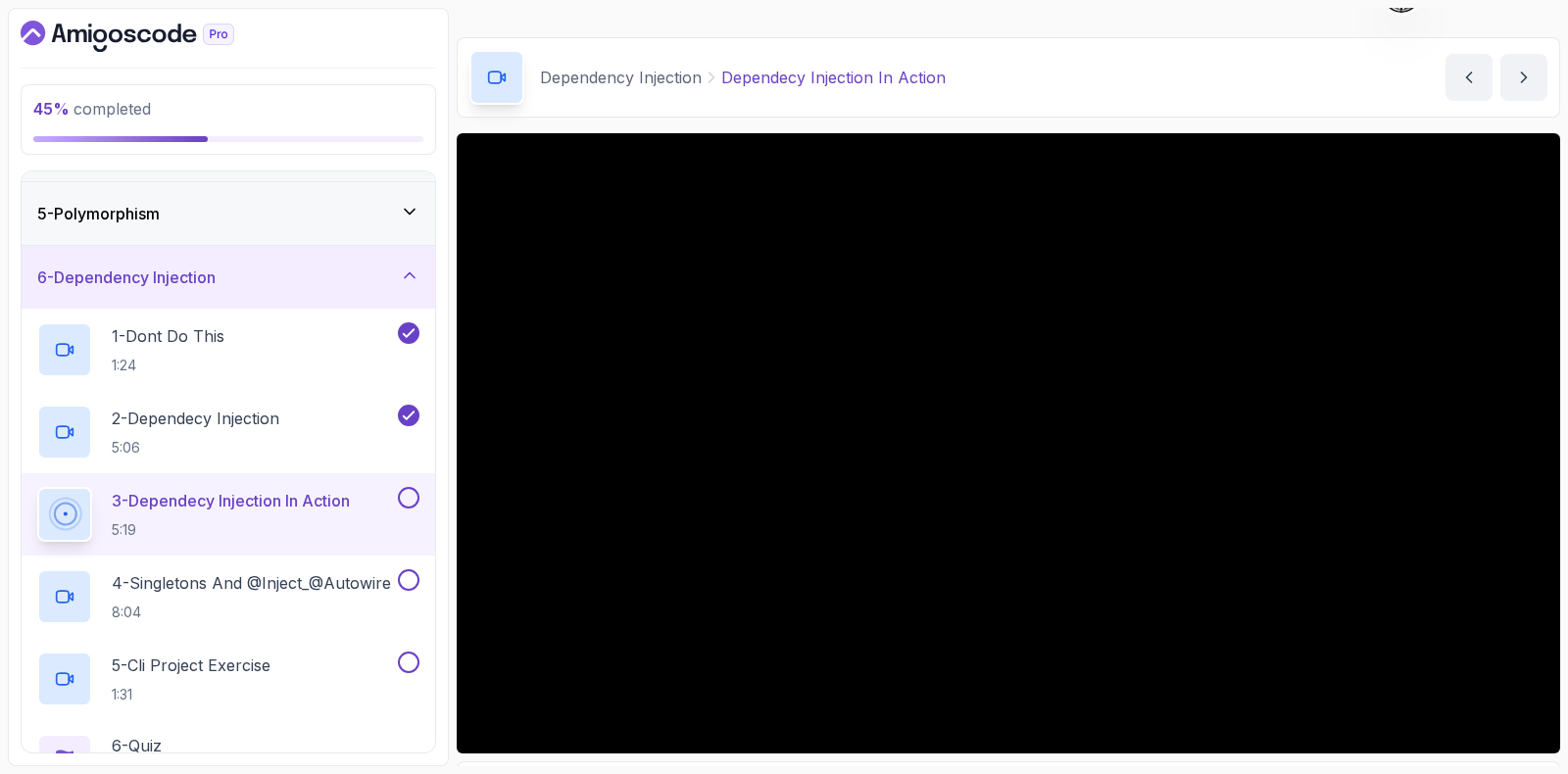
click at [407, 491] on button at bounding box center [409, 498] width 22 height 22
click at [261, 590] on p "4 - Singletons And @Inject_@Autowire" at bounding box center [251, 584] width 279 height 24
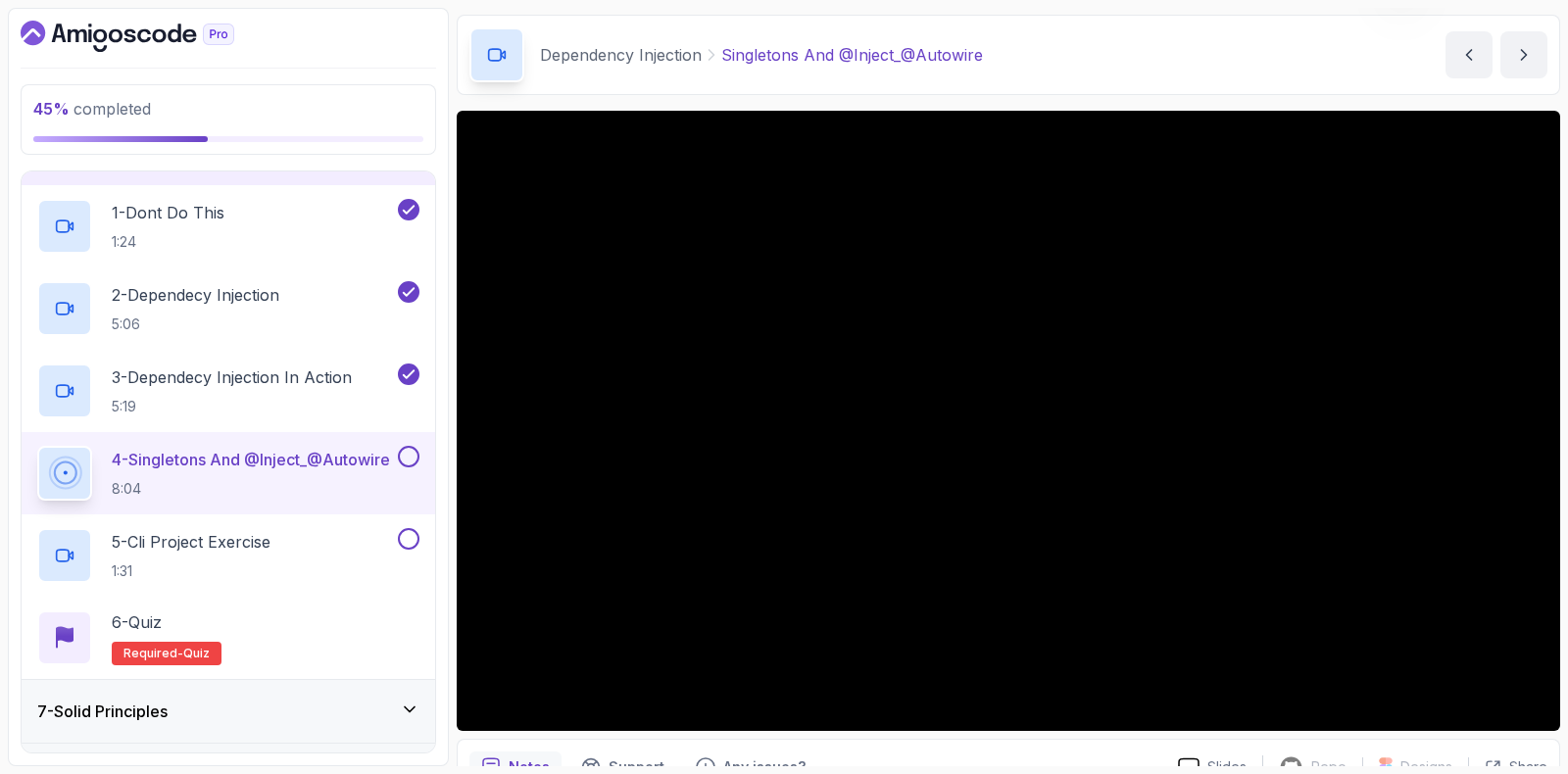
scroll to position [41, 0]
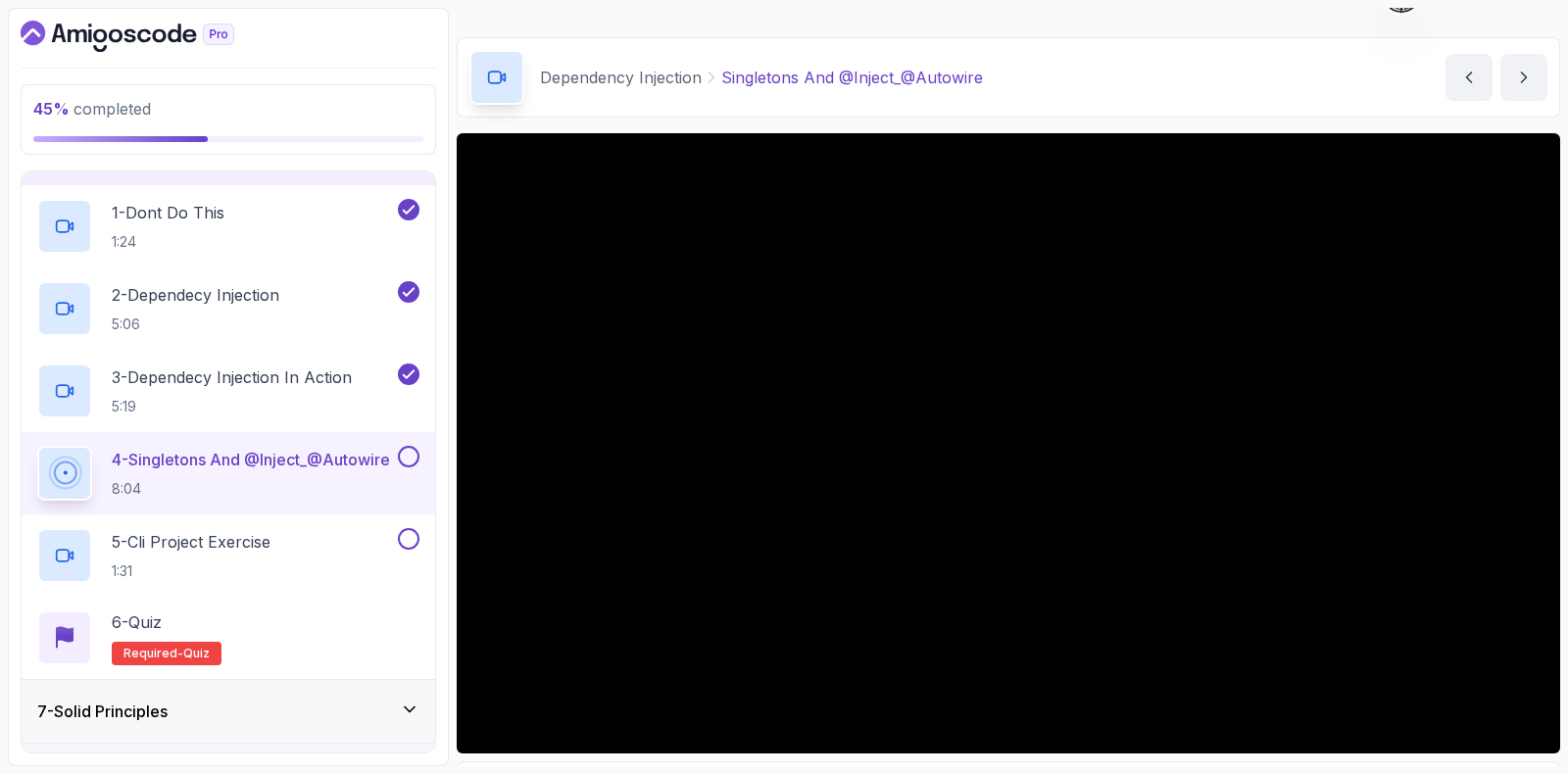
click at [406, 456] on button at bounding box center [409, 457] width 22 height 22
click at [243, 541] on p "5 - Cli Project Exercise" at bounding box center [191, 542] width 159 height 24
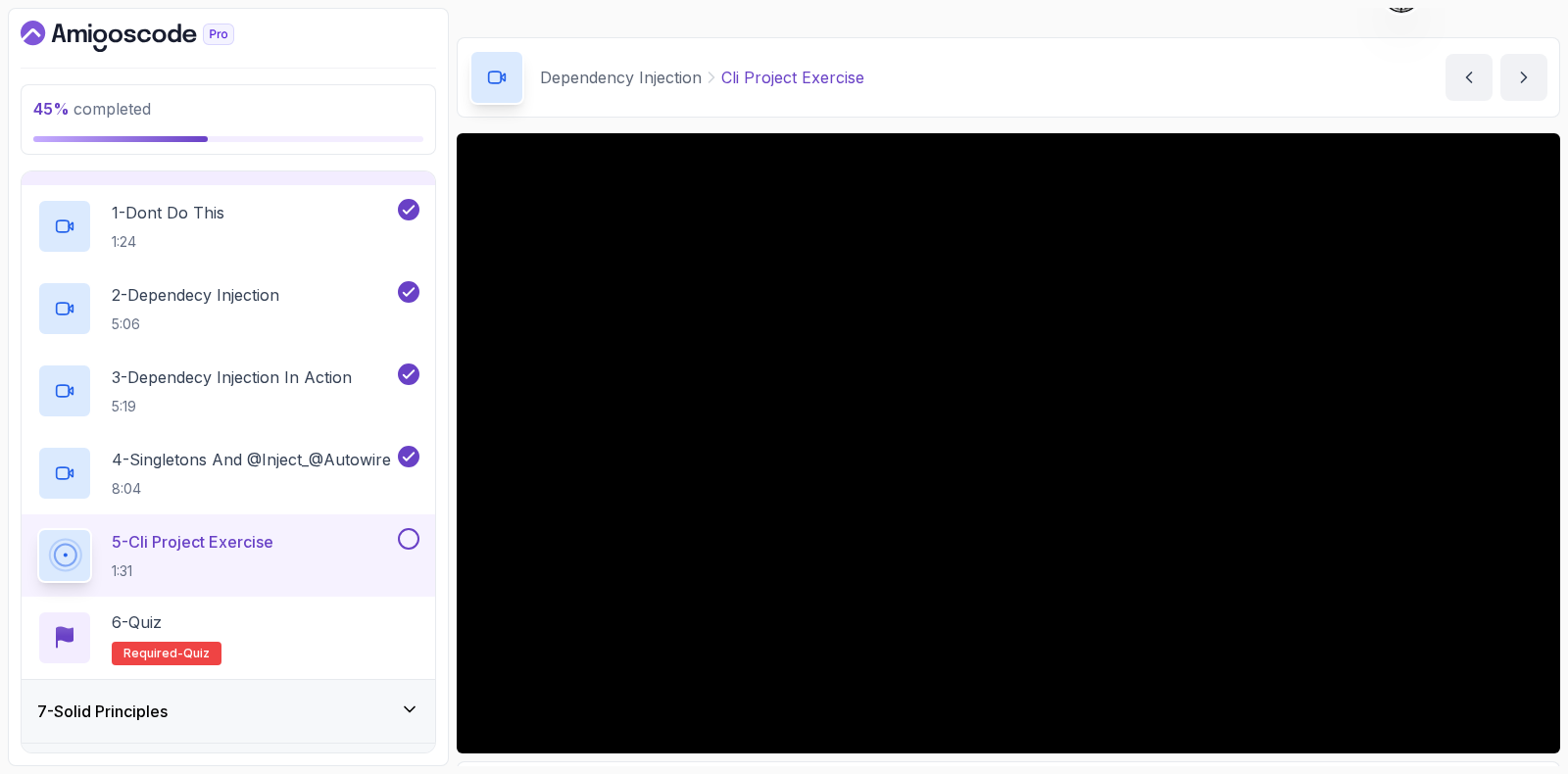
click at [407, 542] on button at bounding box center [409, 540] width 22 height 22
click at [236, 627] on div "6 - Quiz Required- quiz" at bounding box center [228, 639] width 382 height 55
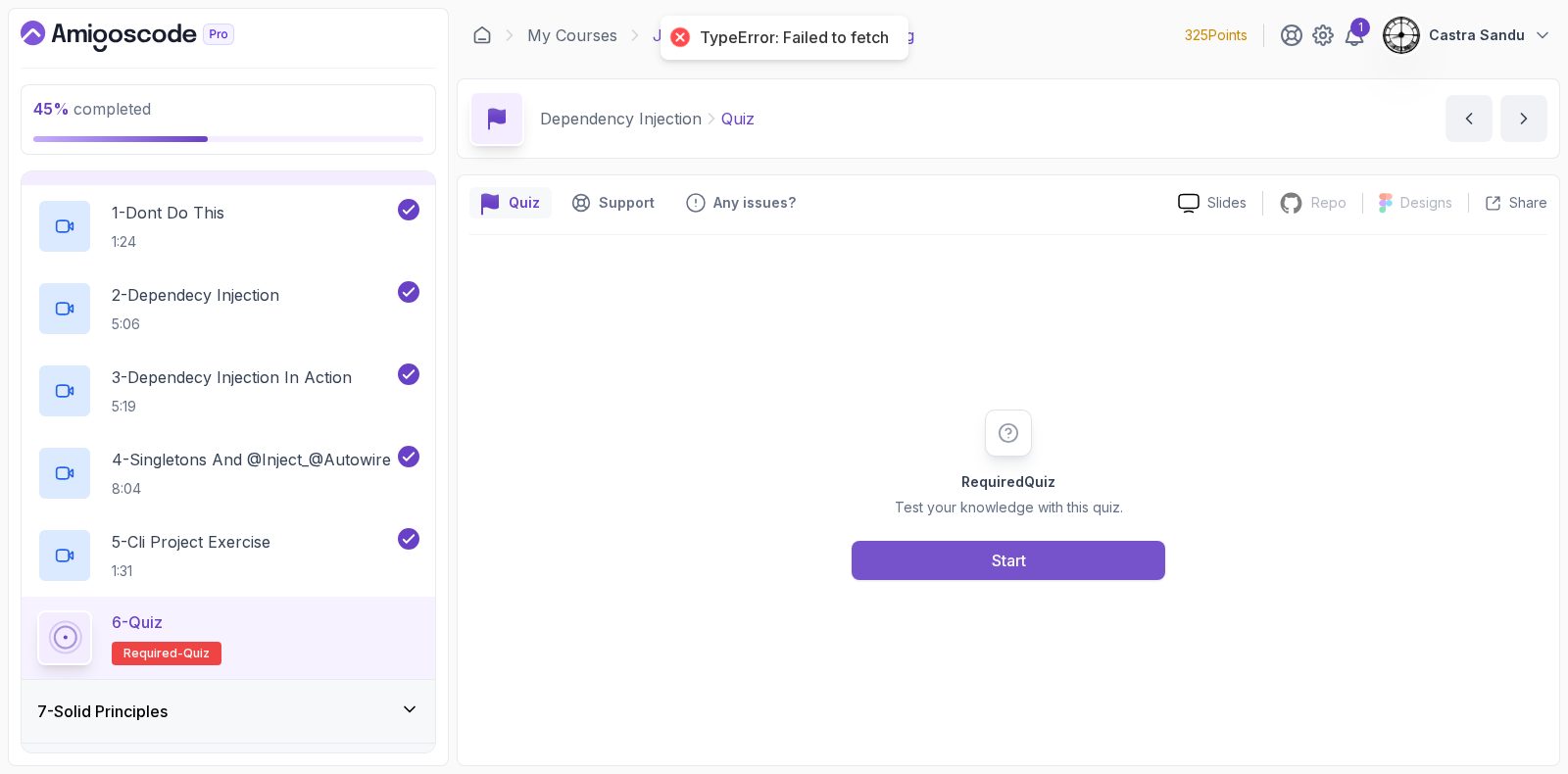
click at [905, 556] on button "Start" at bounding box center [1008, 561] width 314 height 39
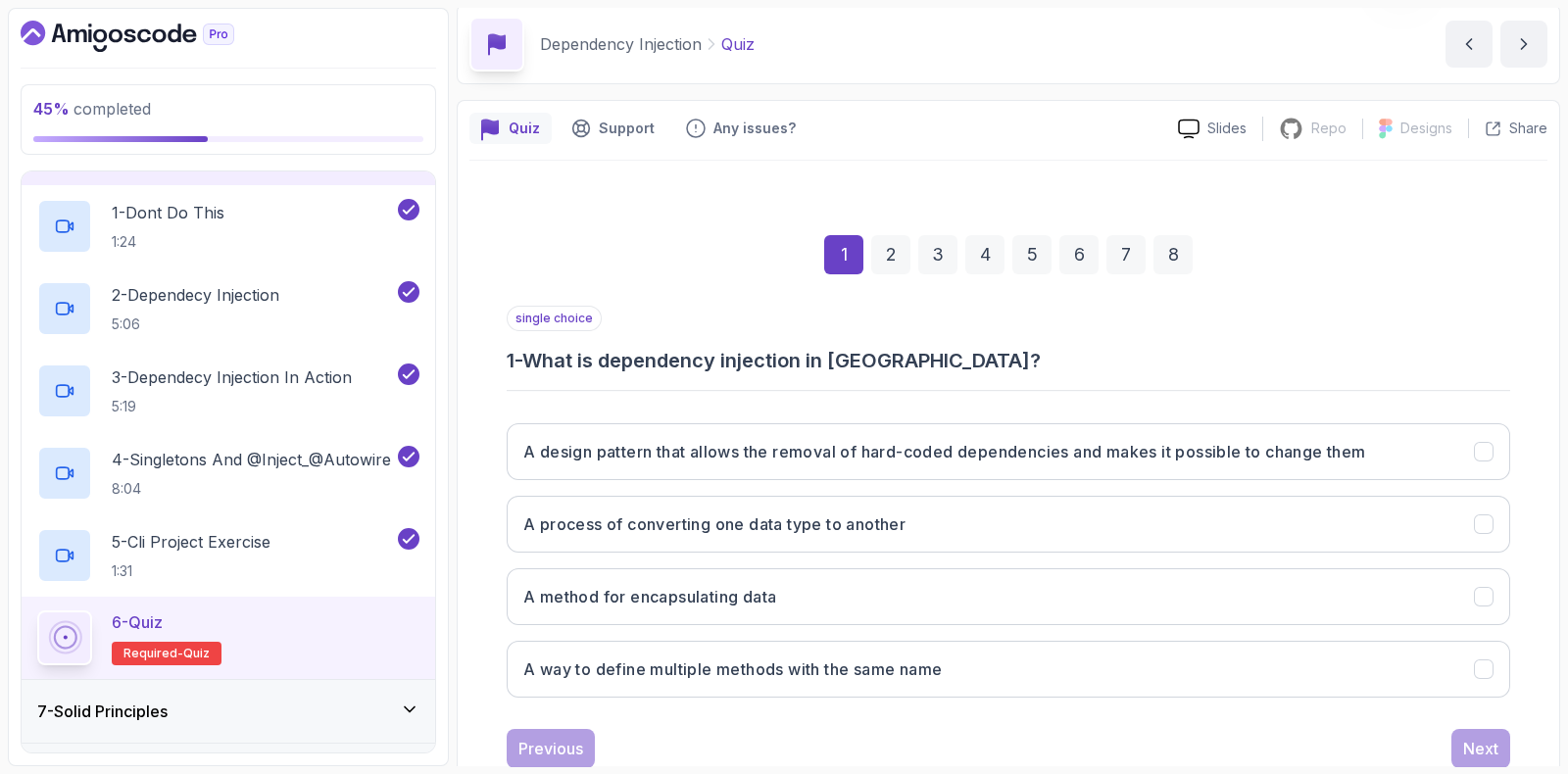
scroll to position [122, 0]
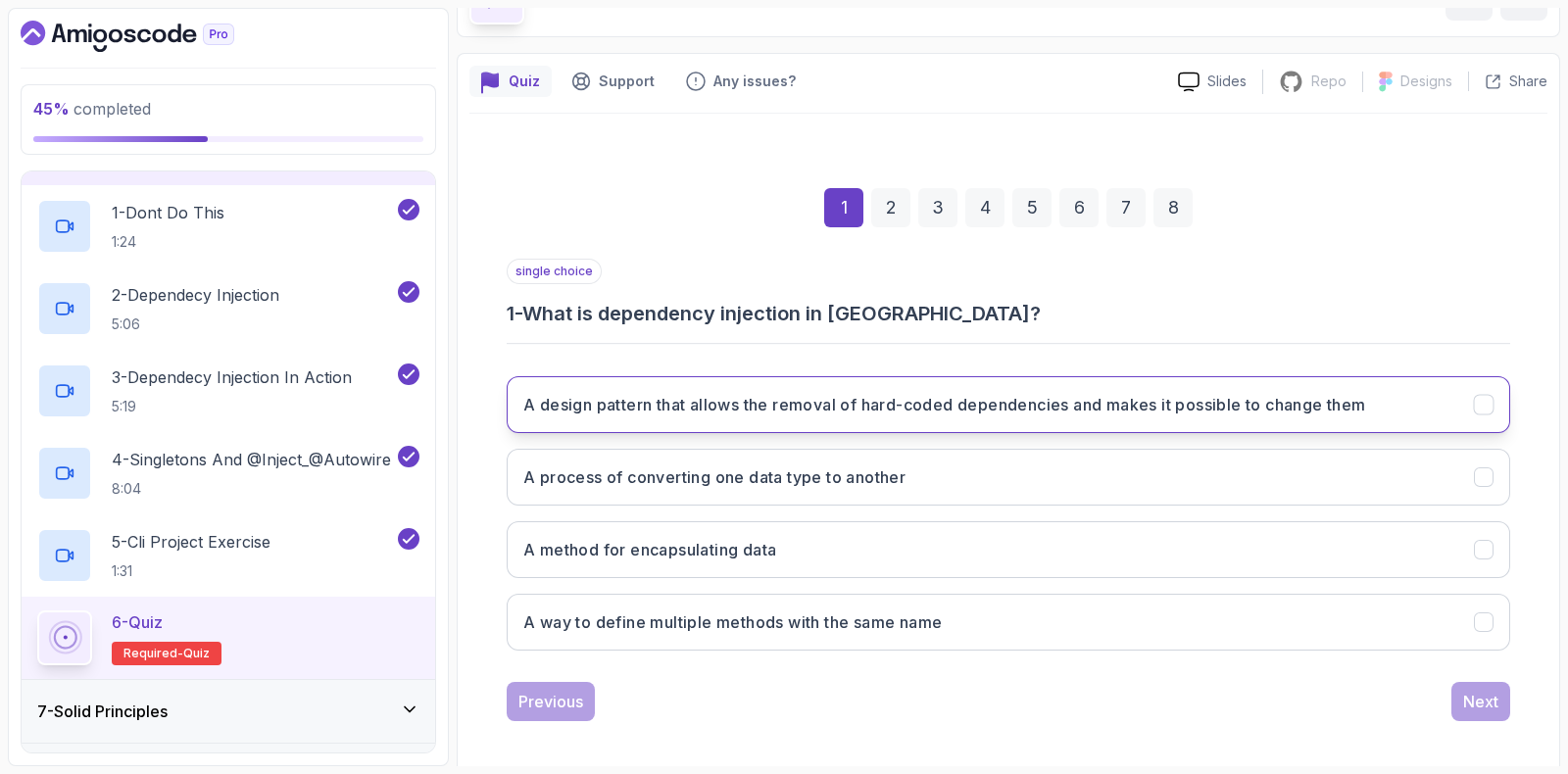
click at [679, 414] on button "A design pattern that allows the removal of hard-coded dependencies and makes i…" at bounding box center [1008, 405] width 1003 height 57
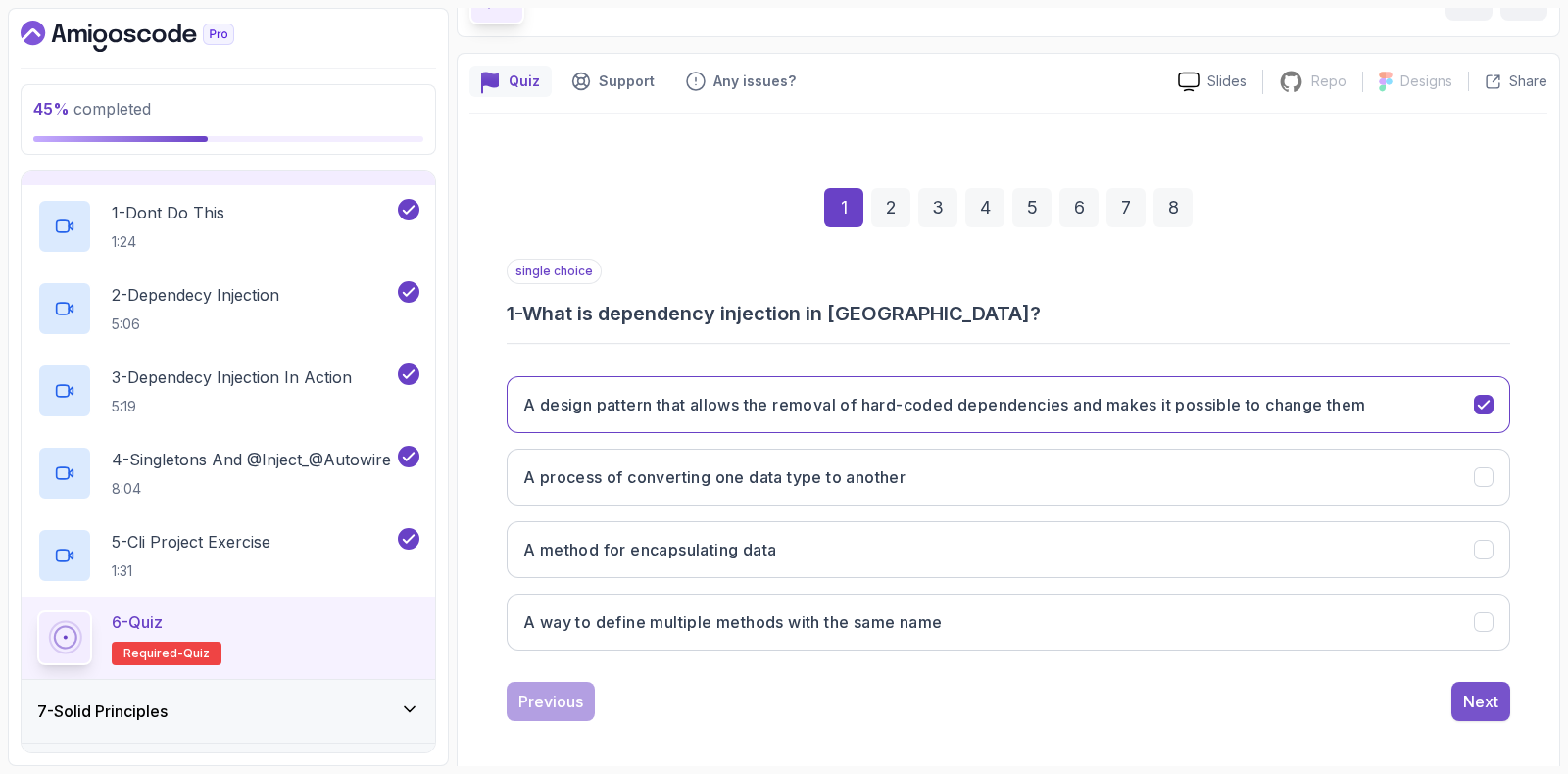
click at [1504, 695] on button "Next" at bounding box center [1481, 701] width 59 height 39
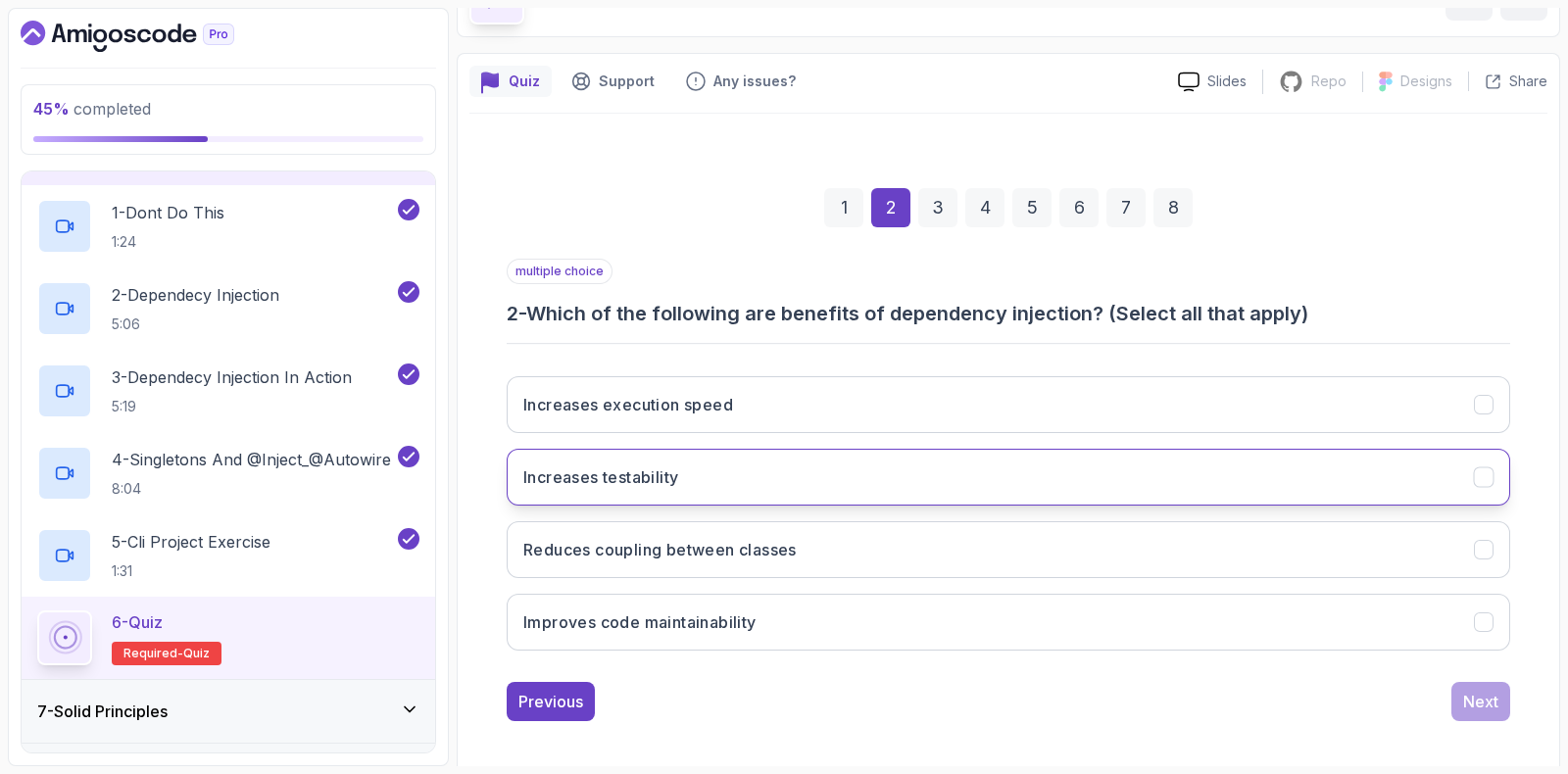
click at [611, 479] on h3 "Increases testability" at bounding box center [601, 478] width 155 height 24
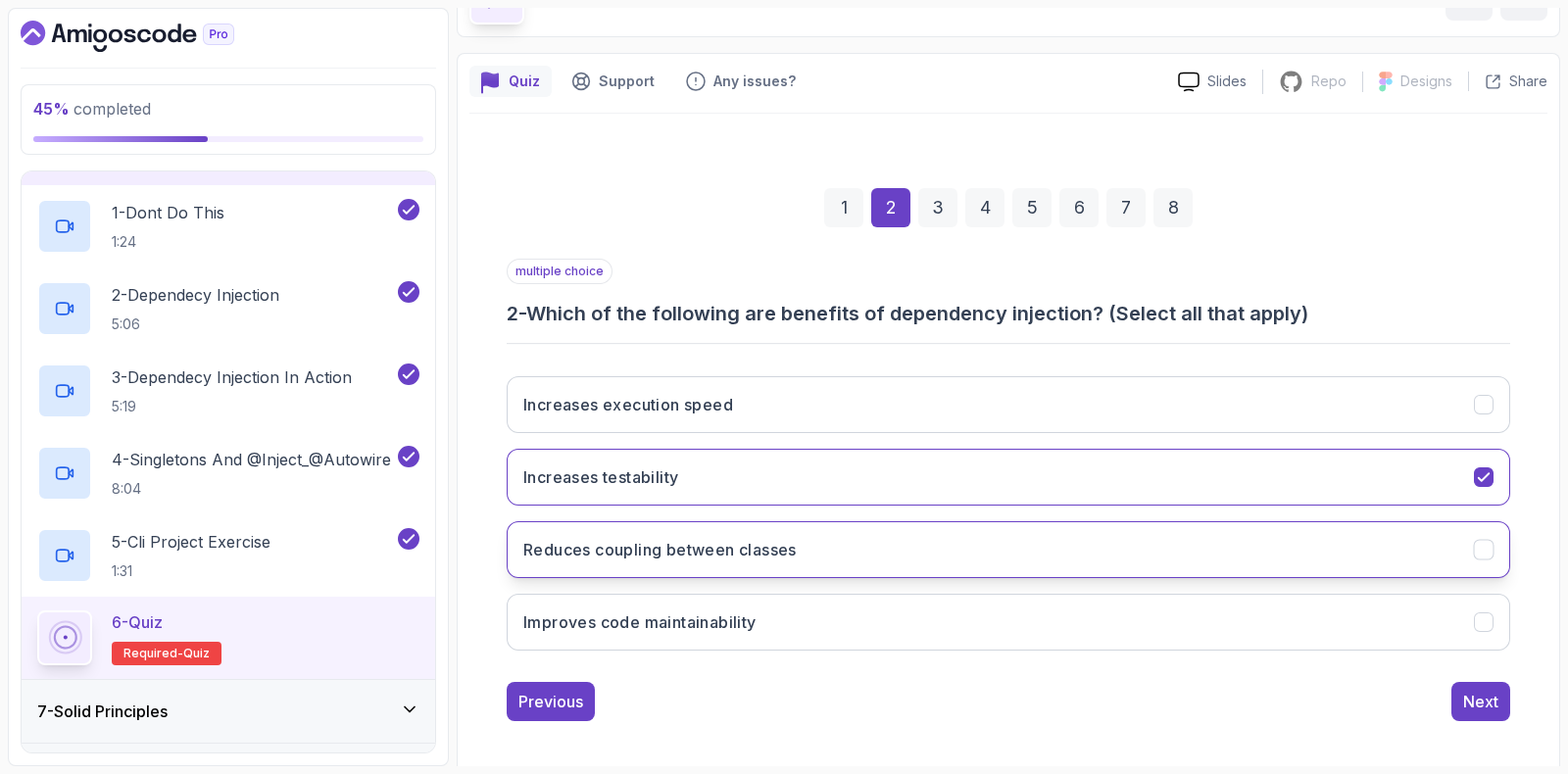
click at [631, 539] on h3 "Reduces coupling between classes" at bounding box center [660, 550] width 274 height 24
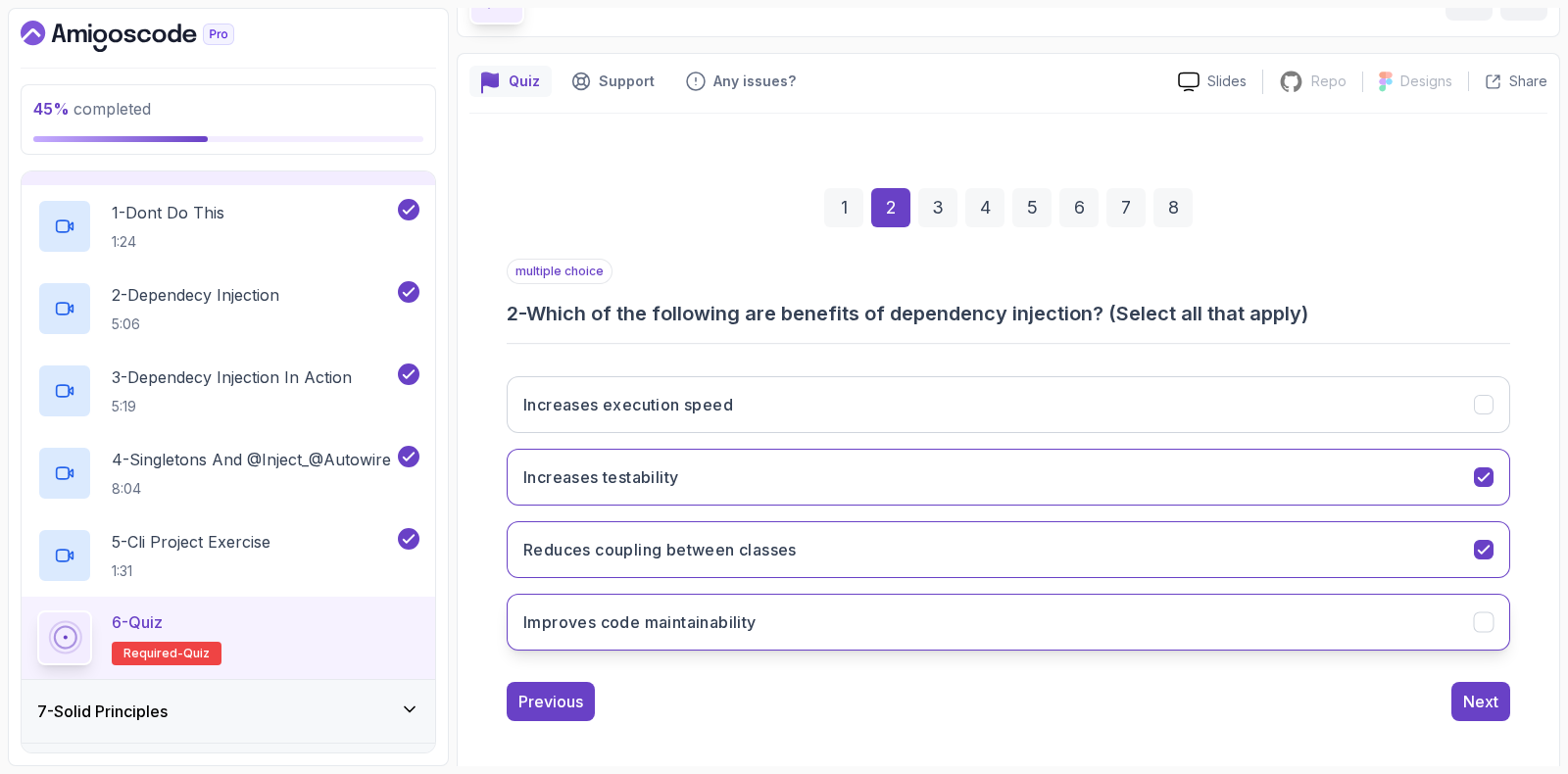
click at [662, 611] on h3 "Improves code maintainability" at bounding box center [640, 623] width 233 height 24
click at [1480, 700] on div "Next" at bounding box center [1481, 701] width 35 height 24
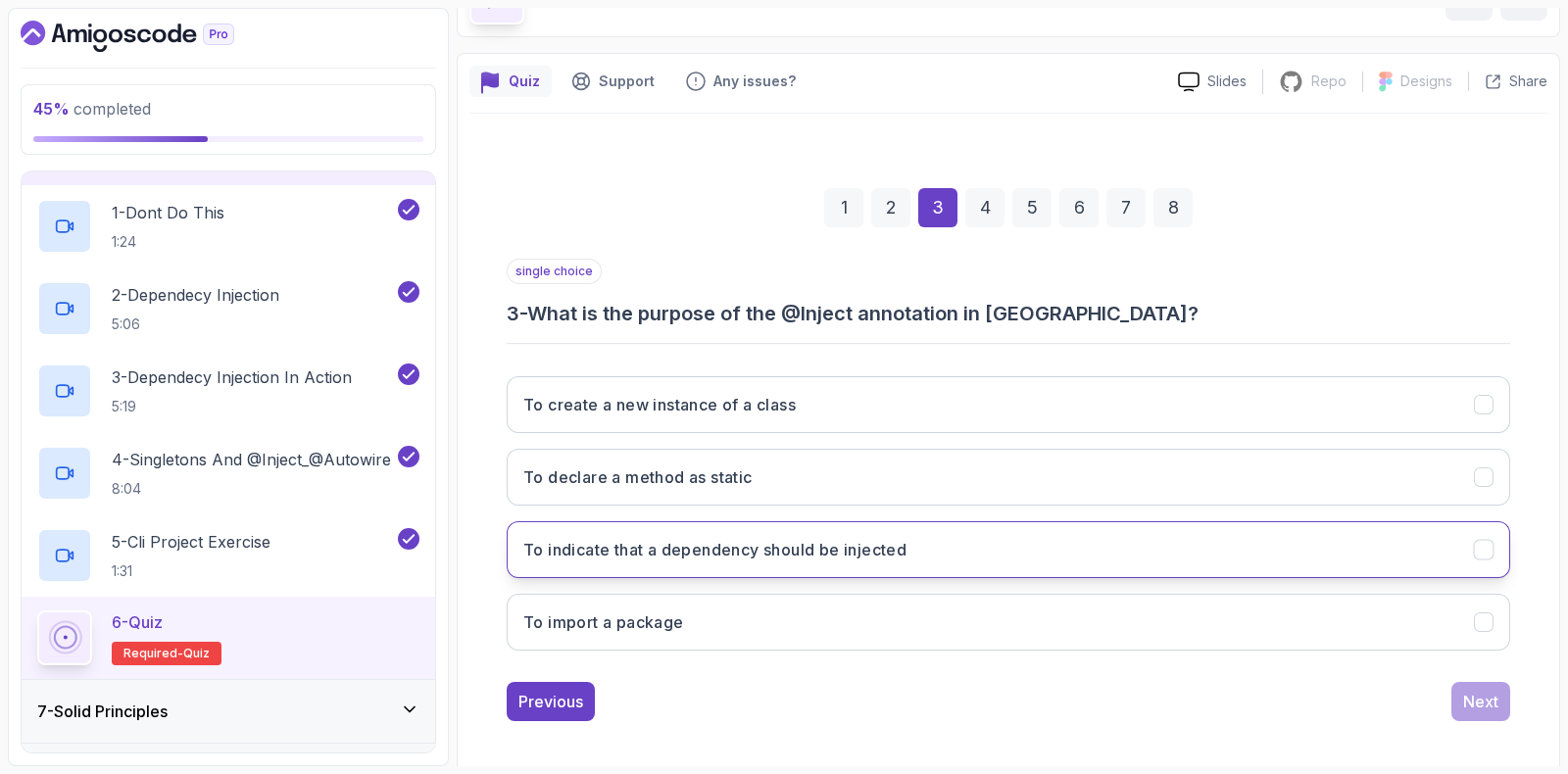
click at [607, 541] on h3 "To indicate that a dependency should be injected" at bounding box center [715, 550] width 383 height 24
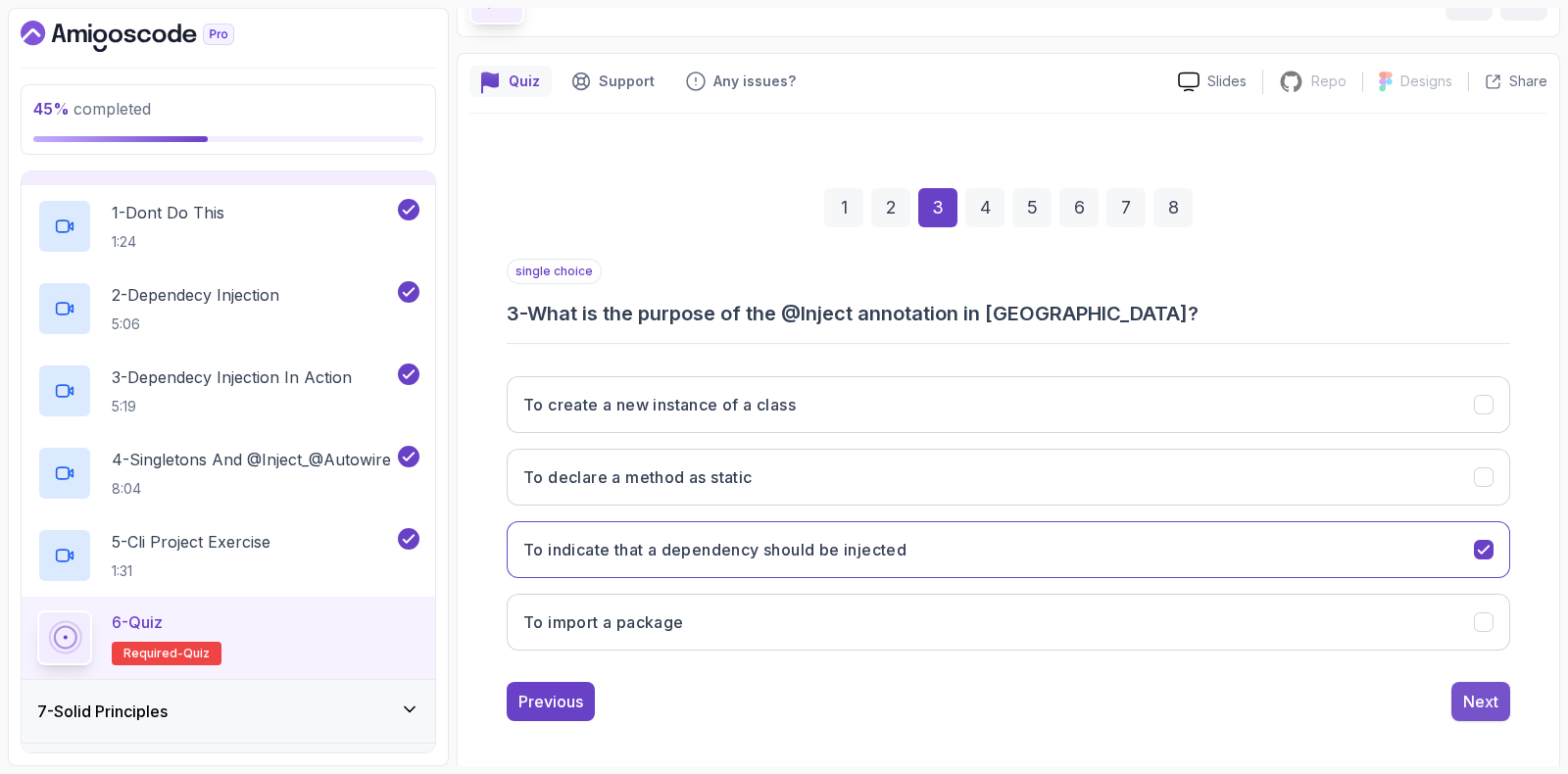
click at [1479, 708] on div "Next" at bounding box center [1481, 701] width 35 height 24
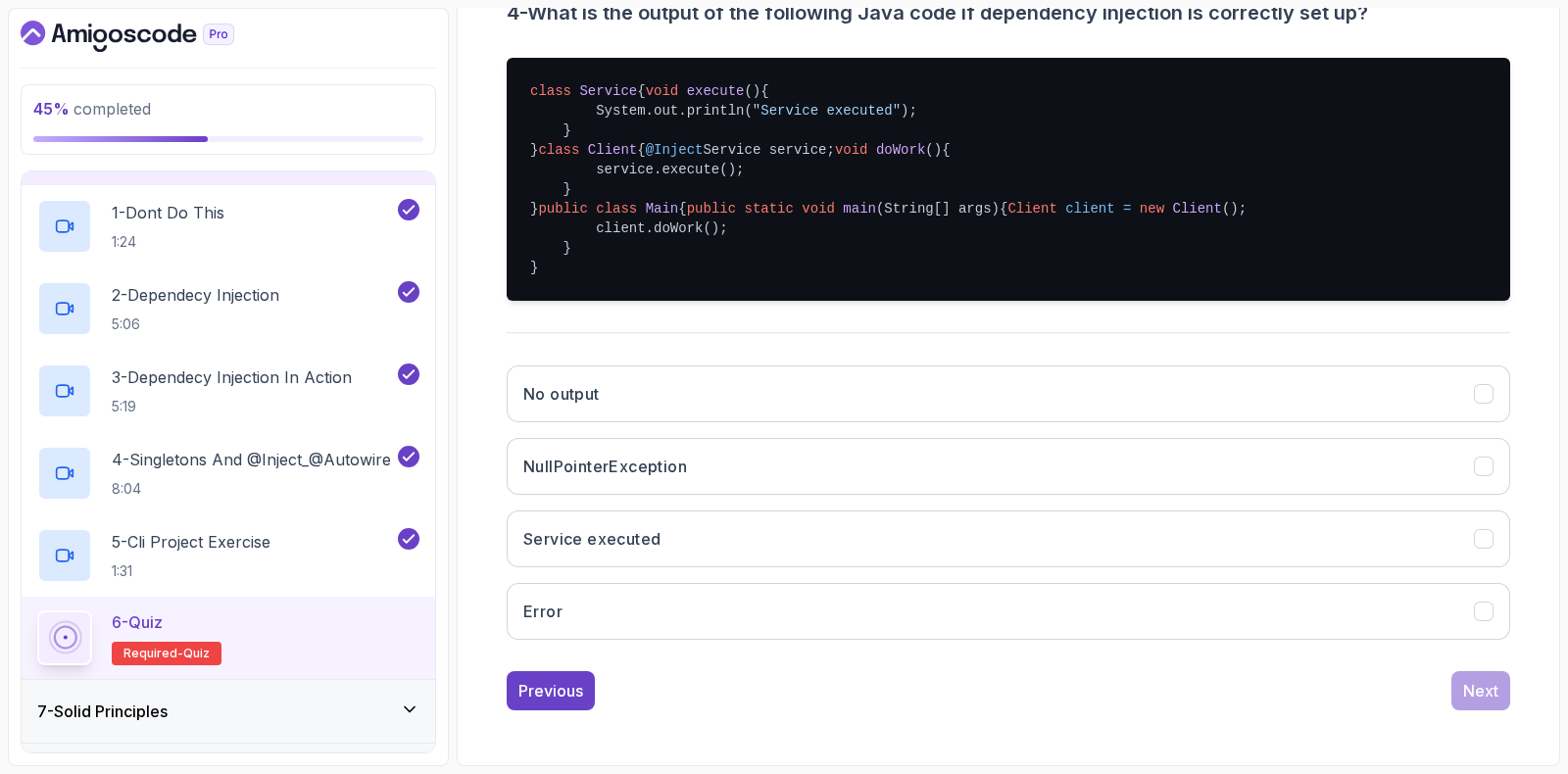
scroll to position [577, 0]
click at [593, 563] on button "Service executed" at bounding box center [1008, 540] width 1003 height 57
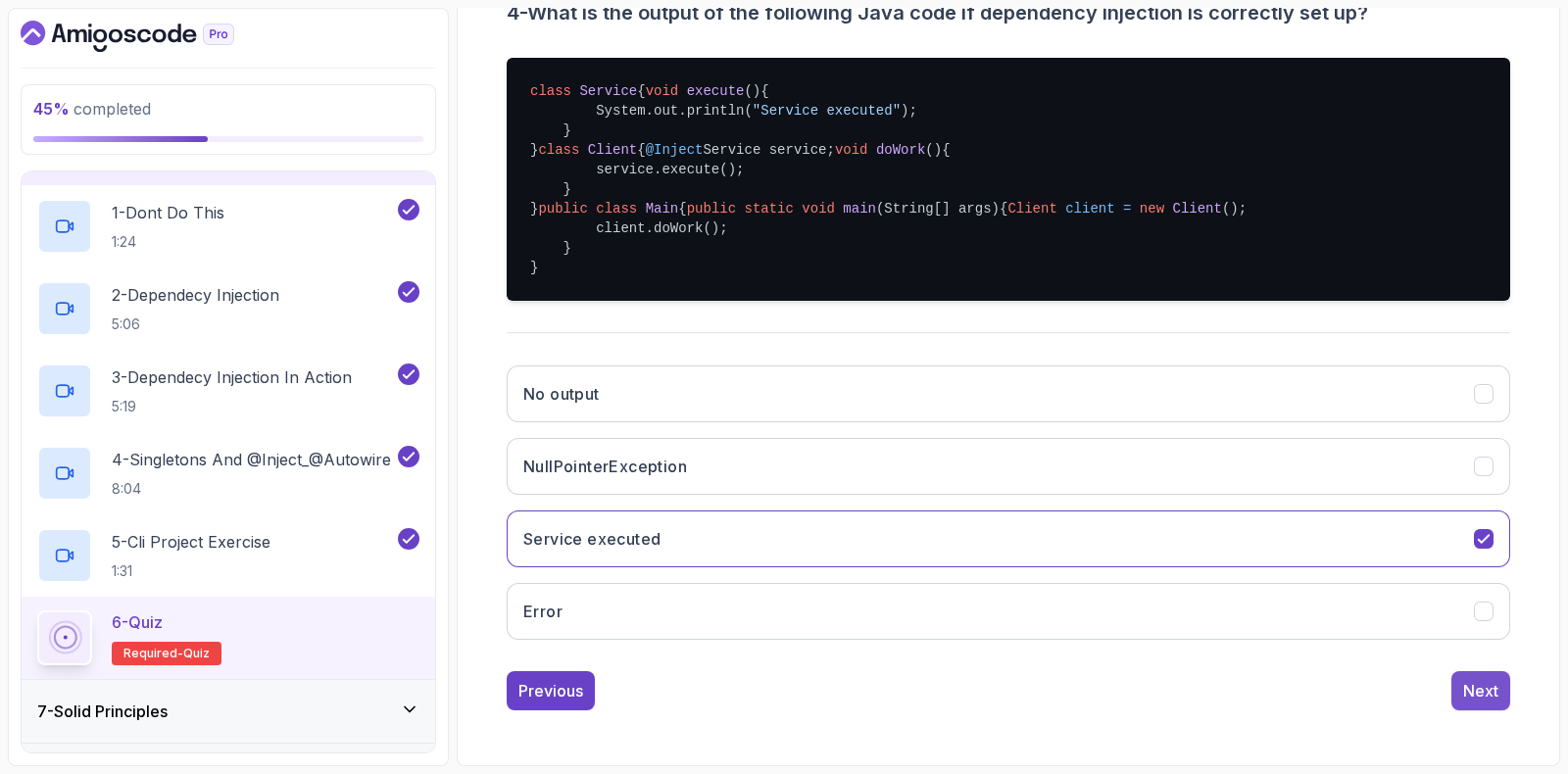
click at [1476, 688] on div "Next" at bounding box center [1481, 691] width 35 height 24
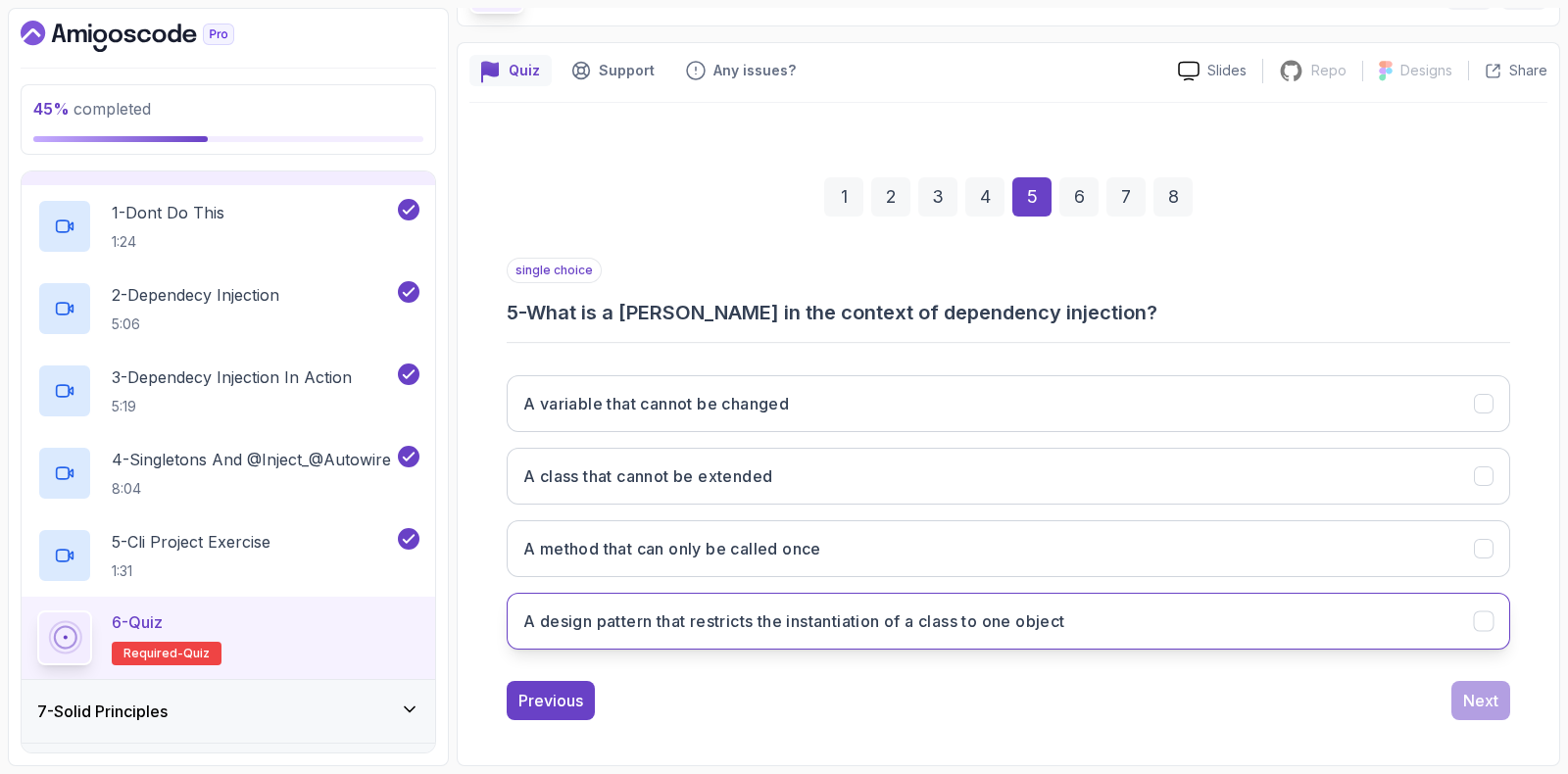
scroll to position [129, 0]
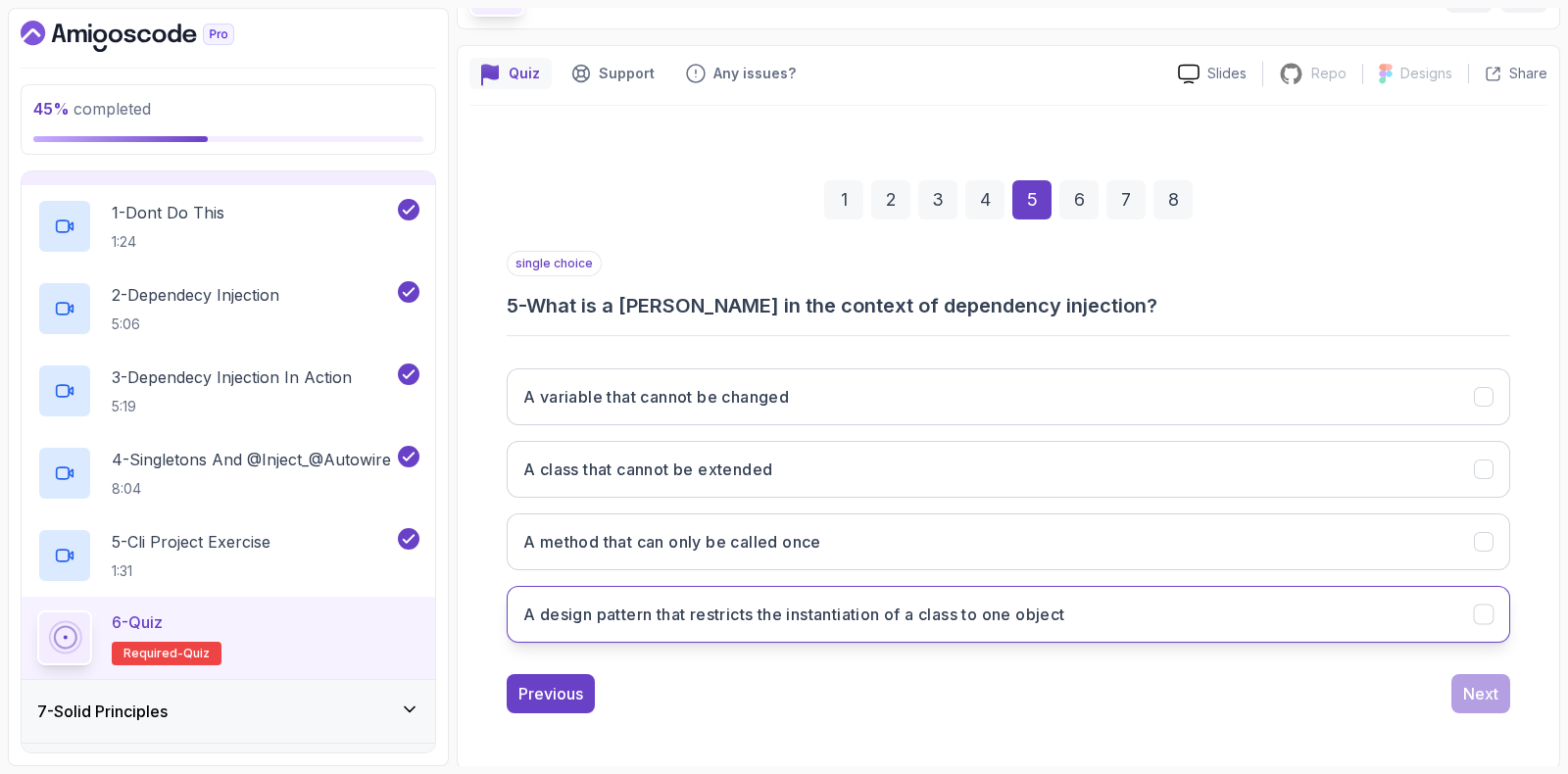
click at [642, 619] on h3 "A design pattern that restricts the instantiation of a class to one object" at bounding box center [794, 615] width 542 height 24
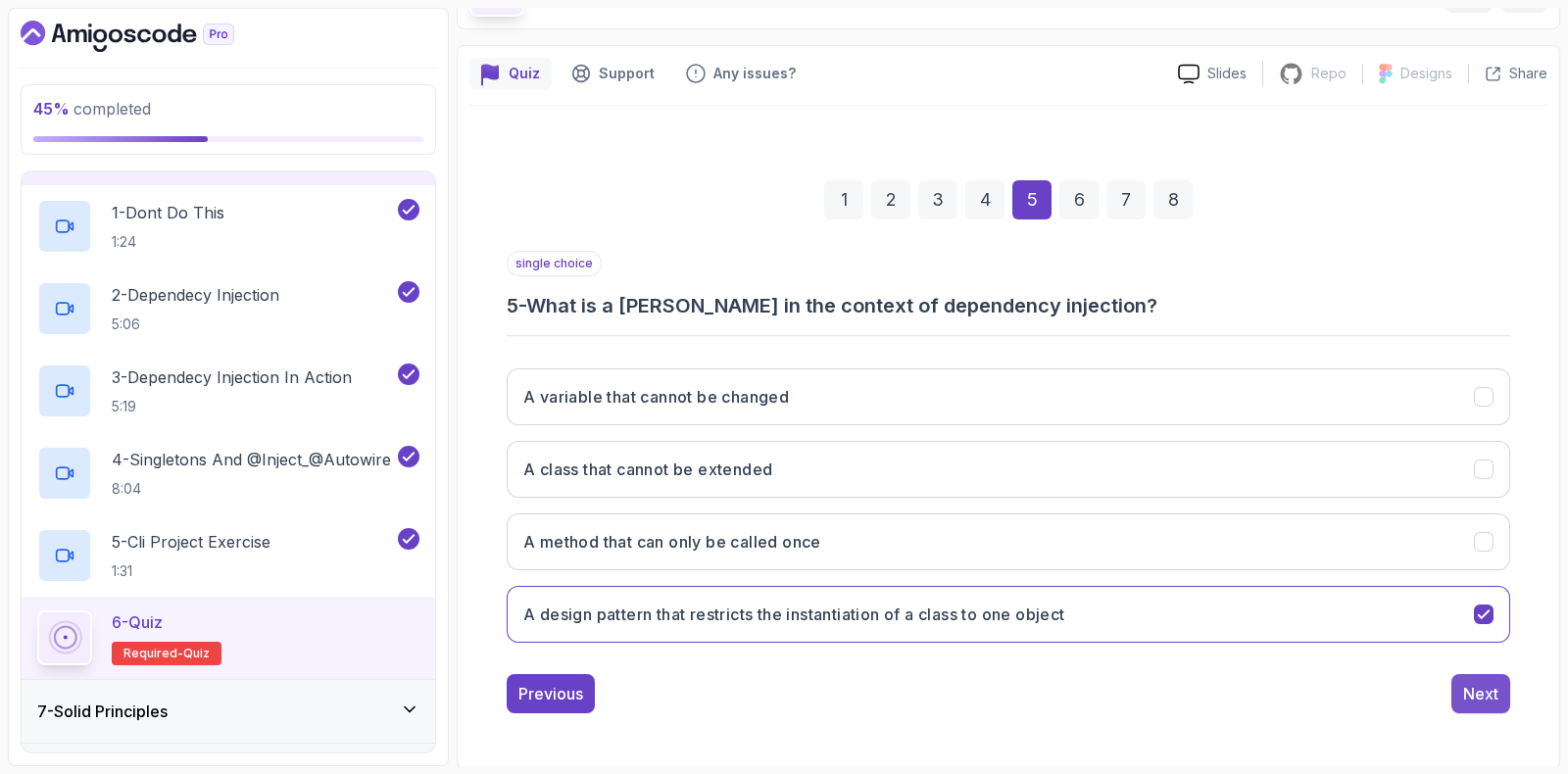
click at [1477, 686] on div "Next" at bounding box center [1481, 694] width 35 height 24
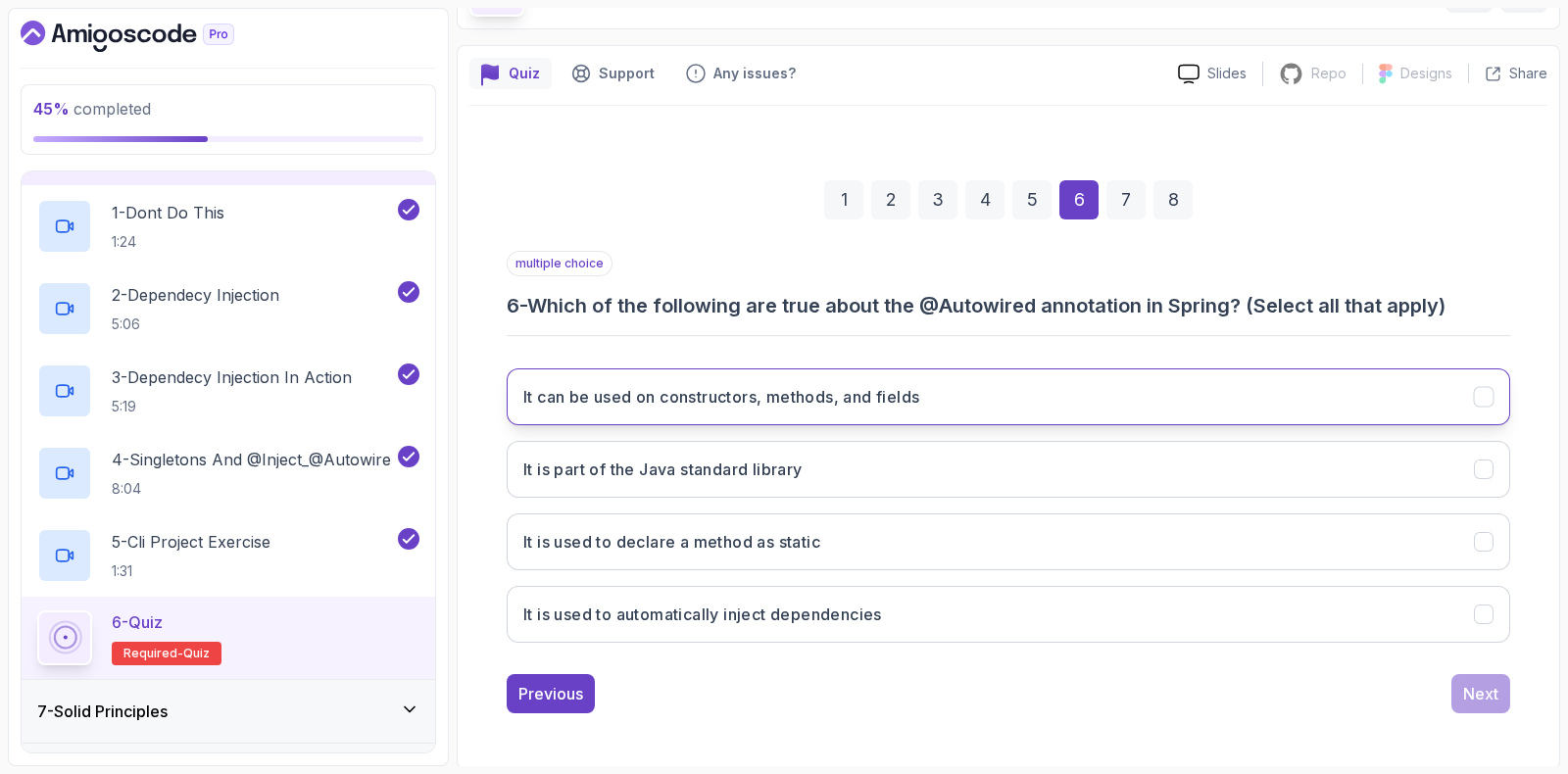
click at [691, 400] on h3 "It can be used on constructors, methods, and fields" at bounding box center [722, 397] width 396 height 24
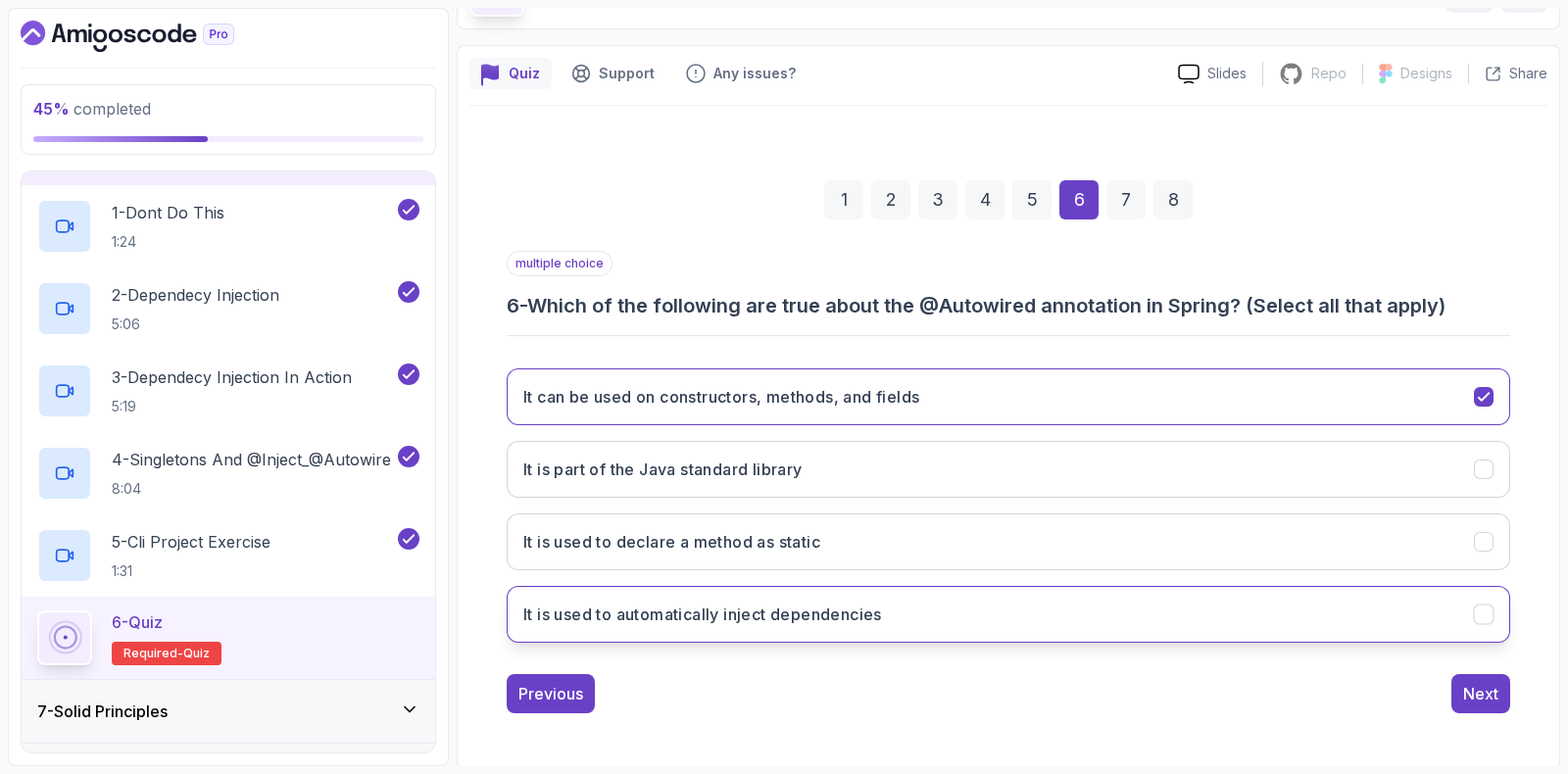
click at [657, 615] on h3 "It is used to automatically inject dependencies" at bounding box center [703, 615] width 359 height 24
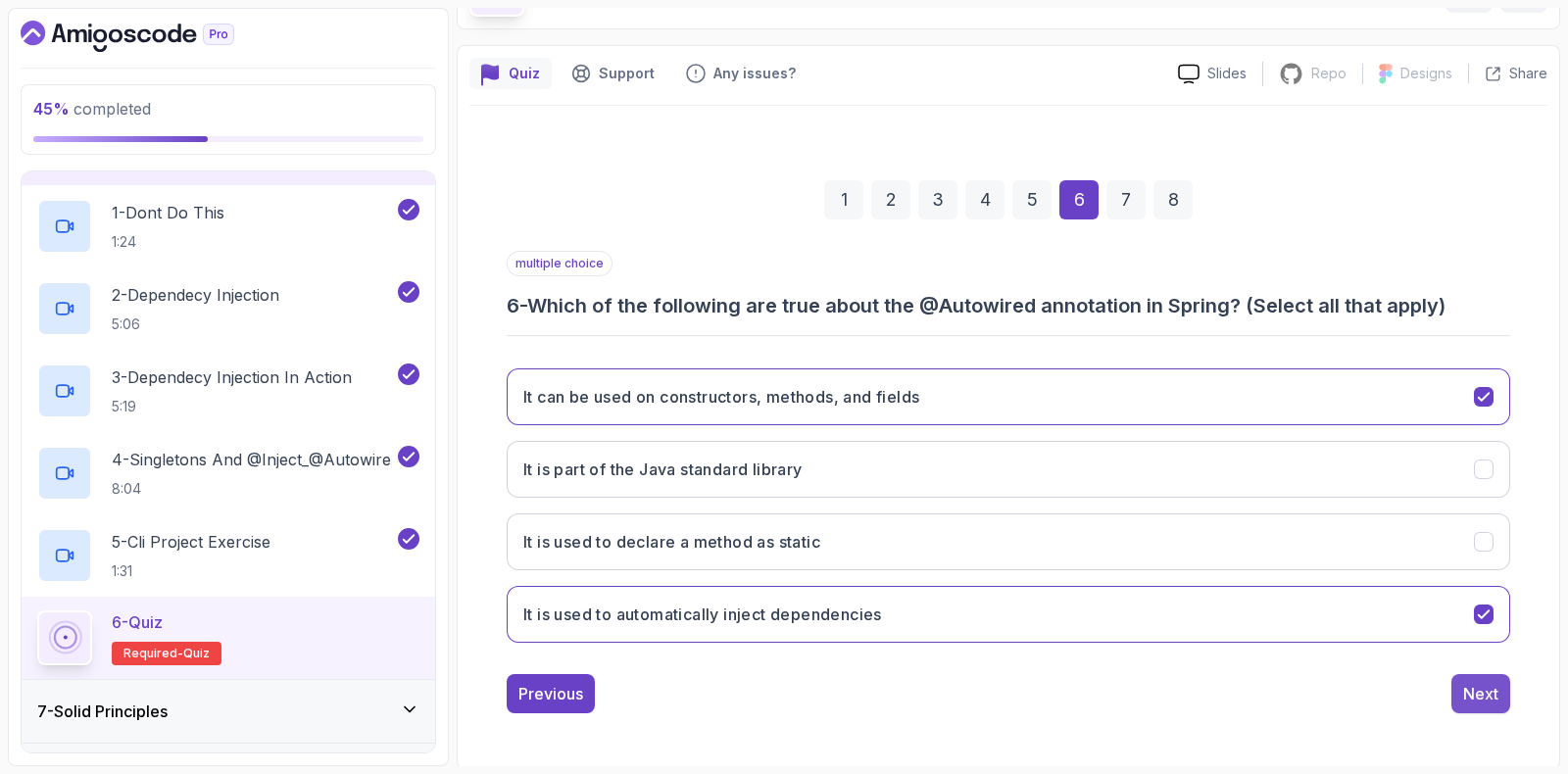
click at [1480, 696] on div "Next" at bounding box center [1481, 694] width 35 height 24
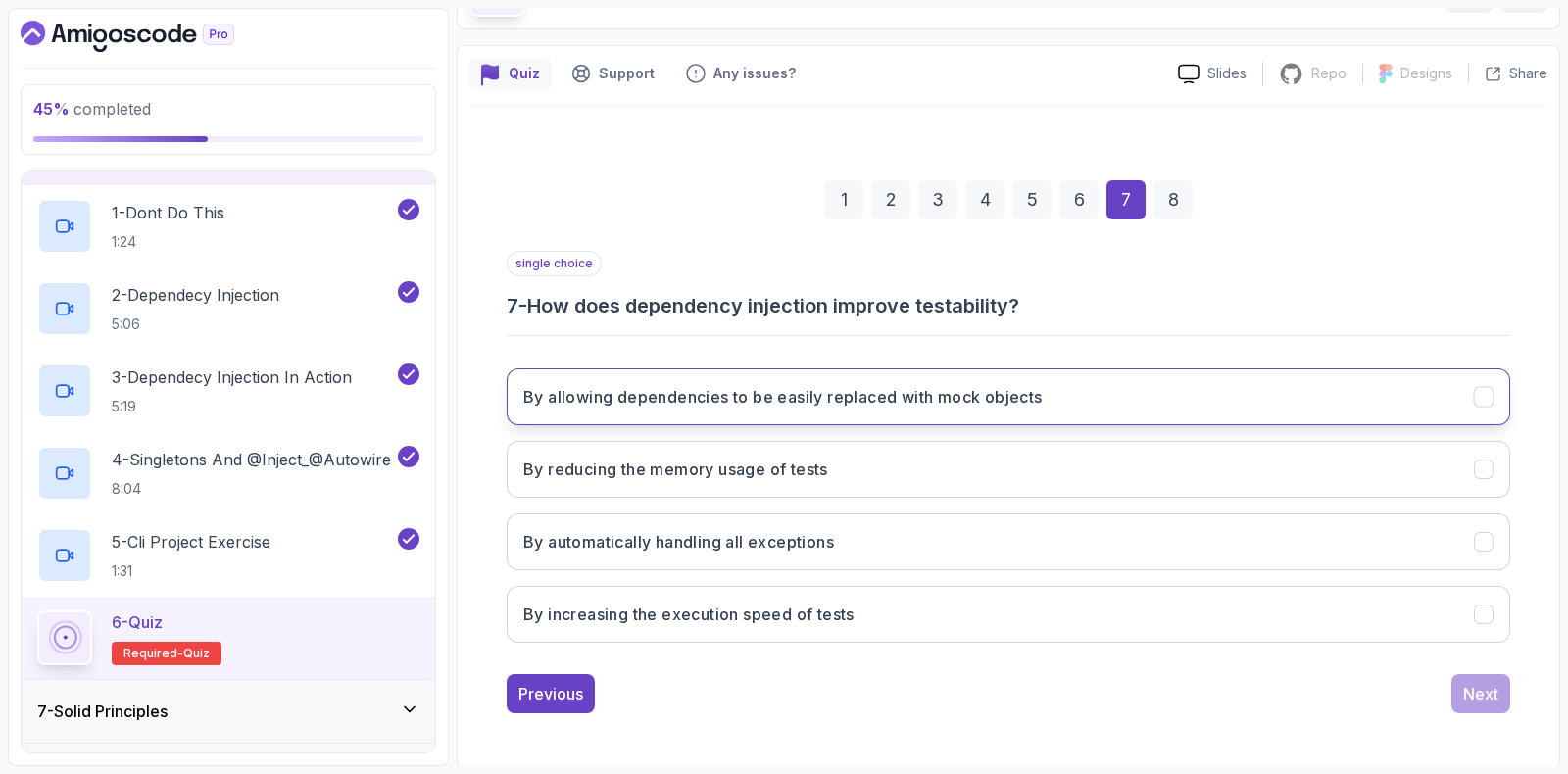
click at [733, 404] on h3 "By allowing dependencies to be easily replaced with mock objects" at bounding box center [784, 397] width 520 height 24
click at [1501, 681] on button "Next" at bounding box center [1481, 694] width 59 height 39
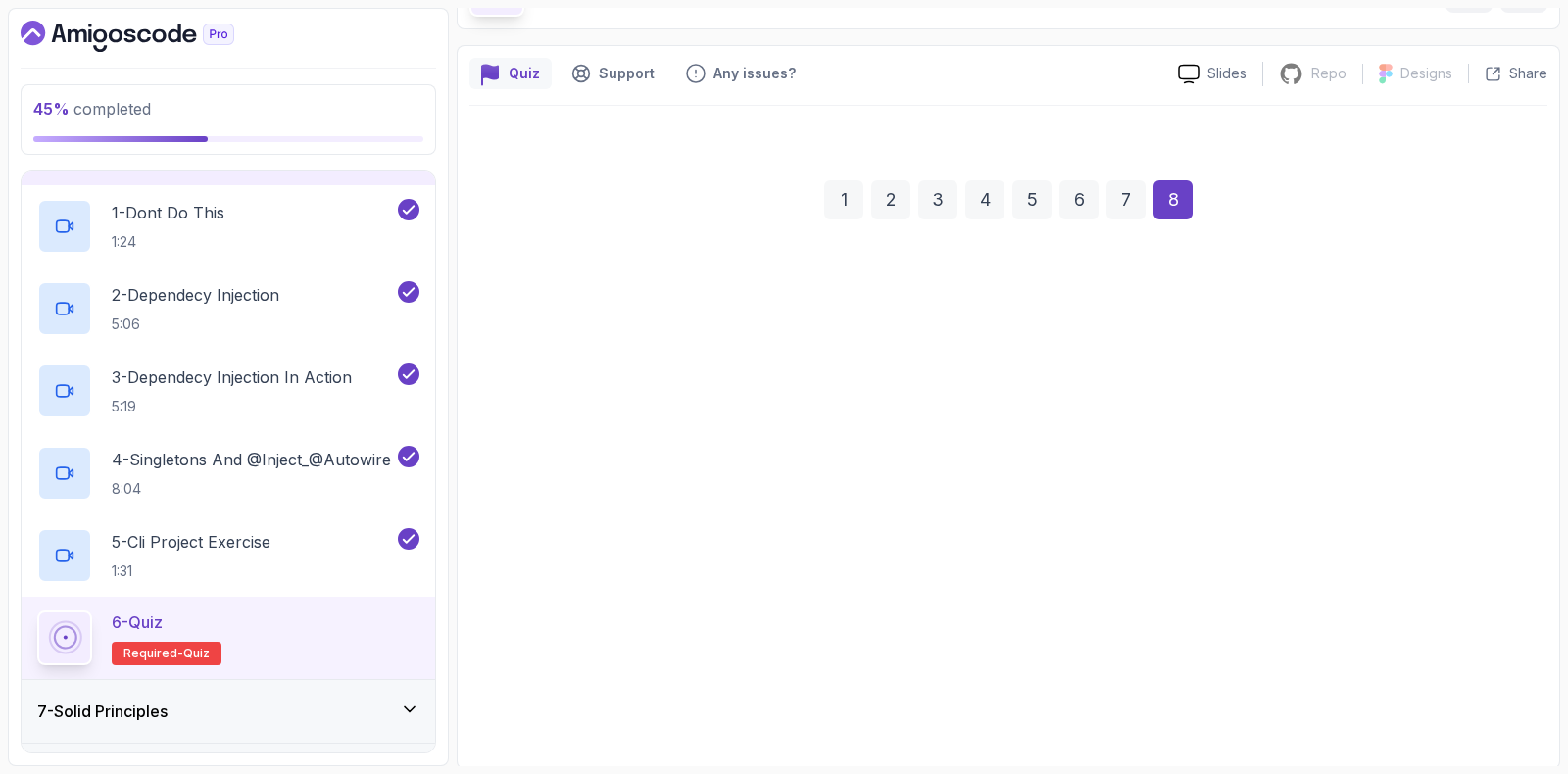
click at [1501, 681] on button "Next" at bounding box center [1481, 685] width 59 height 39
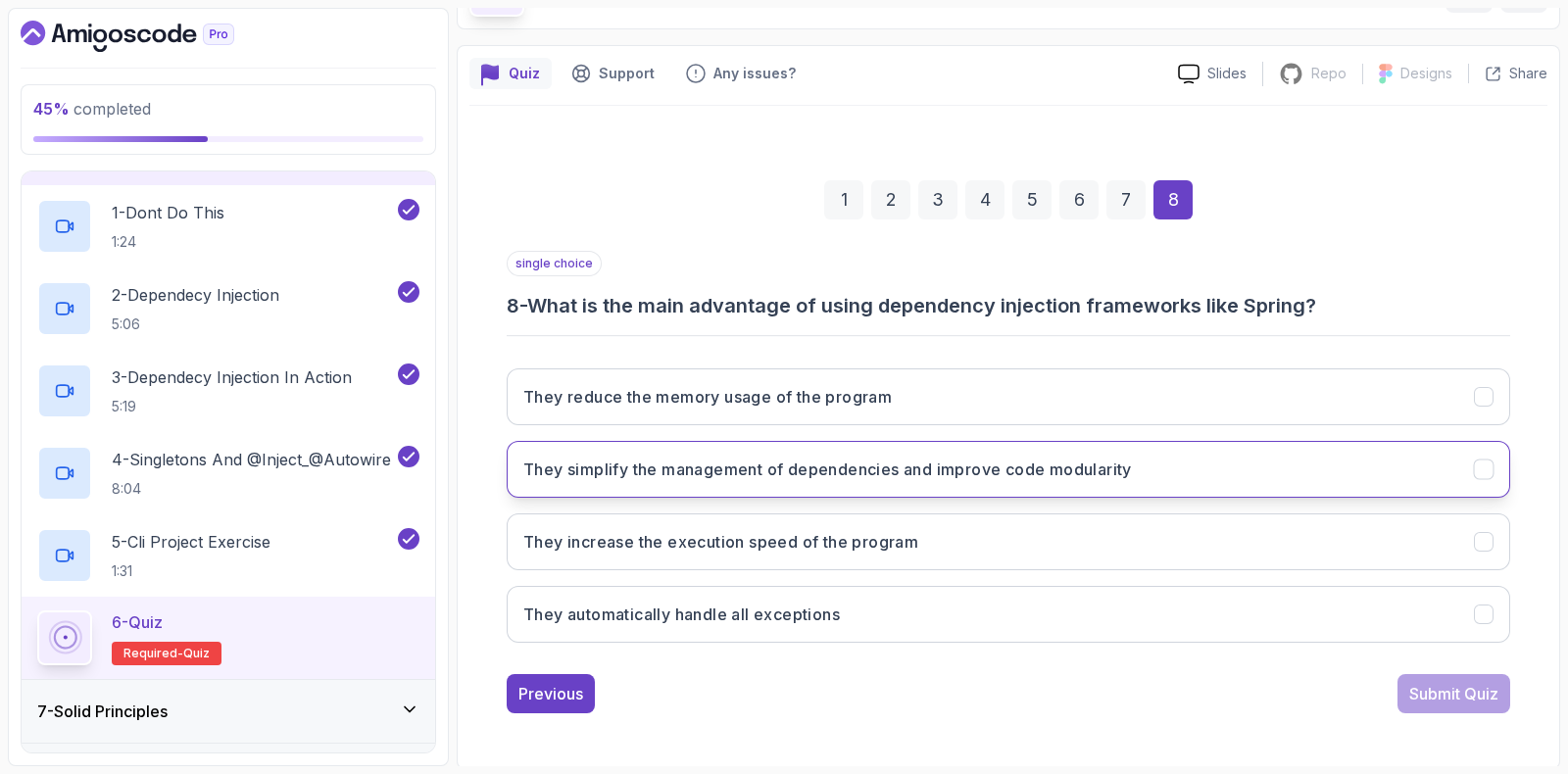
click at [702, 468] on h3 "They simplify the management of dependencies and improve code modularity" at bounding box center [828, 470] width 609 height 24
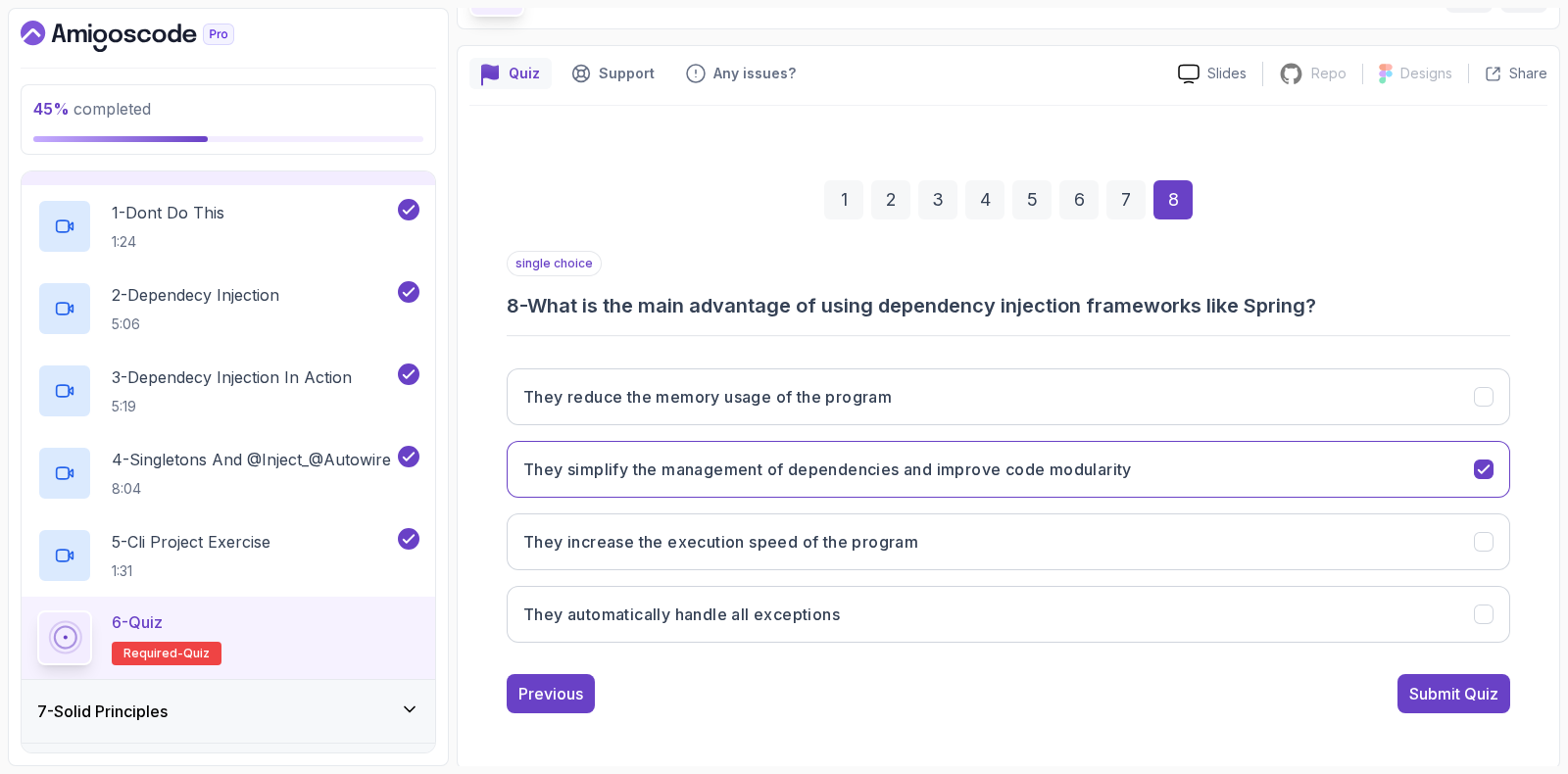
click at [1474, 722] on div "1 2 3 4 5 6 7 8 single choice 8 - What is the main advantage of using dependenc…" at bounding box center [1008, 432] width 1078 height 596
click at [1445, 697] on div "Submit Quiz" at bounding box center [1453, 694] width 89 height 24
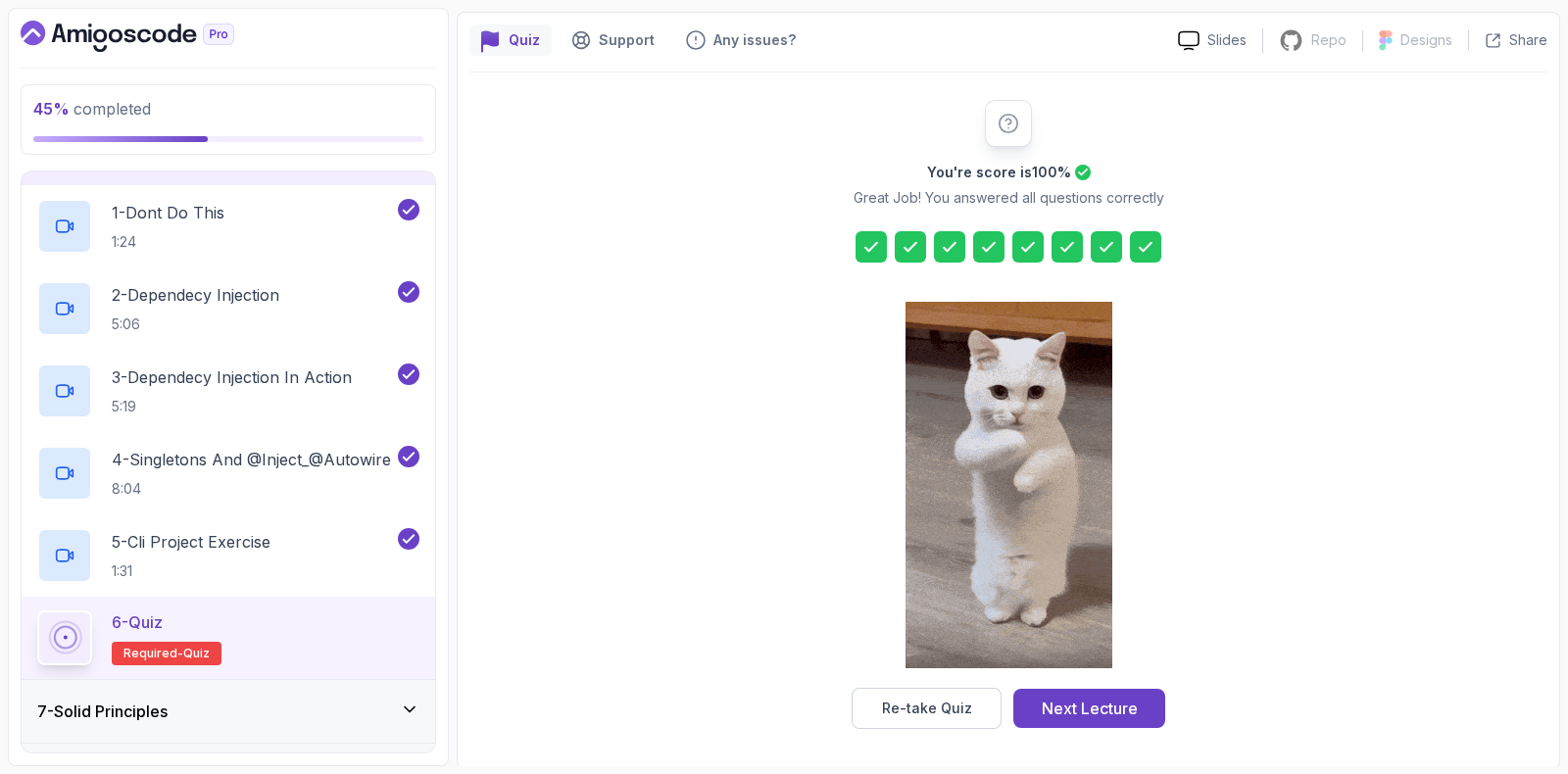
scroll to position [163, 0]
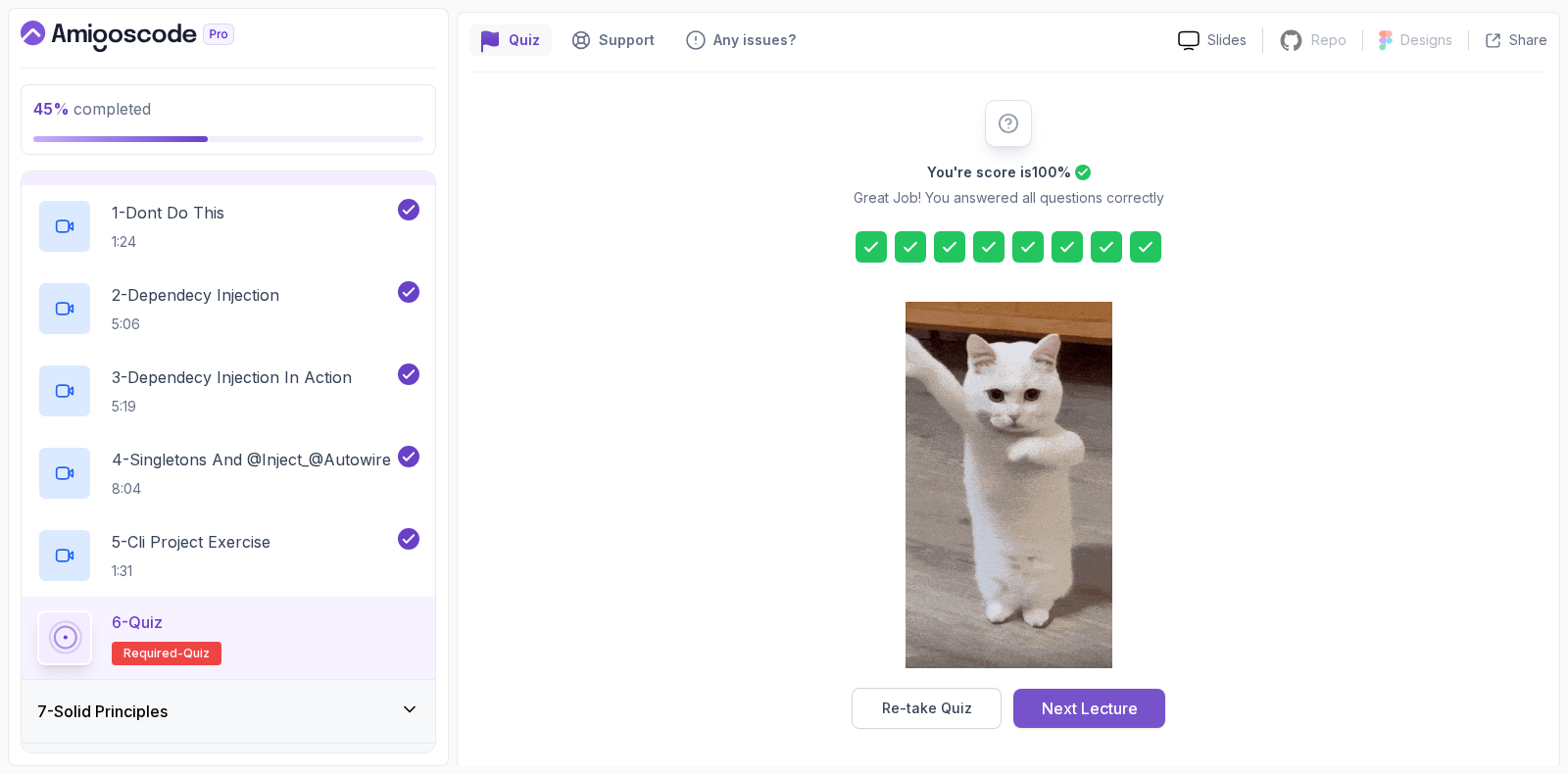
click at [1114, 714] on div "Next Lecture" at bounding box center [1089, 708] width 96 height 24
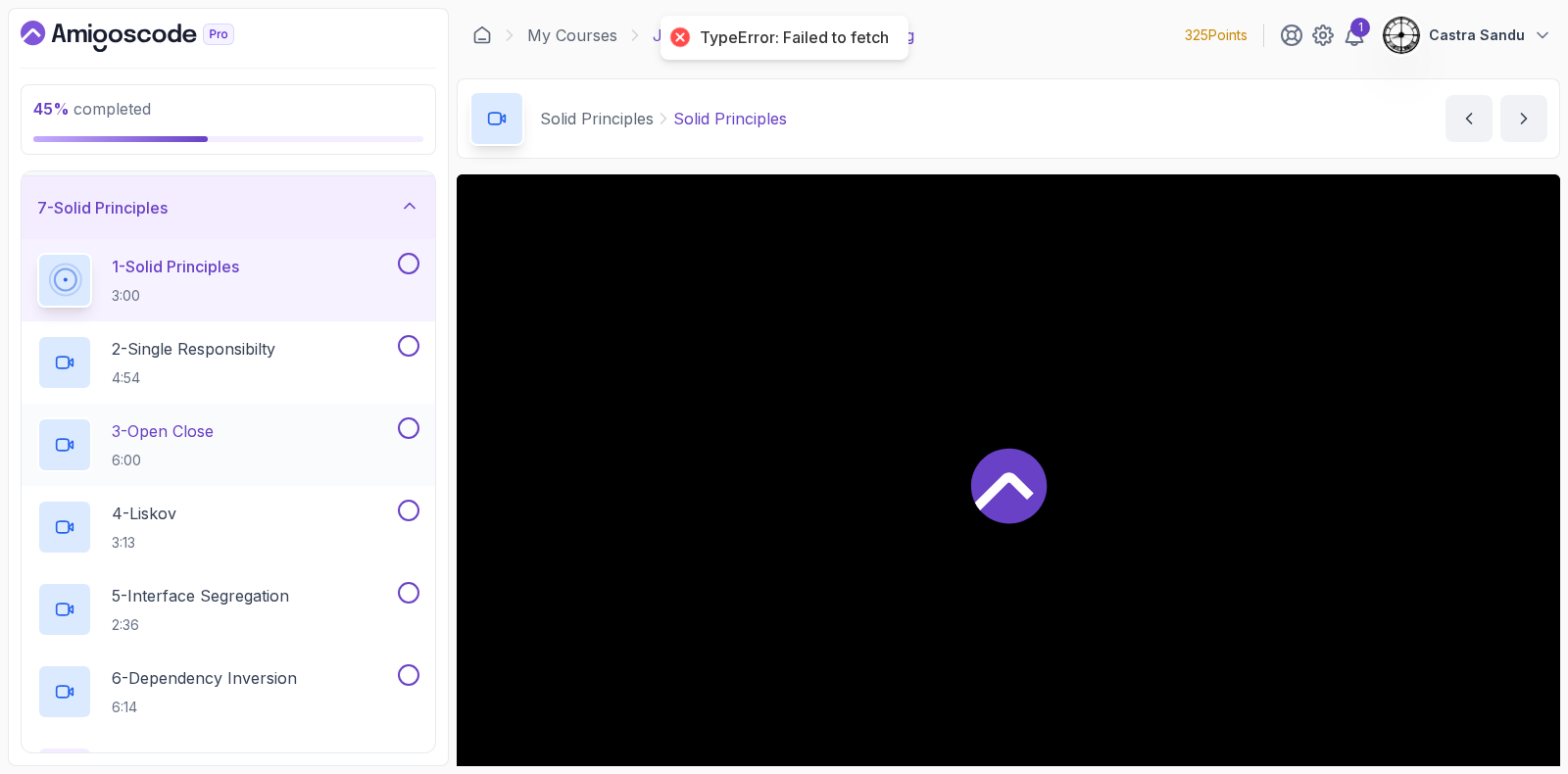
scroll to position [255, 0]
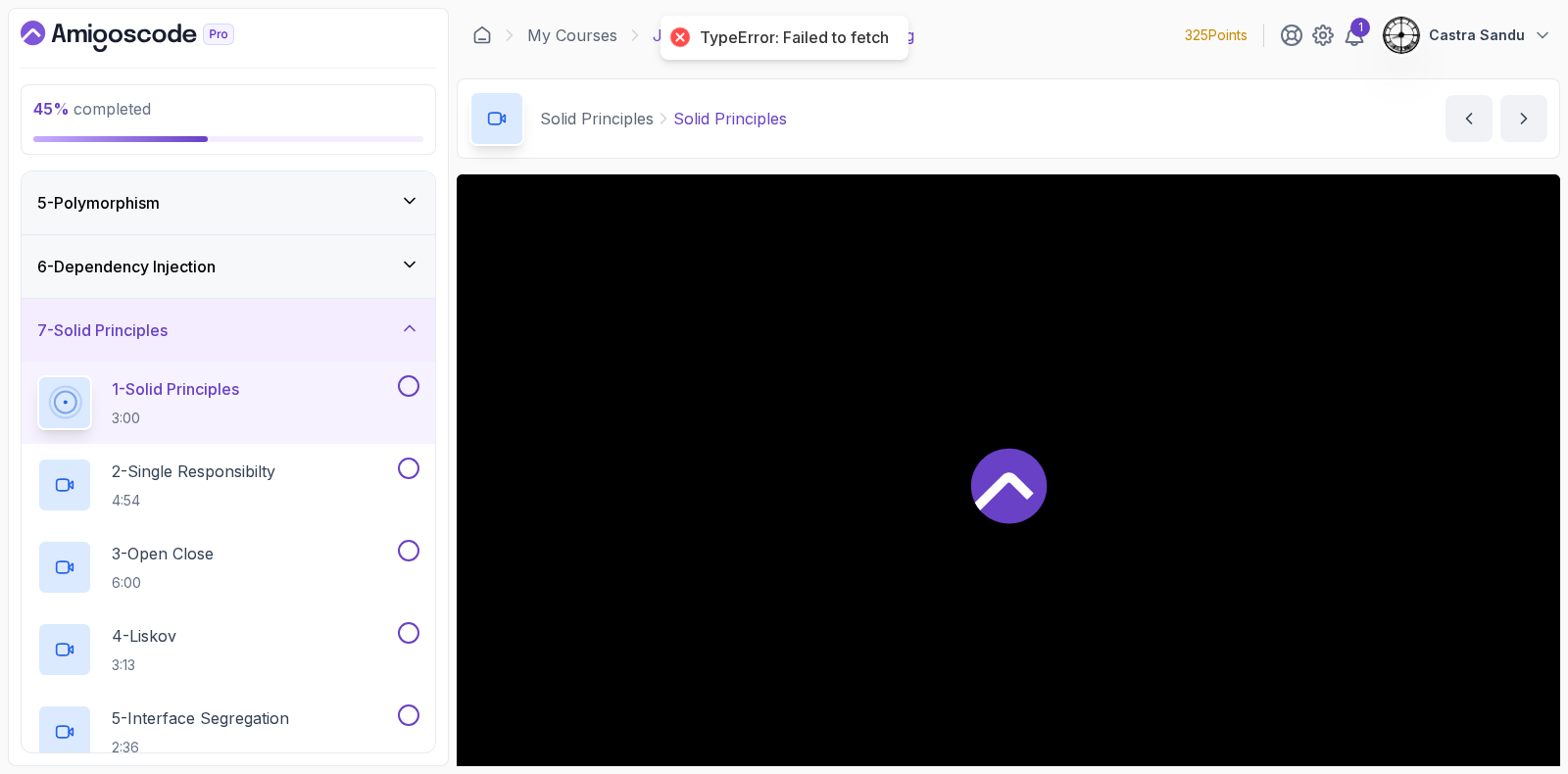
click at [165, 312] on div "7 - Solid Principles" at bounding box center [228, 331] width 414 height 63
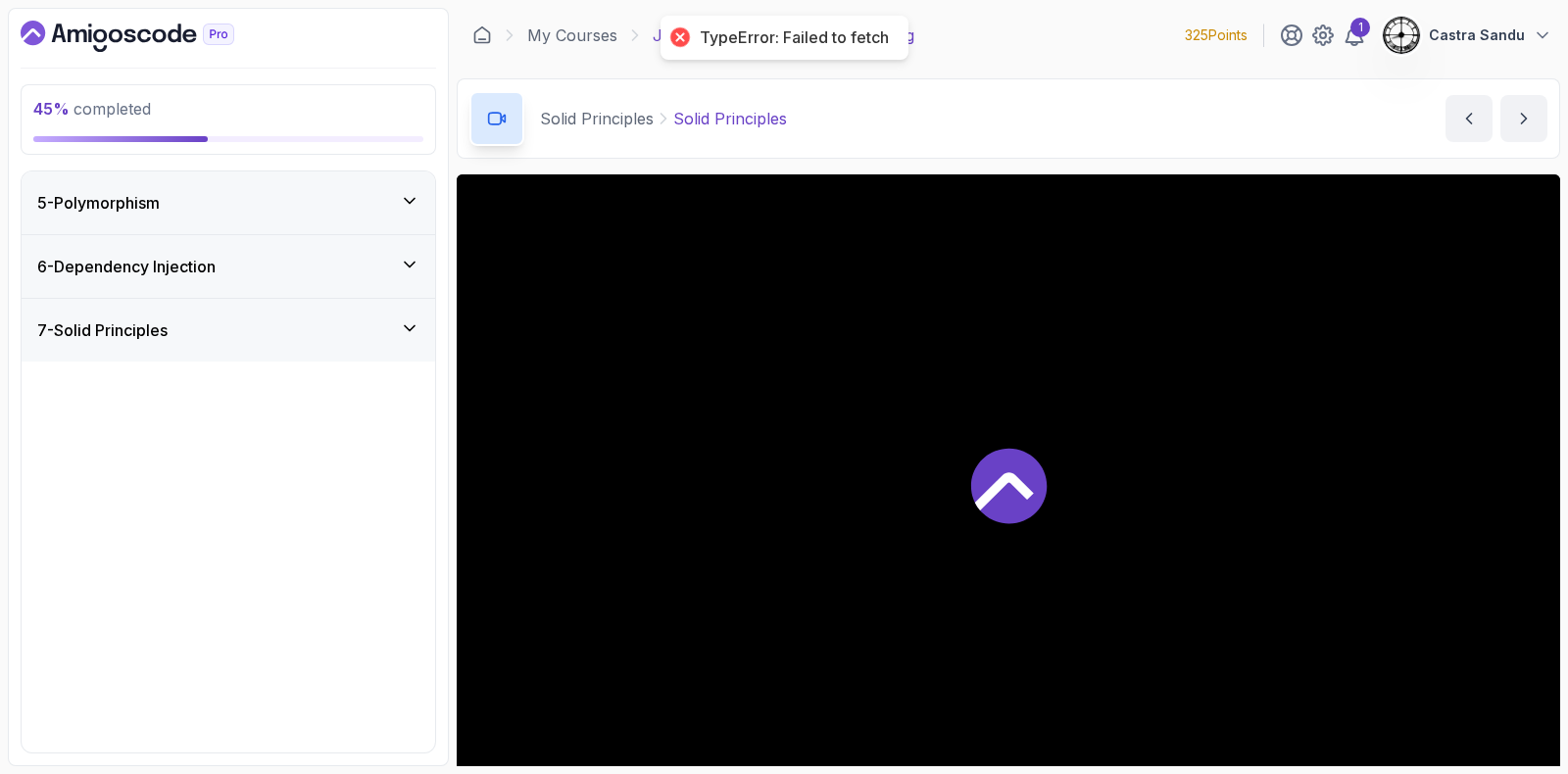
scroll to position [0, 0]
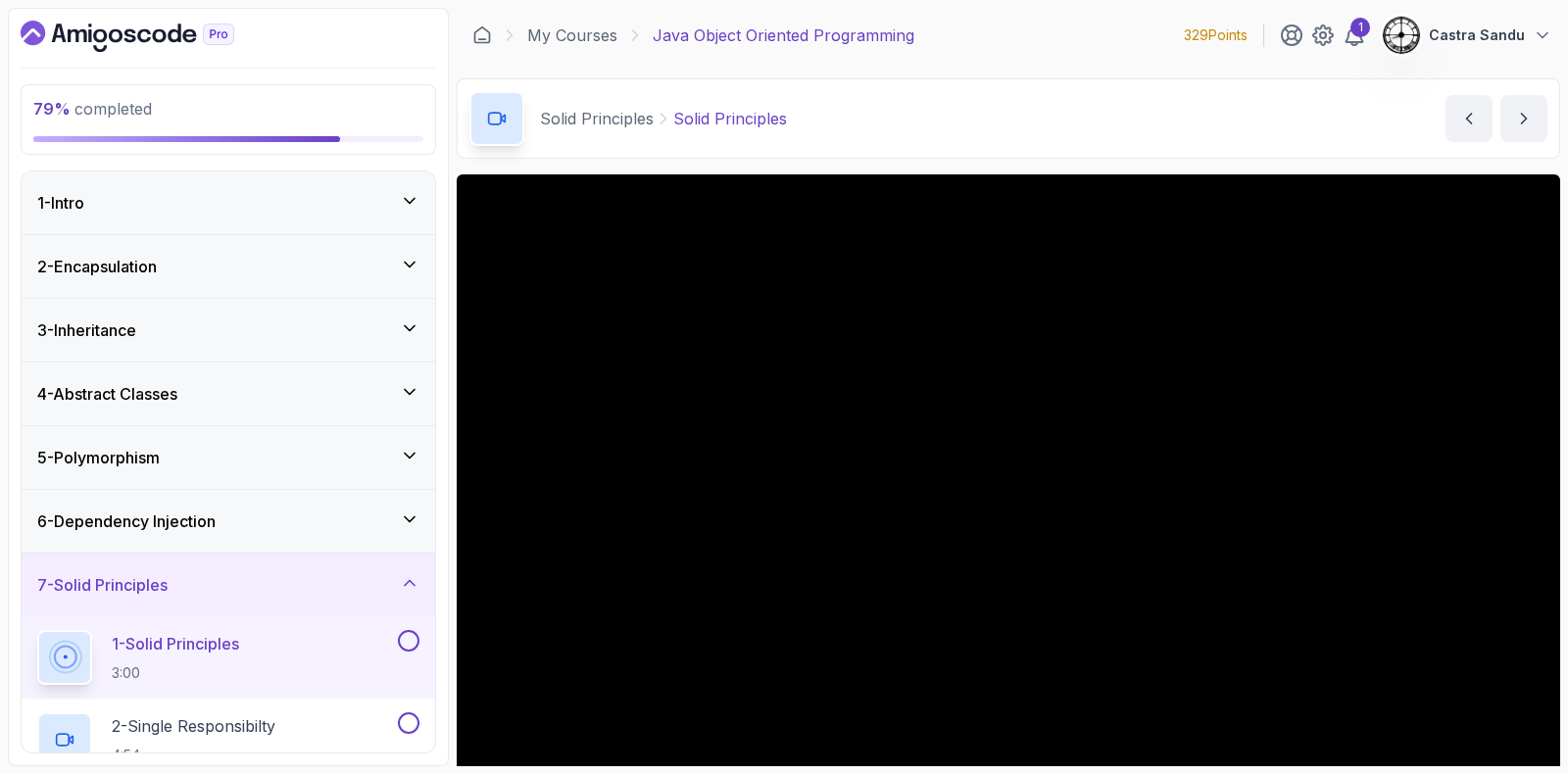
scroll to position [164, 0]
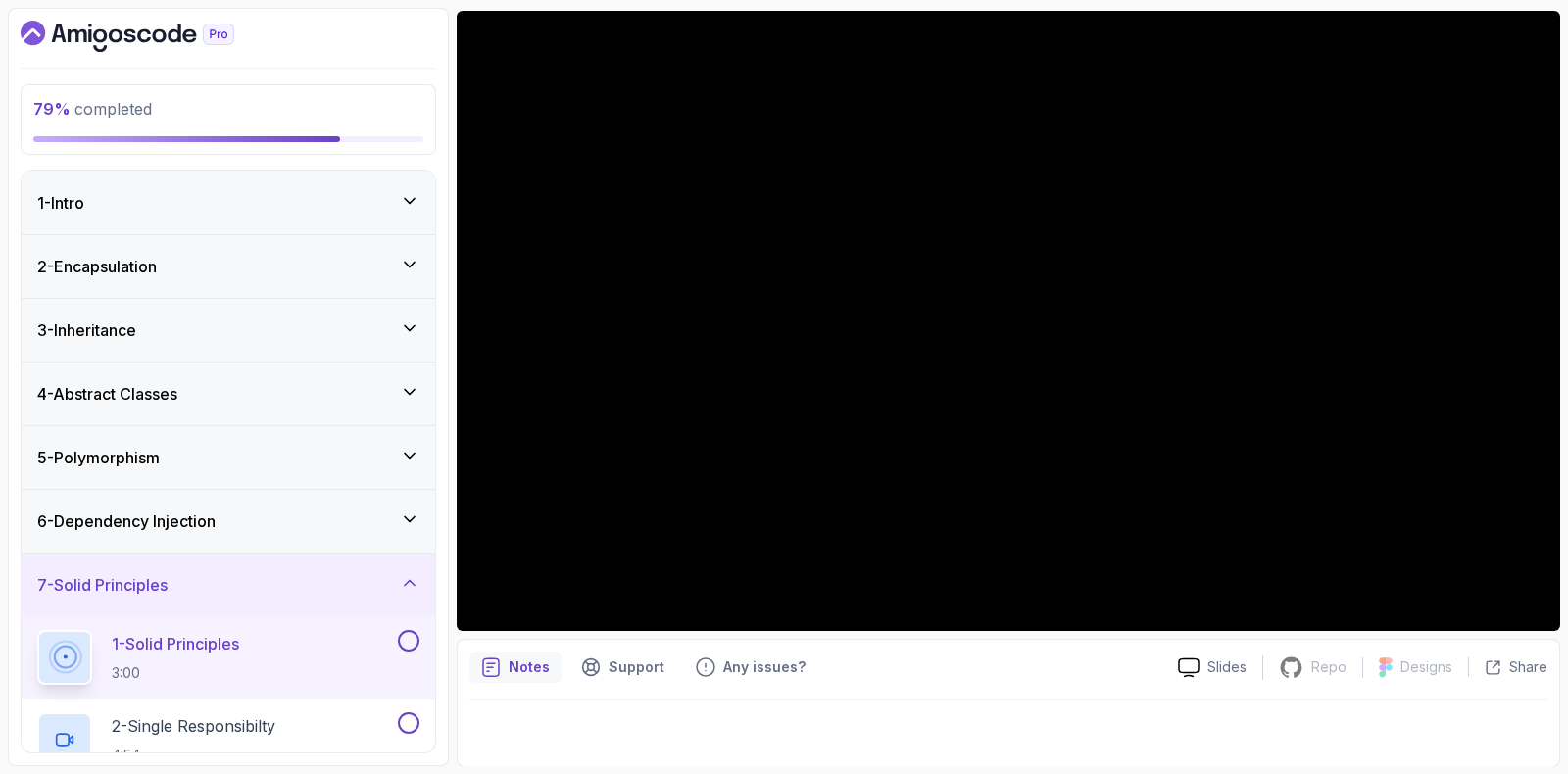
click at [66, 22] on icon "Dashboard" at bounding box center [127, 36] width 214 height 31
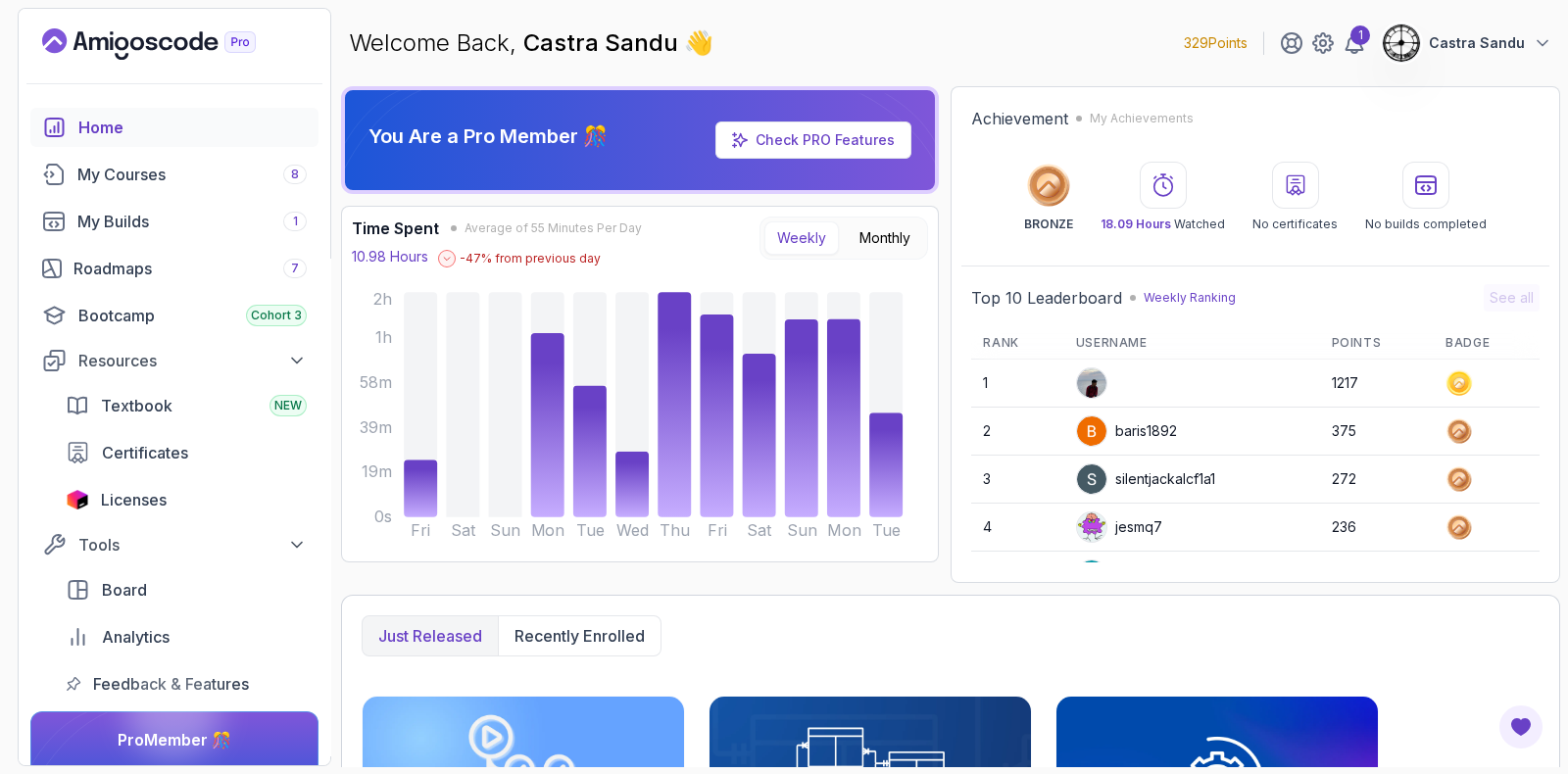
click at [790, 233] on button "Weekly" at bounding box center [801, 238] width 75 height 33
click at [885, 242] on button "Monthly" at bounding box center [885, 238] width 76 height 33
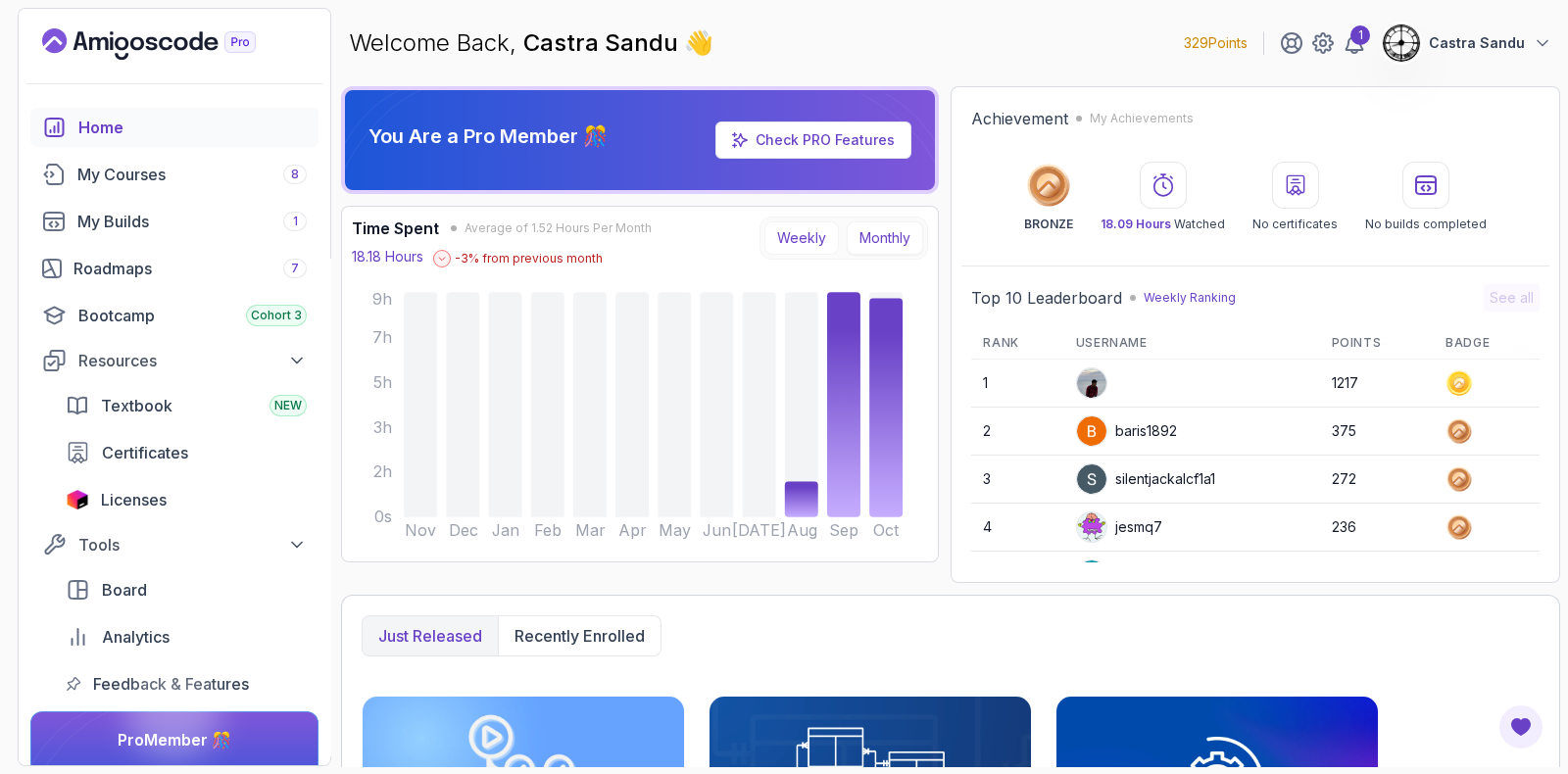
click at [809, 237] on button "Weekly" at bounding box center [801, 238] width 75 height 33
